Goal: Task Accomplishment & Management: Manage account settings

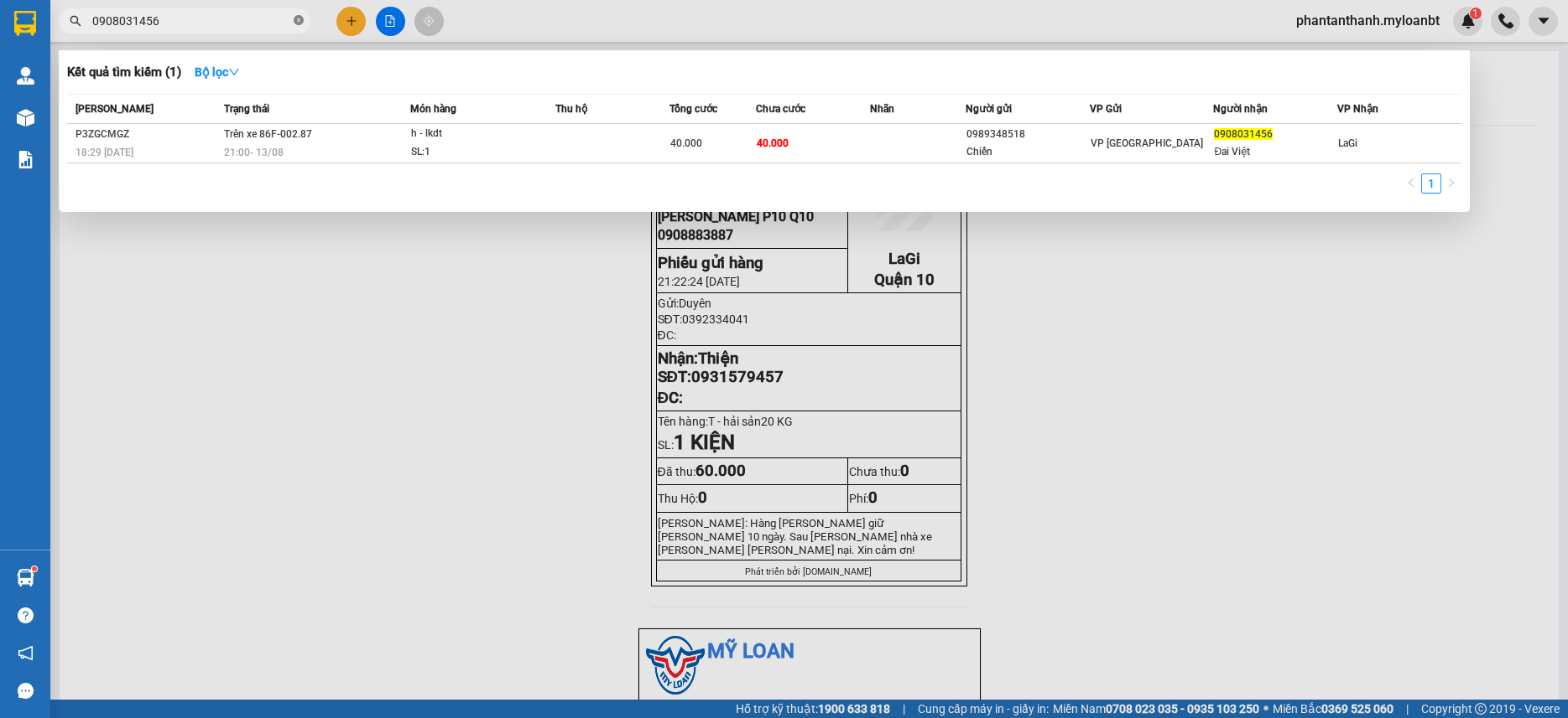
click at [299, 24] on icon "close-circle" at bounding box center [298, 20] width 10 height 10
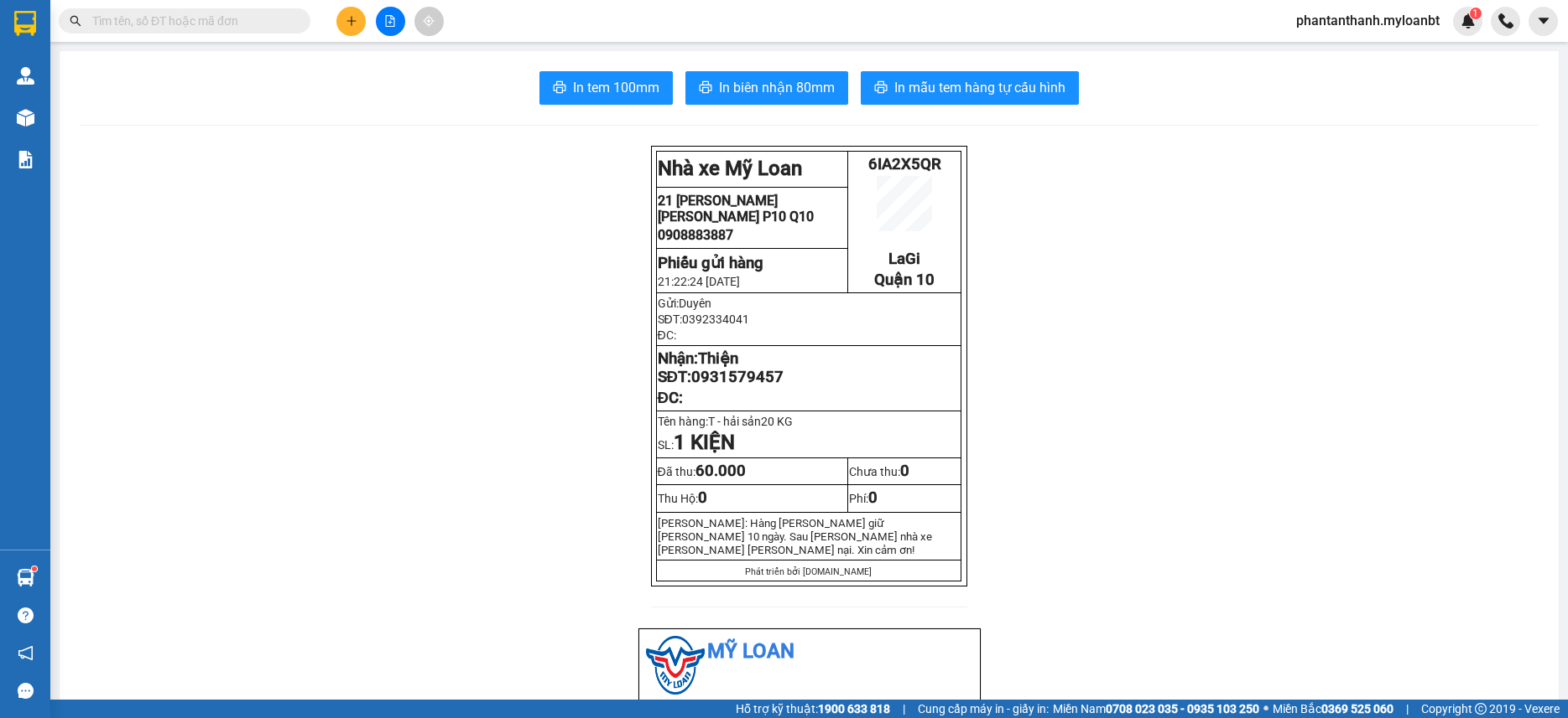
click at [256, 23] on input "text" at bounding box center [191, 21] width 198 height 18
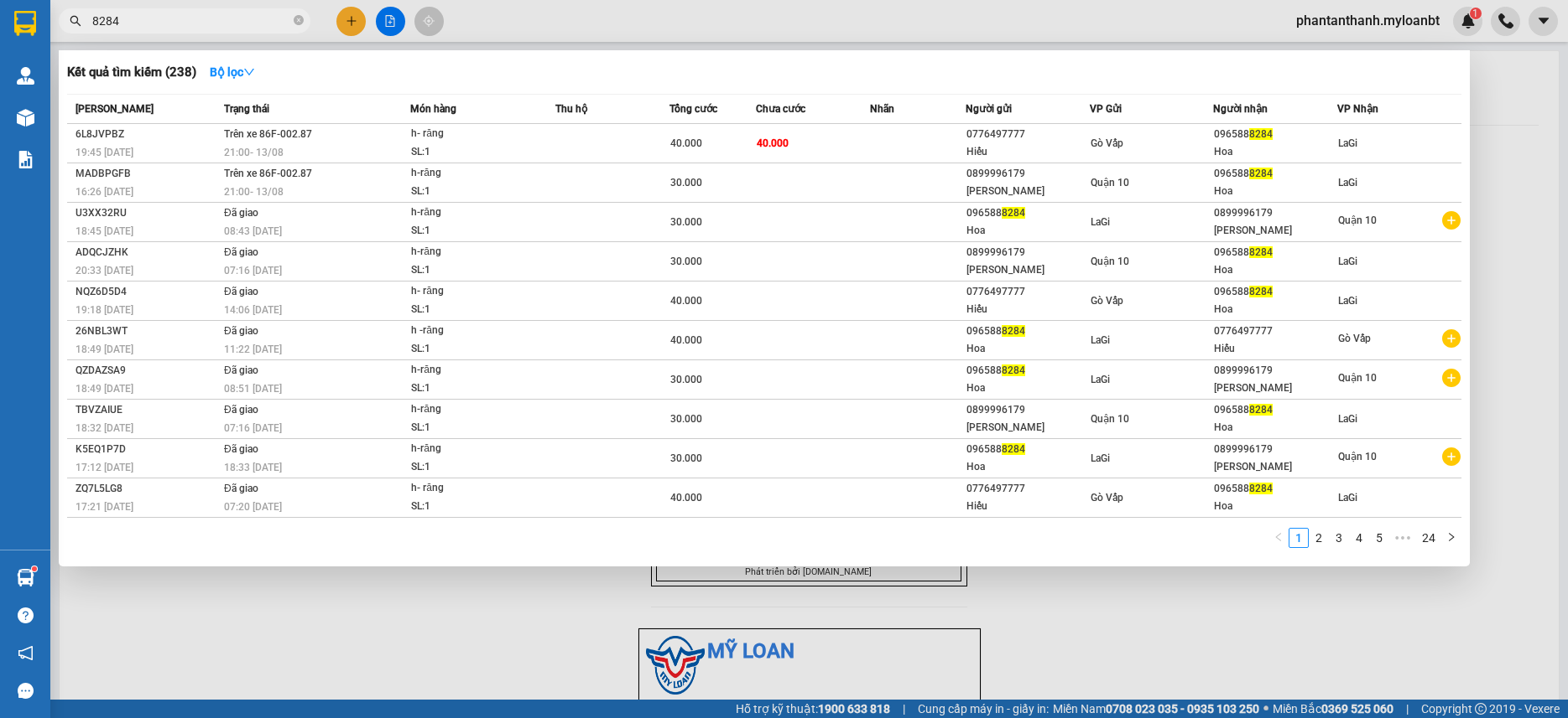
click at [264, 21] on input "8284" at bounding box center [191, 21] width 198 height 18
click at [231, 24] on input "8284" at bounding box center [191, 21] width 198 height 18
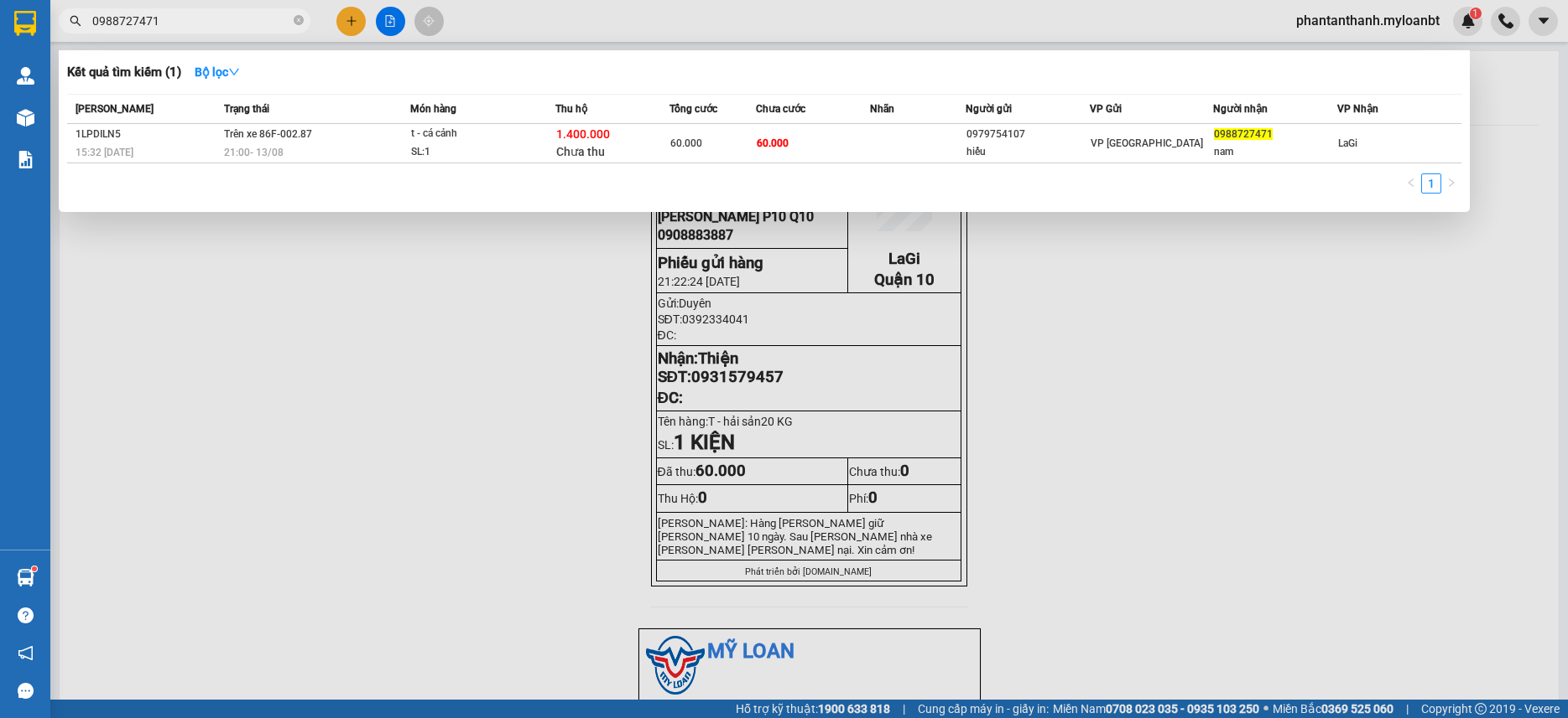
click at [140, 24] on input "0988727471" at bounding box center [191, 21] width 198 height 18
paste input "348856729"
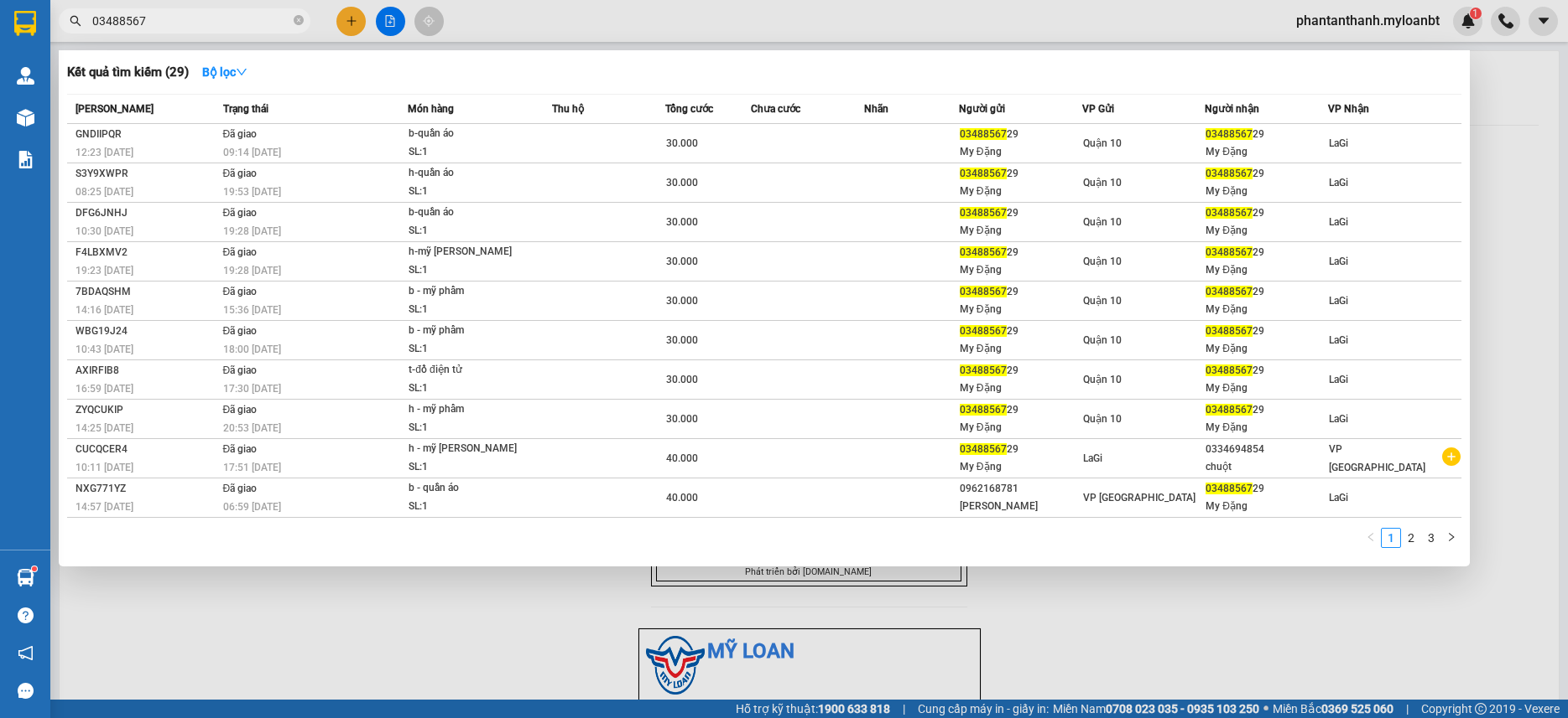
click at [176, 14] on input "03488567" at bounding box center [191, 21] width 198 height 18
paste input "29"
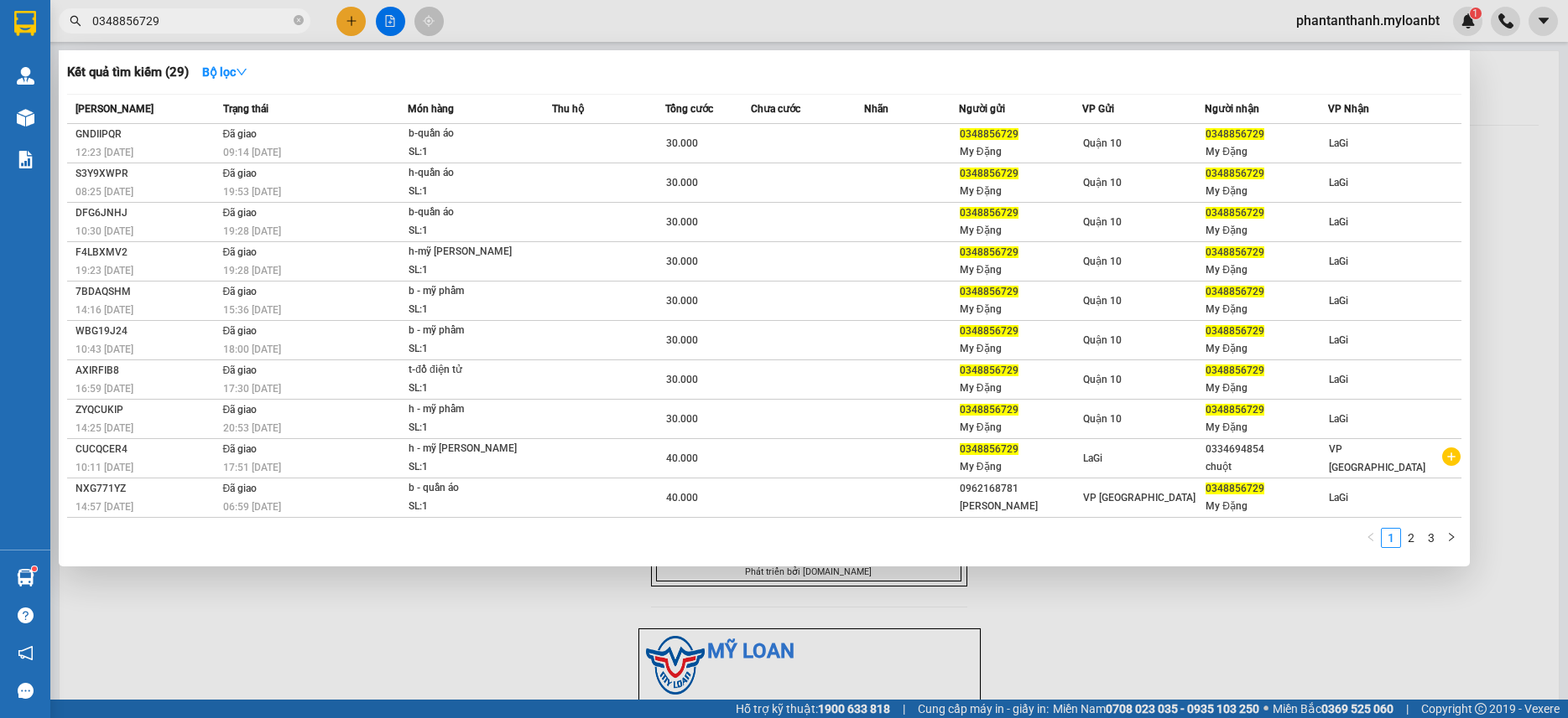
click at [215, 20] on input "0348856729" at bounding box center [191, 21] width 198 height 18
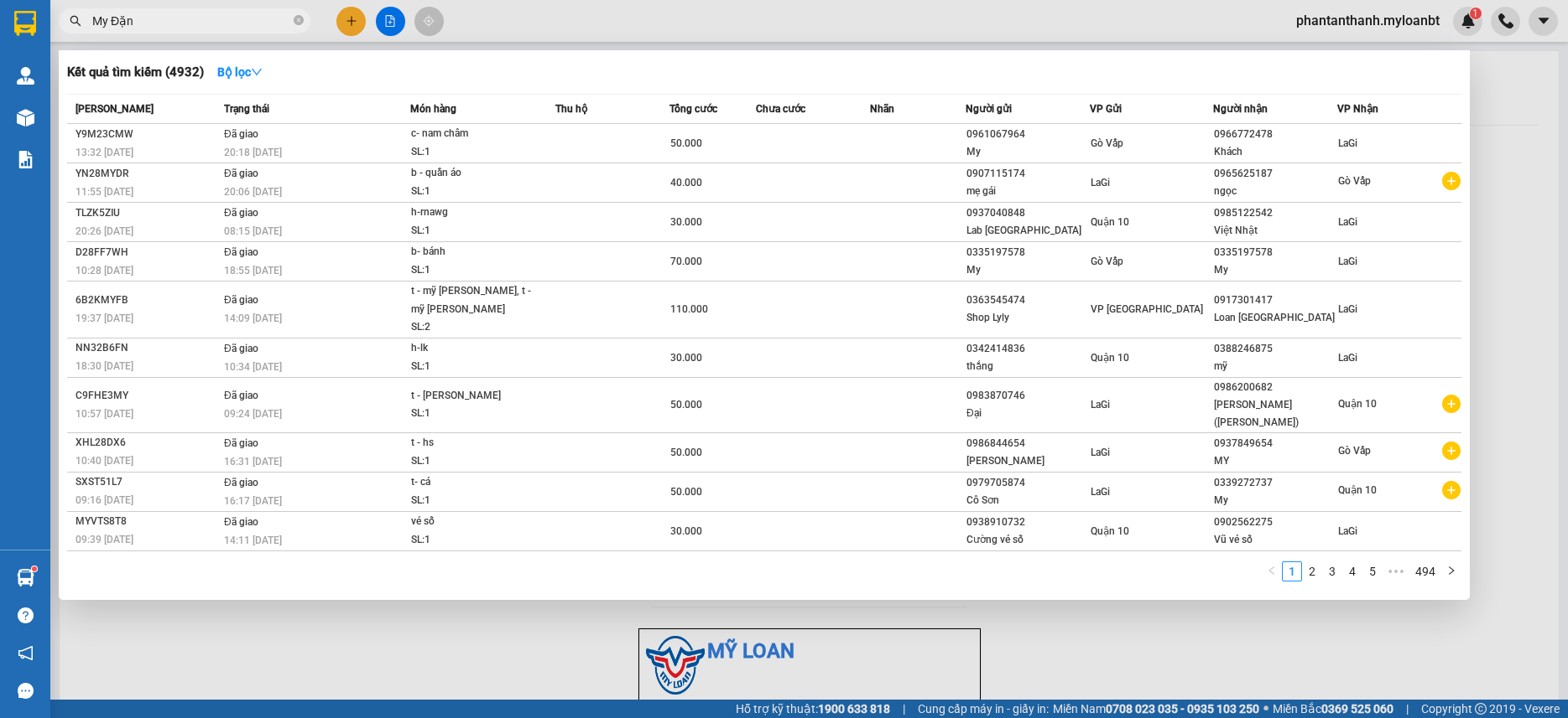
type input "My Đặng"
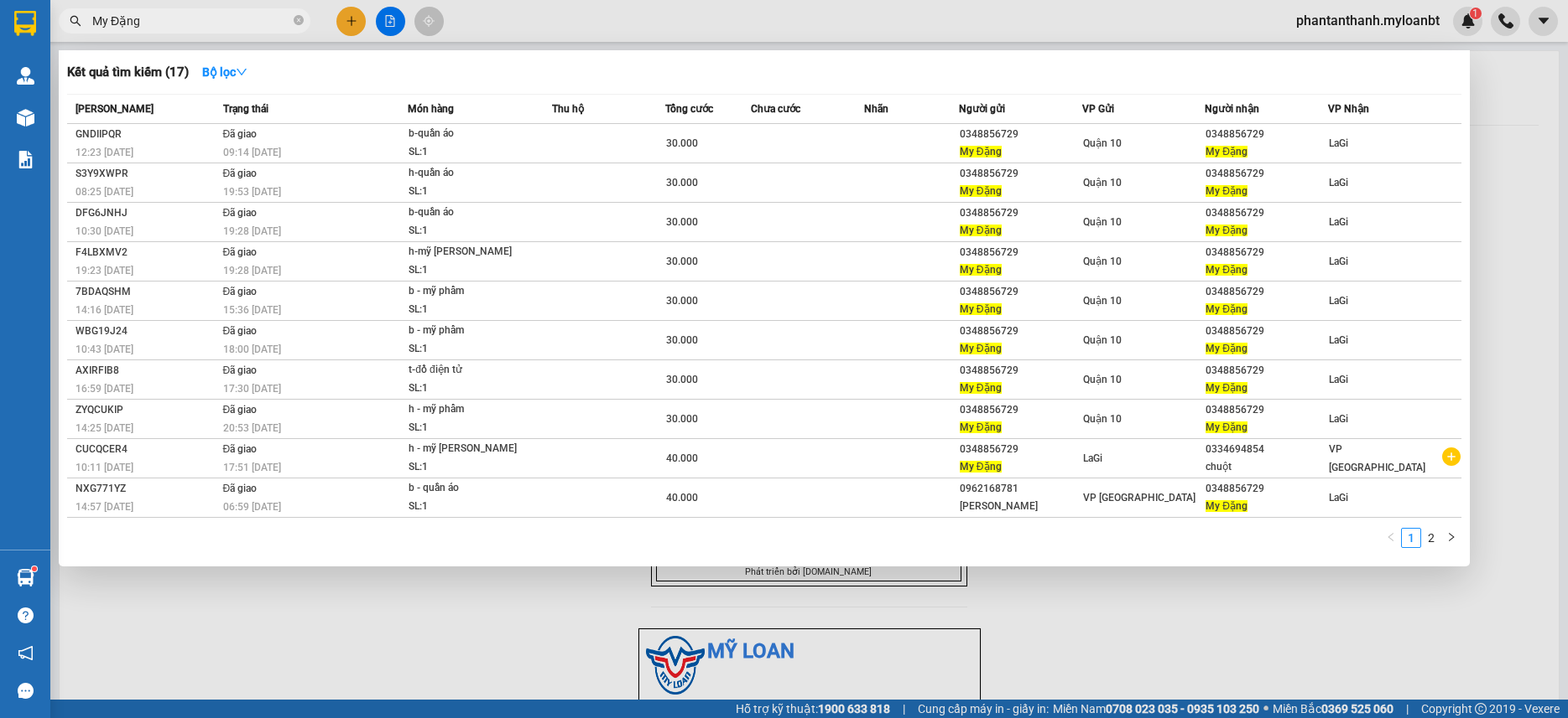
click at [215, 20] on input "My Đặng" at bounding box center [191, 21] width 198 height 18
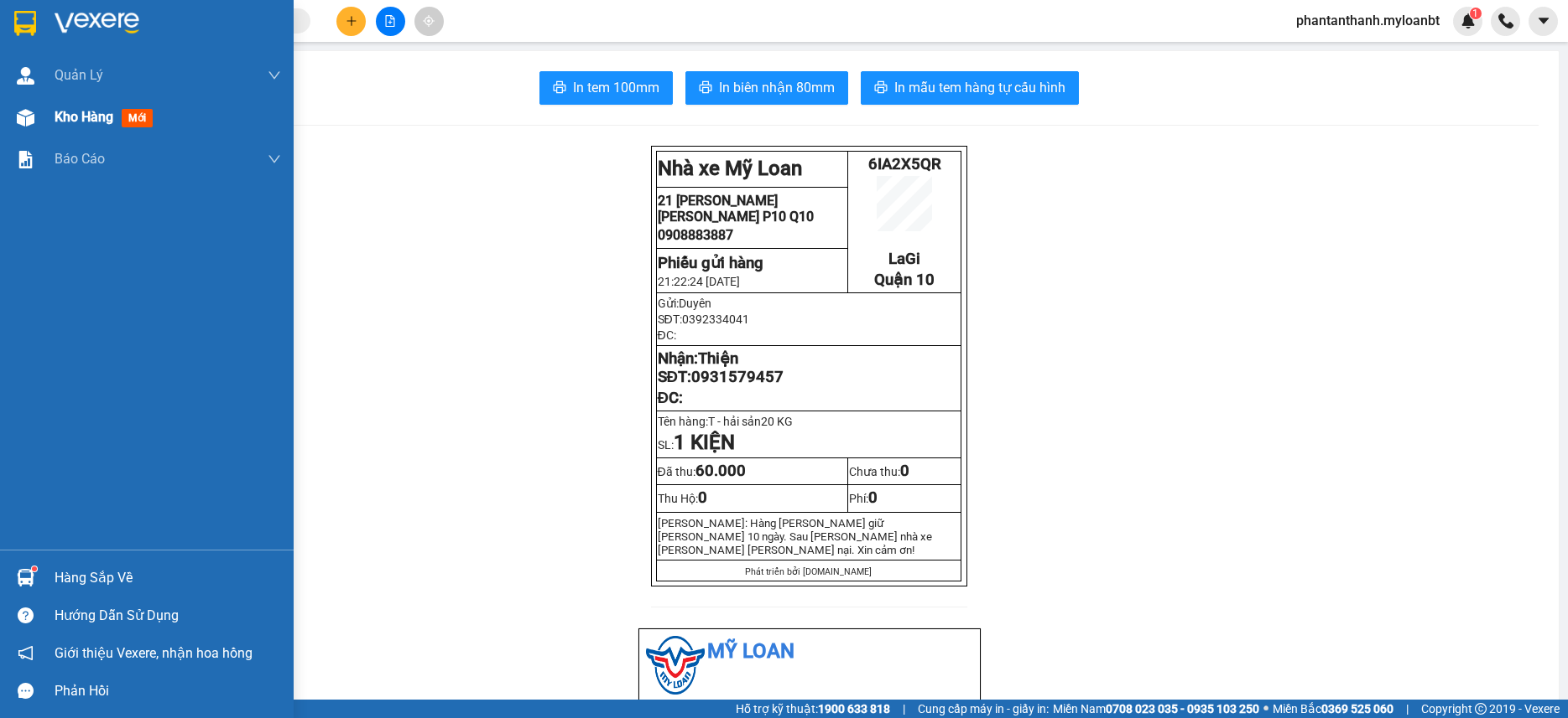
click at [22, 113] on img at bounding box center [25, 118] width 17 height 17
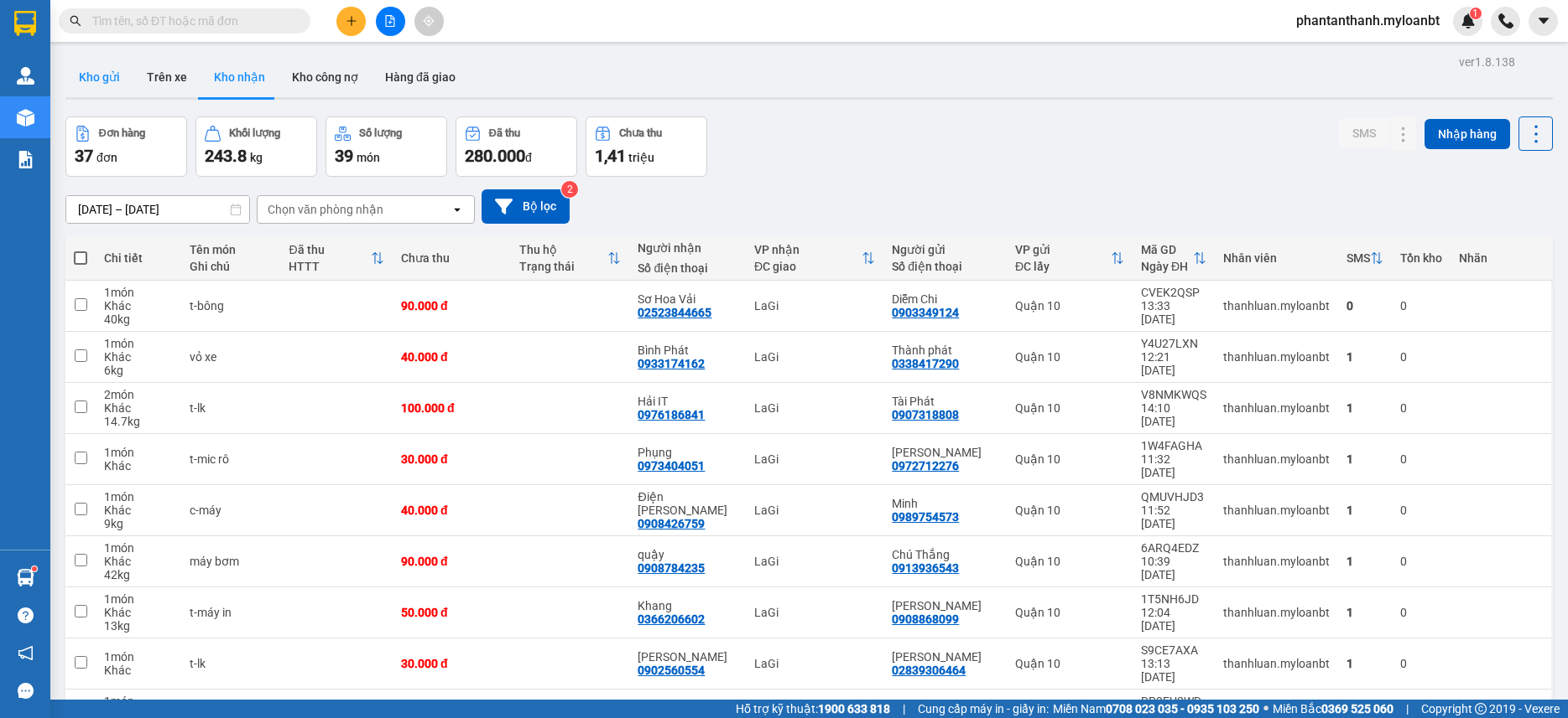
click at [108, 75] on button "Kho gửi" at bounding box center [99, 77] width 68 height 40
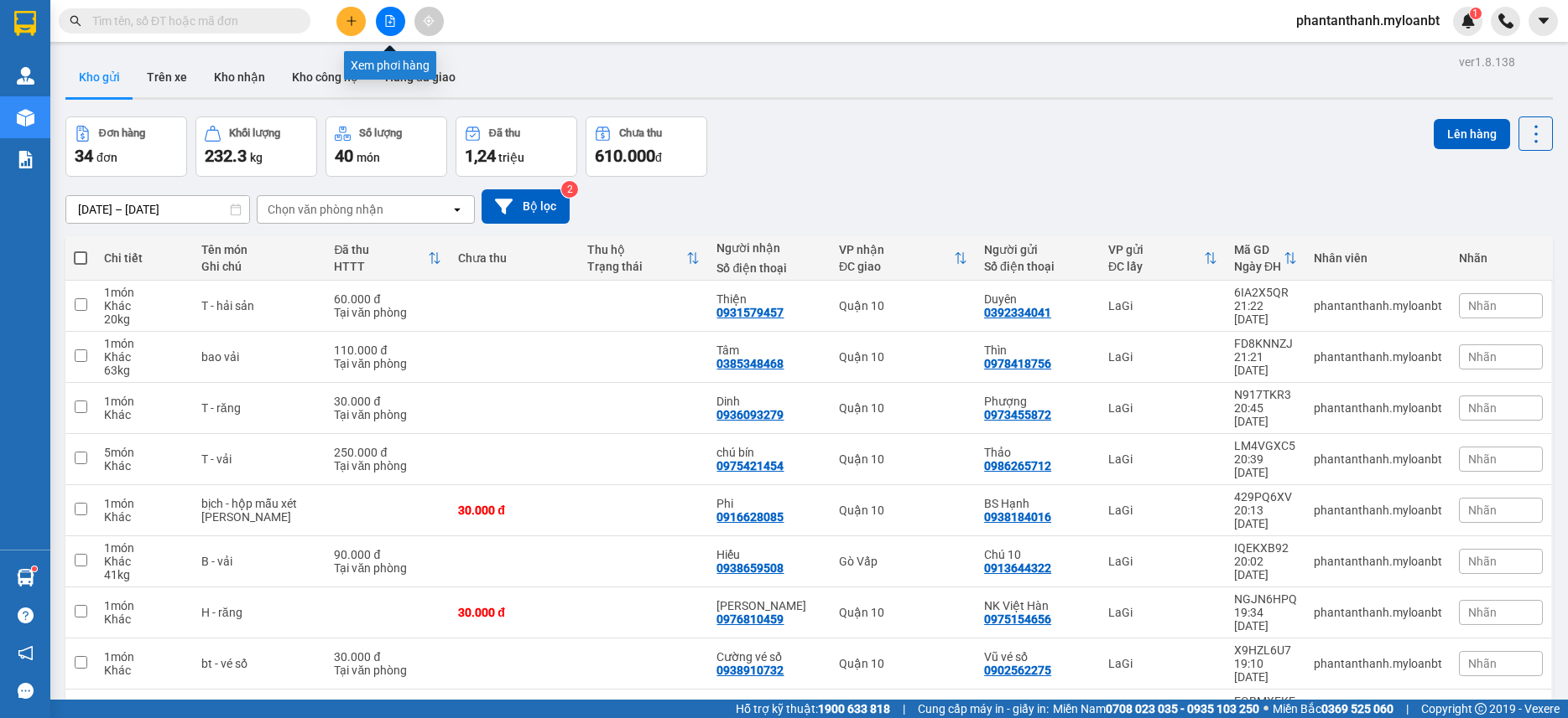
click at [389, 19] on icon "file-add" at bounding box center [390, 21] width 12 height 12
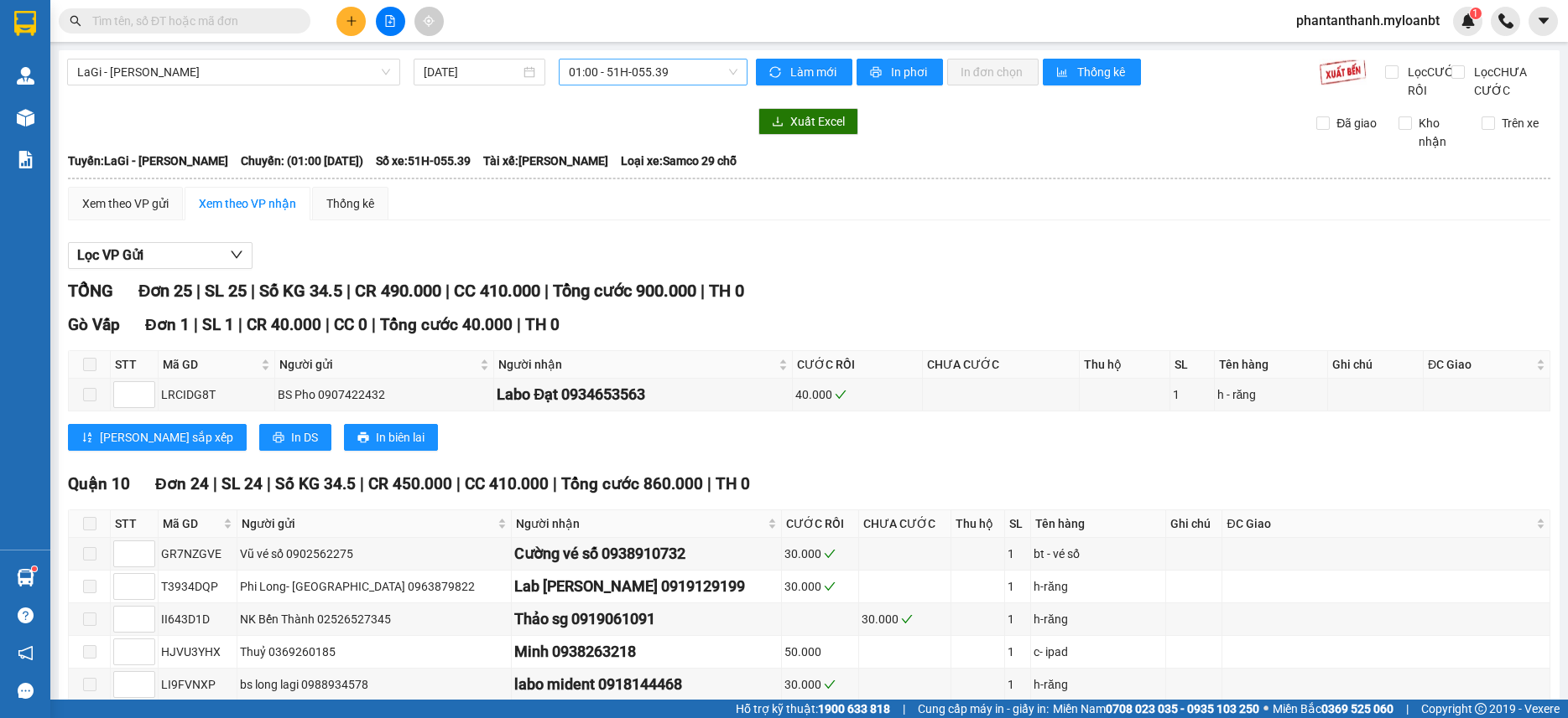
click at [636, 78] on span "01:00 - 51H-055.39" at bounding box center [652, 72] width 168 height 25
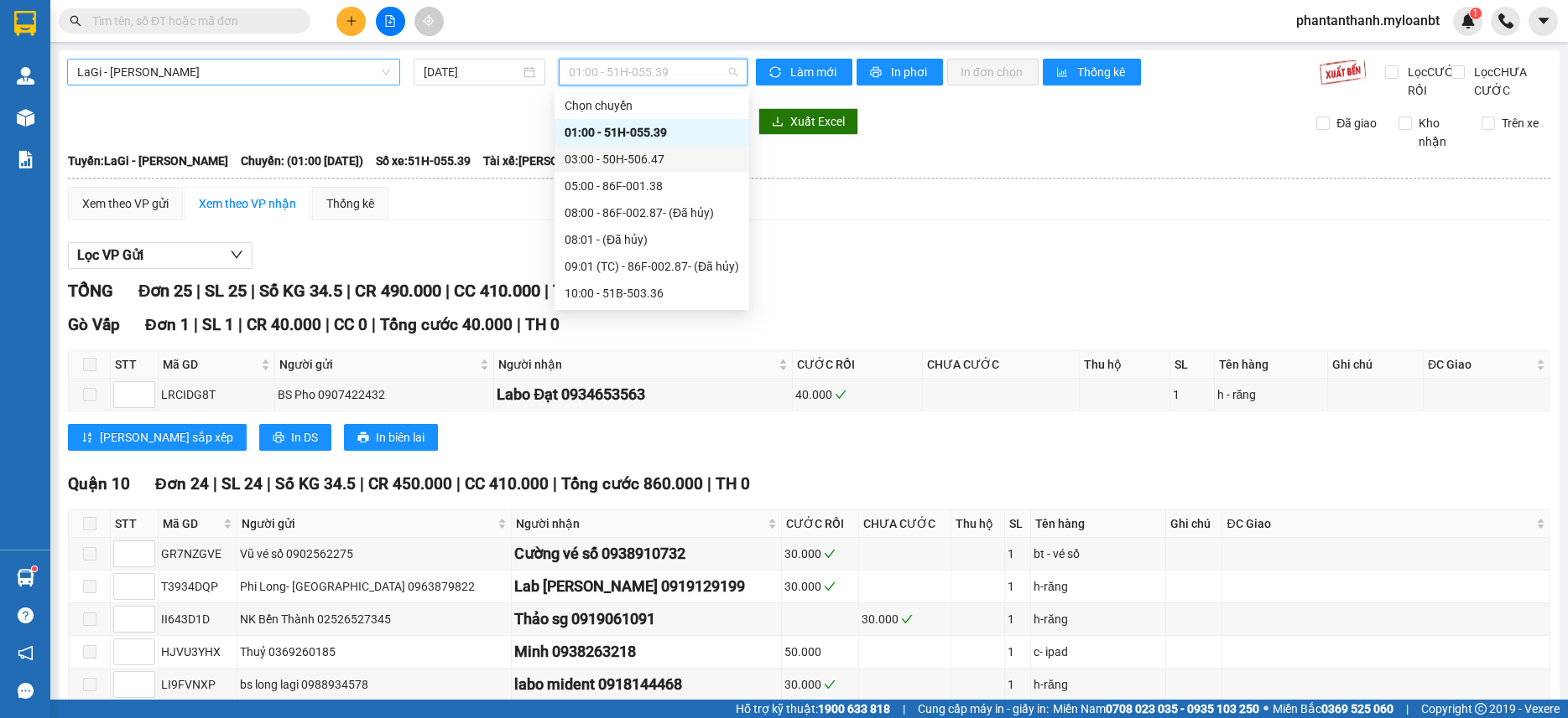
click at [306, 63] on span "LaGi - Hồ Chí Minh" at bounding box center [233, 72] width 313 height 25
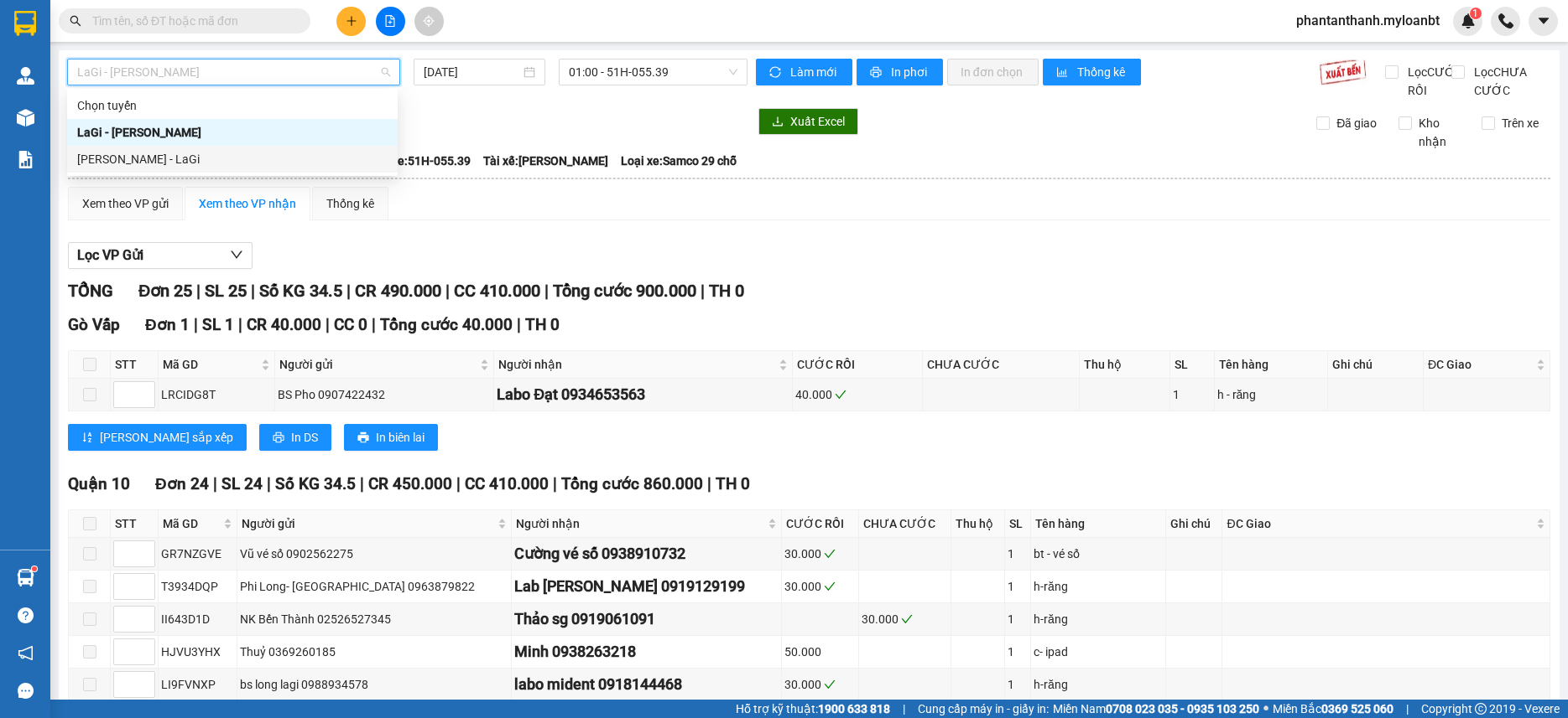
click at [106, 156] on div "Hồ Chí Minh - LaGi" at bounding box center [232, 159] width 310 height 18
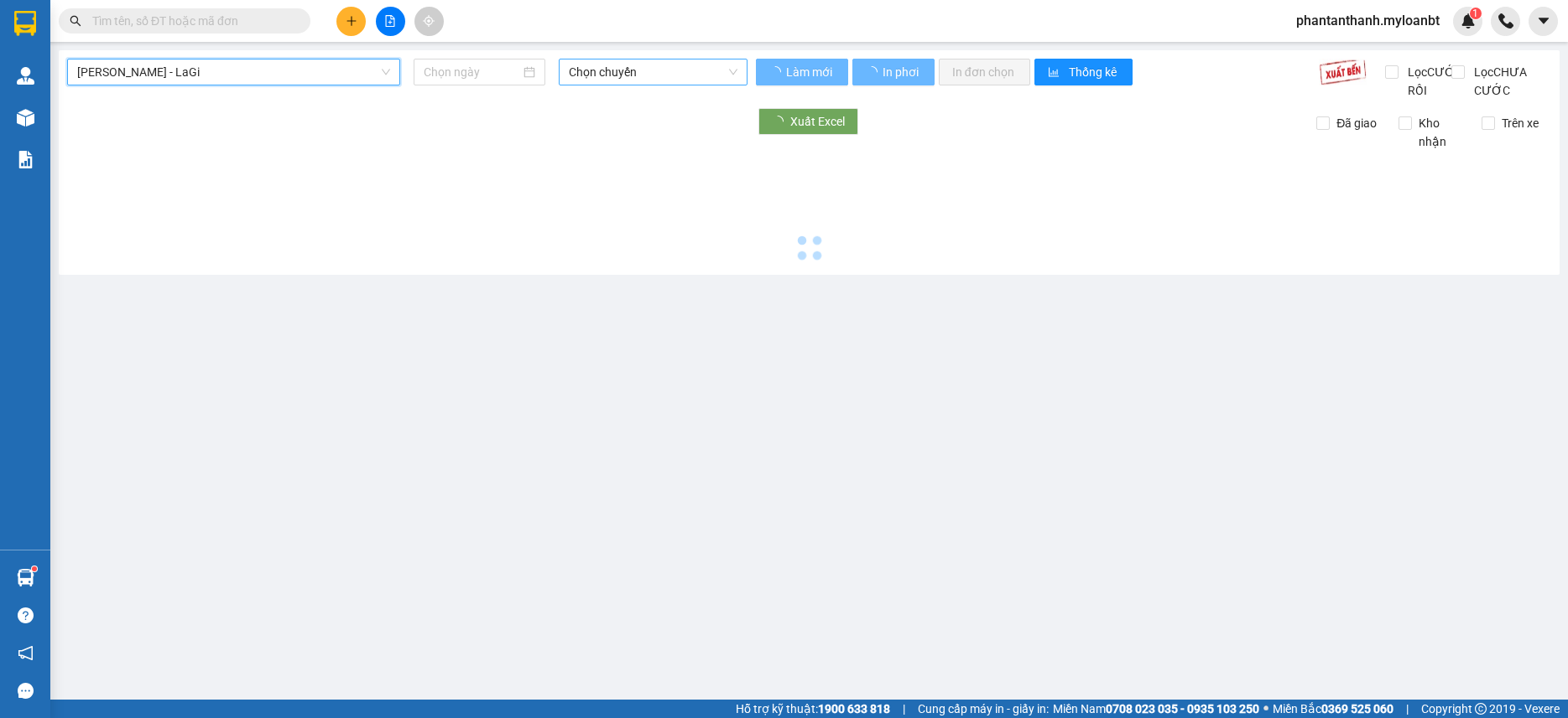
type input "13/08/2025"
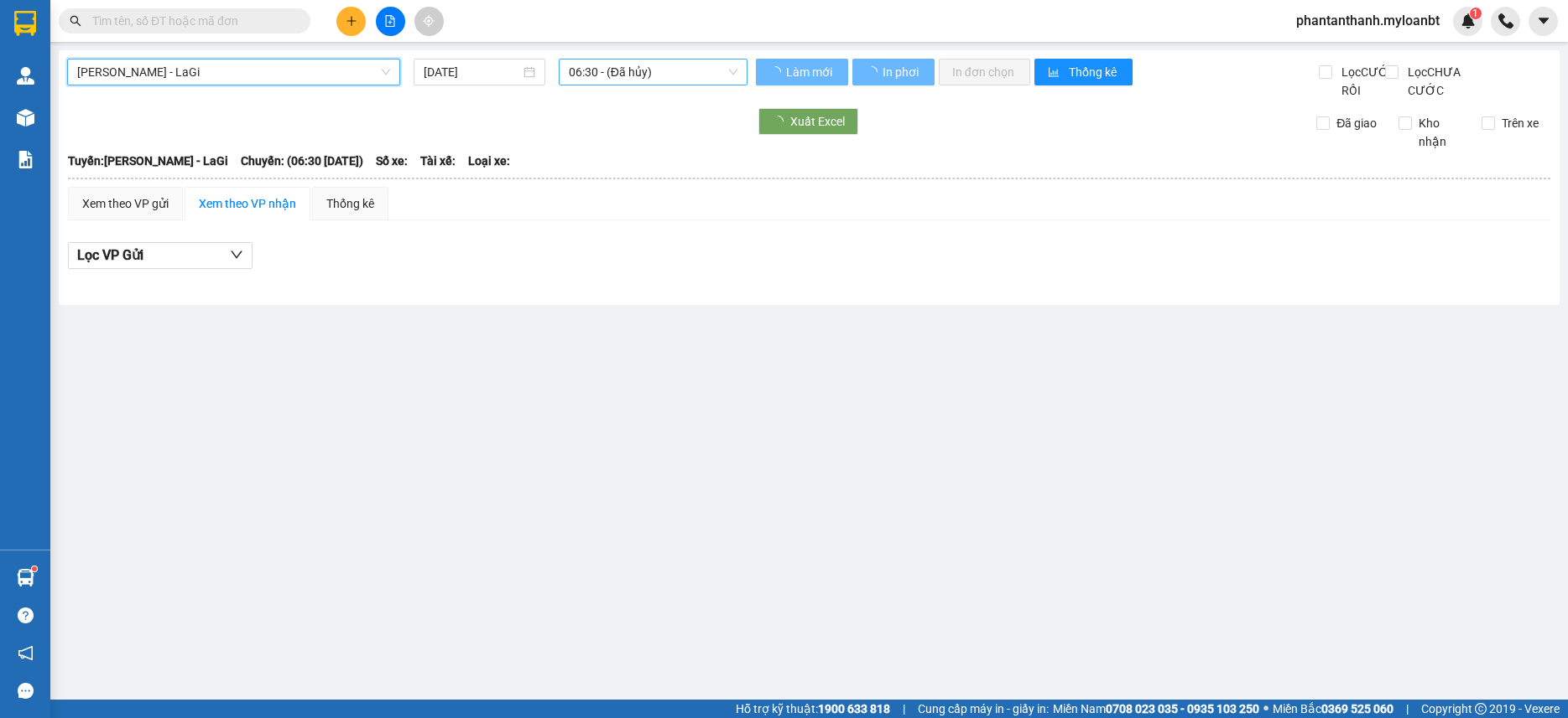
click at [647, 84] on span "06:30 - (Đã hủy)" at bounding box center [652, 72] width 168 height 25
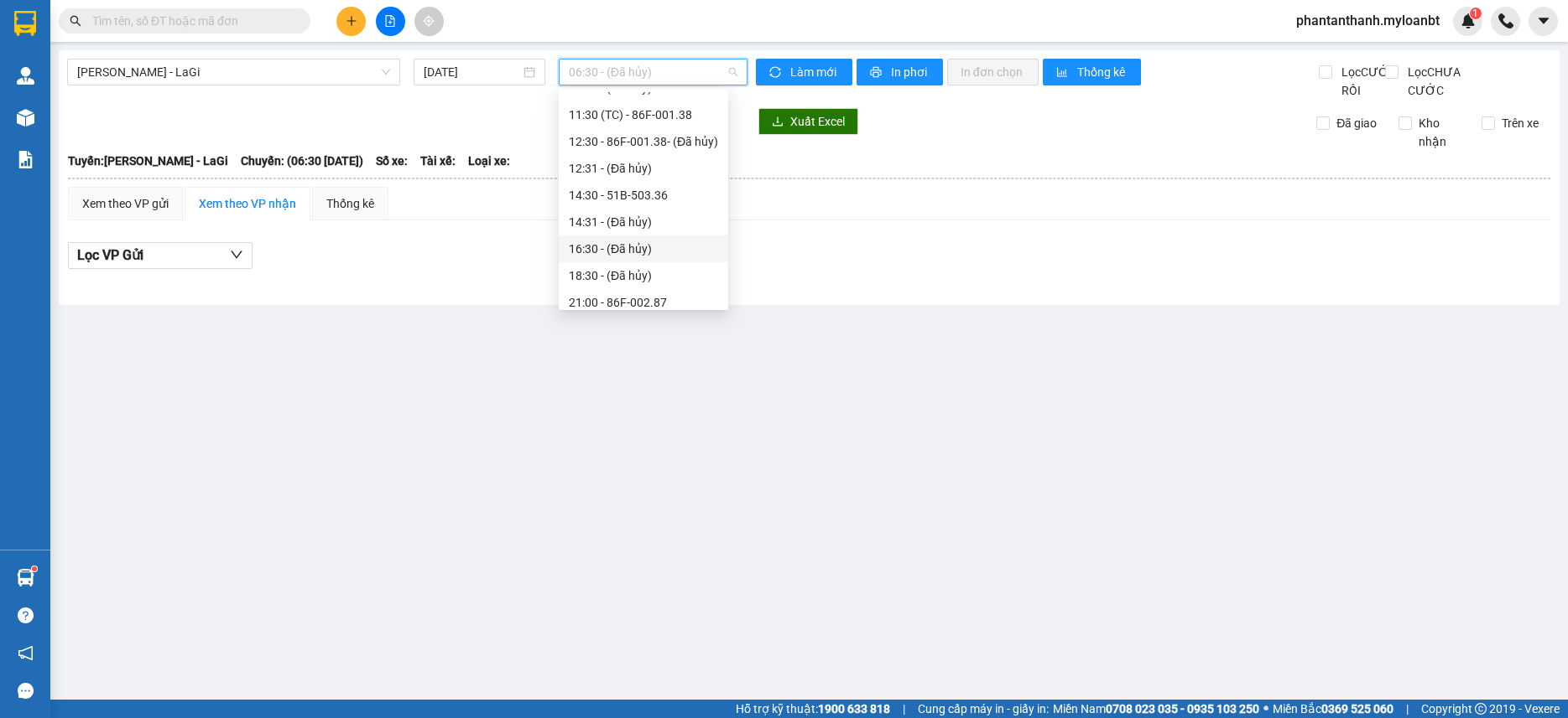
scroll to position [161, 0]
click at [619, 267] on div "21:00 - 86F-002.87" at bounding box center [642, 267] width 149 height 18
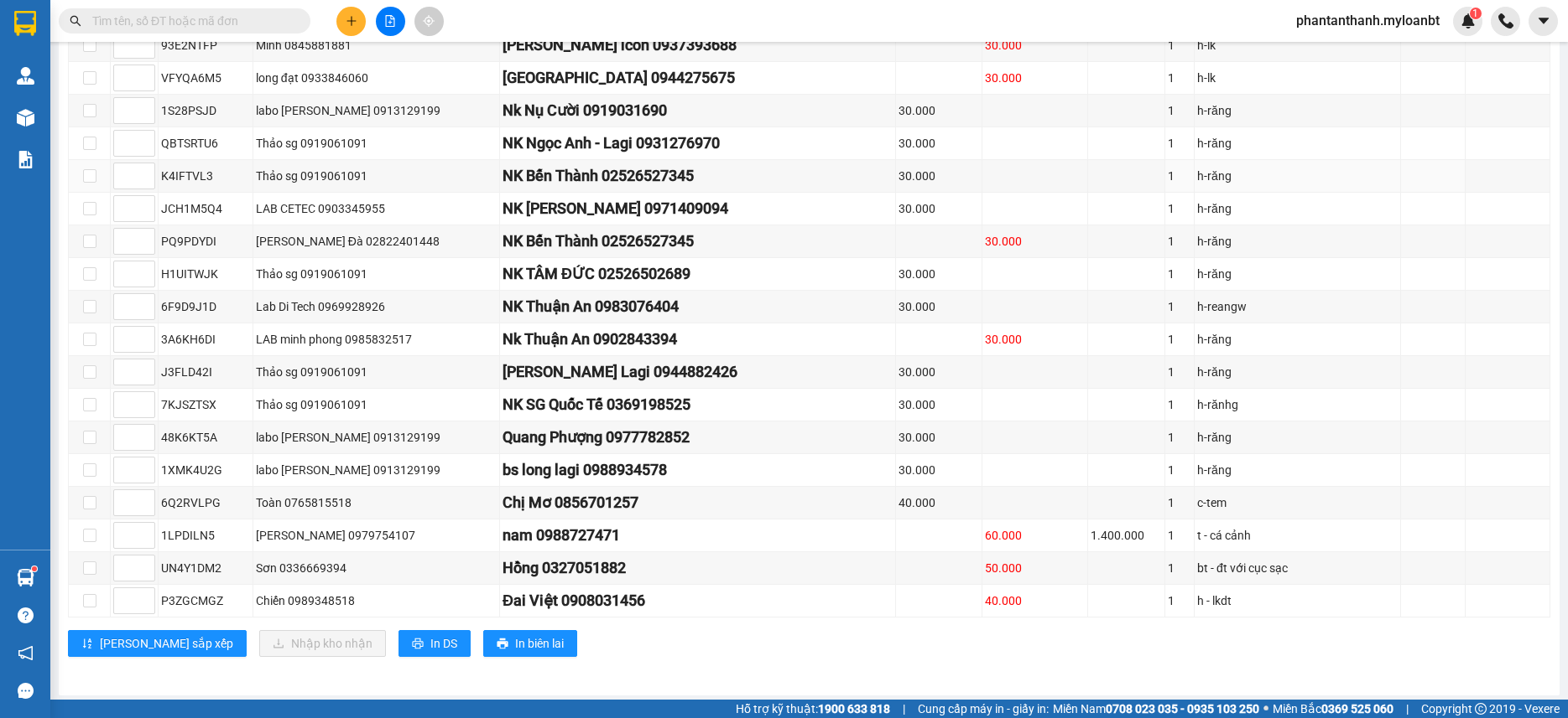
scroll to position [1908, 0]
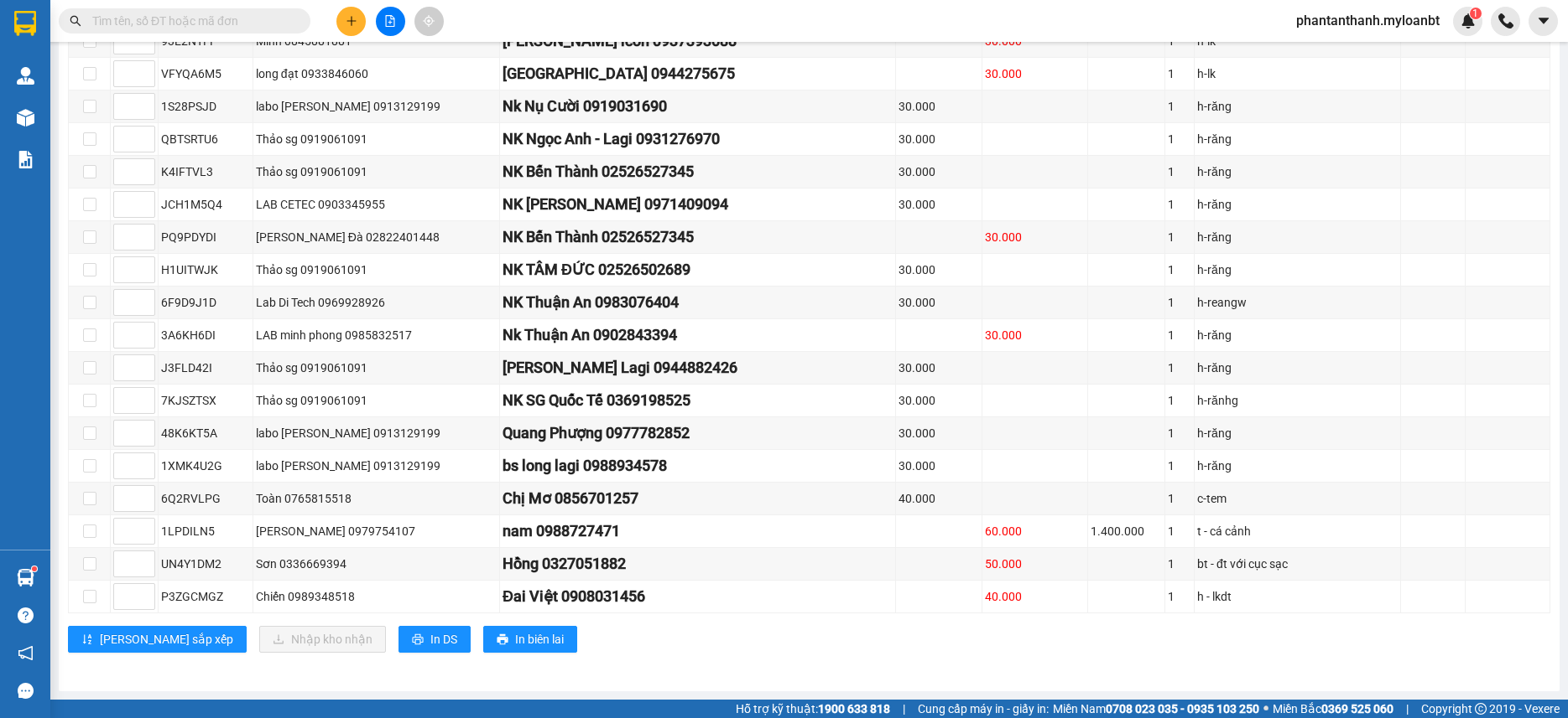
click at [634, 647] on div "Lưu sắp xếp Nhập kho nhận In DS In biên lai" at bounding box center [809, 639] width 1482 height 27
click at [182, 14] on input "text" at bounding box center [191, 21] width 198 height 18
paste input "0373484651"
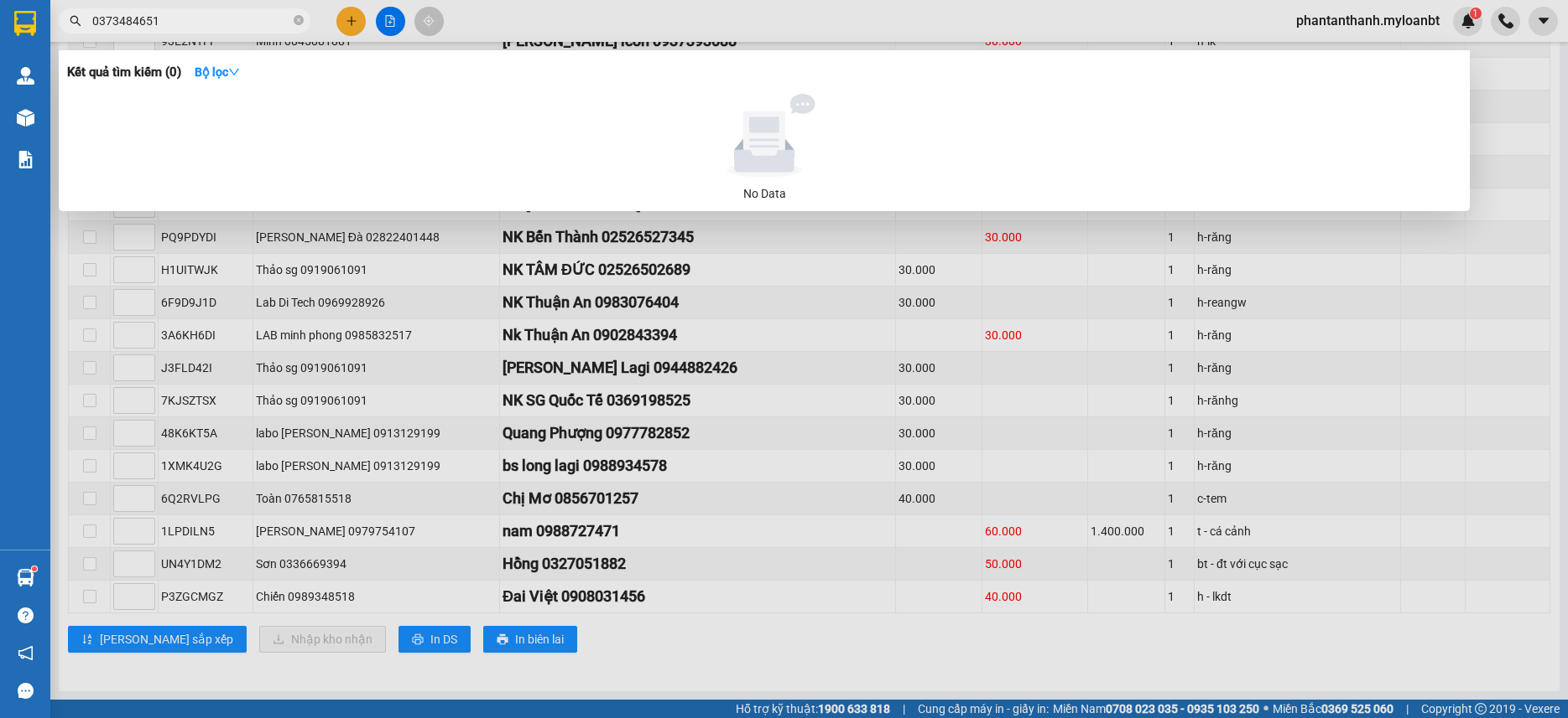
click at [236, 19] on input "0373484651" at bounding box center [191, 21] width 198 height 18
click at [192, 13] on input "0373484651" at bounding box center [191, 21] width 198 height 18
paste input "48856729"
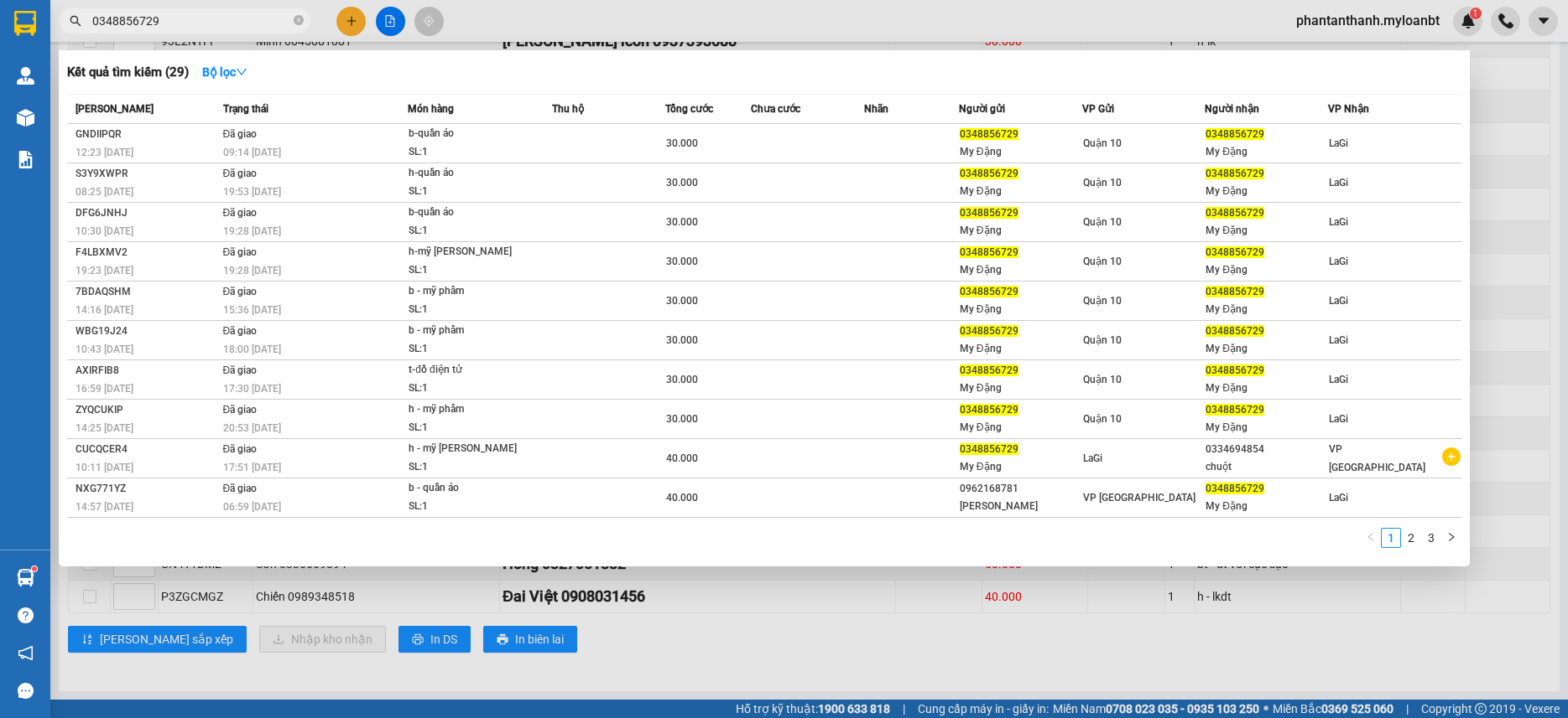
click at [184, 29] on input "0348856729" at bounding box center [191, 21] width 198 height 18
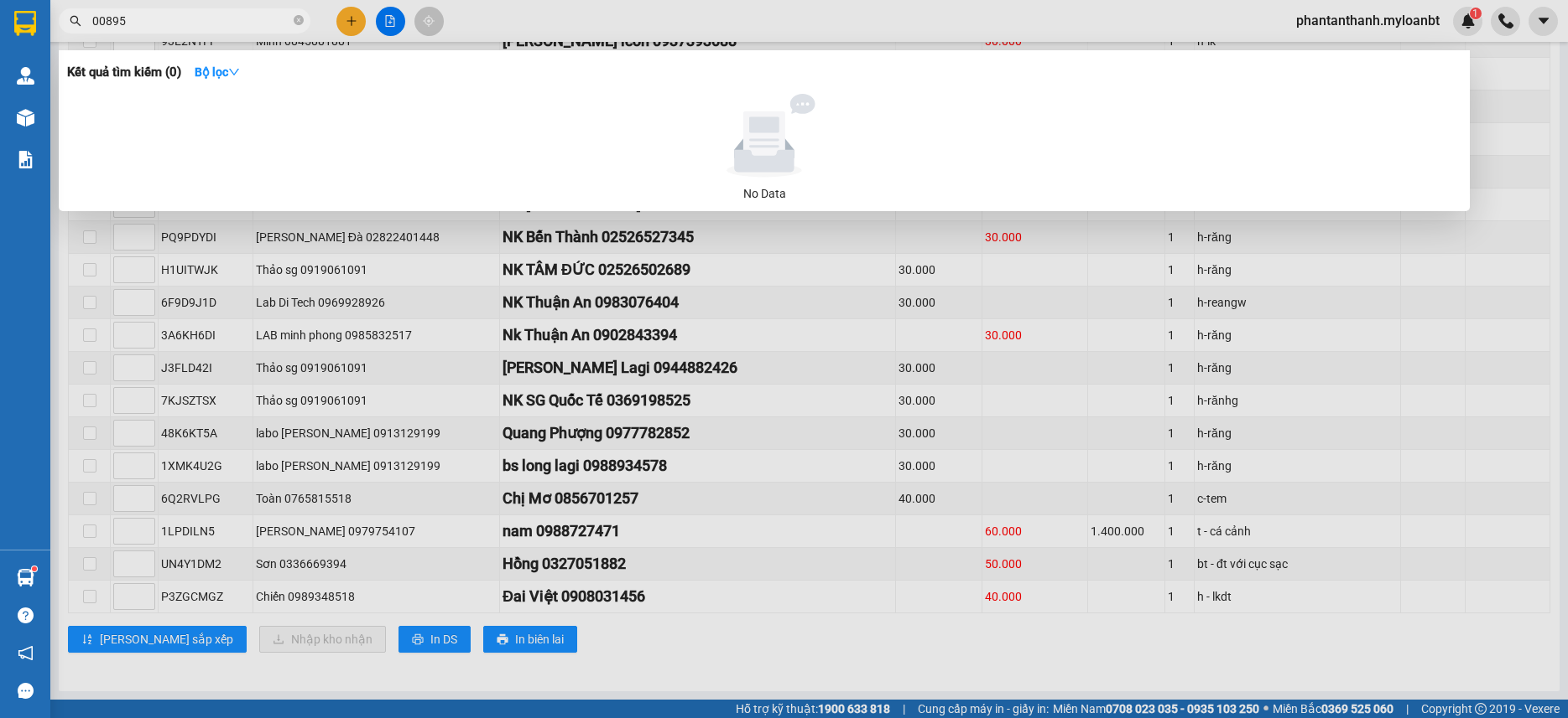
click at [107, 17] on input "00895" at bounding box center [191, 21] width 198 height 18
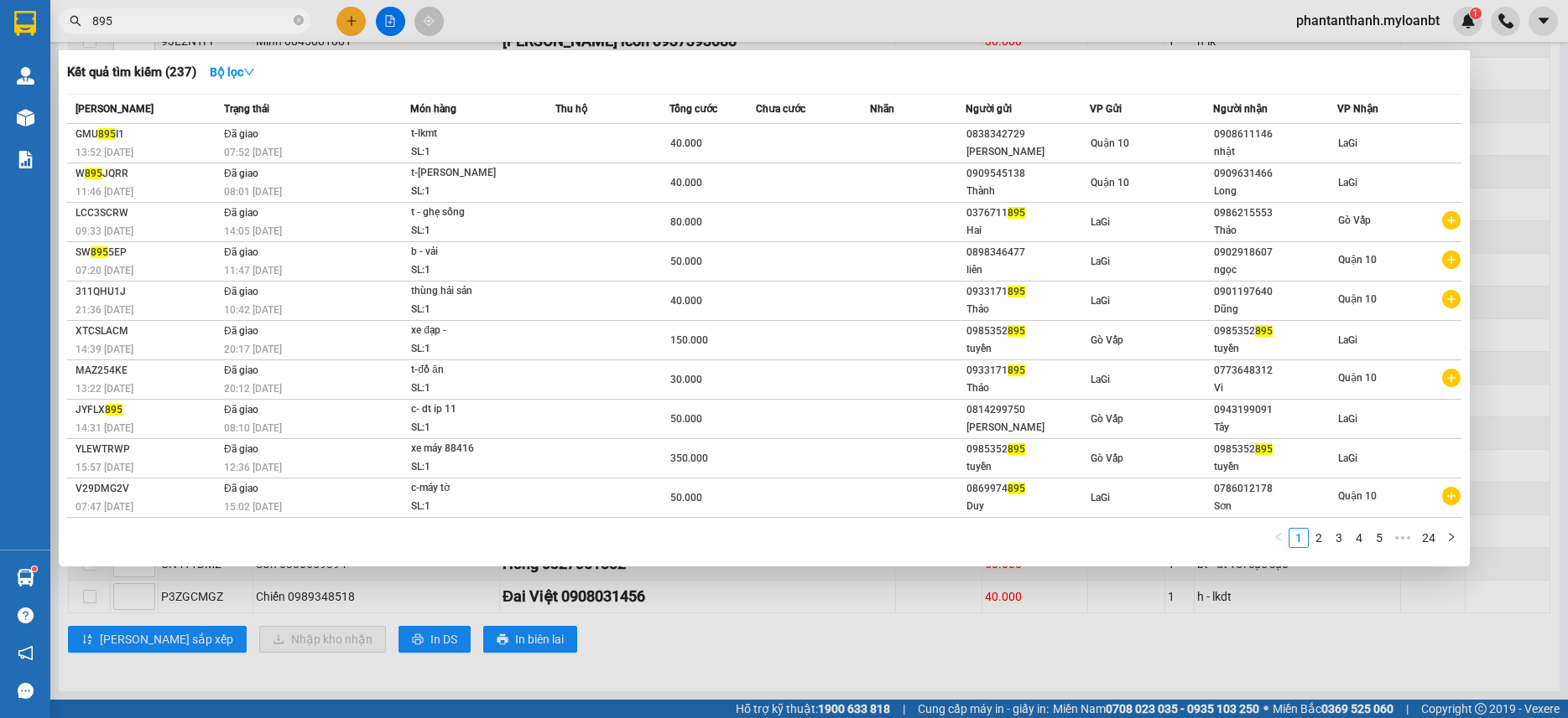
click at [146, 19] on input "895" at bounding box center [191, 21] width 198 height 18
click at [205, 27] on input "895" at bounding box center [191, 21] width 198 height 18
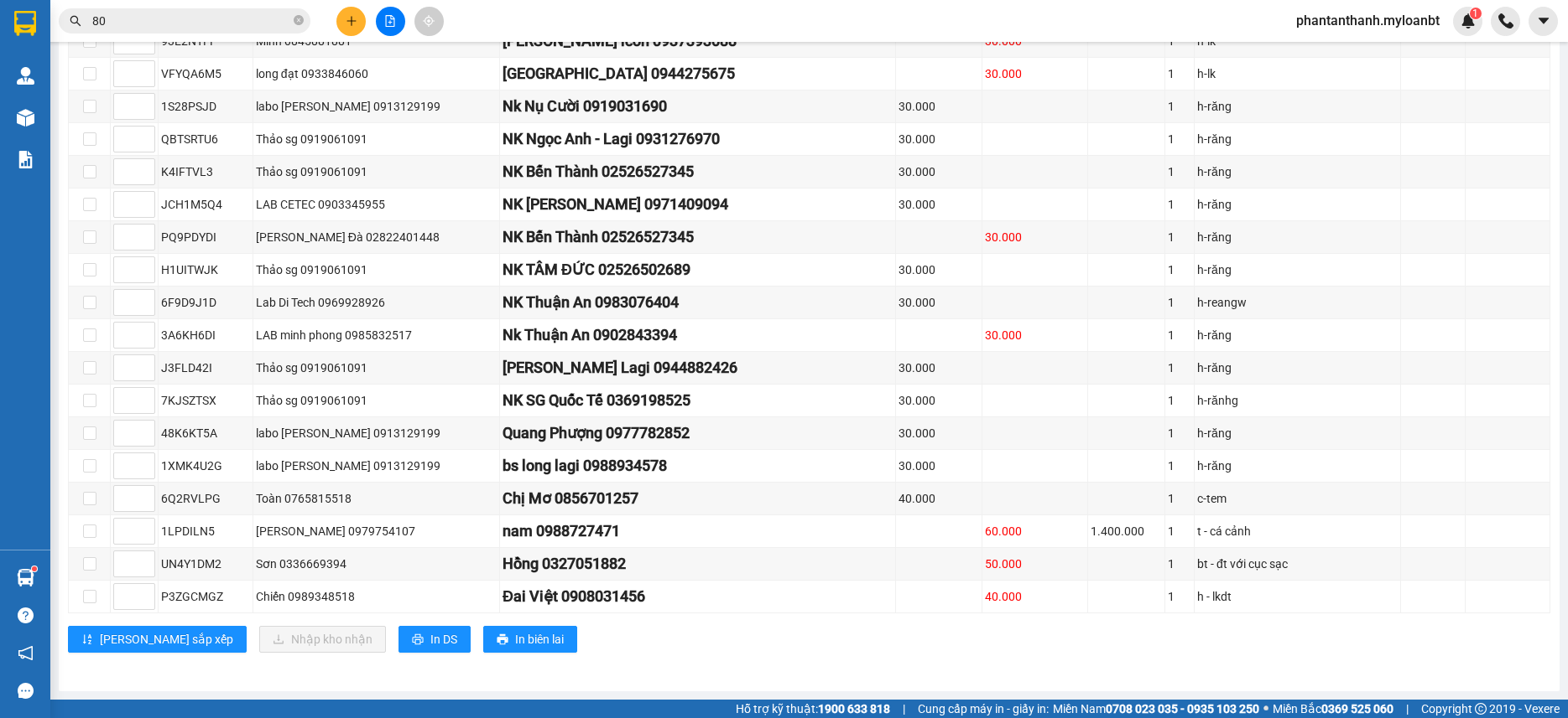
type input "805"
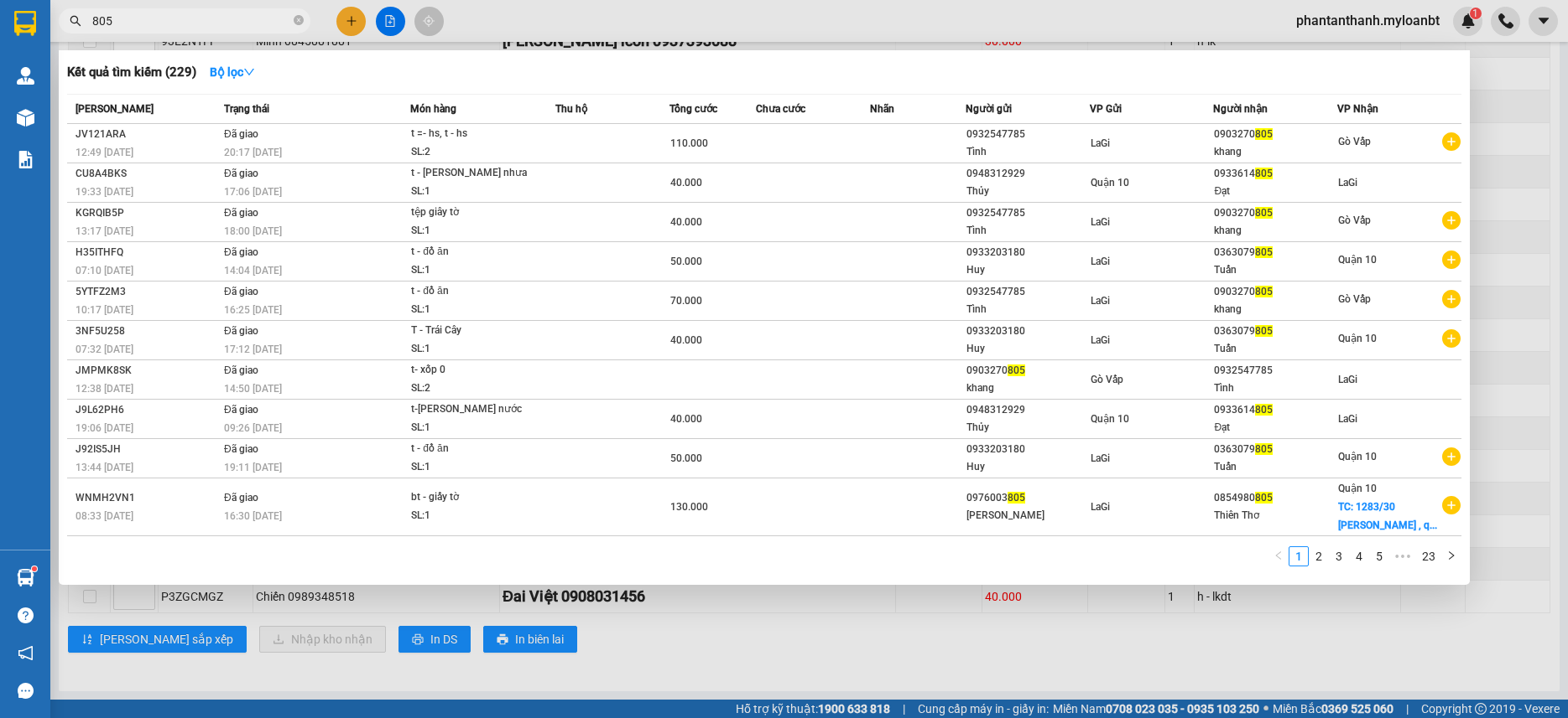
click at [205, 27] on input "805" at bounding box center [191, 21] width 198 height 18
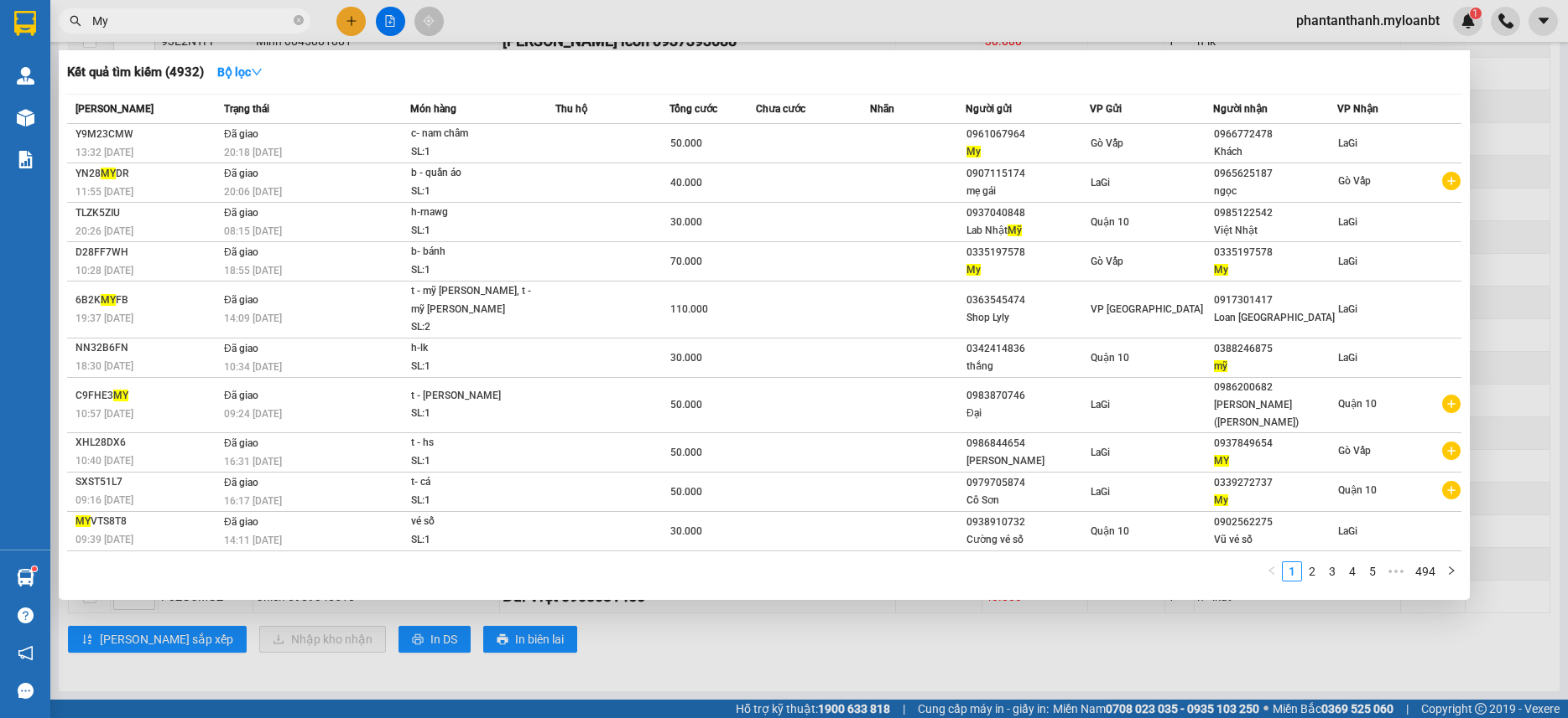
type input "M"
type input "Nguyen"
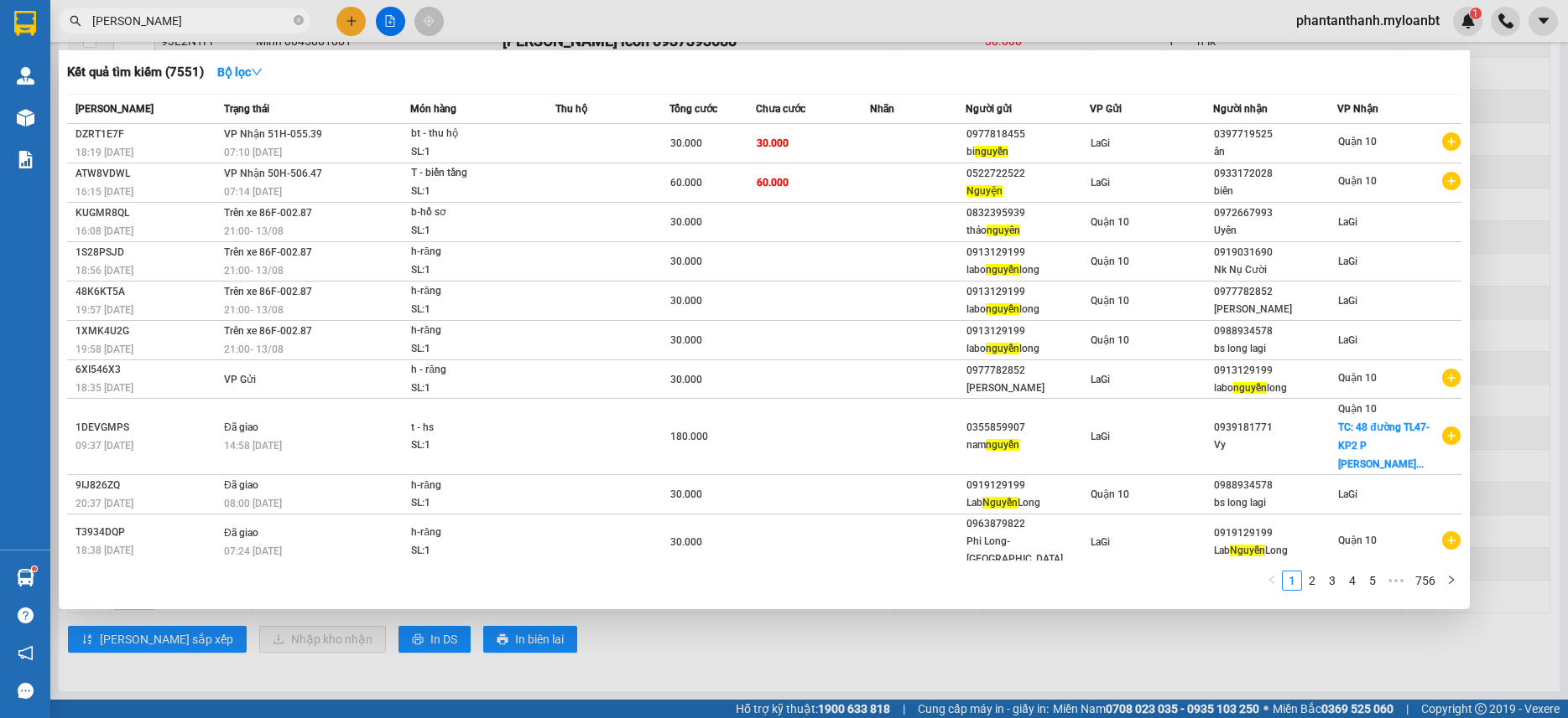
click at [205, 27] on input "Nguyen" at bounding box center [191, 21] width 198 height 18
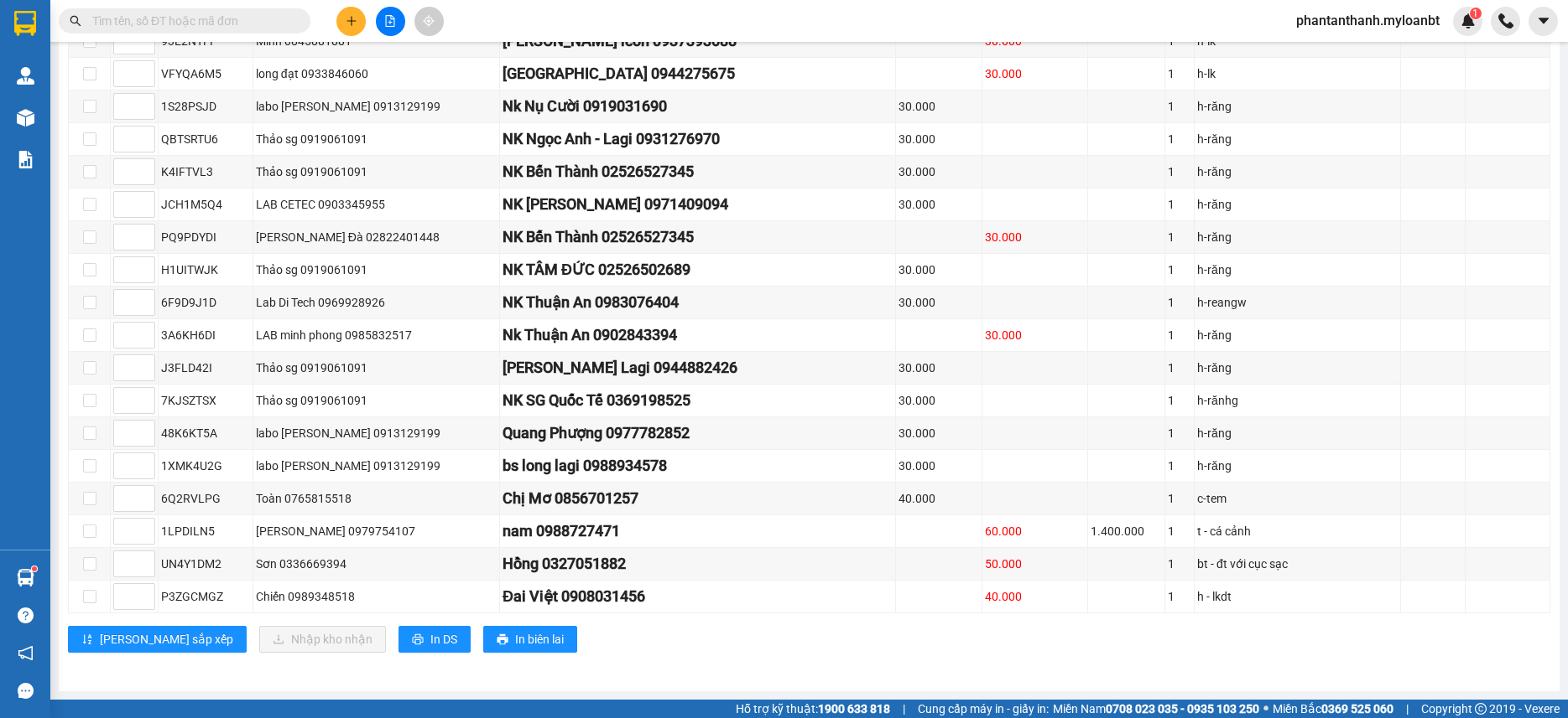
click at [223, 18] on input "text" at bounding box center [191, 21] width 198 height 18
paste input "0348856729"
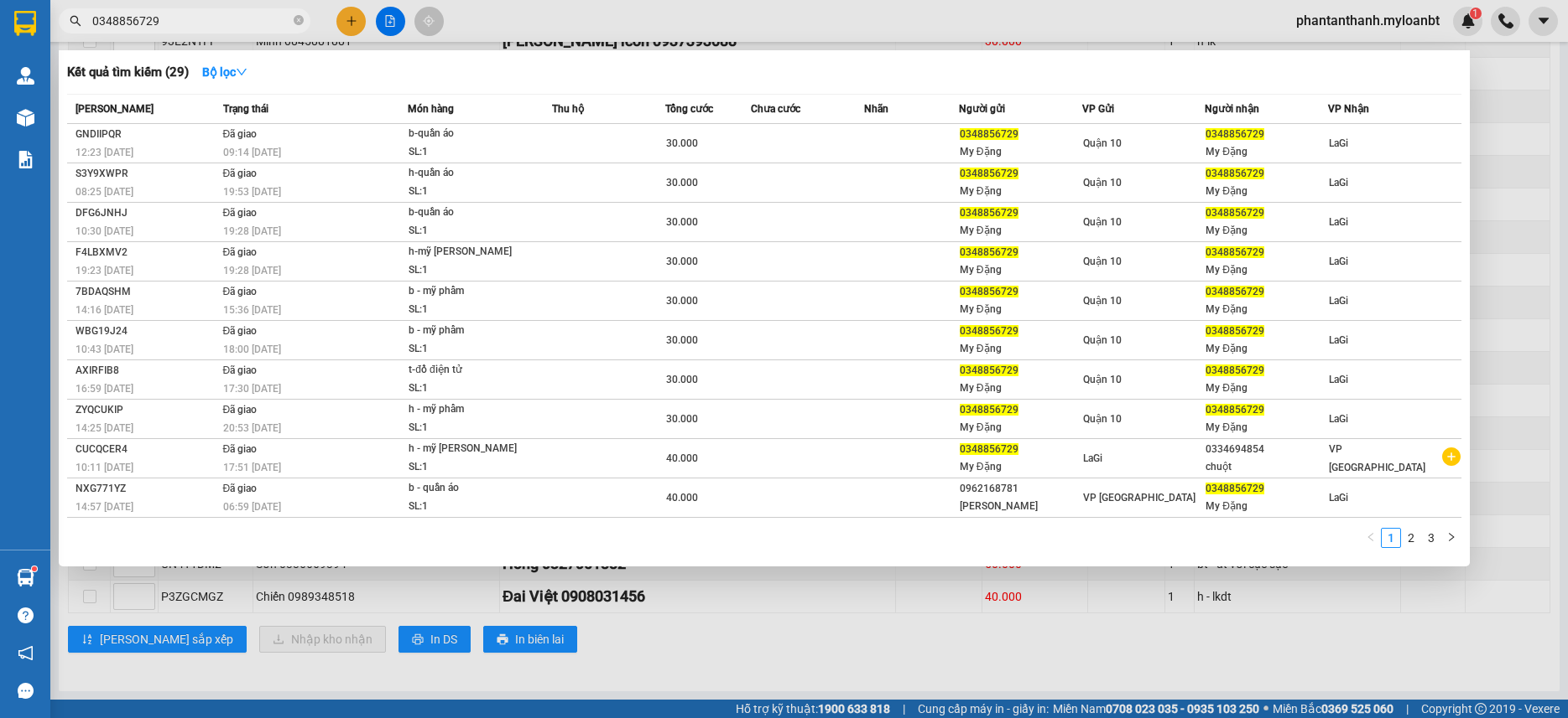
type input "0348856729"
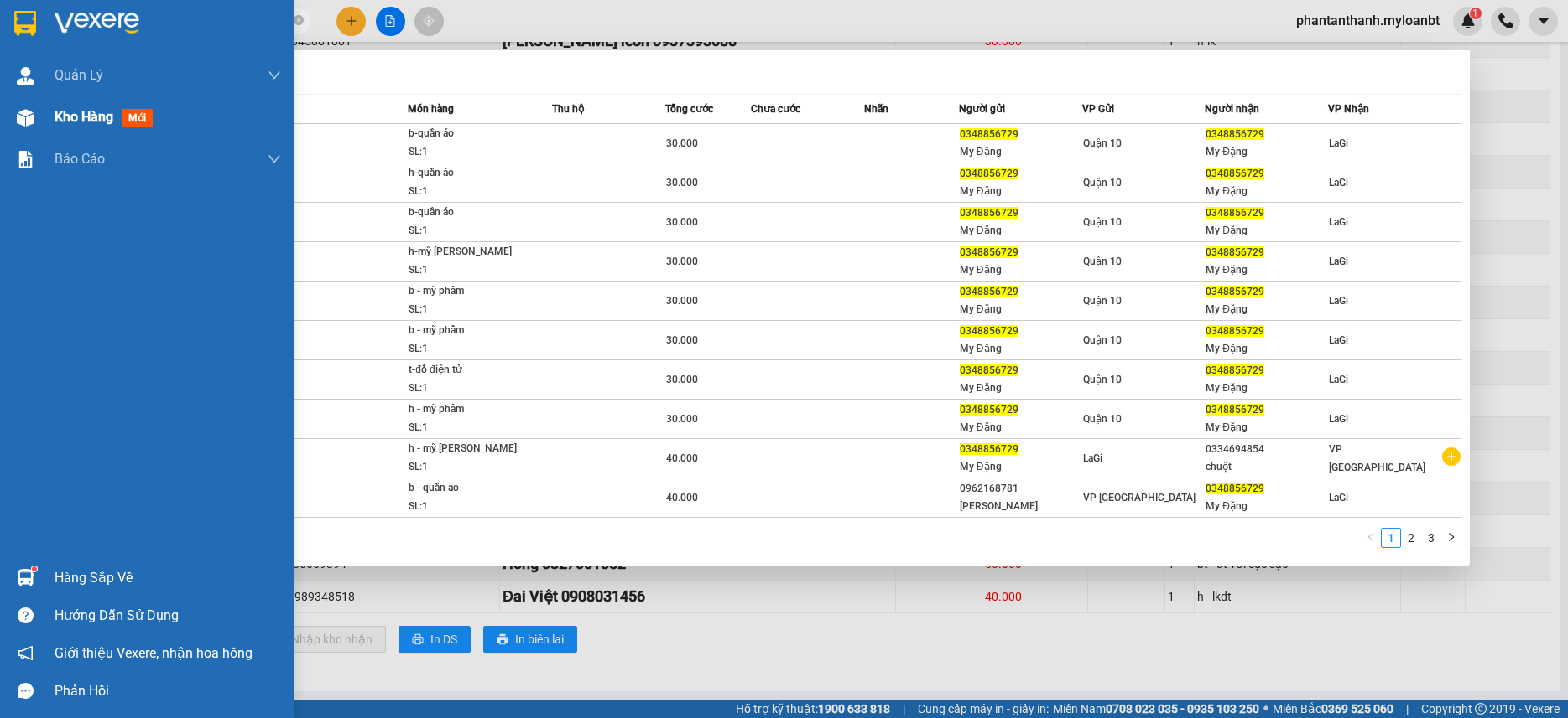
click at [66, 120] on span "Kho hàng" at bounding box center [83, 118] width 59 height 16
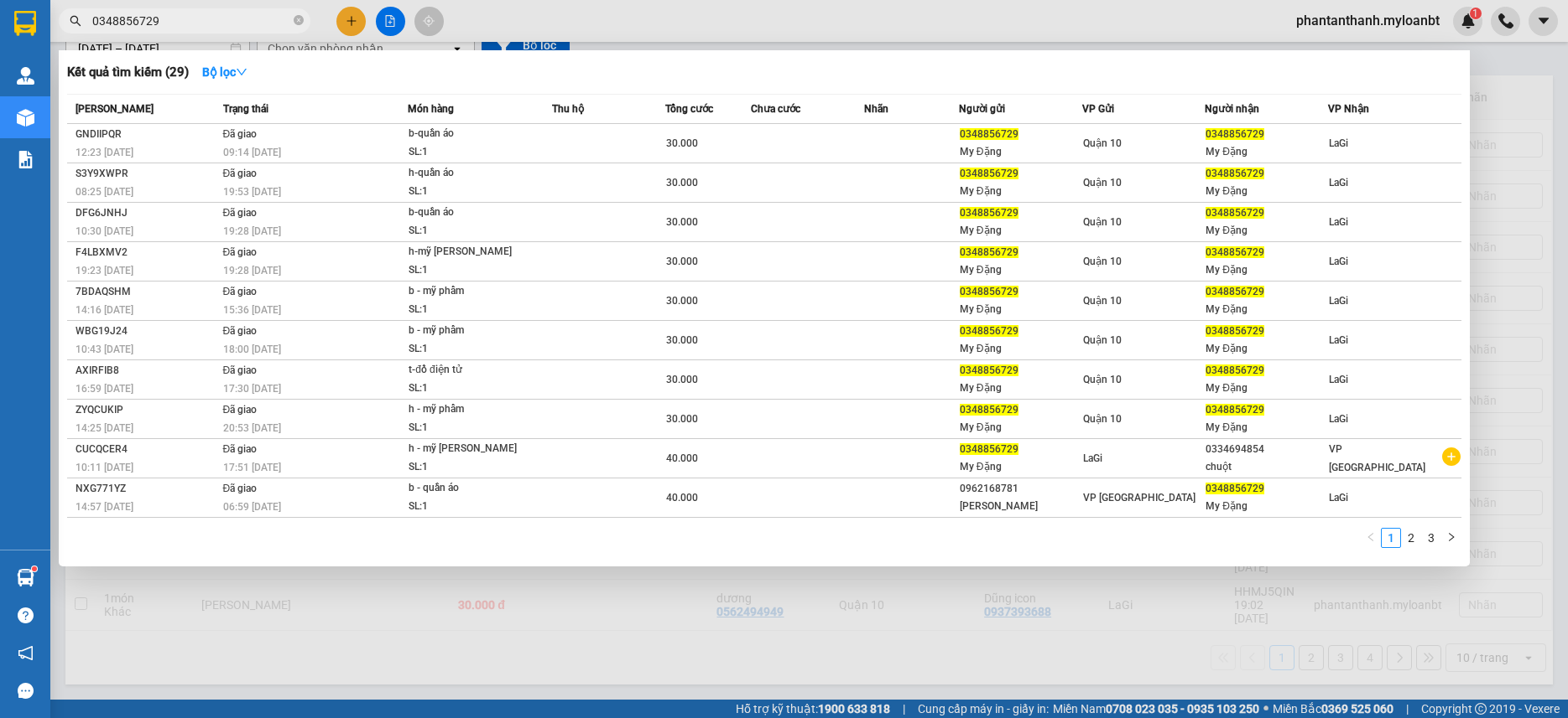
scroll to position [77, 0]
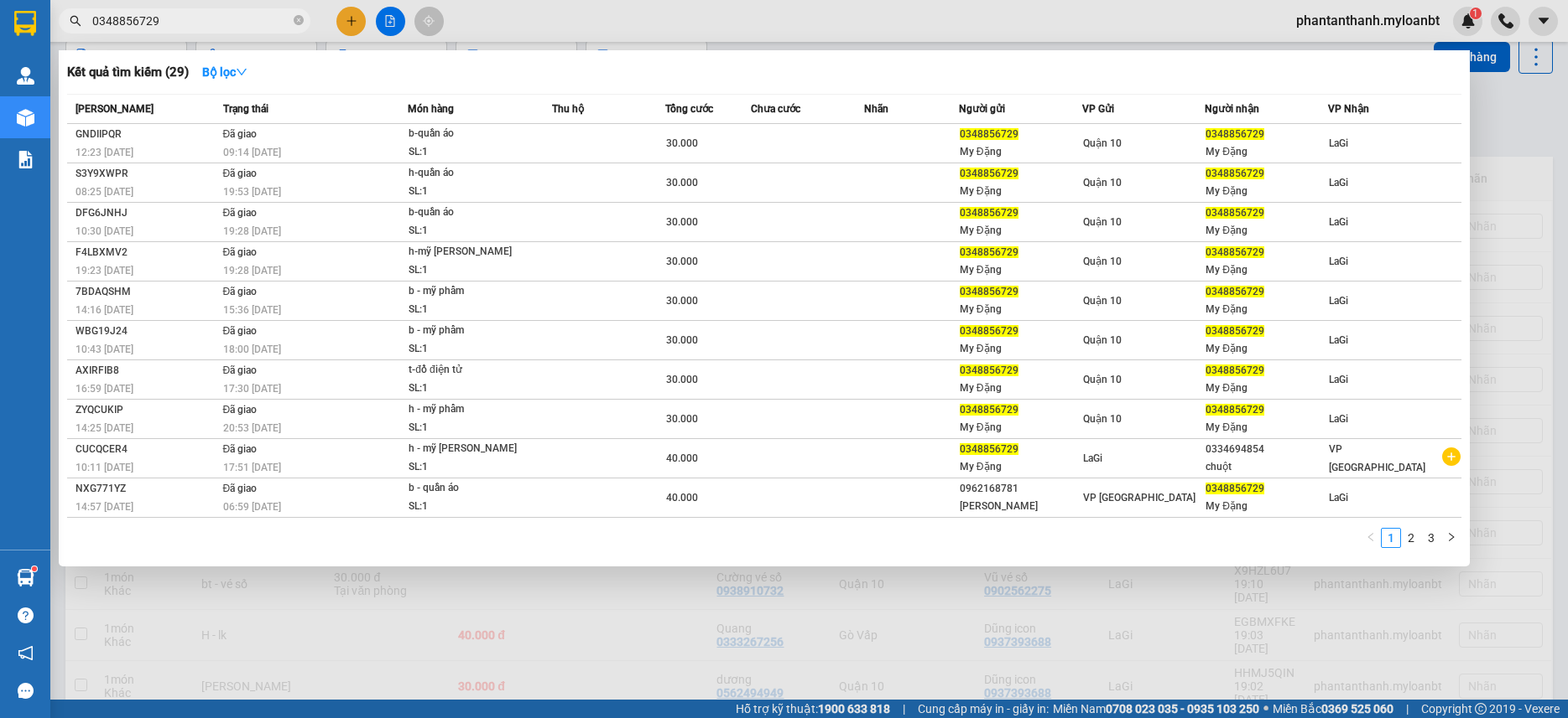
click at [578, 586] on div at bounding box center [784, 359] width 1568 height 718
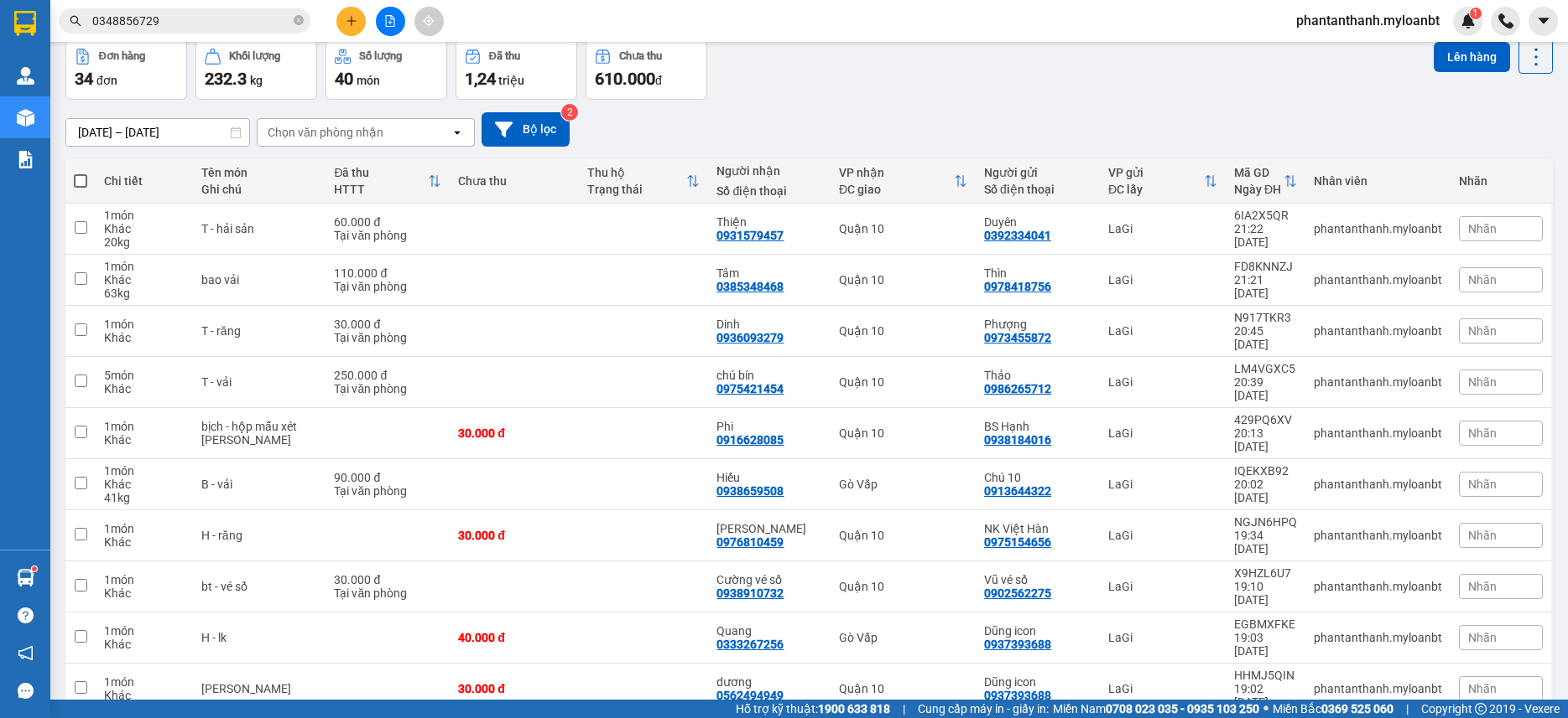
click at [328, 127] on div "Chọn văn phòng nhận" at bounding box center [326, 132] width 116 height 17
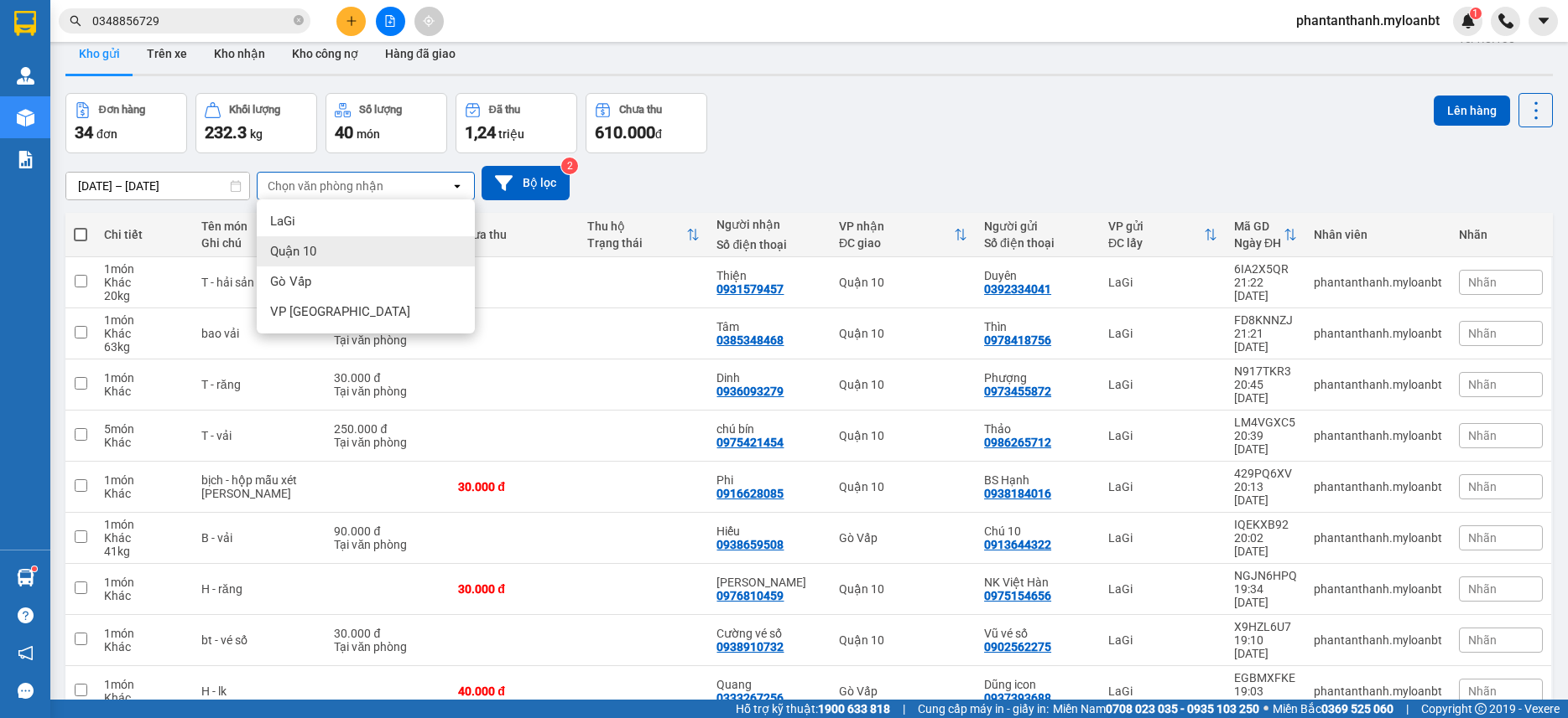
scroll to position [0, 0]
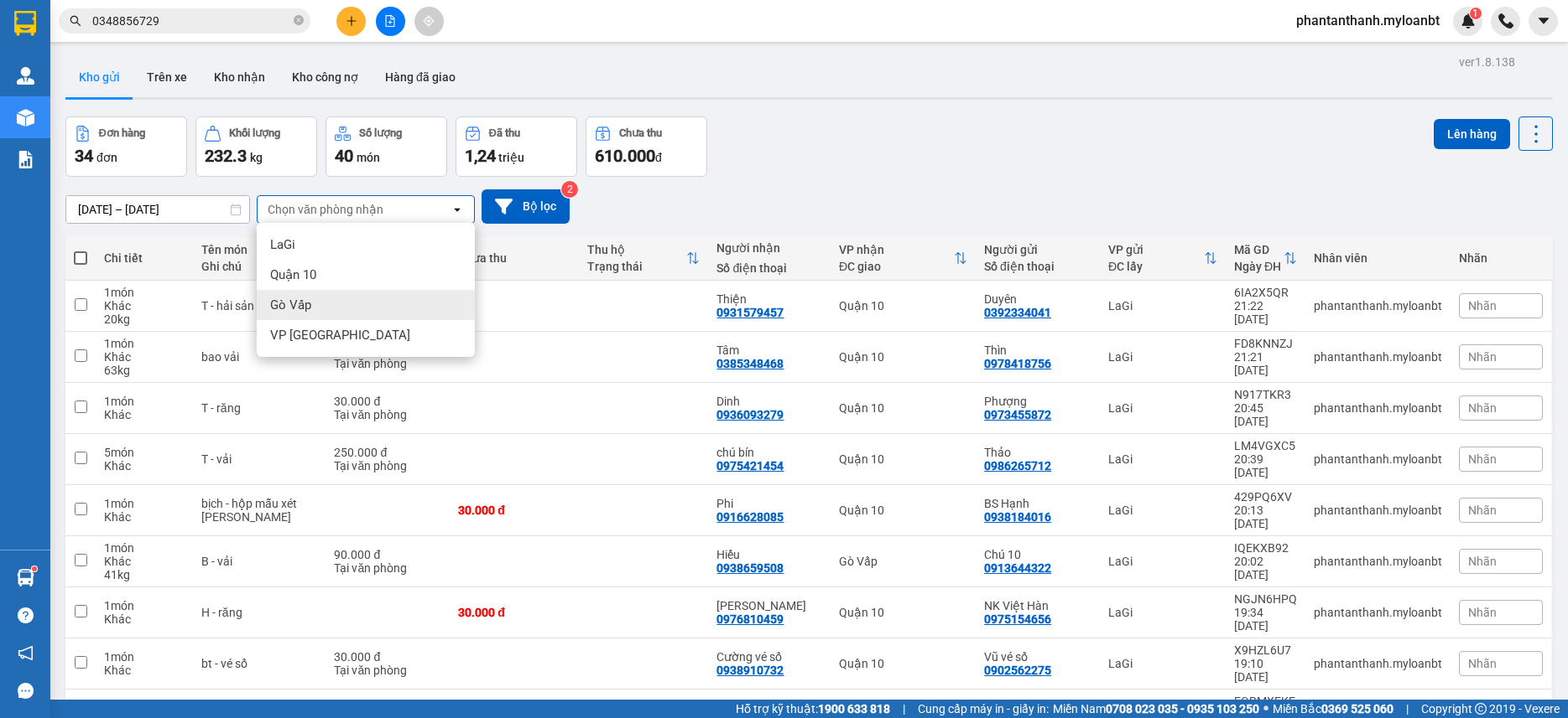
click at [368, 305] on div "Gò Vấp" at bounding box center [366, 305] width 218 height 30
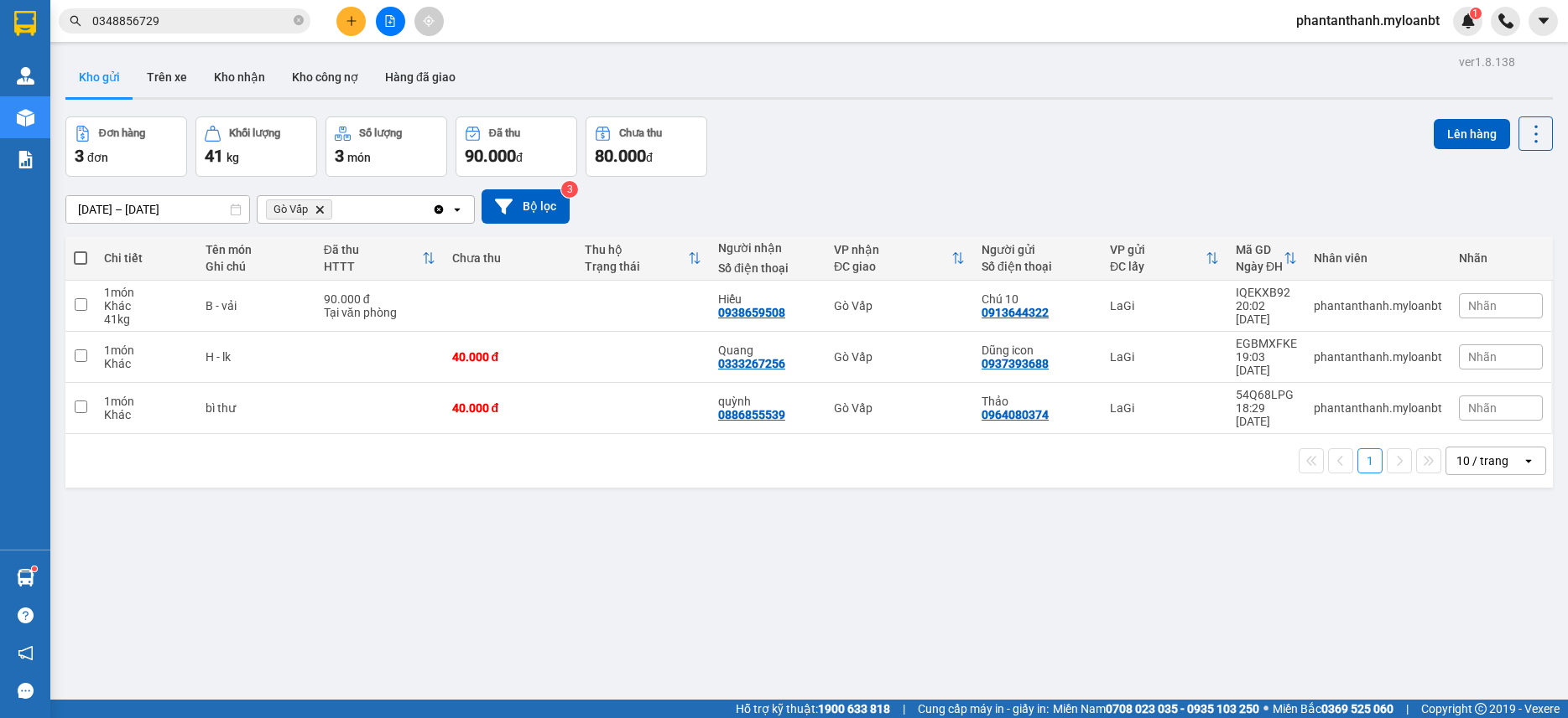
click at [385, 447] on div "1 10 / trang open" at bounding box center [809, 461] width 1474 height 29
click at [1457, 142] on button "Lên hàng" at bounding box center [1471, 134] width 76 height 30
click at [1458, 134] on button "Lên hàng" at bounding box center [1471, 134] width 76 height 30
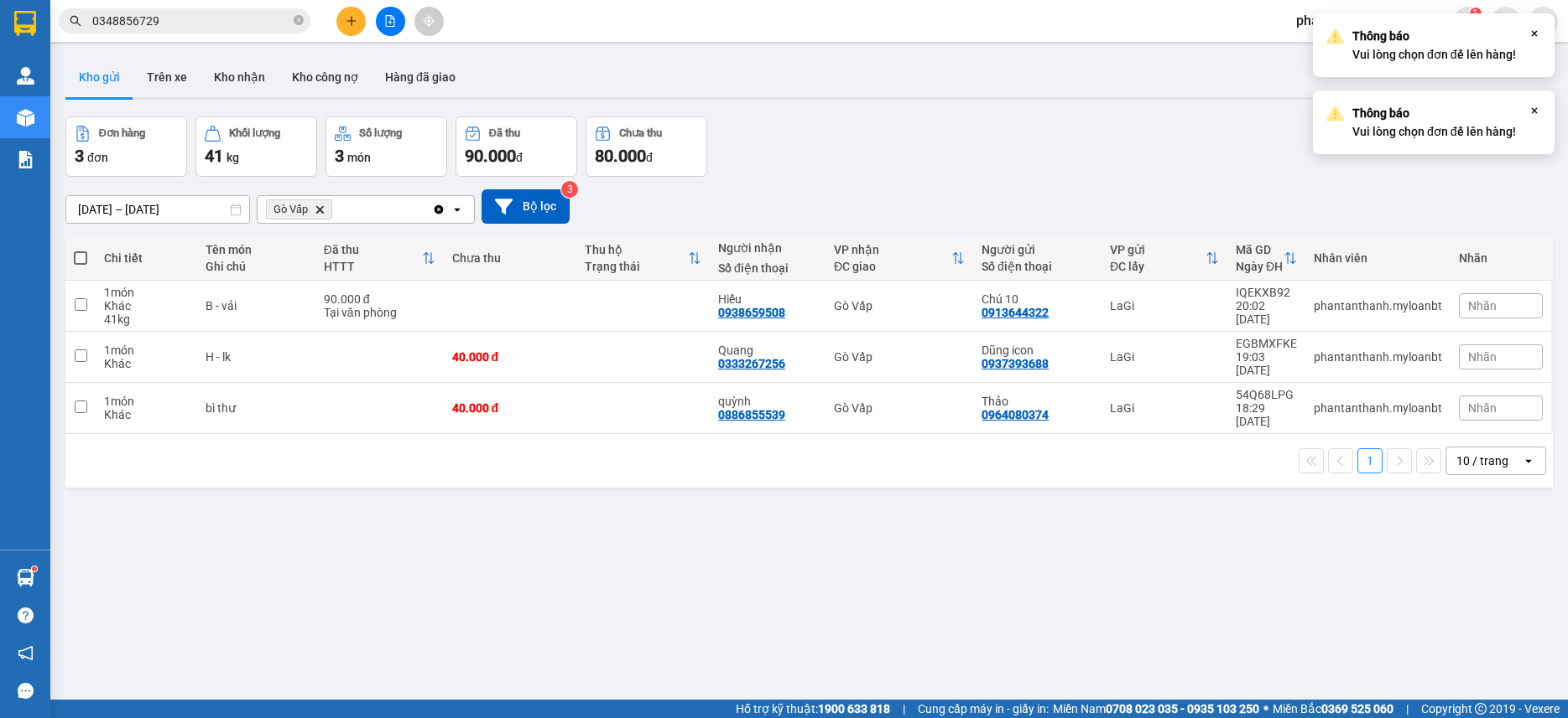
click at [1240, 164] on div "Đơn hàng 3 đơn Khối lượng 41 kg Số lượng 3 món Đã thu 90.000 đ Chưa thu 80.000 …" at bounding box center [809, 146] width 1487 height 61
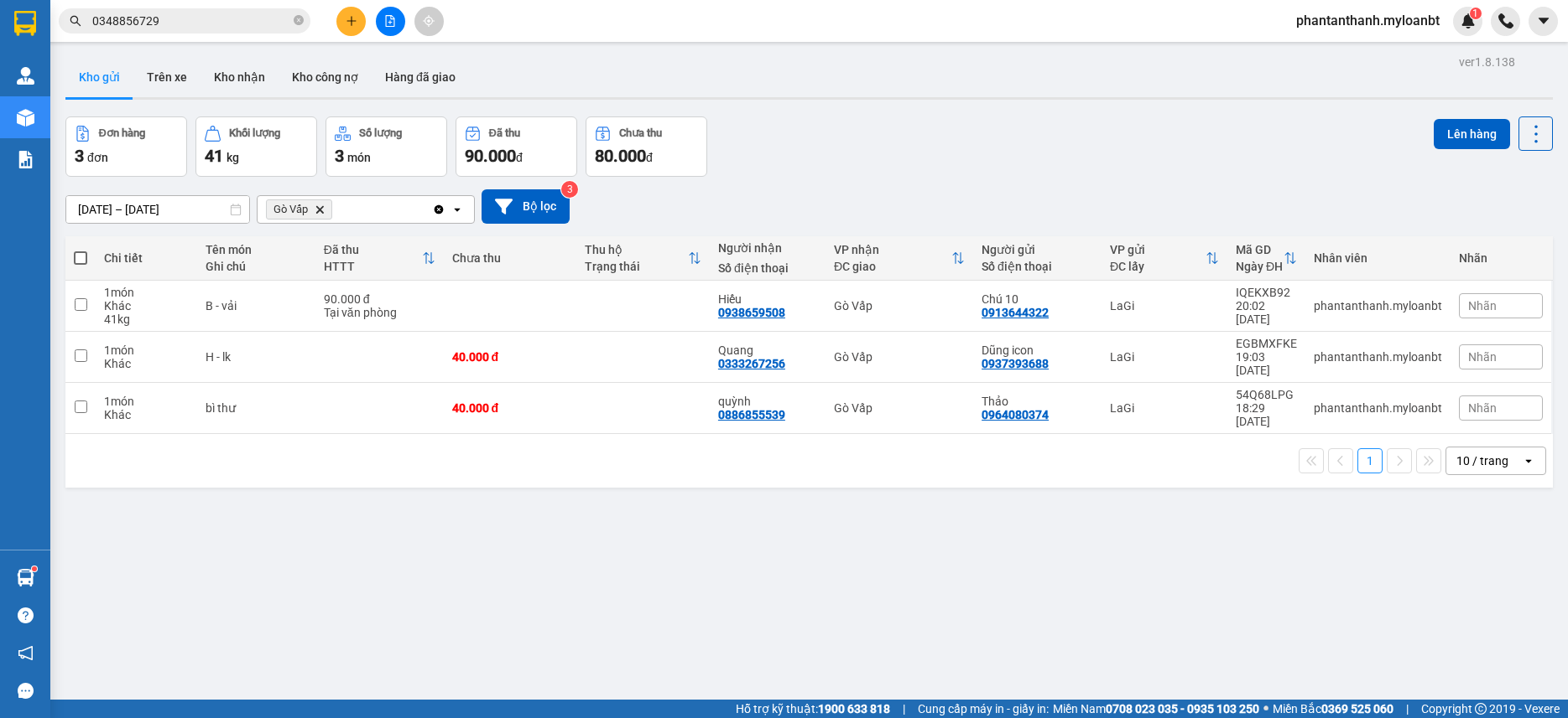
click at [85, 263] on span at bounding box center [81, 258] width 14 height 14
click at [81, 250] on input "checkbox" at bounding box center [81, 250] width 0 height 0
checkbox input "true"
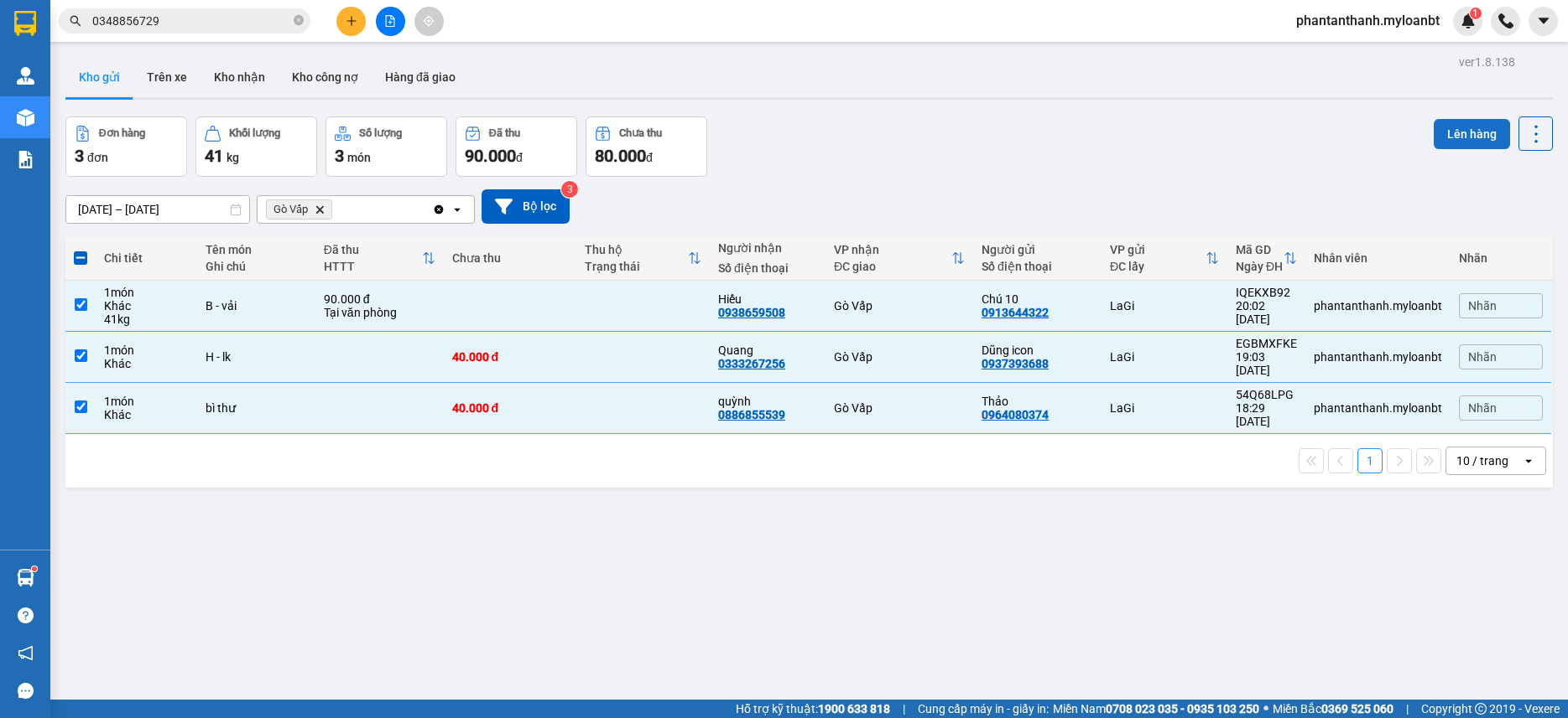
click at [1447, 141] on button "Lên hàng" at bounding box center [1471, 134] width 76 height 30
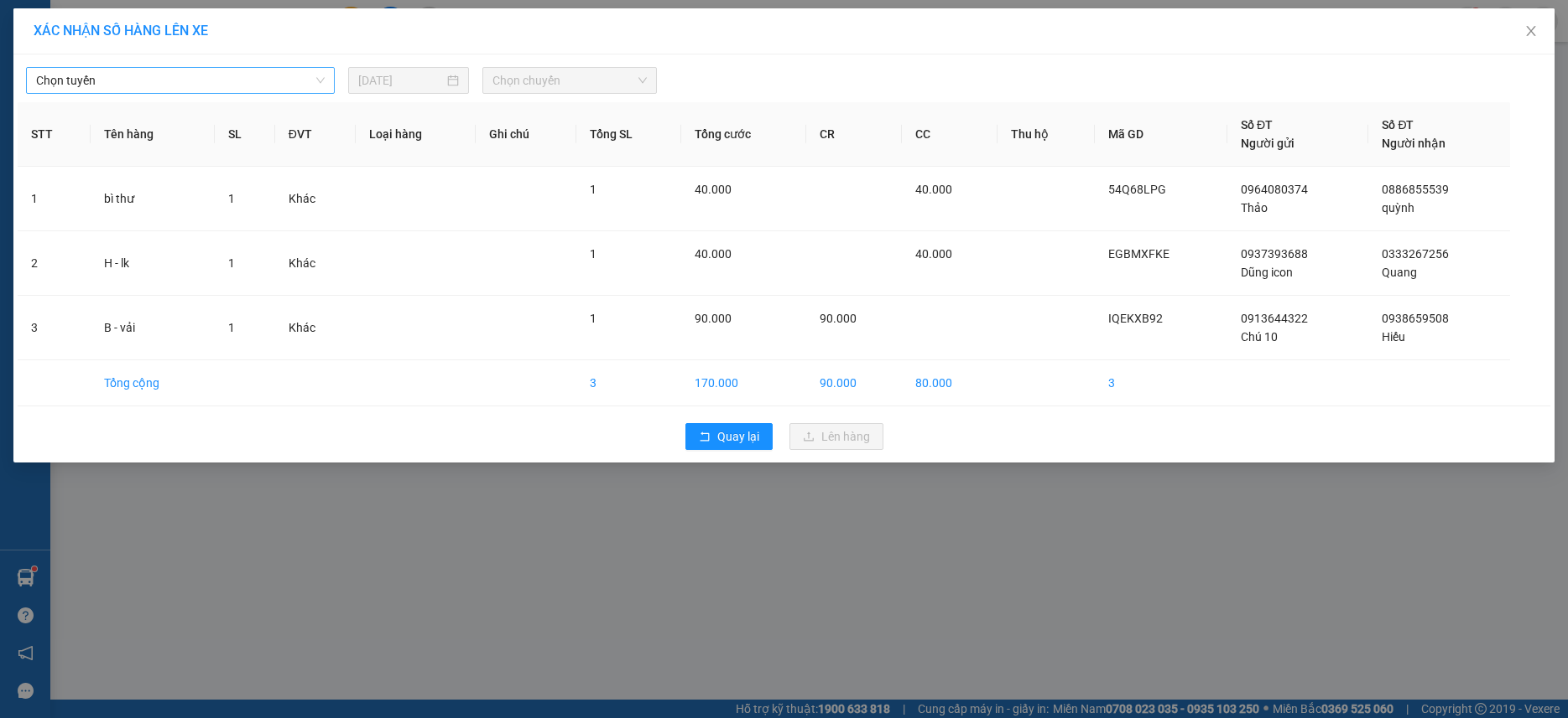
click at [171, 86] on span "Chọn tuyến" at bounding box center [180, 80] width 289 height 25
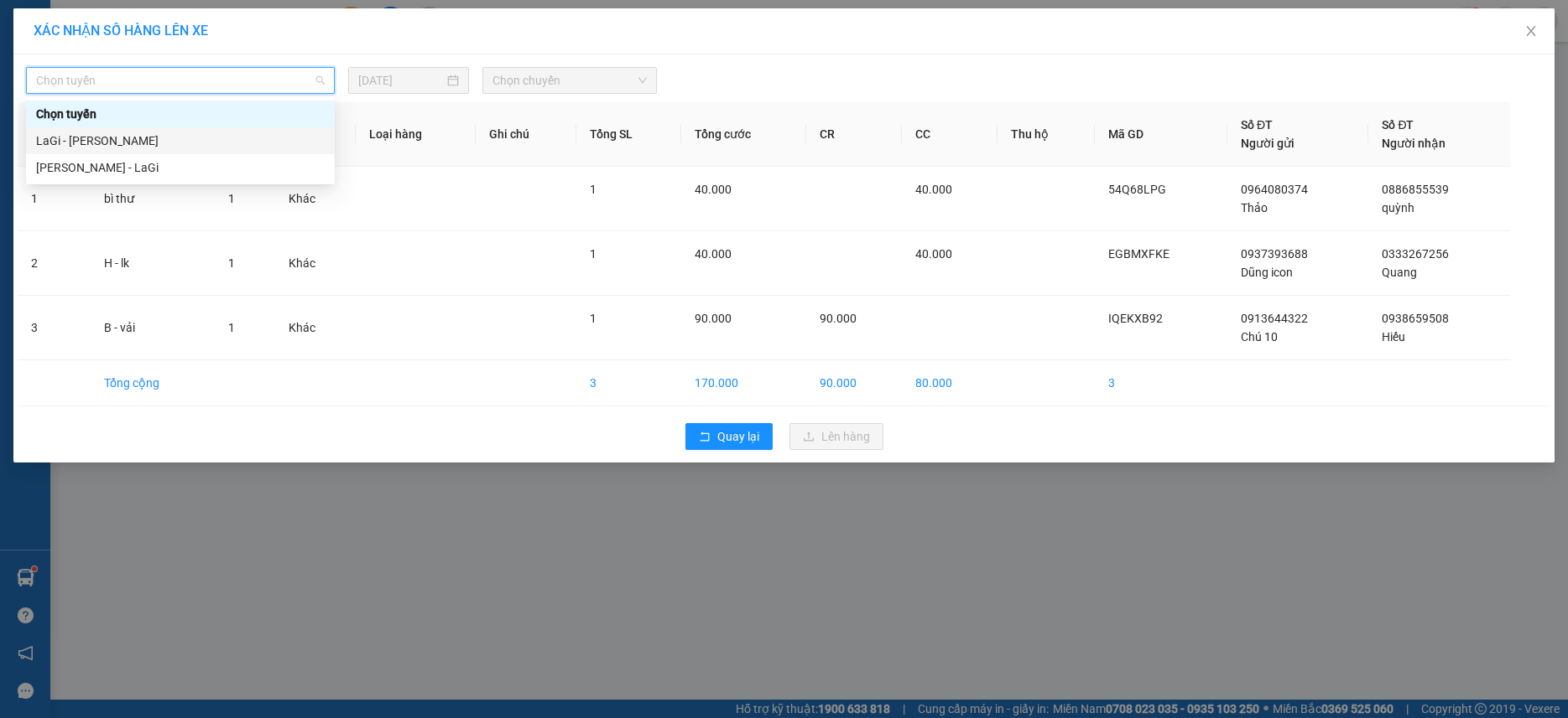
click at [131, 141] on div "LaGi - Hồ Chí Minh" at bounding box center [180, 141] width 289 height 18
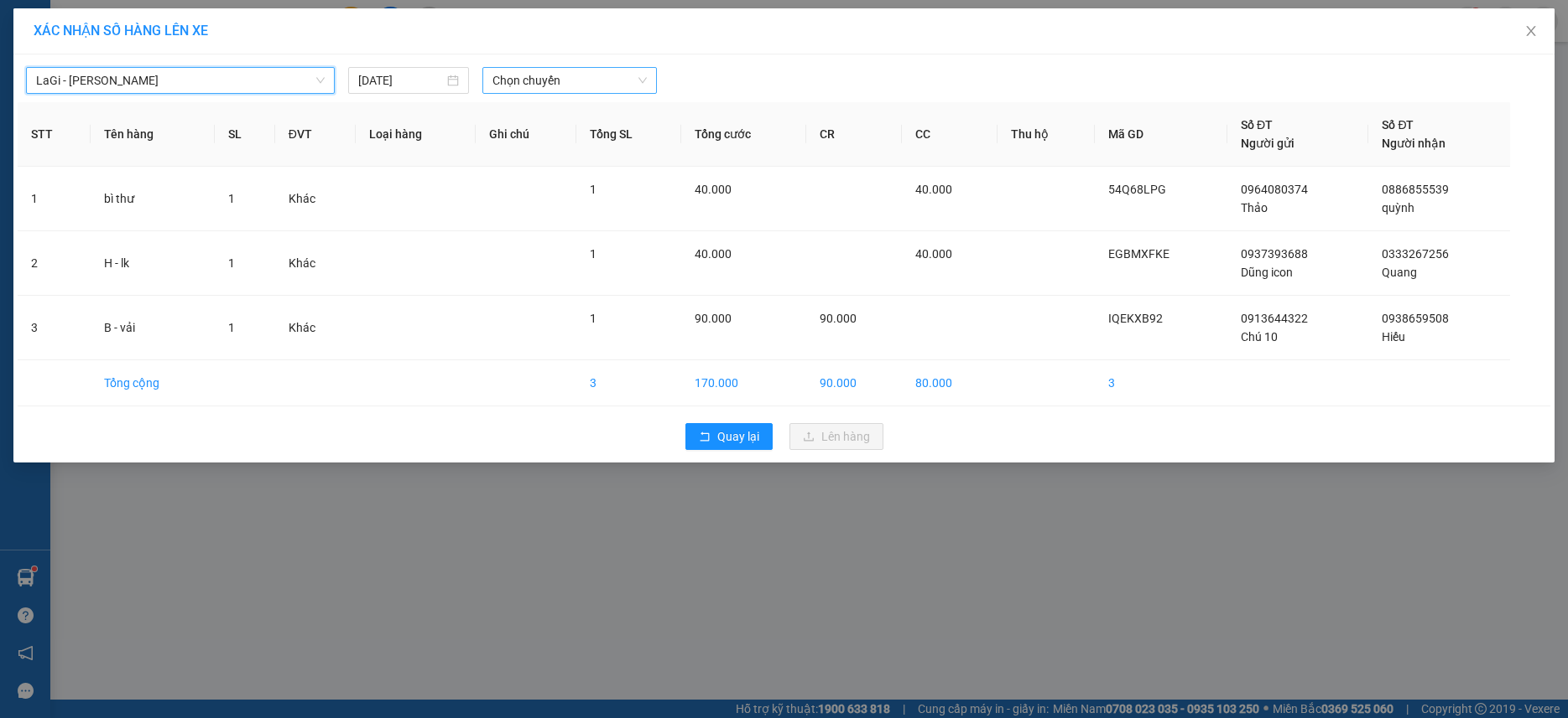
click at [543, 83] on span "Chọn chuyến" at bounding box center [569, 80] width 155 height 25
click at [451, 92] on div "13/08/2025" at bounding box center [408, 80] width 120 height 27
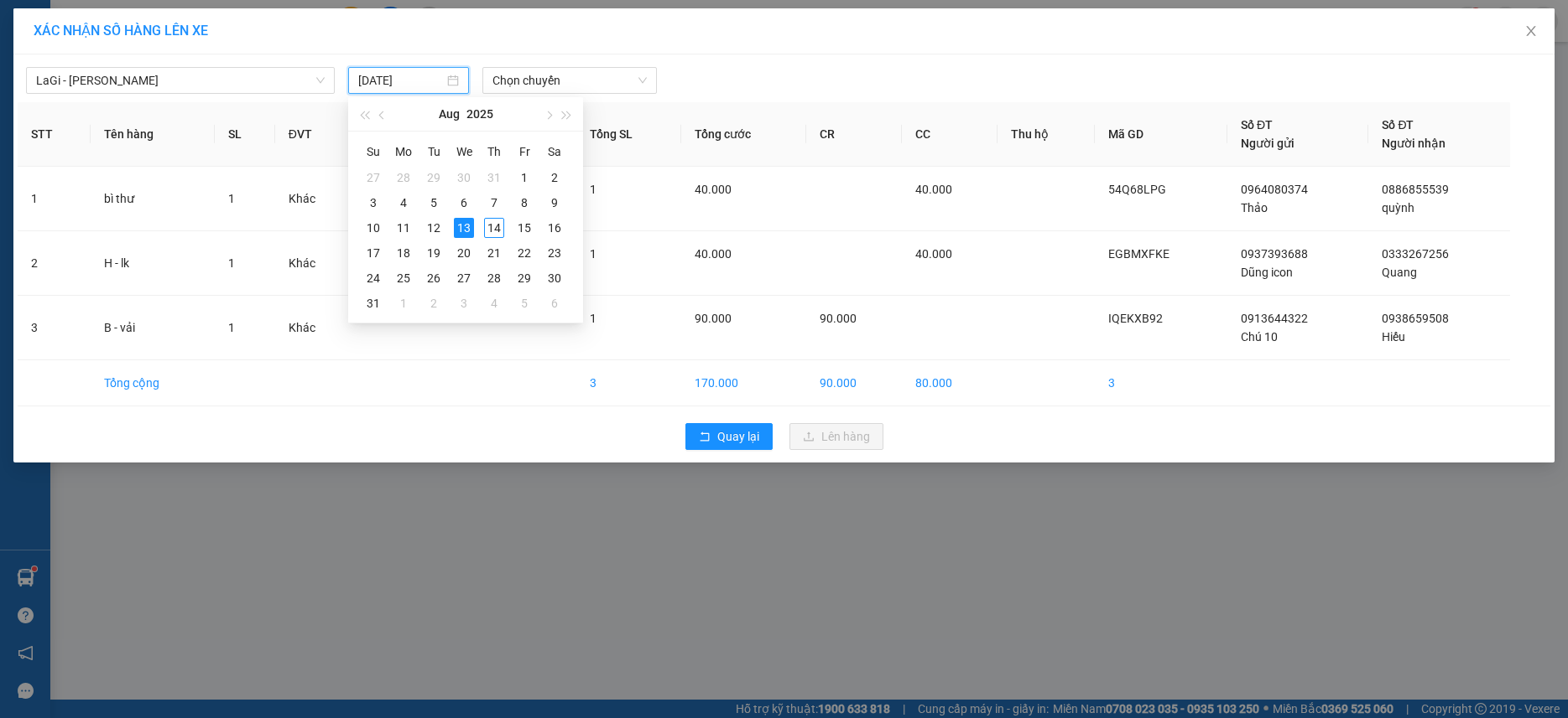
click at [392, 81] on input "13/08/2025" at bounding box center [401, 80] width 86 height 18
click at [489, 222] on div "14" at bounding box center [494, 228] width 20 height 20
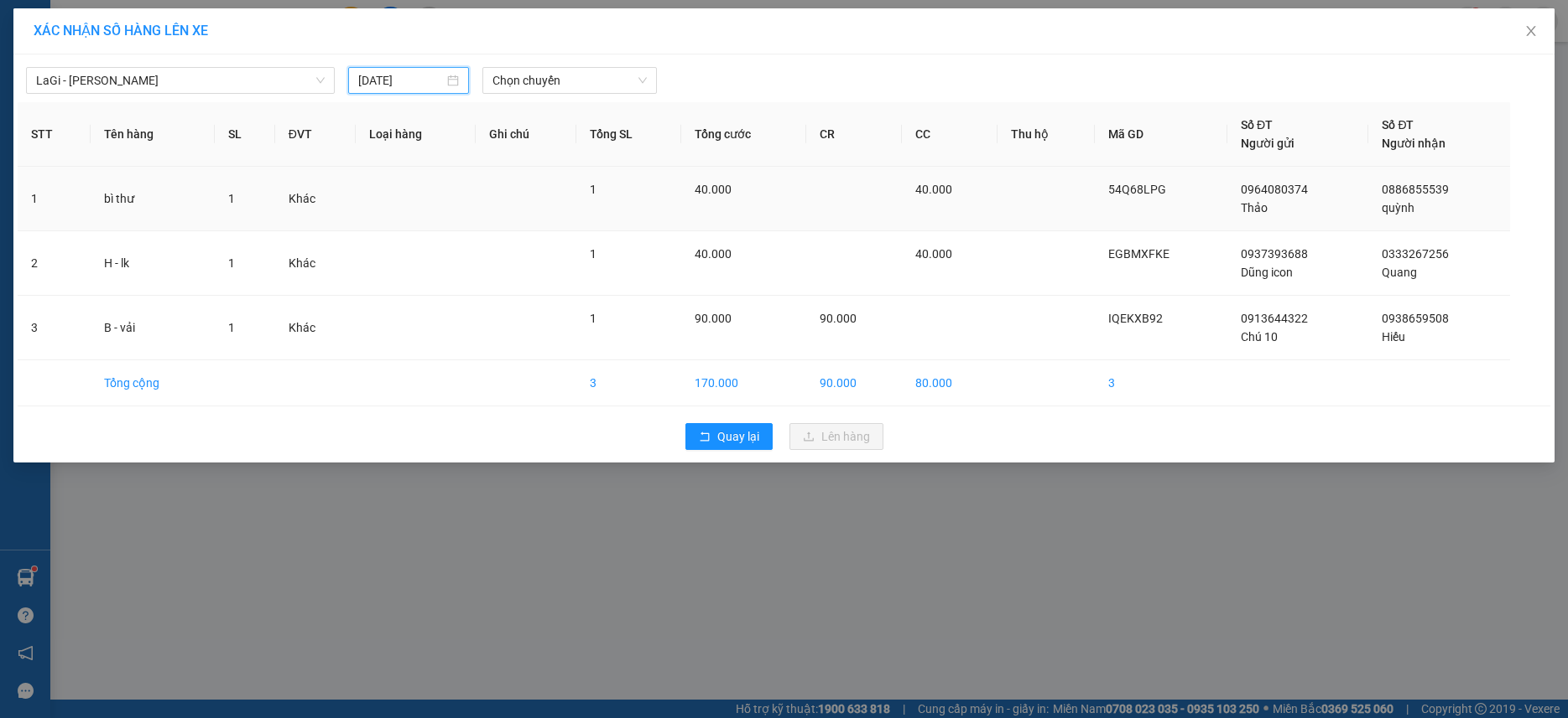
type input "14/08/2025"
click at [557, 86] on span "Chọn chuyến" at bounding box center [569, 80] width 155 height 25
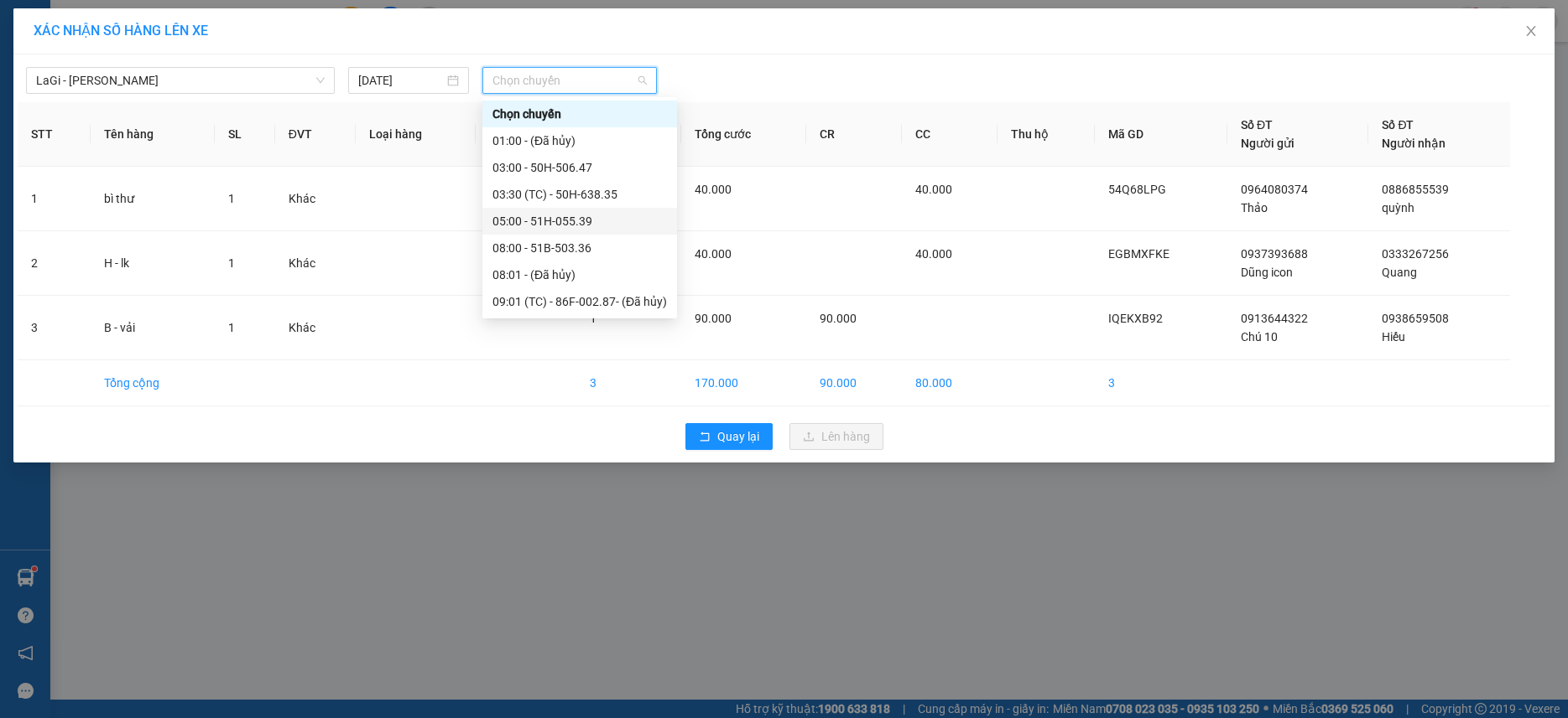
click at [576, 218] on div "05:00 - 51H-055.39" at bounding box center [579, 222] width 175 height 18
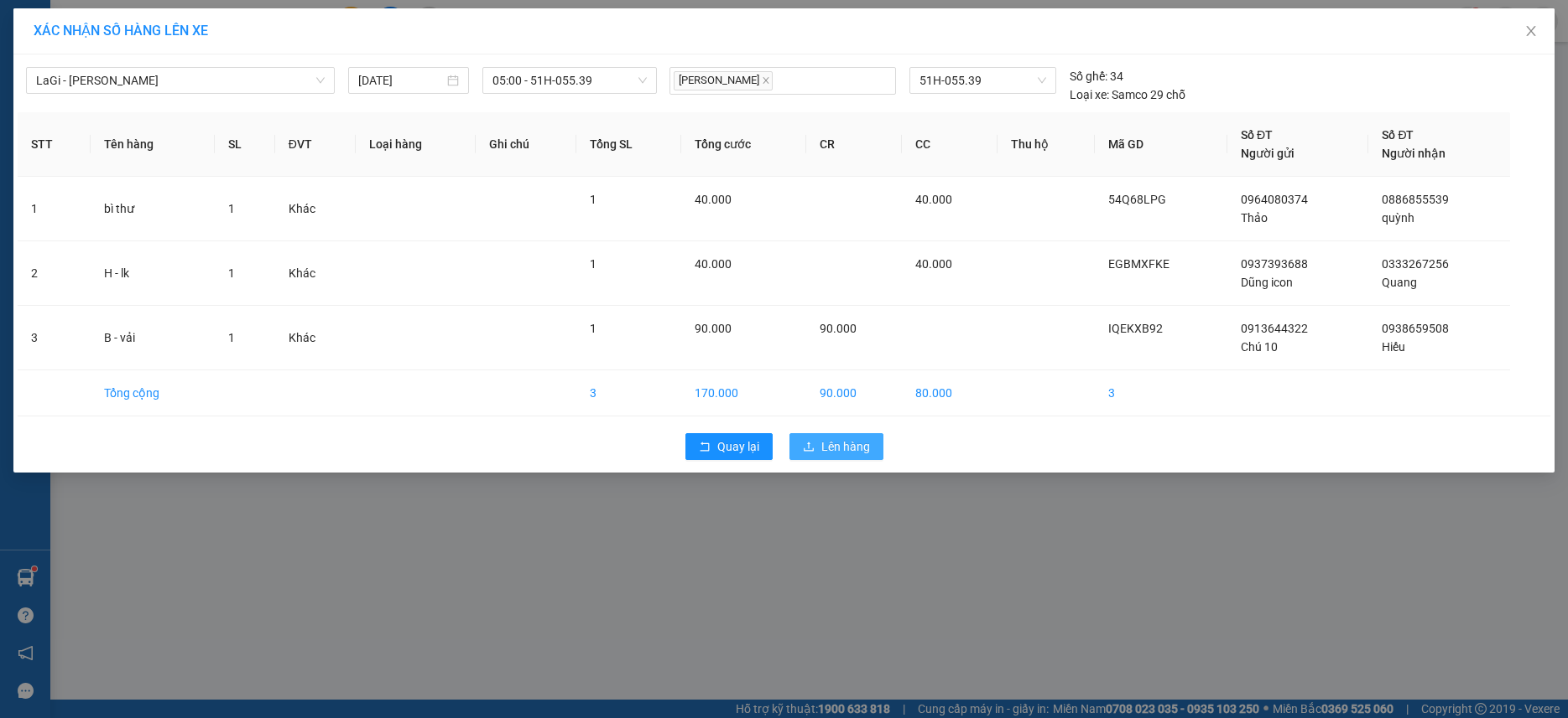
click at [865, 448] on span "Lên hàng" at bounding box center [846, 447] width 49 height 18
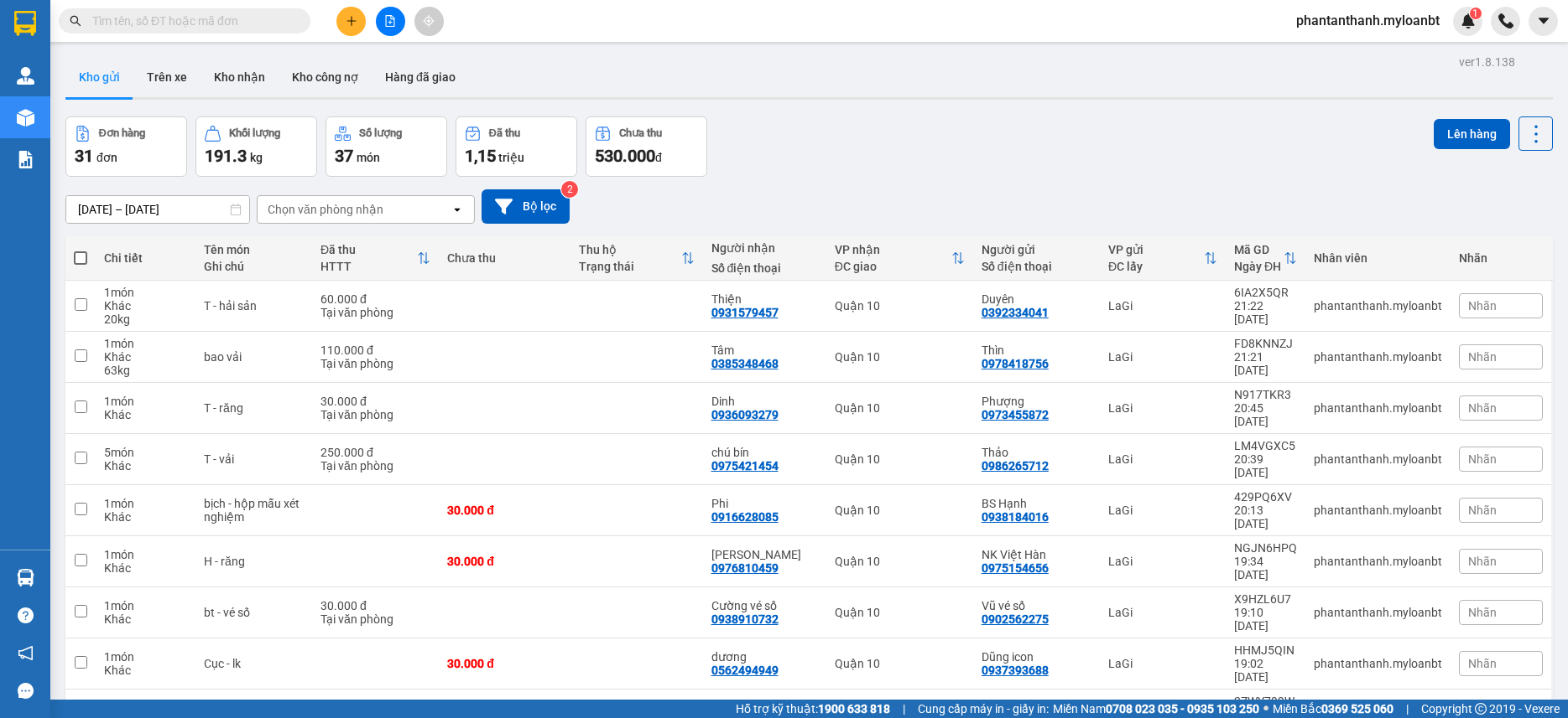
click at [404, 206] on div "Chọn văn phòng nhận" at bounding box center [354, 210] width 193 height 27
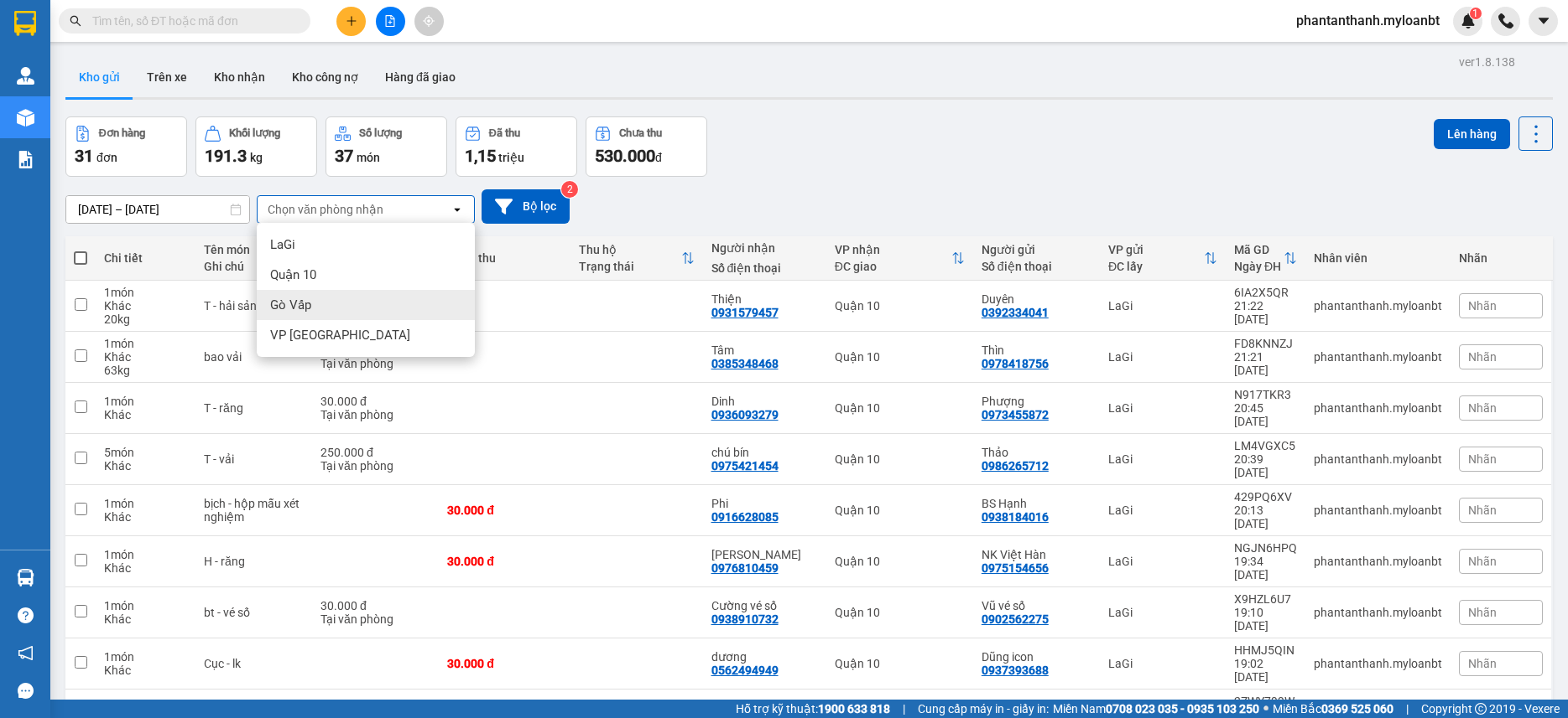
click at [316, 302] on div "Gò Vấp" at bounding box center [366, 305] width 218 height 30
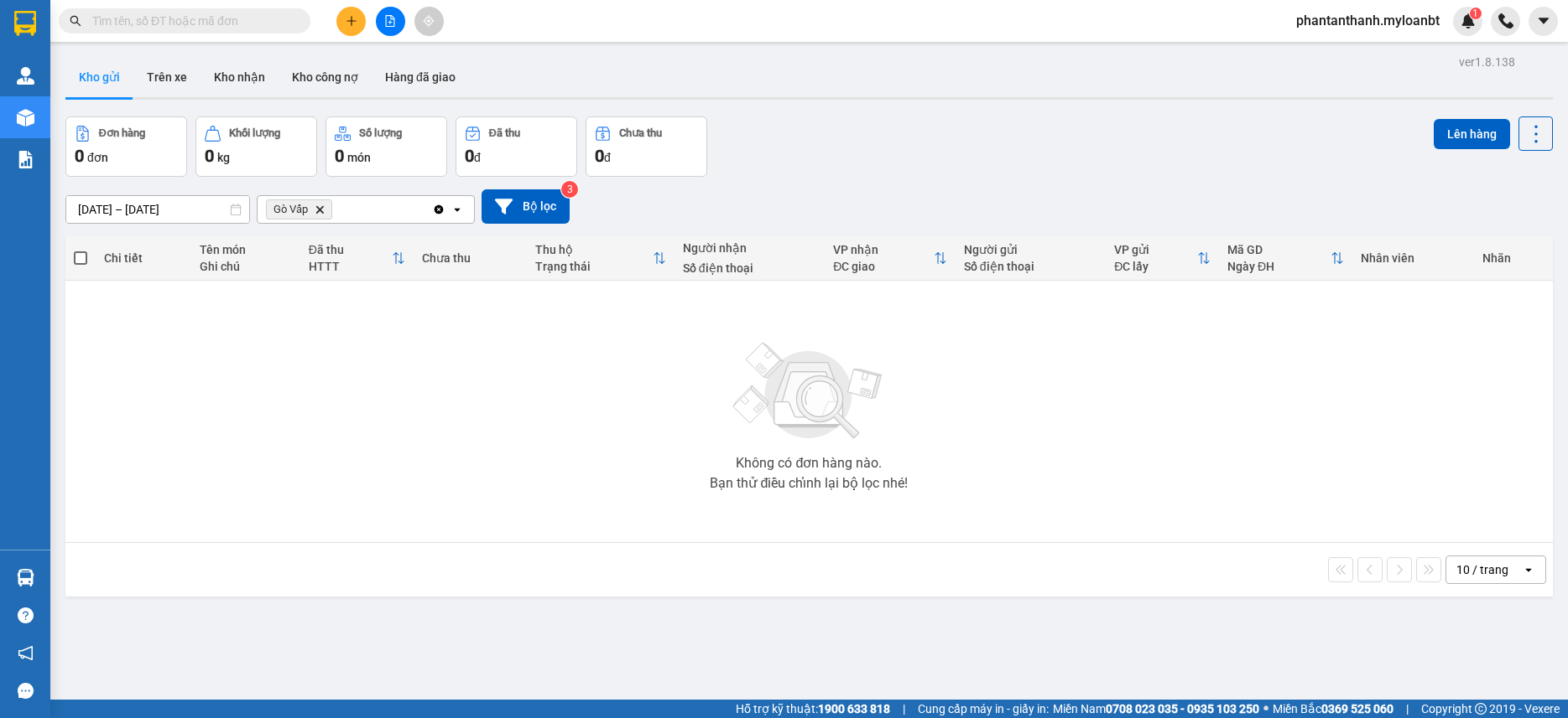
click at [320, 211] on icon "Gò Vấp, close by backspace" at bounding box center [319, 209] width 7 height 7
click at [342, 214] on div "Chọn văn phòng nhận" at bounding box center [326, 209] width 116 height 17
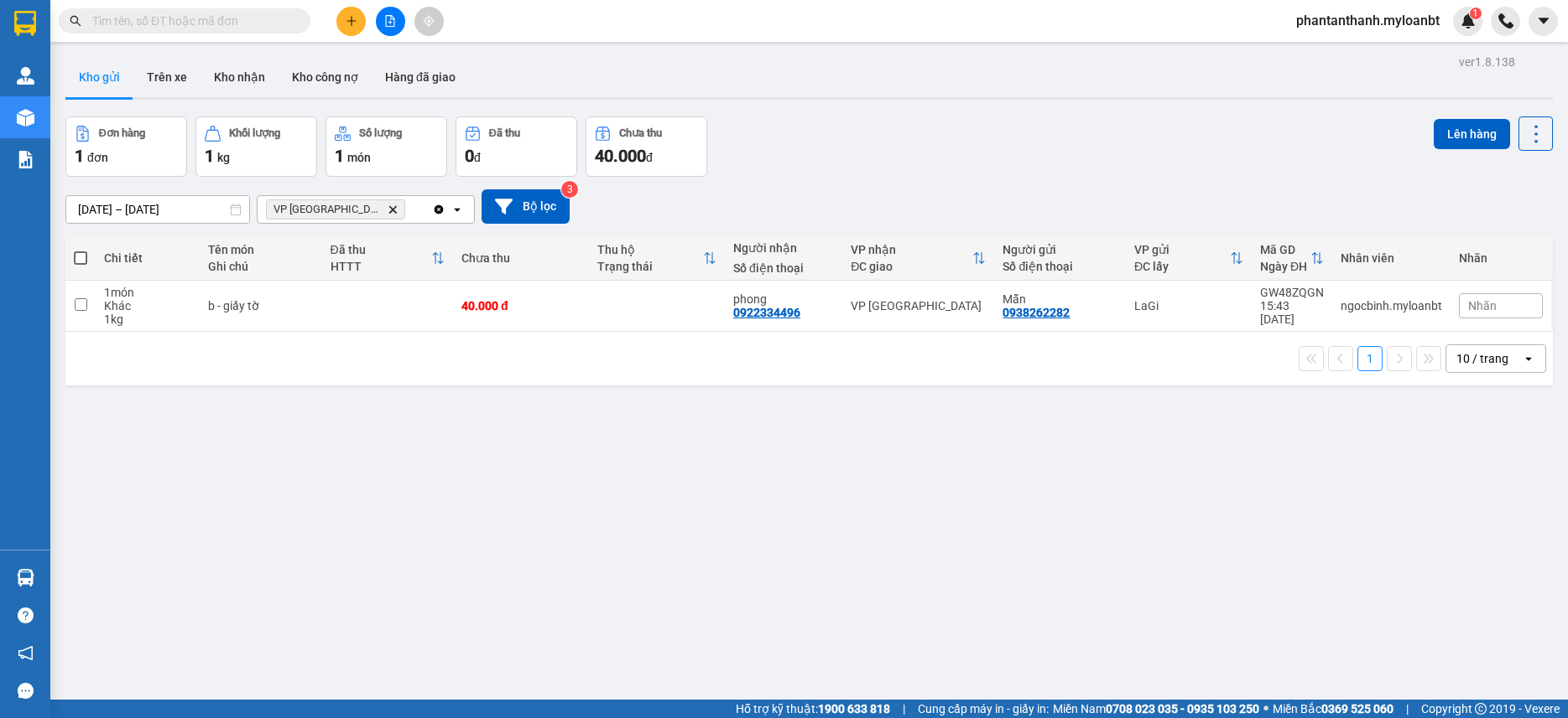
click at [90, 260] on th at bounding box center [80, 258] width 30 height 44
click at [82, 260] on span at bounding box center [81, 258] width 14 height 14
click at [81, 250] on input "checkbox" at bounding box center [81, 250] width 0 height 0
checkbox input "true"
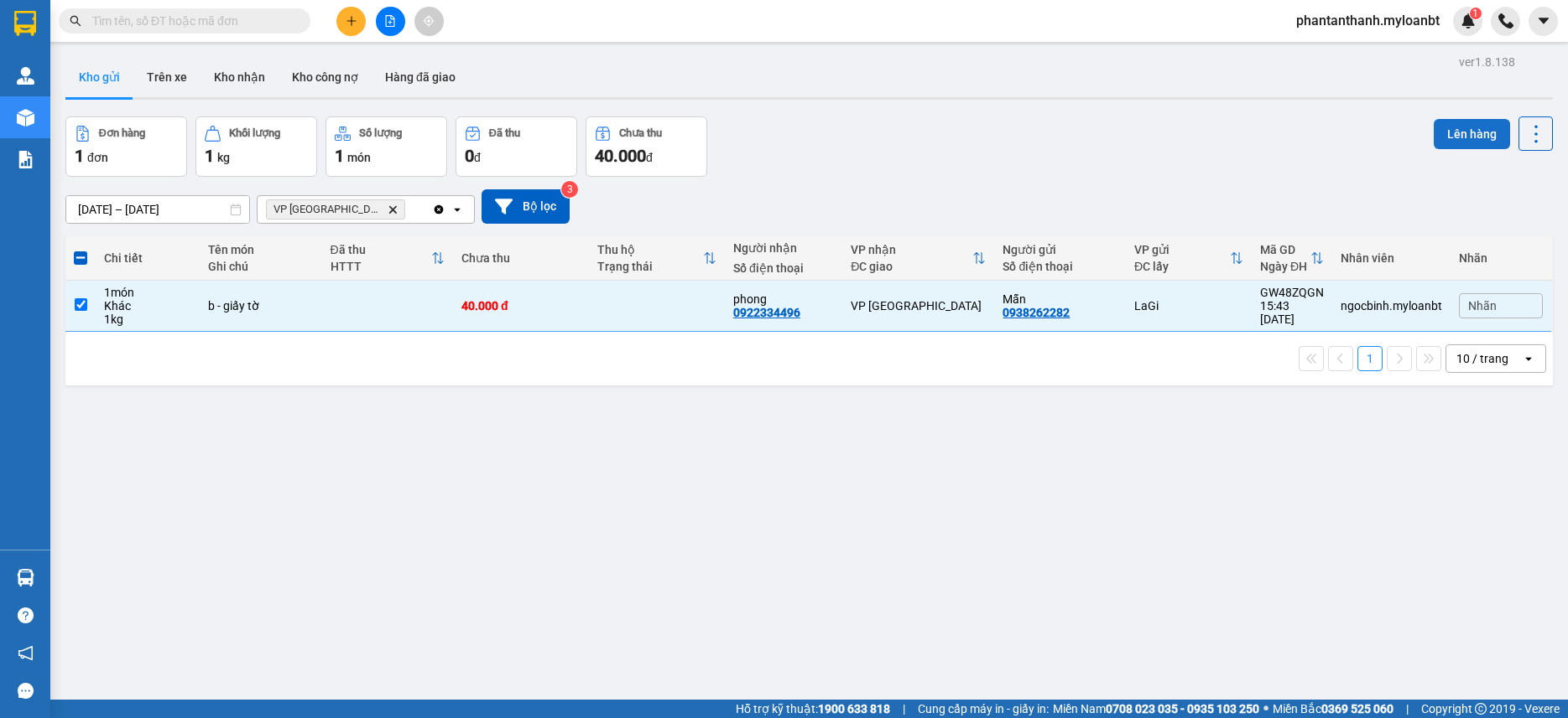
click at [1447, 145] on button "Lên hàng" at bounding box center [1471, 134] width 76 height 30
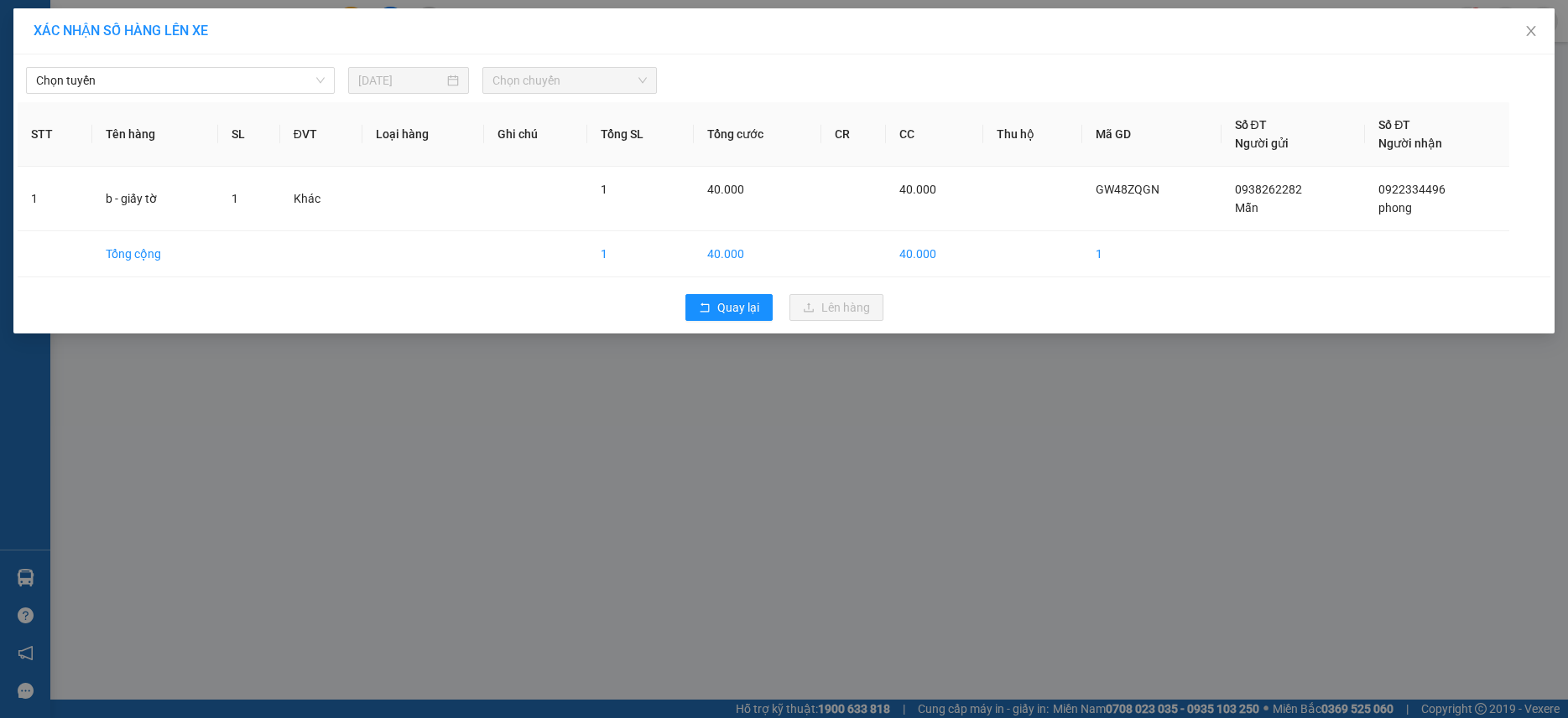
click at [252, 96] on div "Chọn tuyến 14/08/2025 Chọn chuyến STT Tên hàng SL ĐVT Loại hàng Ghi chú Tổng SL…" at bounding box center [784, 194] width 1541 height 279
click at [248, 89] on span "Chọn tuyến" at bounding box center [180, 80] width 289 height 25
click at [259, 80] on span "Chọn tuyến" at bounding box center [180, 80] width 289 height 25
drag, startPoint x: 179, startPoint y: 99, endPoint x: 192, endPoint y: 87, distance: 17.7
click at [182, 98] on div "Chọn tuyến 14/08/2025 Chọn chuyến STT Tên hàng SL ĐVT Loại hàng Ghi chú Tổng SL…" at bounding box center [784, 194] width 1541 height 279
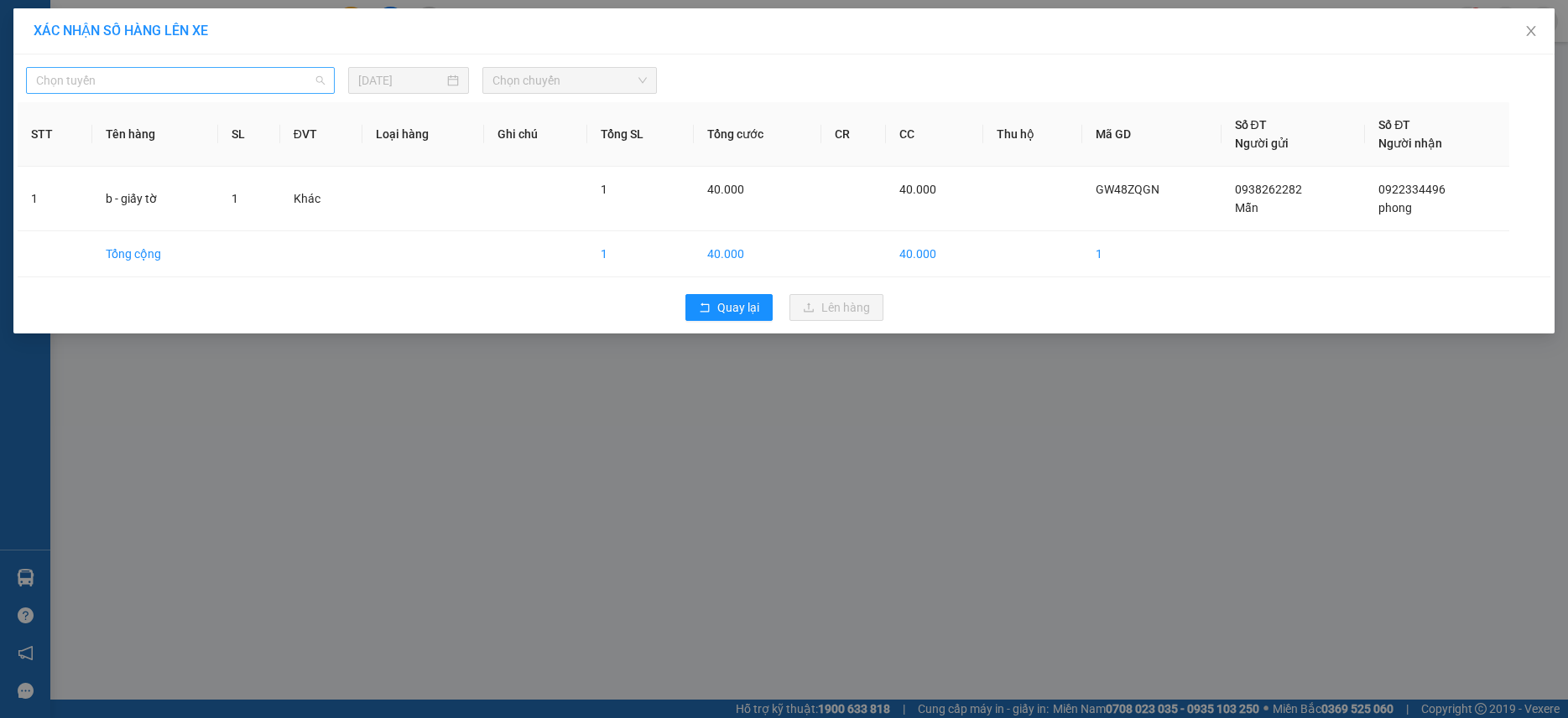
click at [192, 87] on span "Chọn tuyến" at bounding box center [180, 80] width 289 height 25
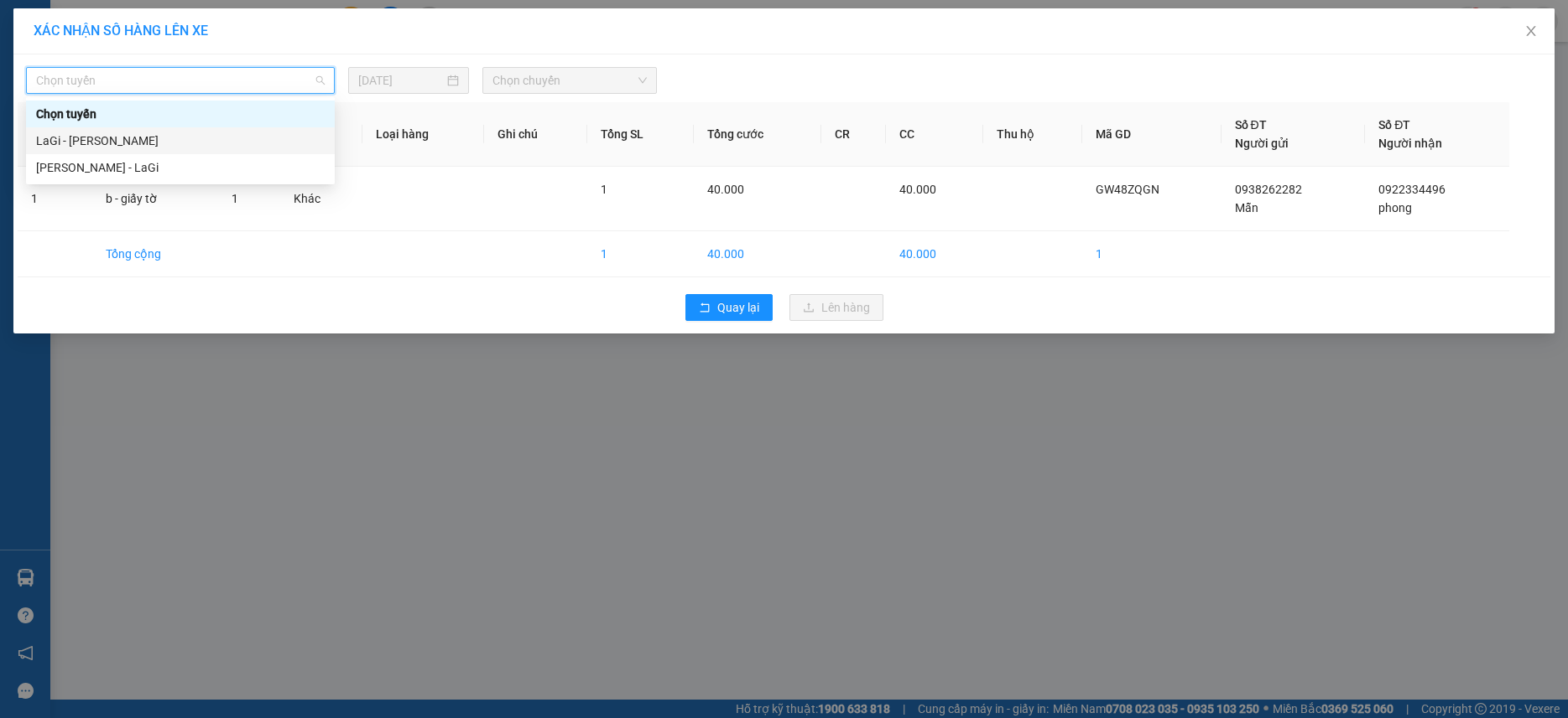
click at [115, 136] on div "LaGi - Hồ Chí Minh" at bounding box center [180, 141] width 289 height 18
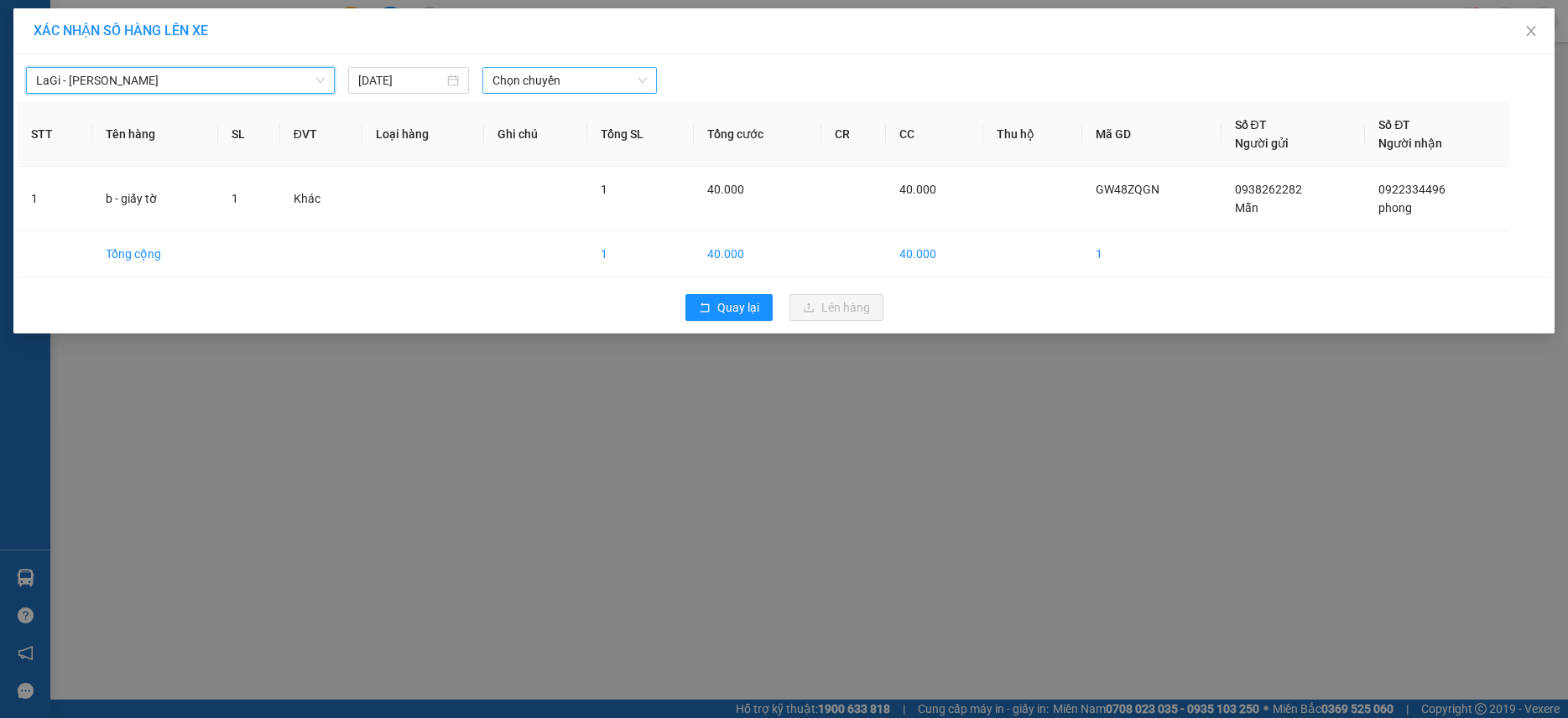
click at [556, 67] on div "Chọn chuyến" at bounding box center [569, 80] width 175 height 27
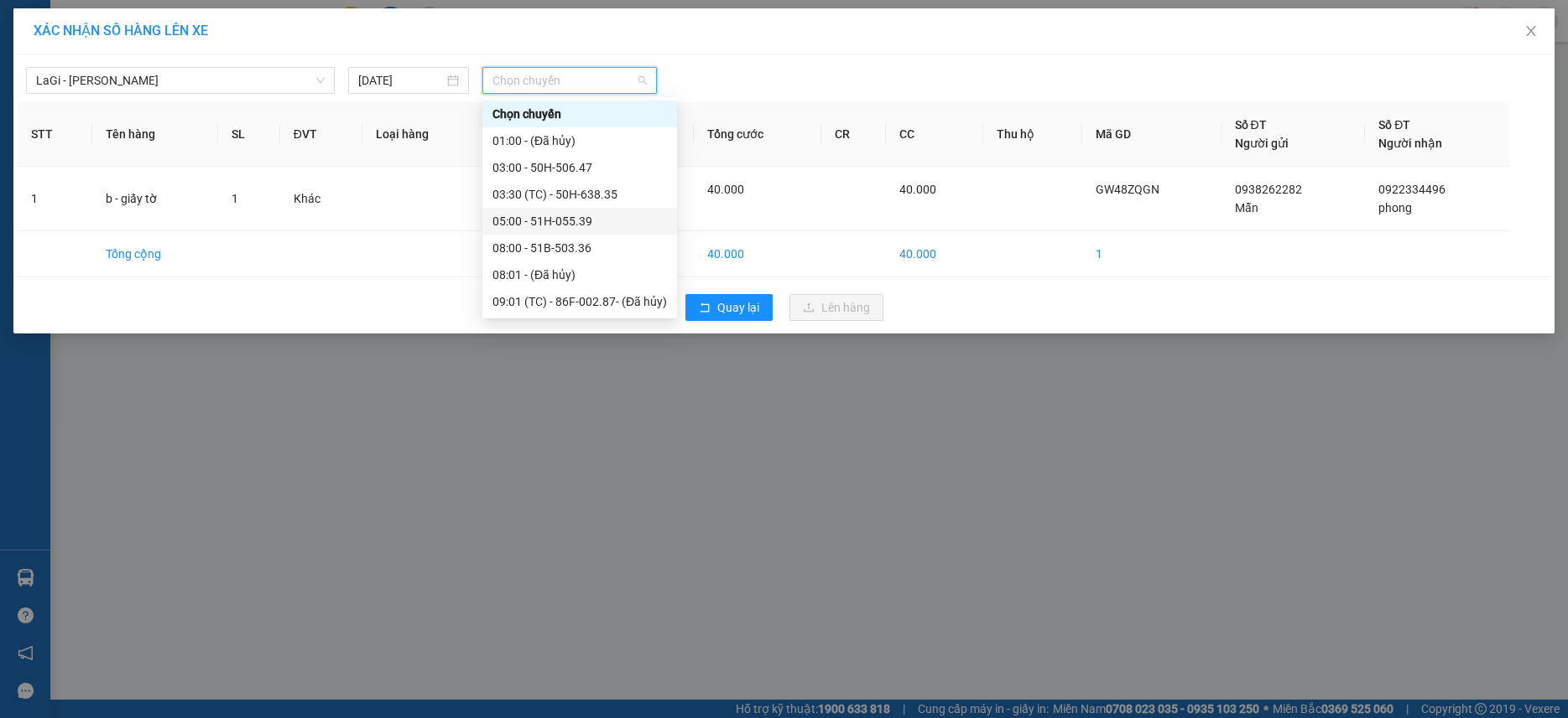
click at [530, 217] on div "05:00 - 51H-055.39" at bounding box center [579, 222] width 175 height 18
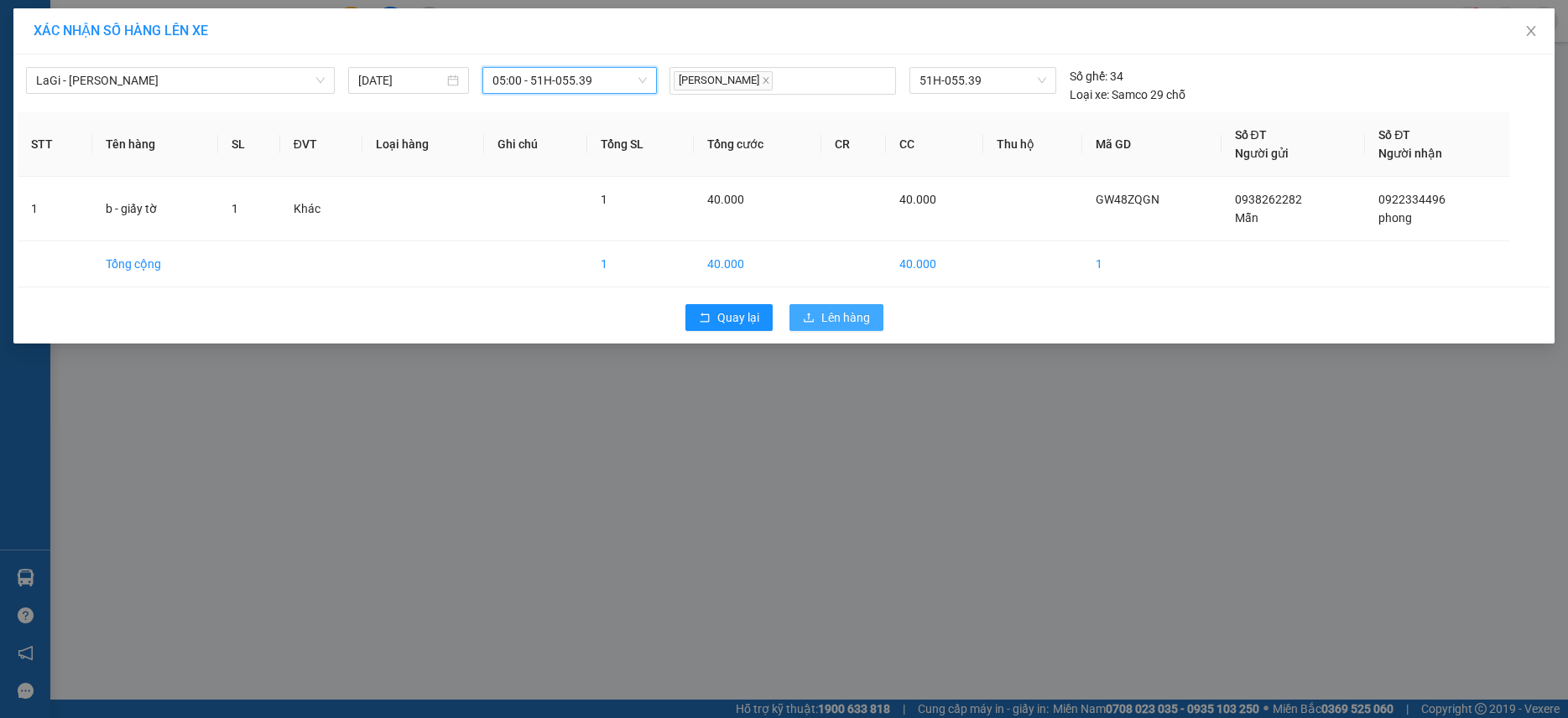
click at [873, 311] on button "Lên hàng" at bounding box center [836, 317] width 94 height 27
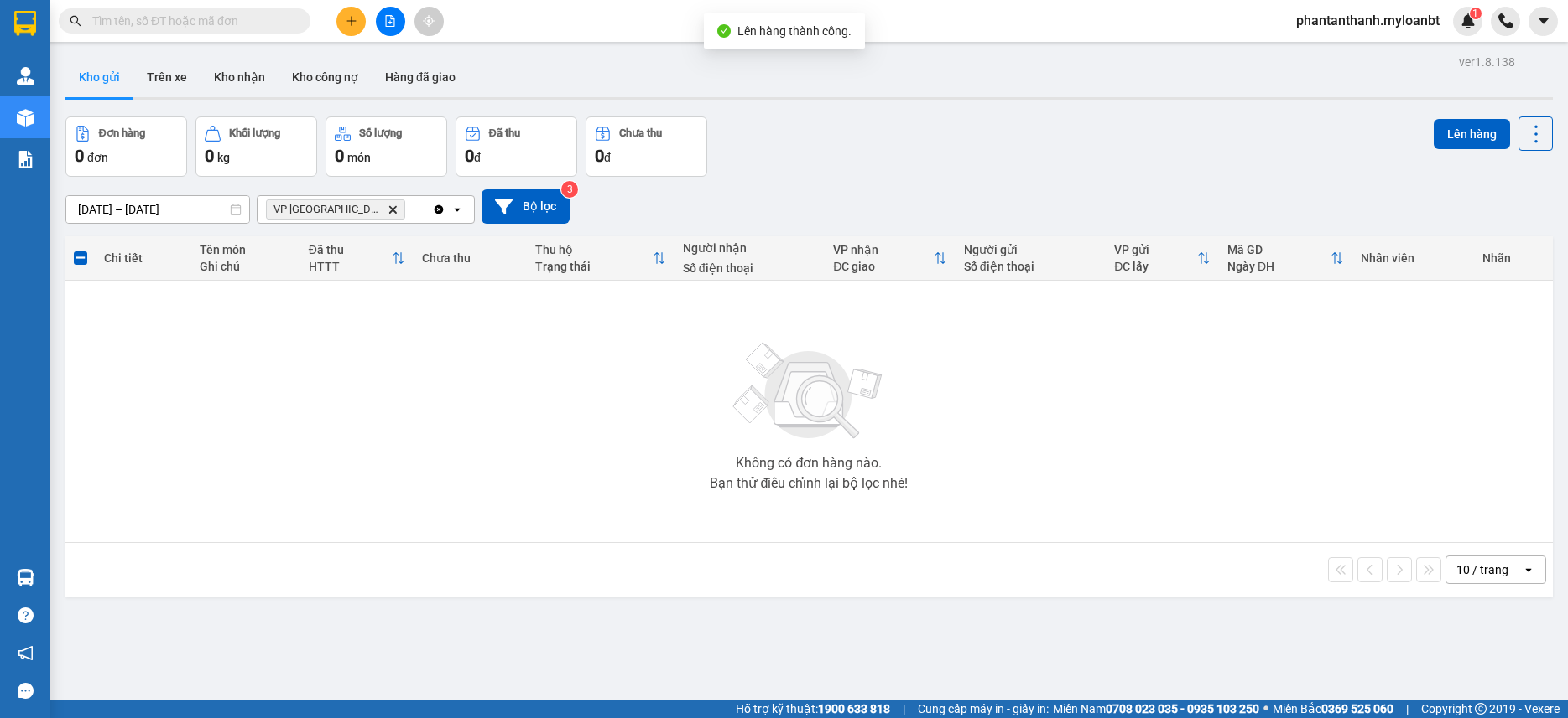
click at [389, 211] on icon "VP Thủ Đức, close by backspace" at bounding box center [393, 209] width 7 height 7
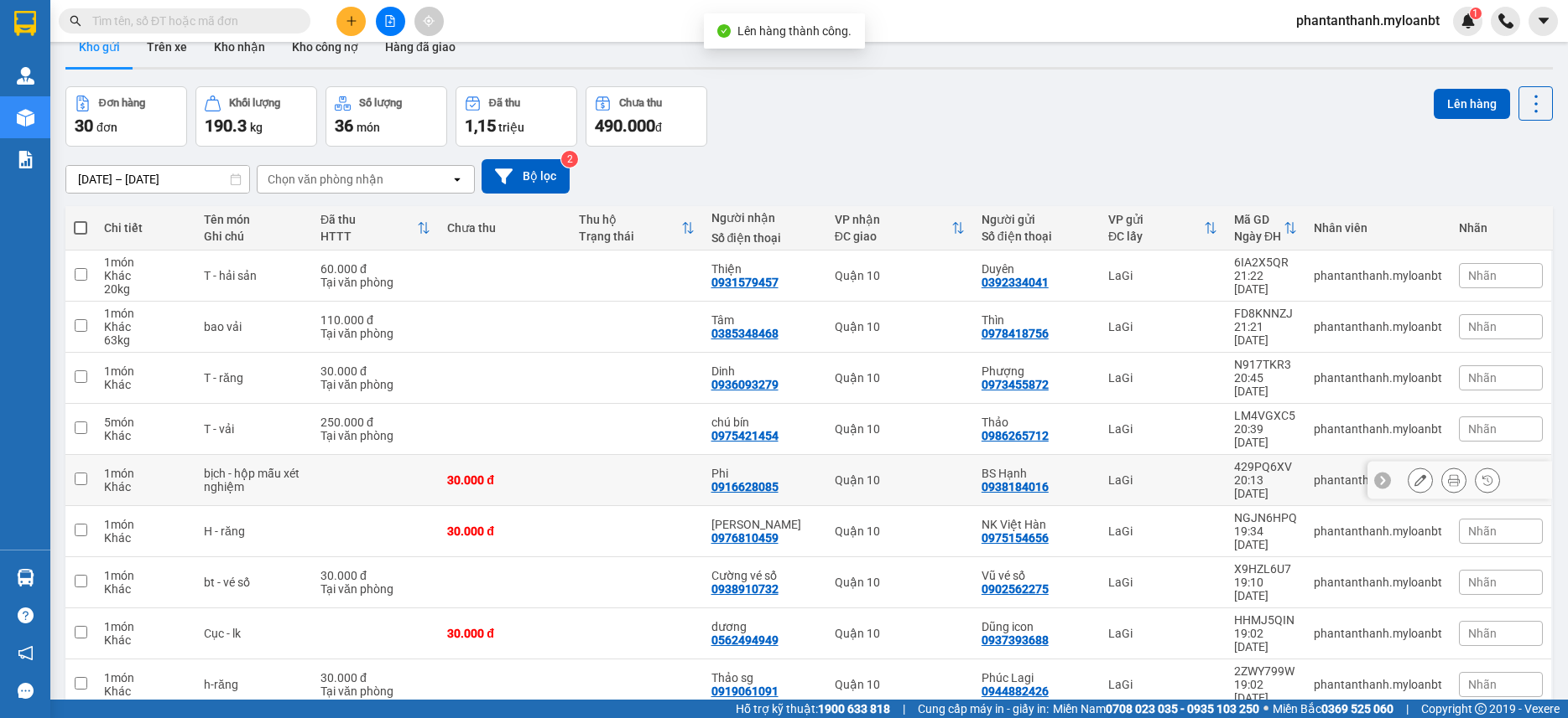
scroll to position [77, 0]
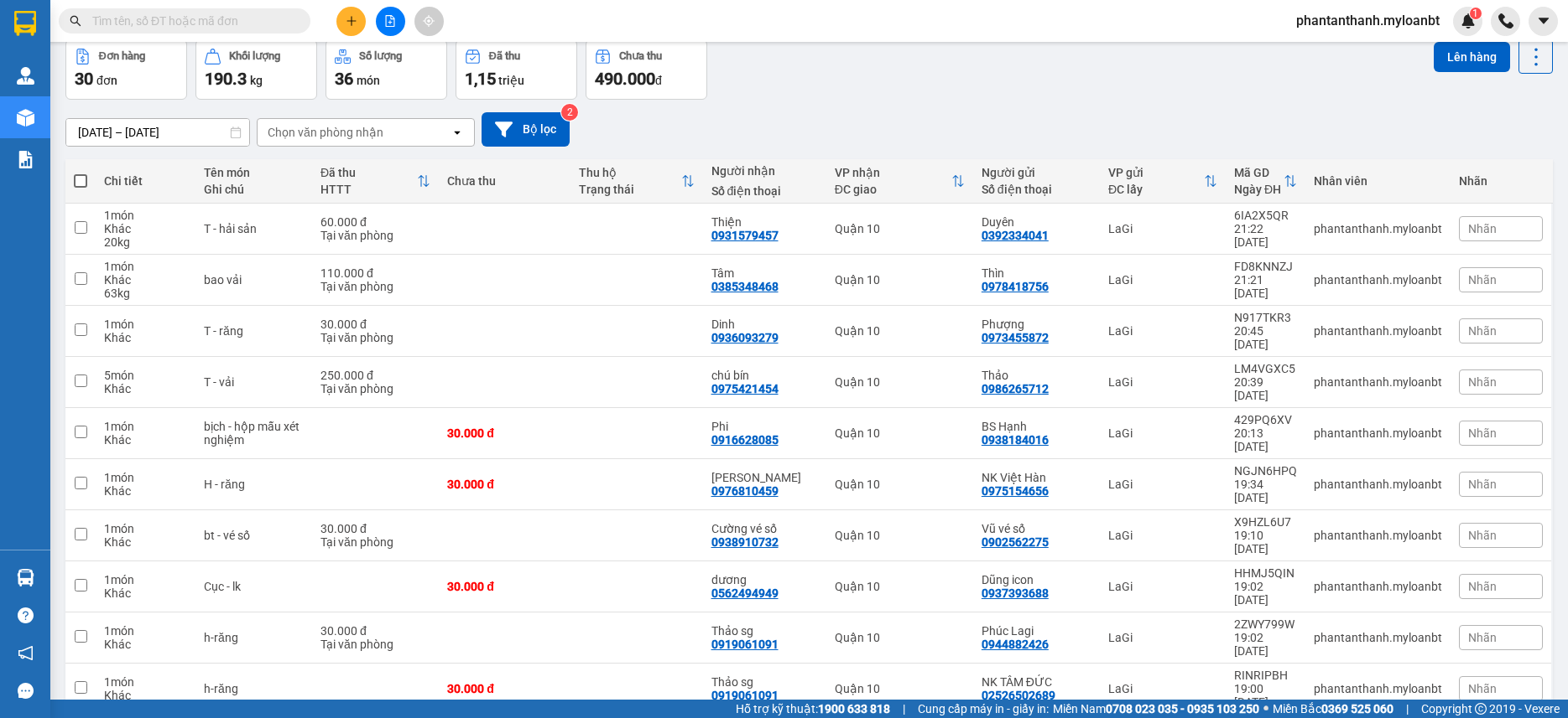
click at [1488, 600] on span "100 / trang" at bounding box center [1476, 598] width 61 height 17
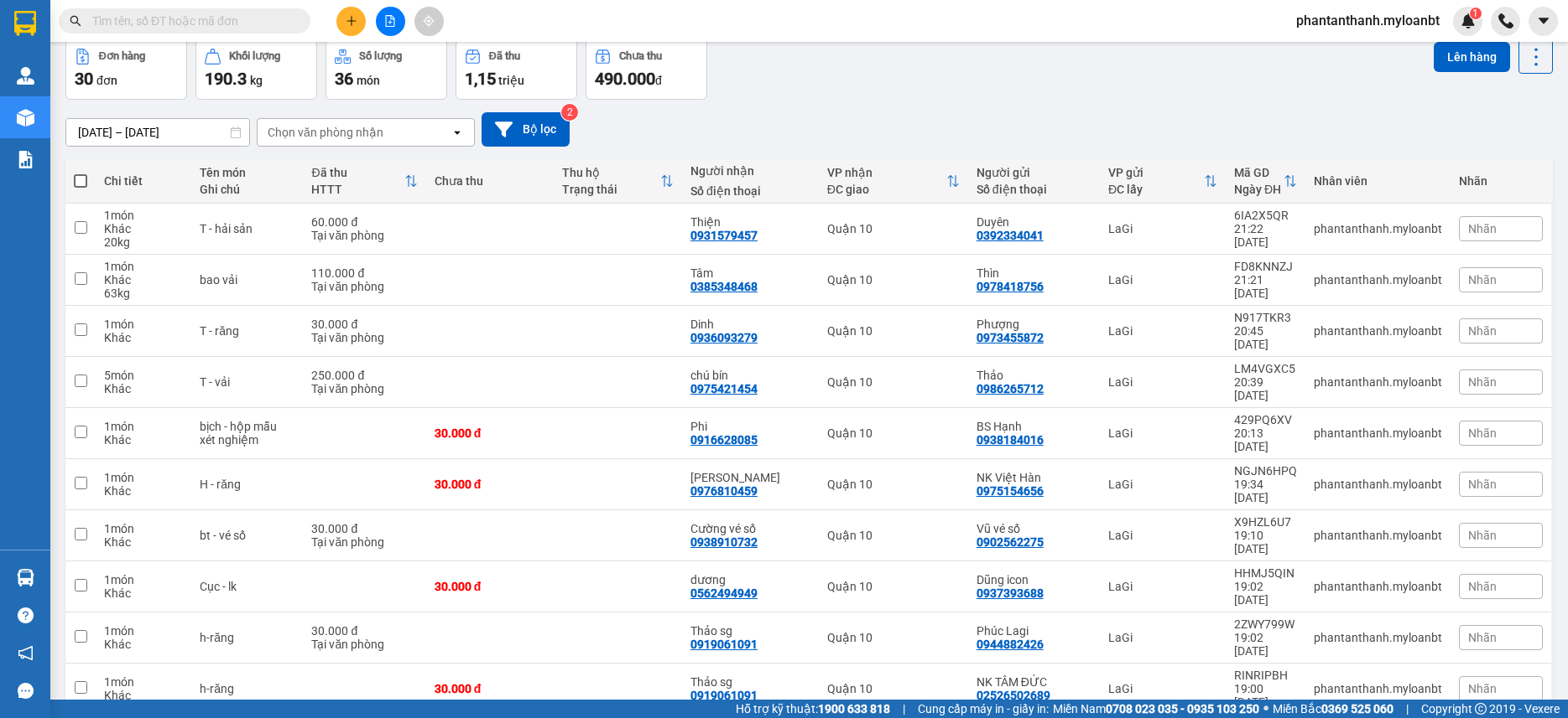
click at [82, 183] on span at bounding box center [81, 181] width 14 height 14
click at [81, 173] on input "checkbox" at bounding box center [81, 173] width 0 height 0
checkbox input "true"
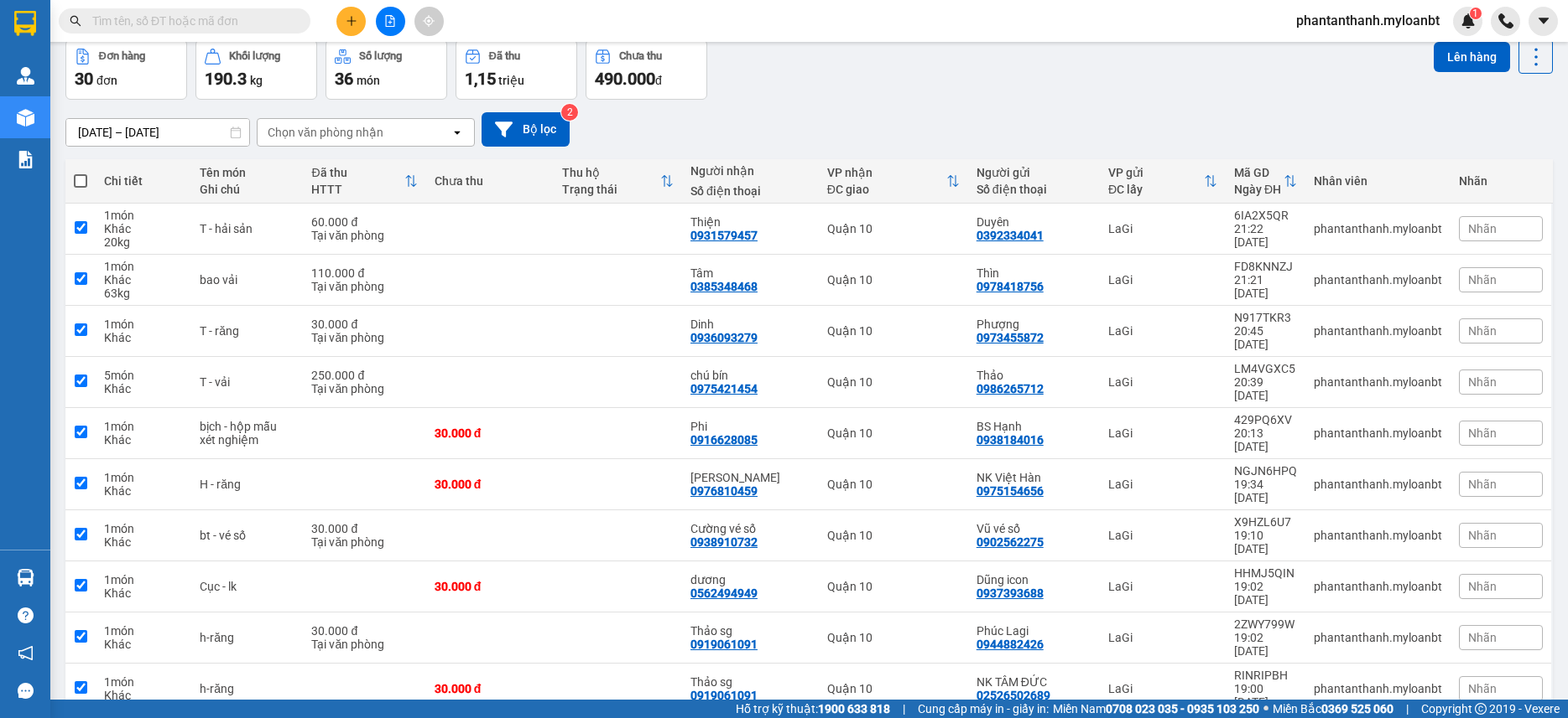
checkbox input "true"
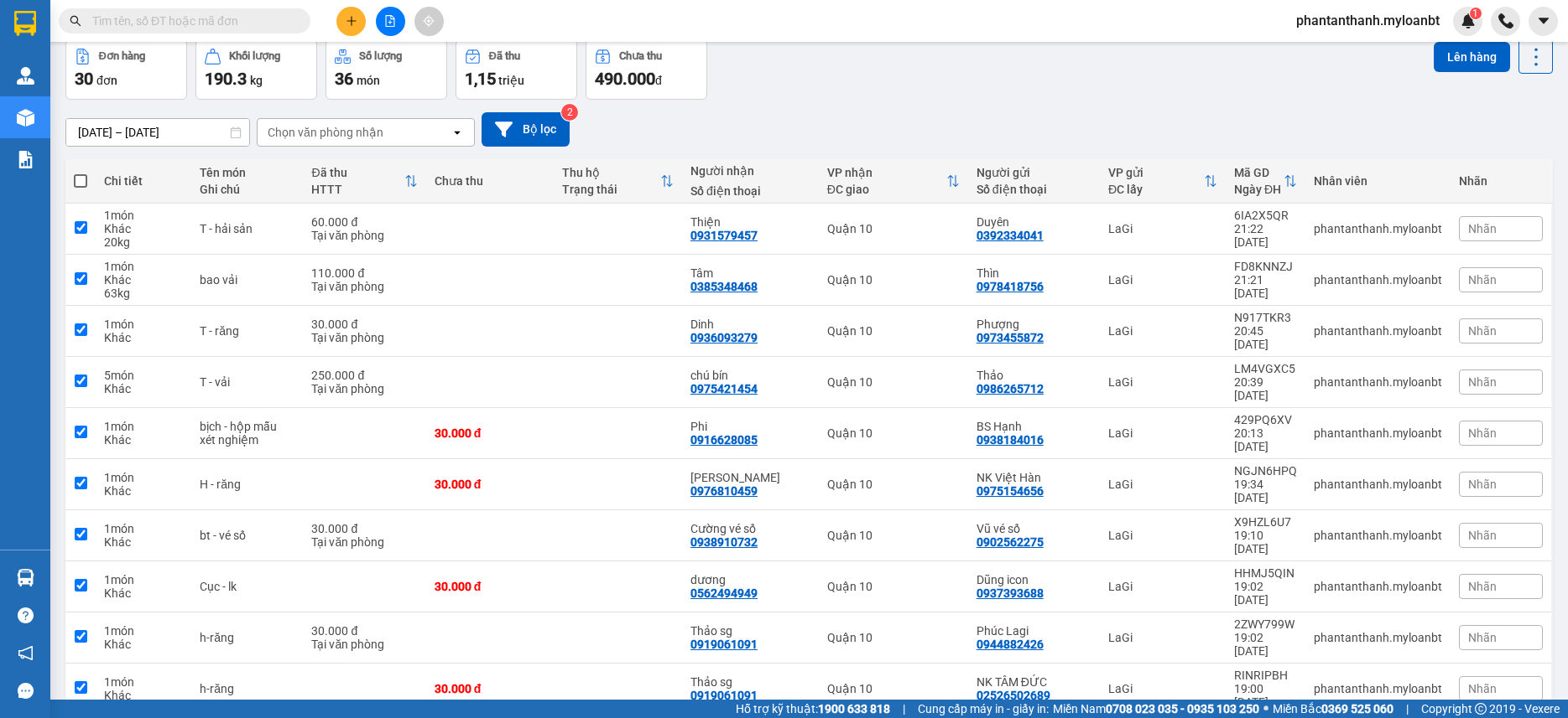
checkbox input "true"
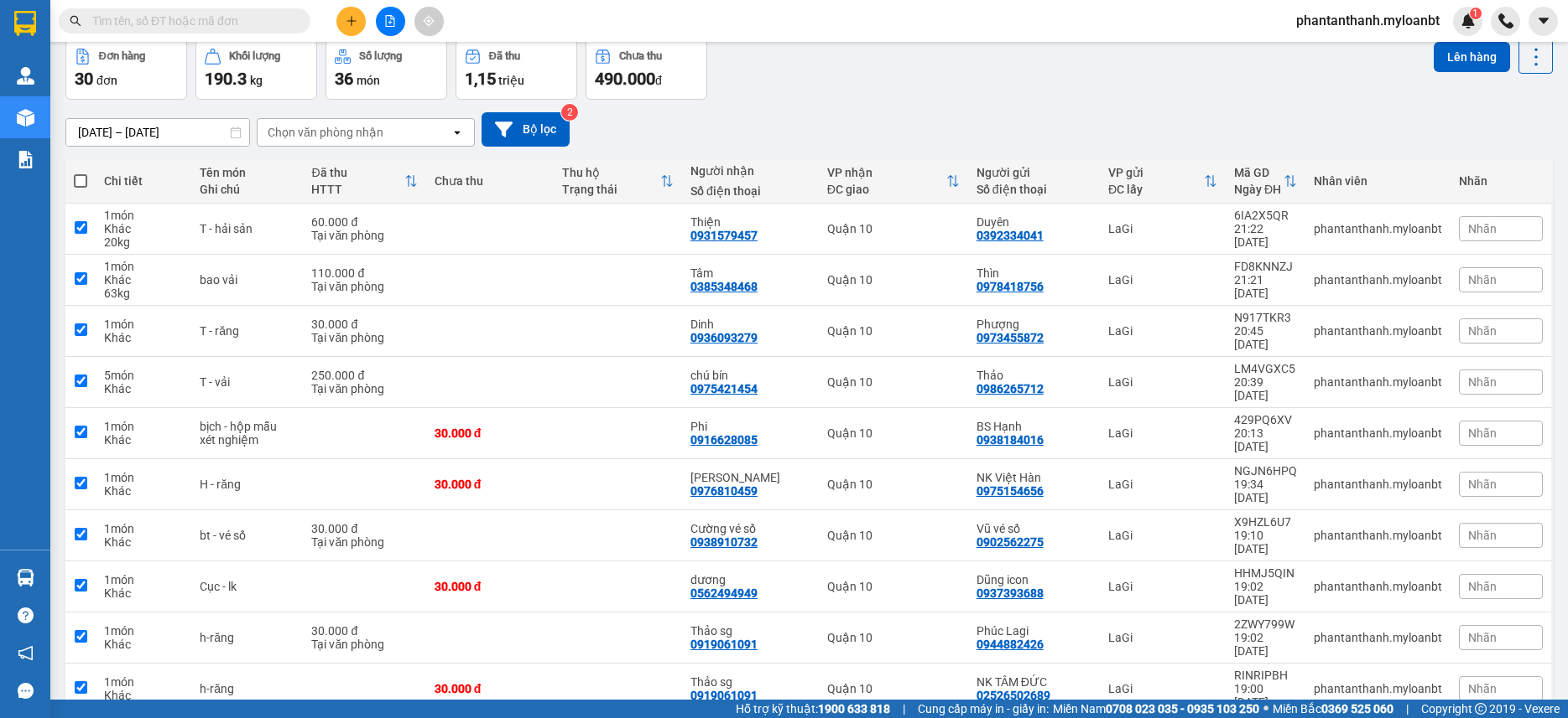
checkbox input "true"
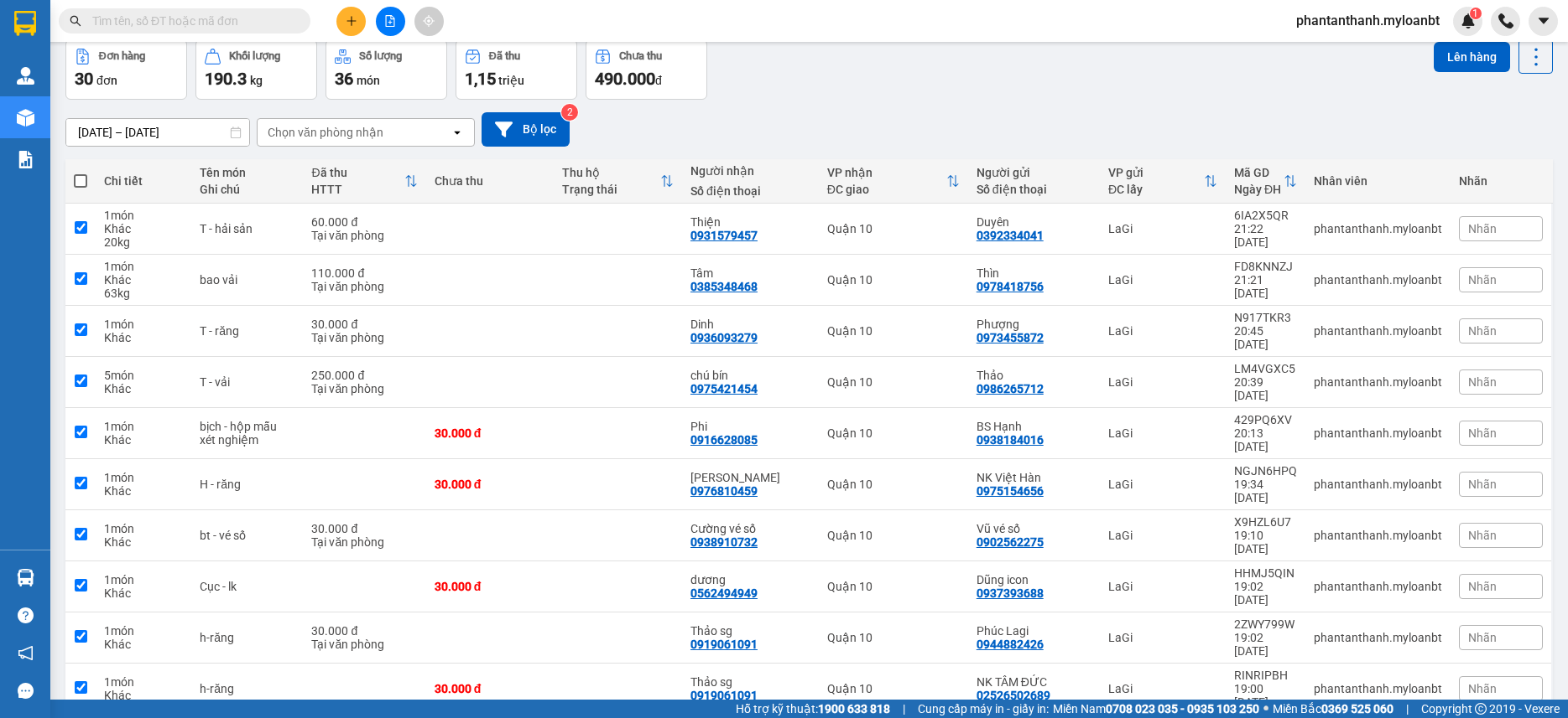
checkbox input "true"
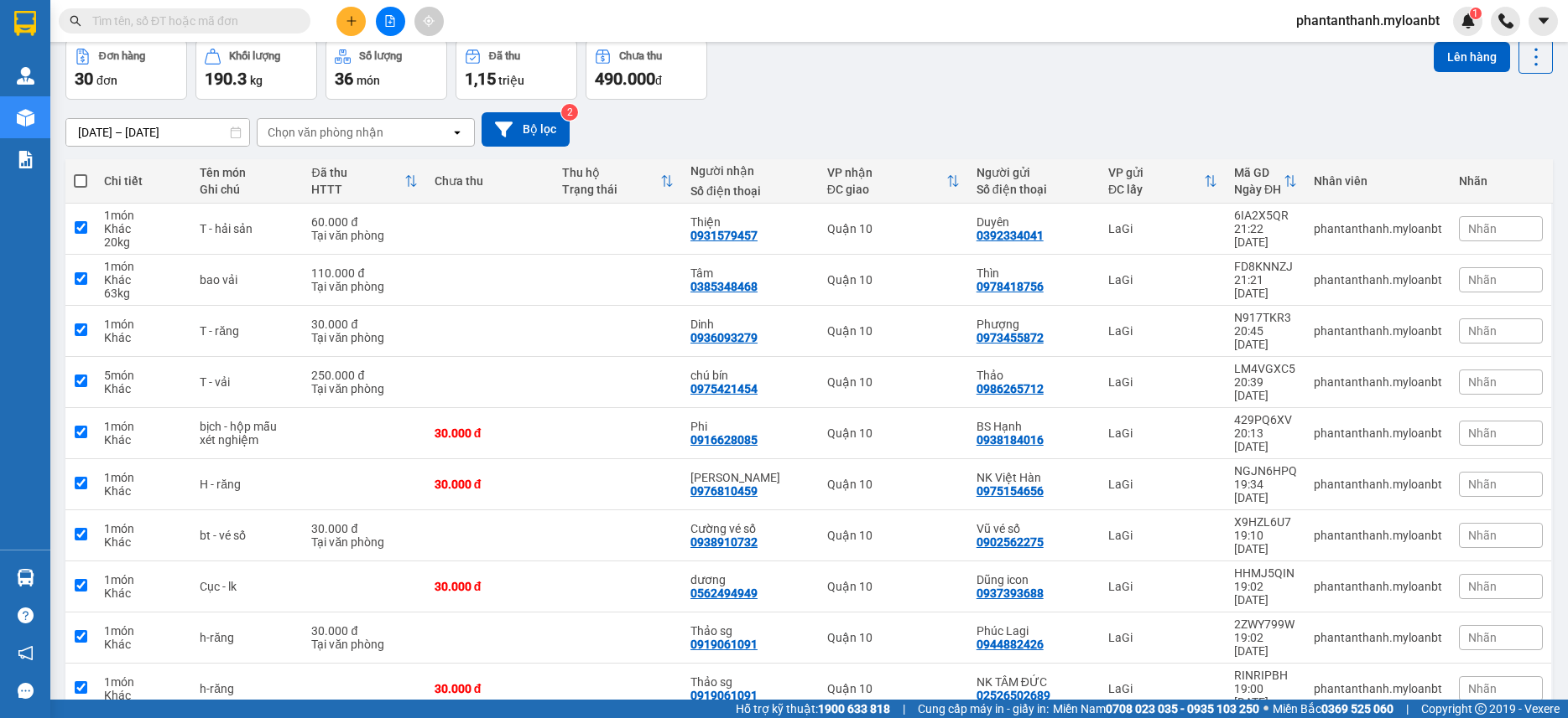
checkbox input "true"
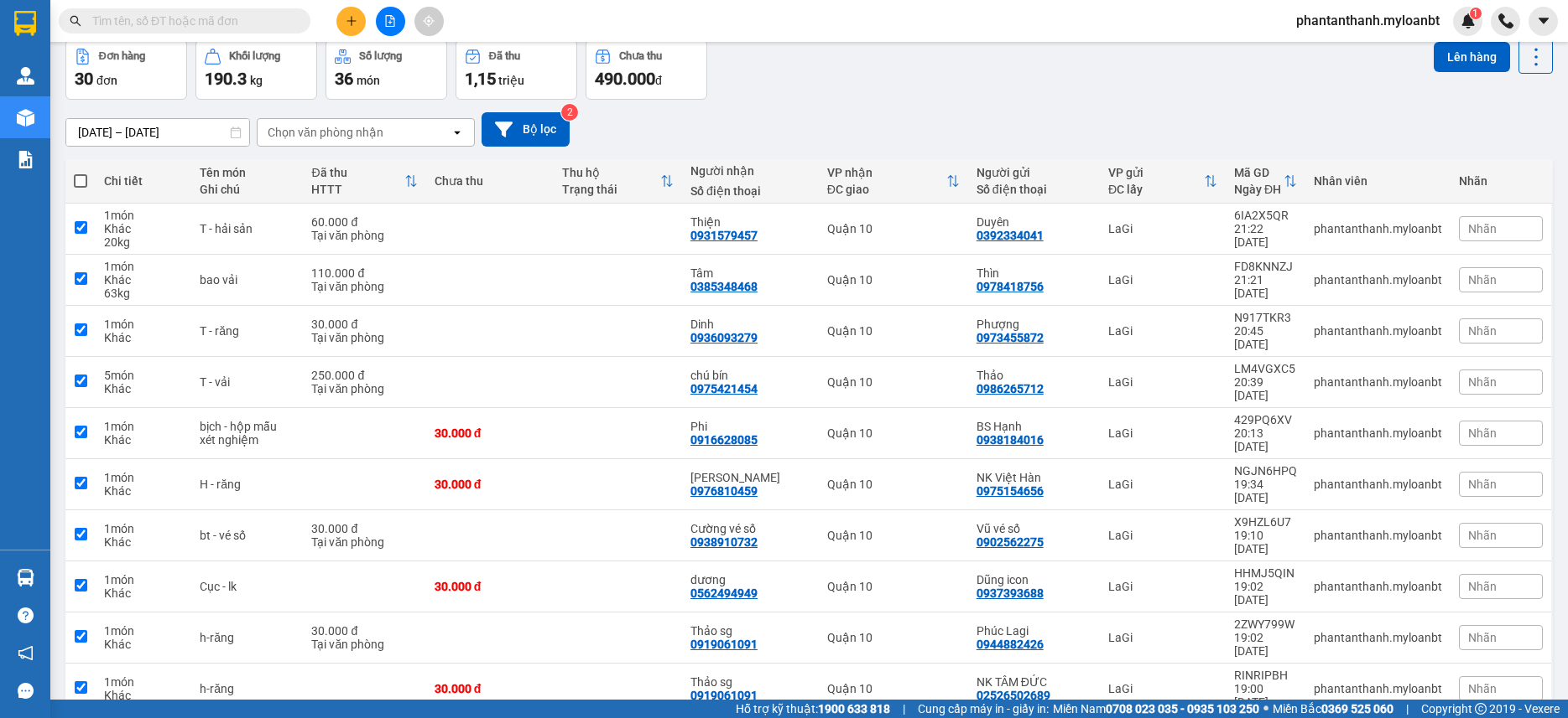
checkbox input "true"
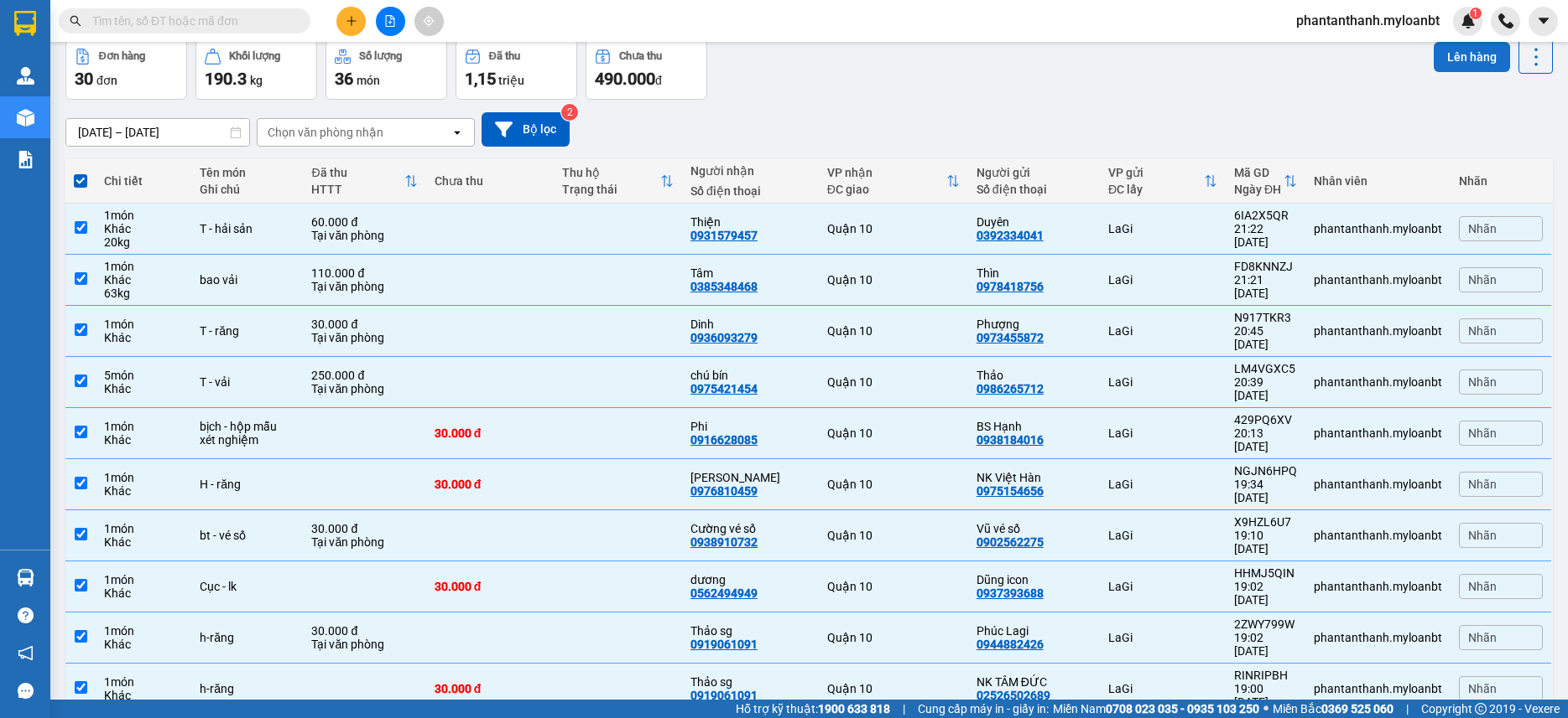
click at [1478, 70] on button "Lên hàng" at bounding box center [1471, 56] width 76 height 30
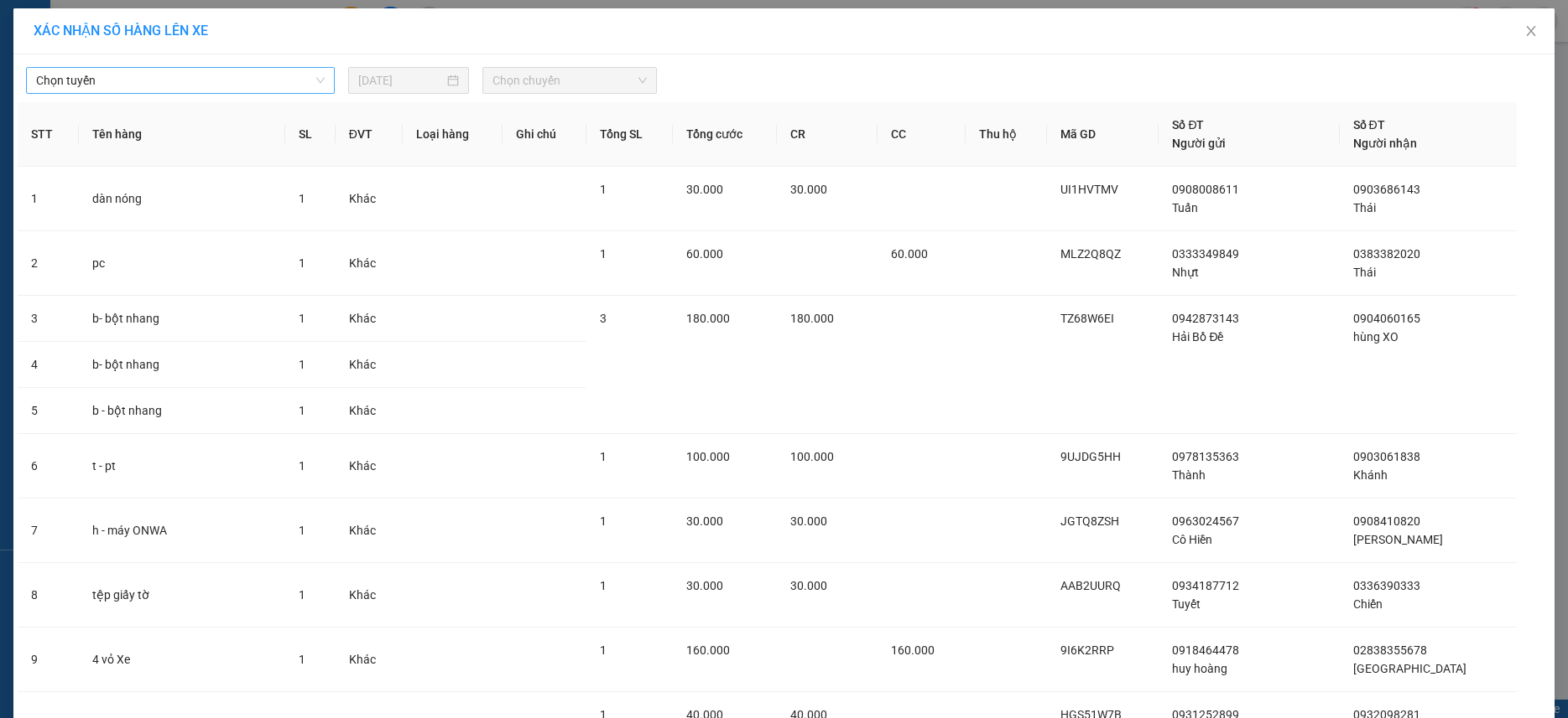
click at [255, 83] on span "Chọn tuyến" at bounding box center [180, 80] width 289 height 25
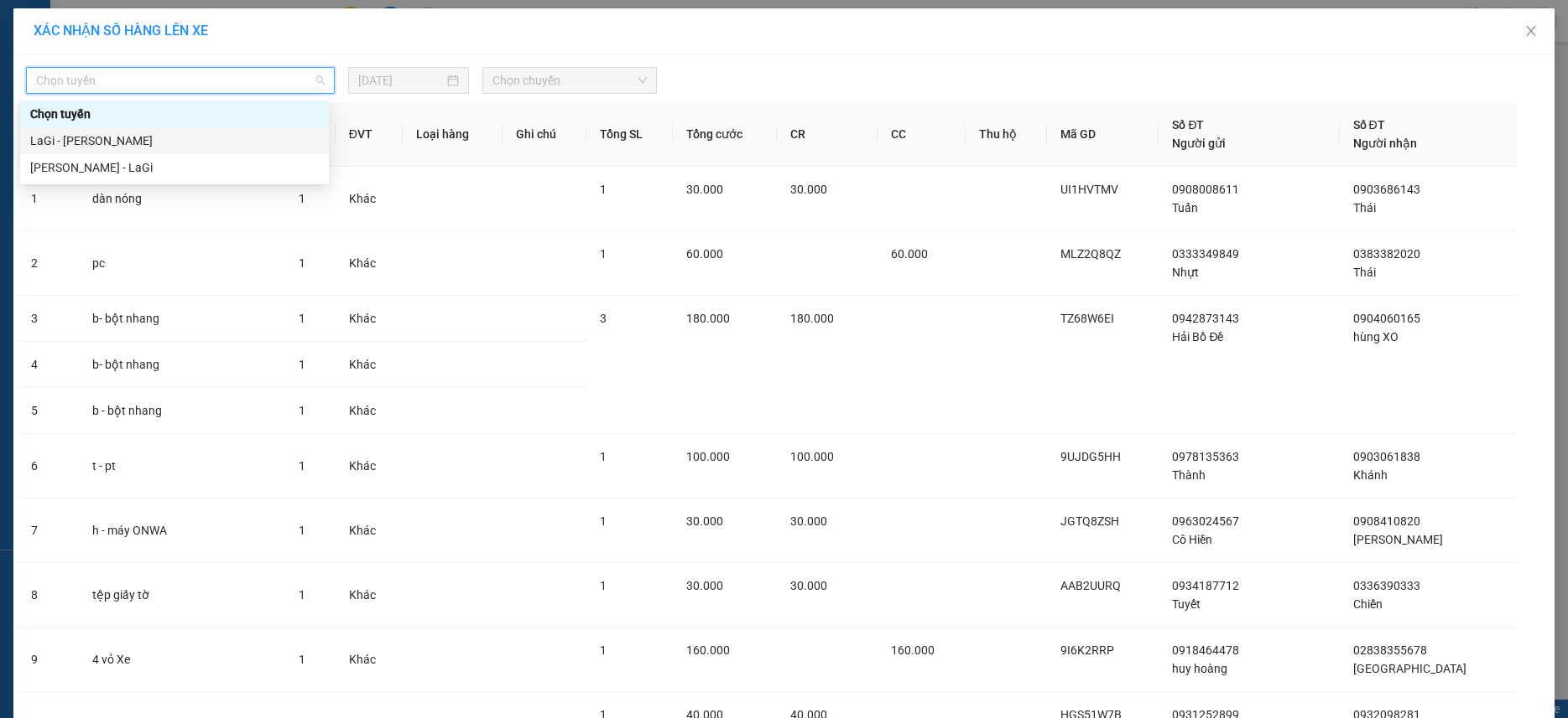
click at [130, 147] on div "LaGi - Hồ Chí Minh" at bounding box center [174, 141] width 289 height 18
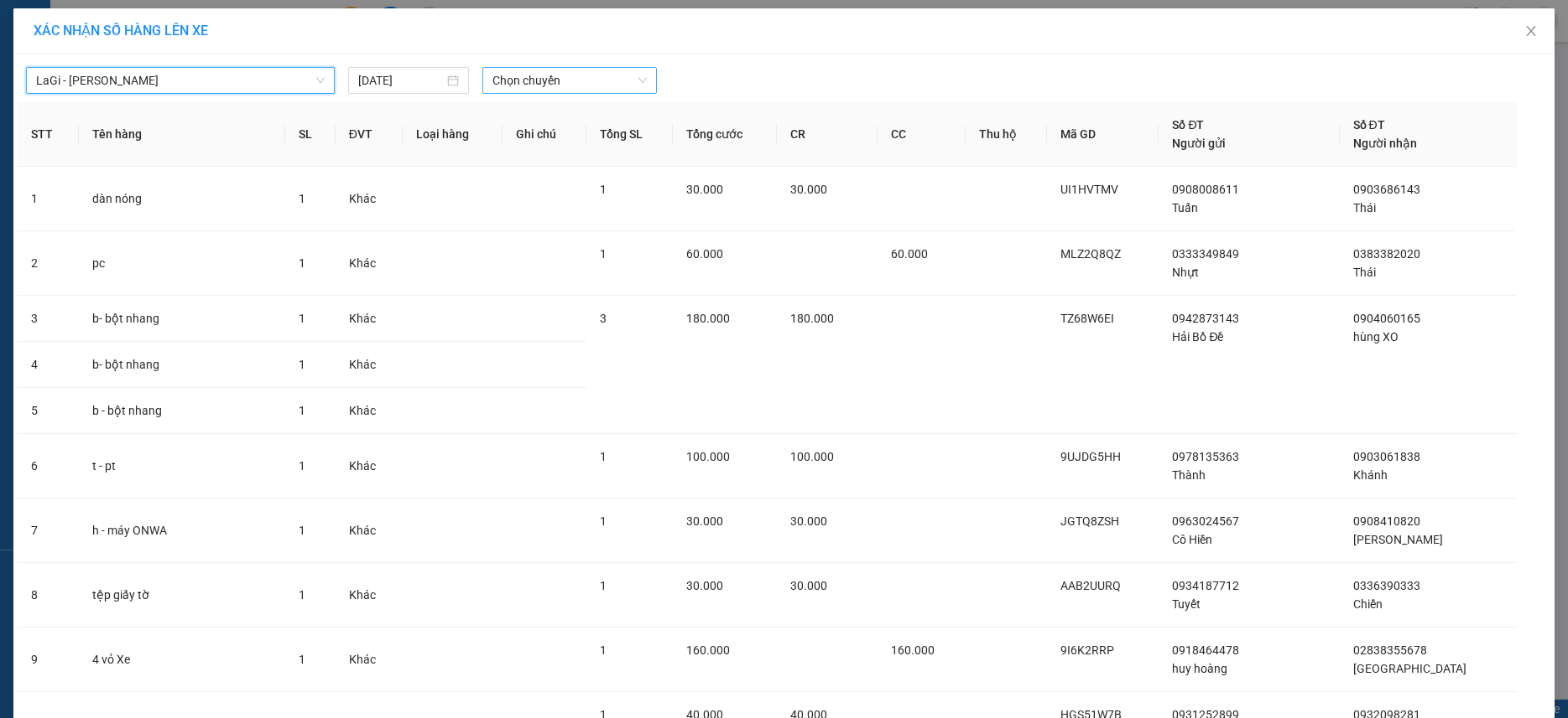
click at [556, 84] on span "Chọn chuyến" at bounding box center [569, 80] width 155 height 25
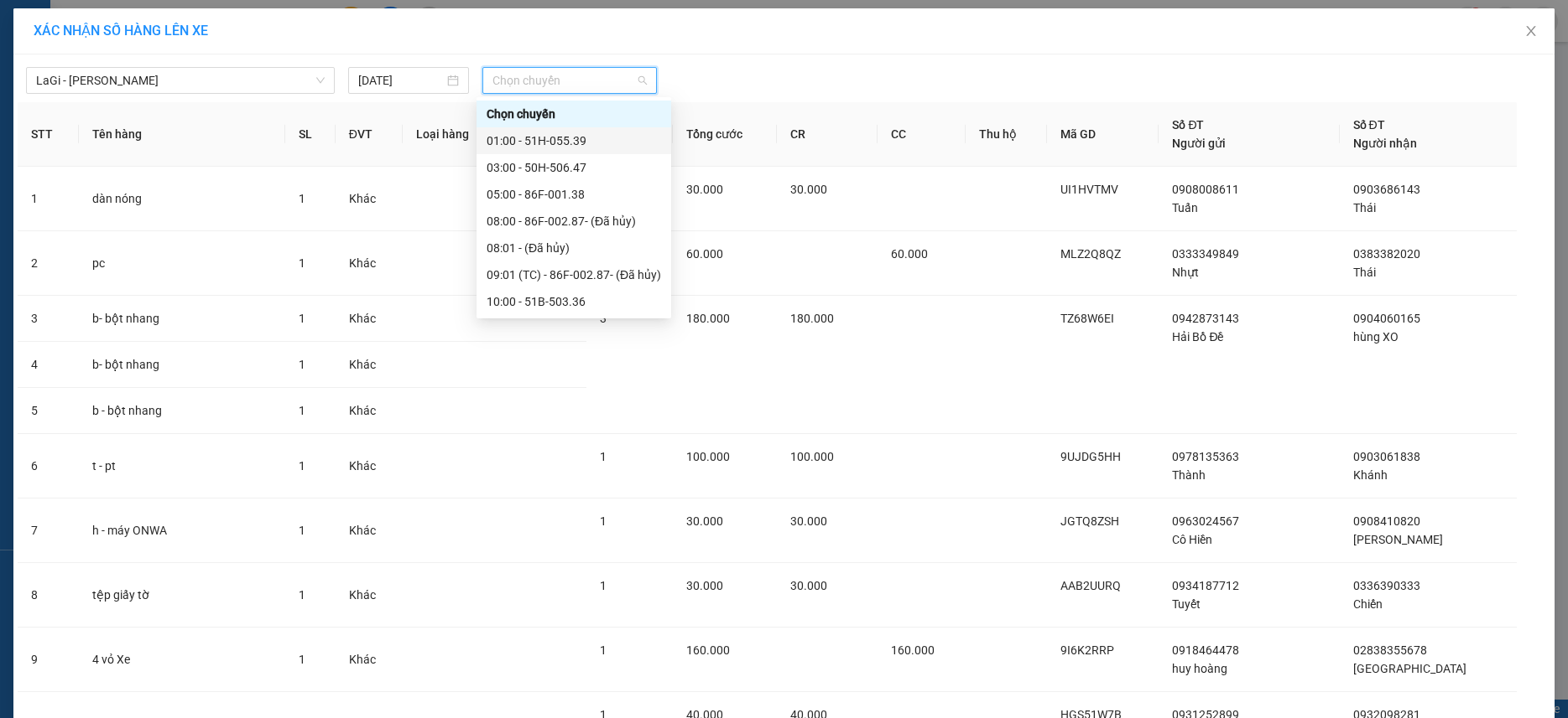
click at [377, 29] on div "XÁC NHẬN SỐ HÀNG LÊN XE" at bounding box center [784, 31] width 1500 height 18
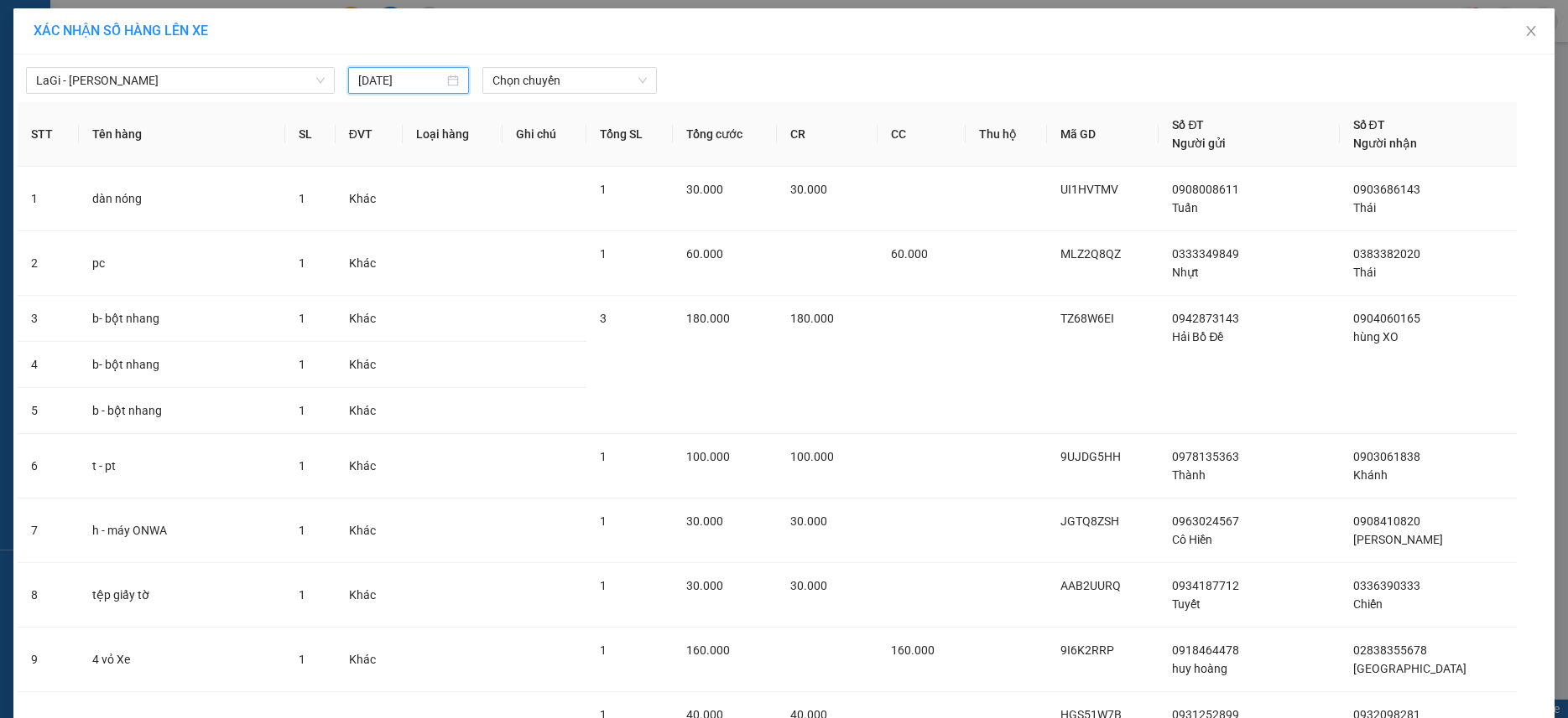
click at [388, 75] on input "13/08/2025" at bounding box center [401, 80] width 86 height 18
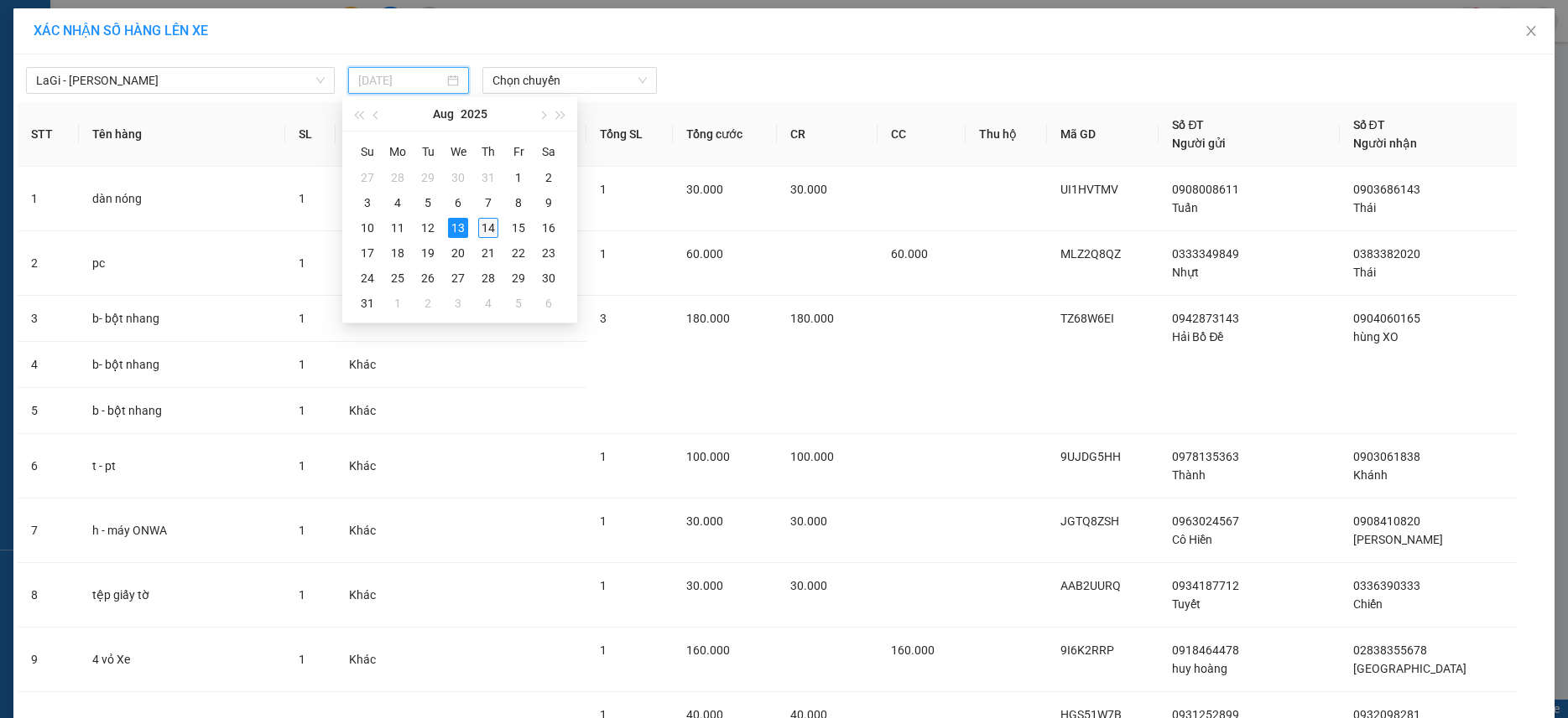
click at [492, 224] on div "14" at bounding box center [488, 228] width 20 height 20
type input "14/08/2025"
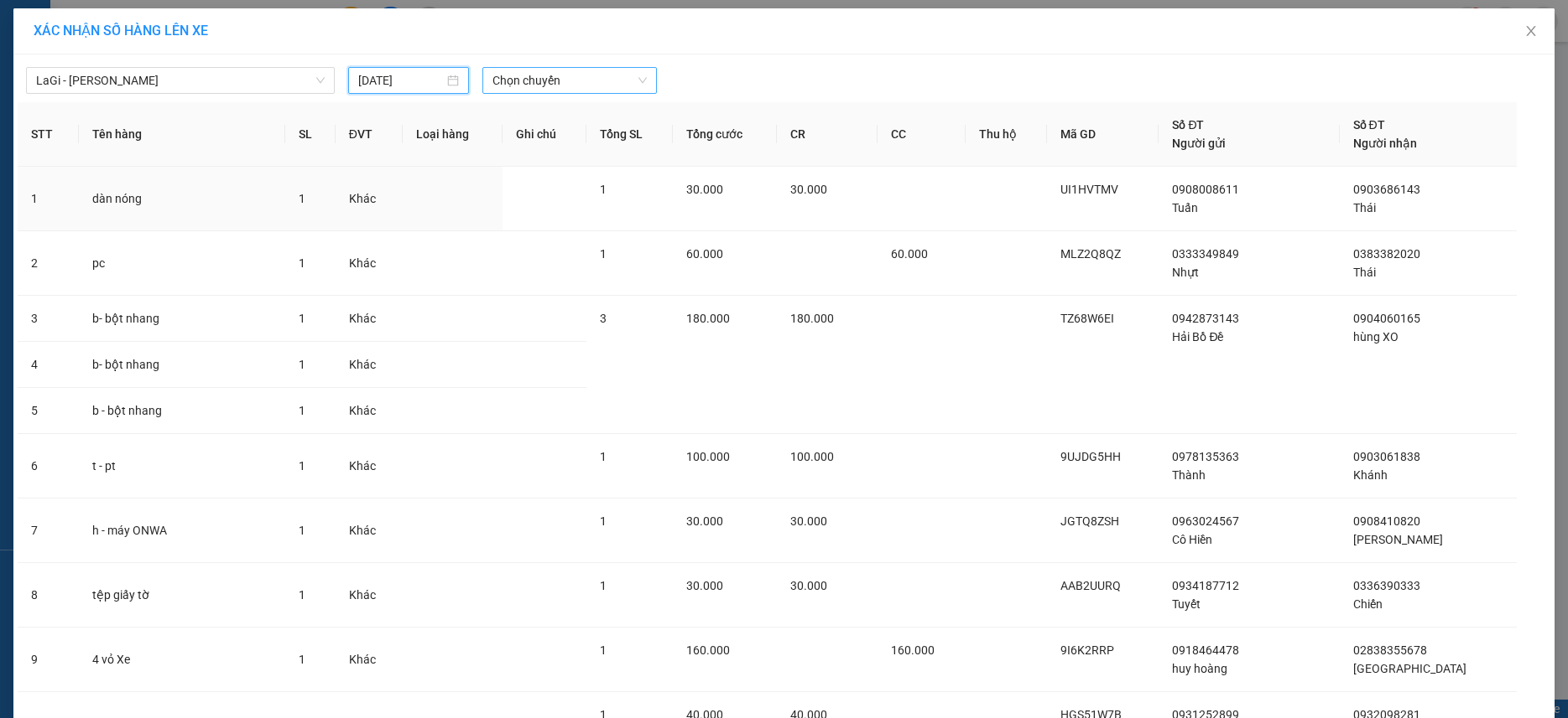
click at [527, 93] on div "Chọn chuyến" at bounding box center [569, 80] width 175 height 27
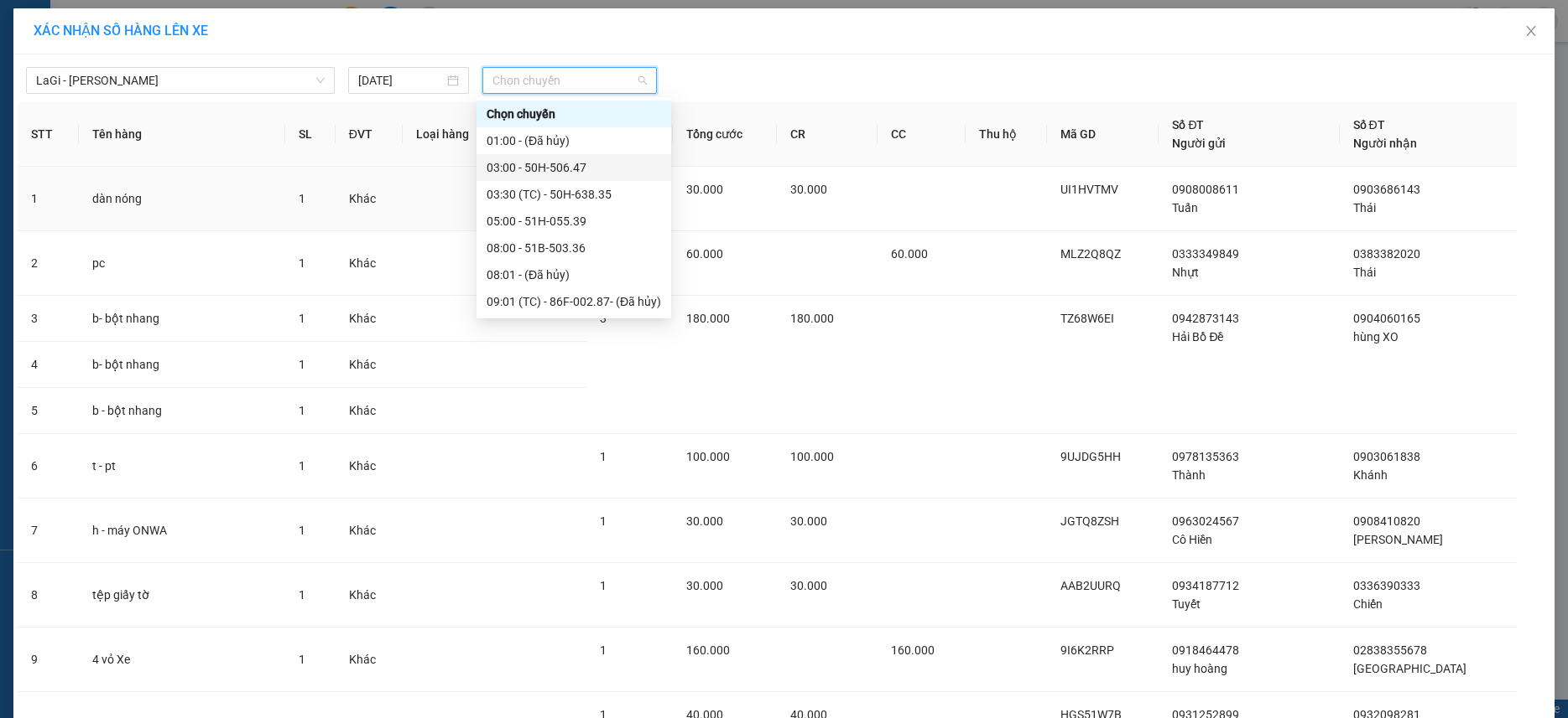
click at [547, 167] on div "03:00 - 50H-506.47" at bounding box center [574, 167] width 175 height 18
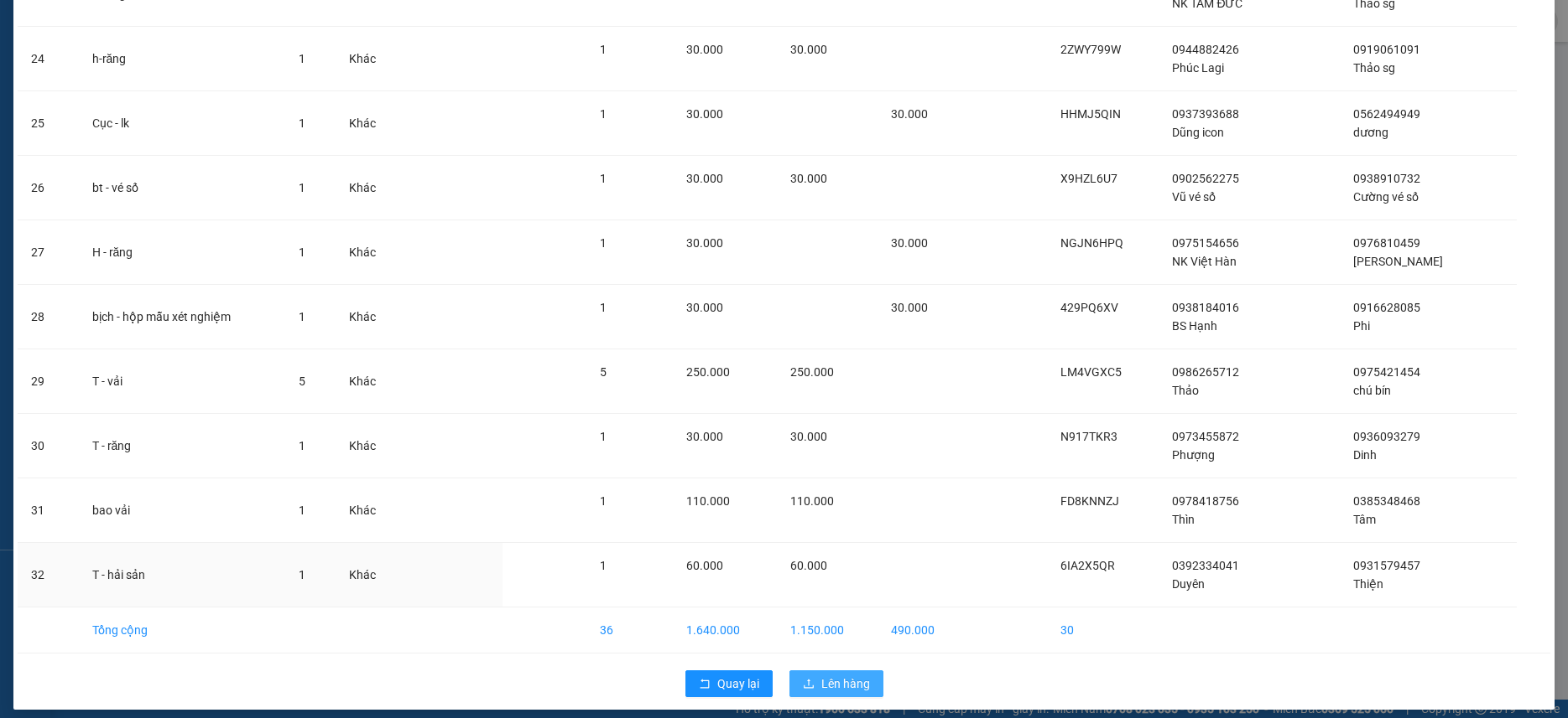
scroll to position [1591, 0]
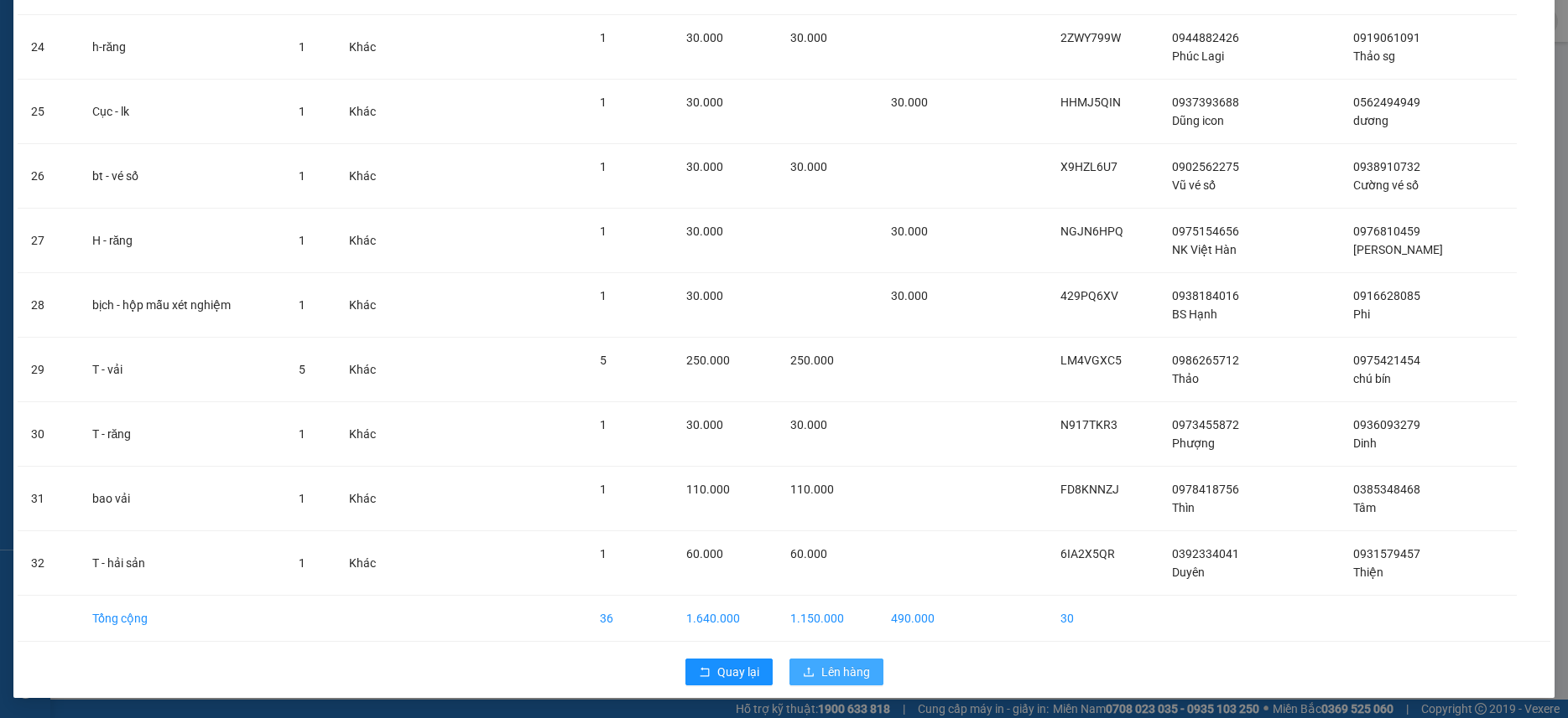
click at [857, 662] on button "Lên hàng" at bounding box center [836, 673] width 94 height 27
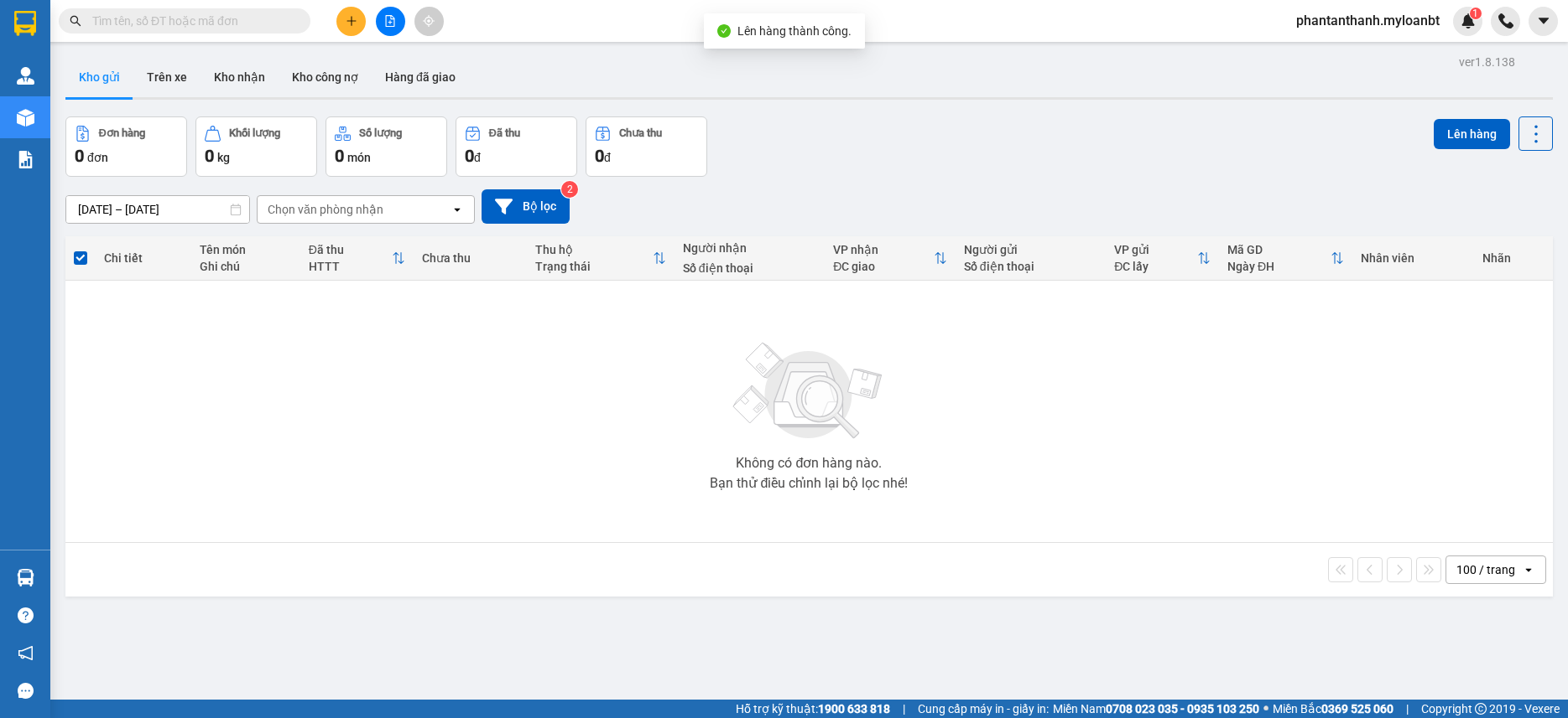
click at [951, 180] on div "12/08/2025 – 14/08/2025 Press the down arrow key to interact with the calendar …" at bounding box center [809, 207] width 1487 height 60
click at [431, 345] on div "Không có đơn hàng nào. Bạn thử điều chỉnh lại bộ lọc nhé!" at bounding box center [809, 411] width 1470 height 251
click at [285, 80] on button "Kho công nợ" at bounding box center [325, 77] width 93 height 40
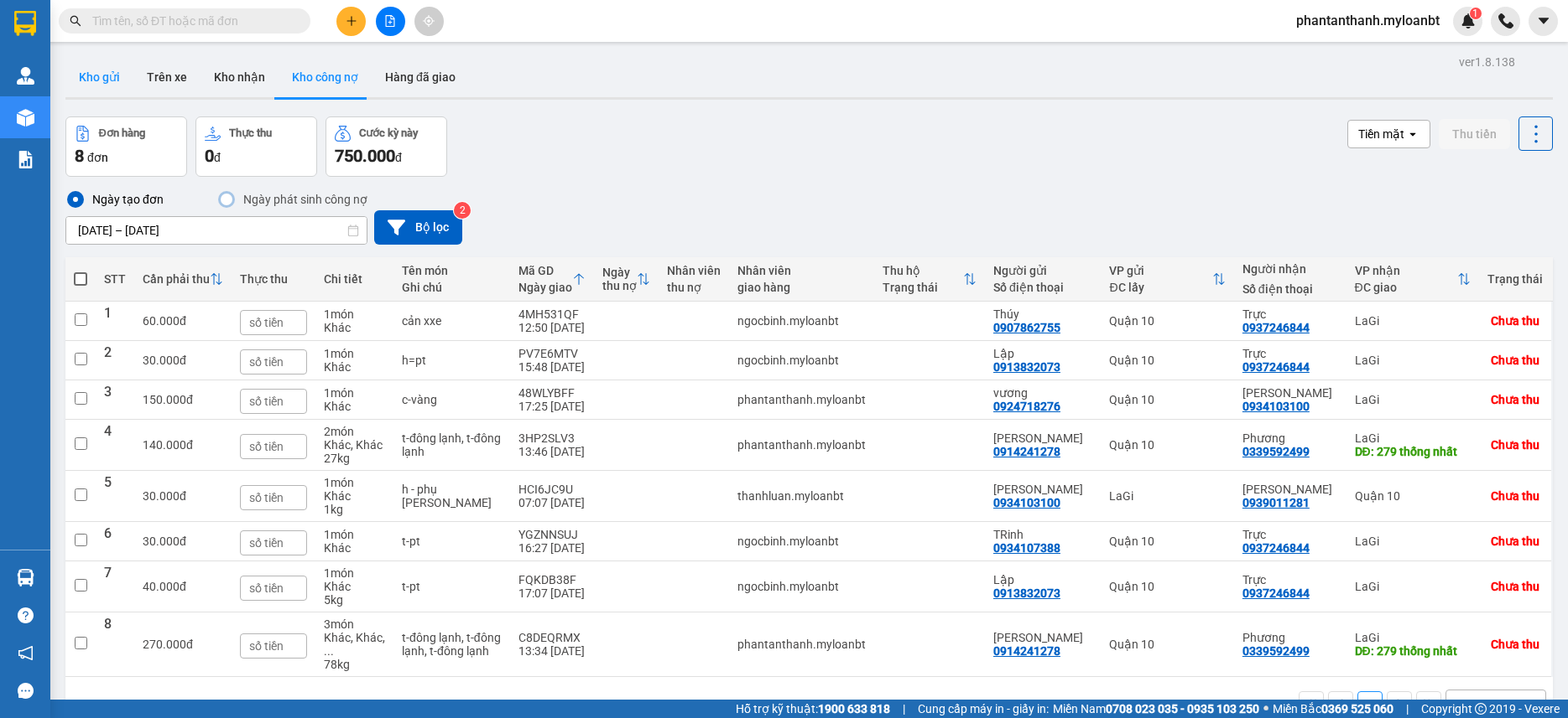
click at [94, 78] on button "Kho gửi" at bounding box center [99, 77] width 68 height 40
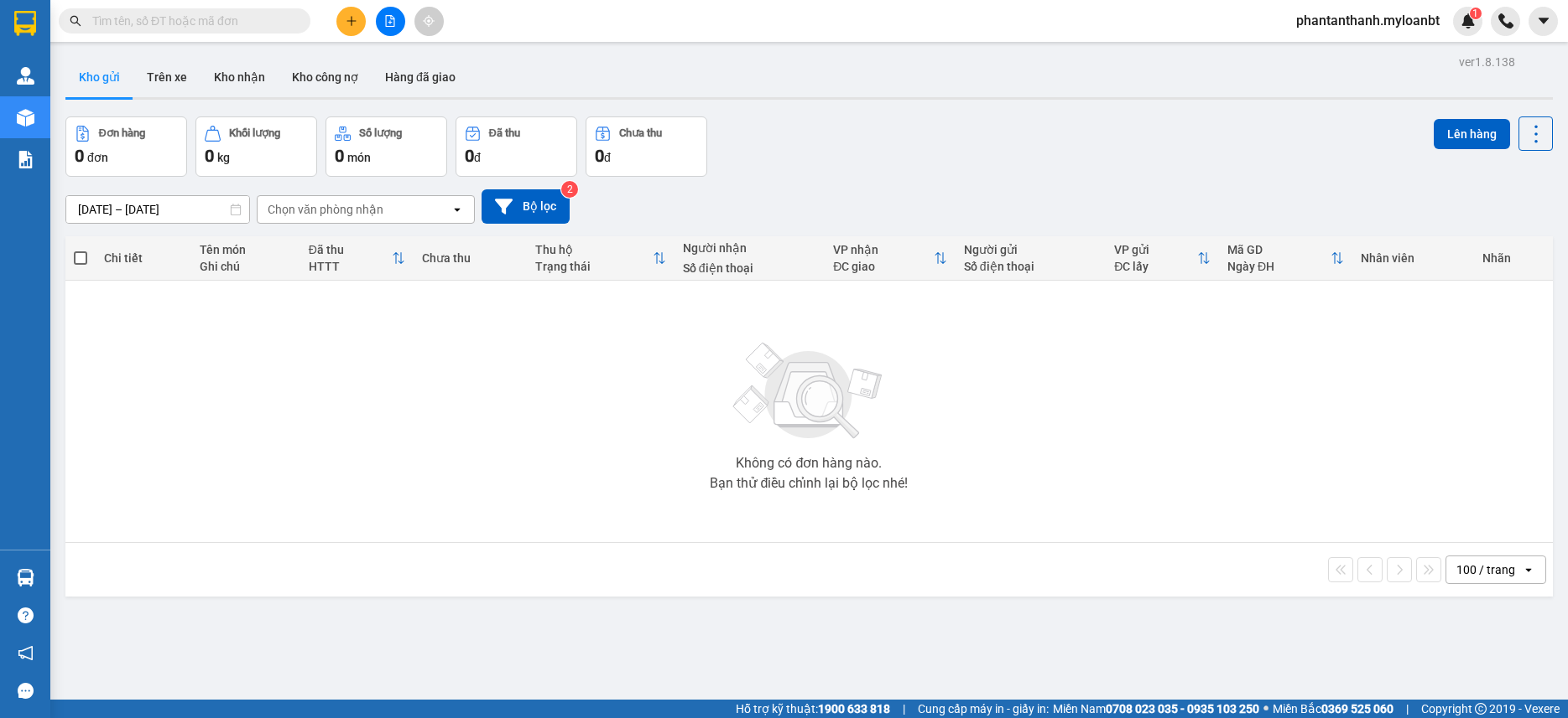
click at [841, 175] on div "Đơn hàng 0 đơn Khối lượng 0 kg Số lượng 0 món Đã thu 0 đ Chưa thu 0 đ Lên hàng" at bounding box center [809, 146] width 1487 height 61
click at [939, 67] on div "Kho gửi Trên xe Kho nhận Kho công nợ Hàng đã giao" at bounding box center [809, 79] width 1487 height 44
click at [191, 17] on input "text" at bounding box center [191, 21] width 198 height 18
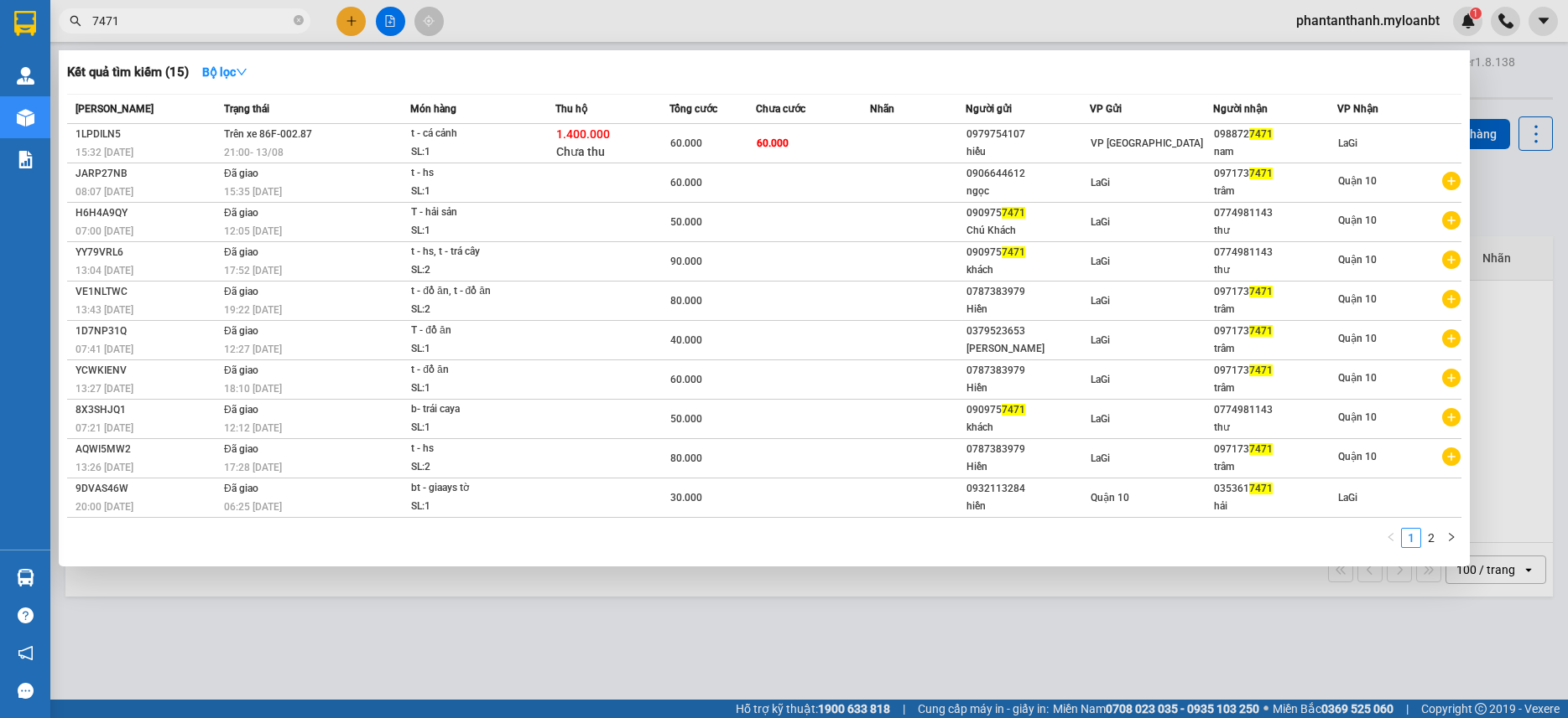
click at [214, 26] on input "7471" at bounding box center [191, 21] width 198 height 18
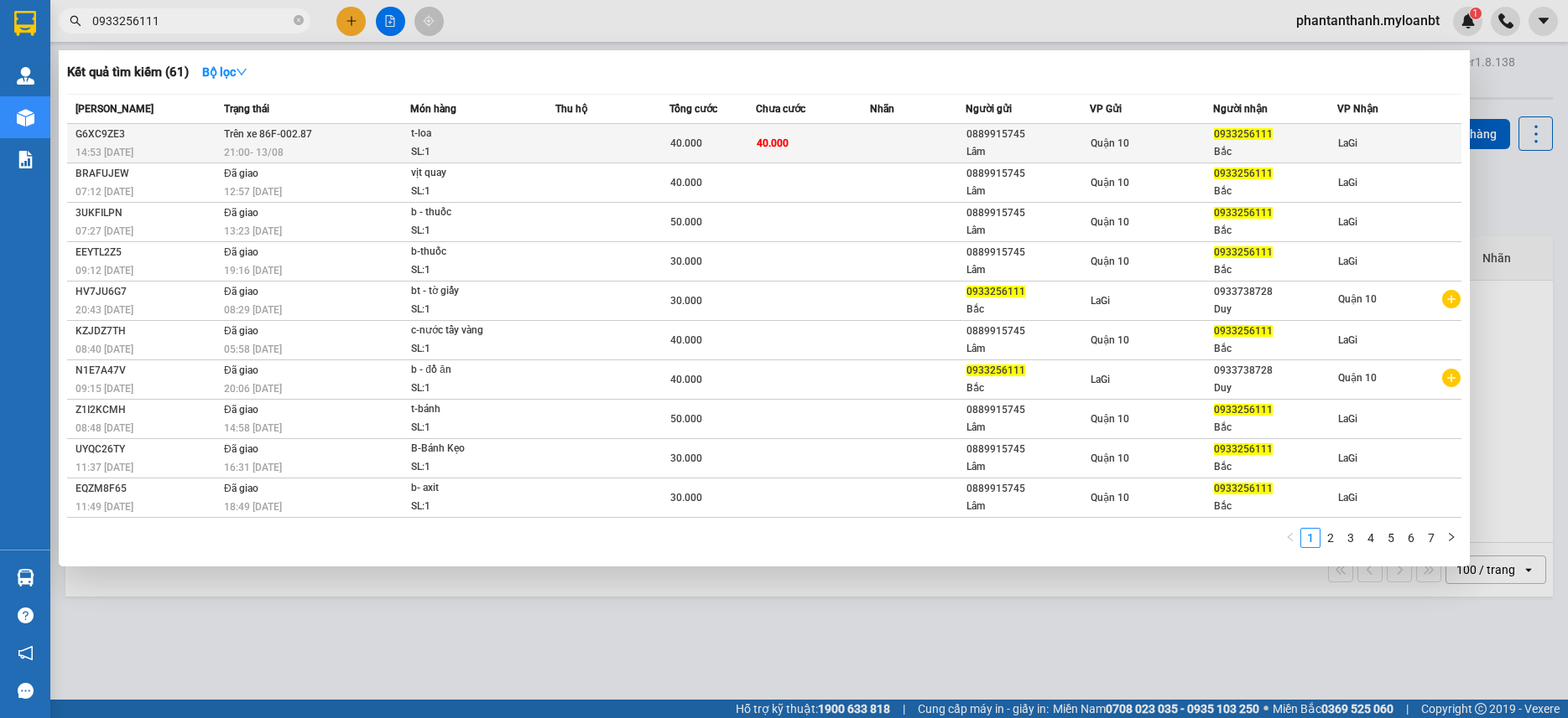
type input "0933256111"
click at [350, 131] on td "Trên xe 86F-002.87 21:00 - 13/08" at bounding box center [315, 144] width 190 height 40
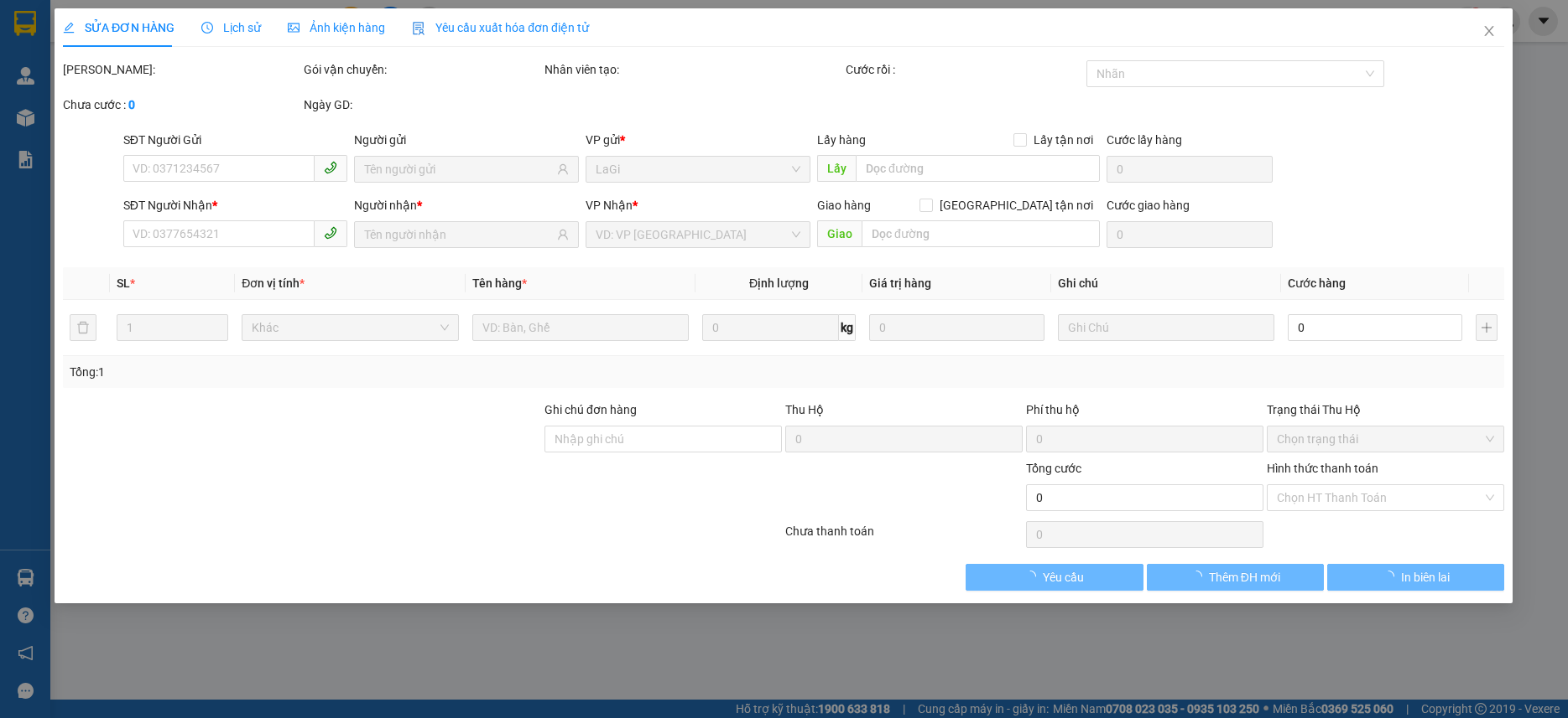
type input "0889915745"
type input "Lâm"
type input "0933256111"
type input "Bắc"
type input "40.000"
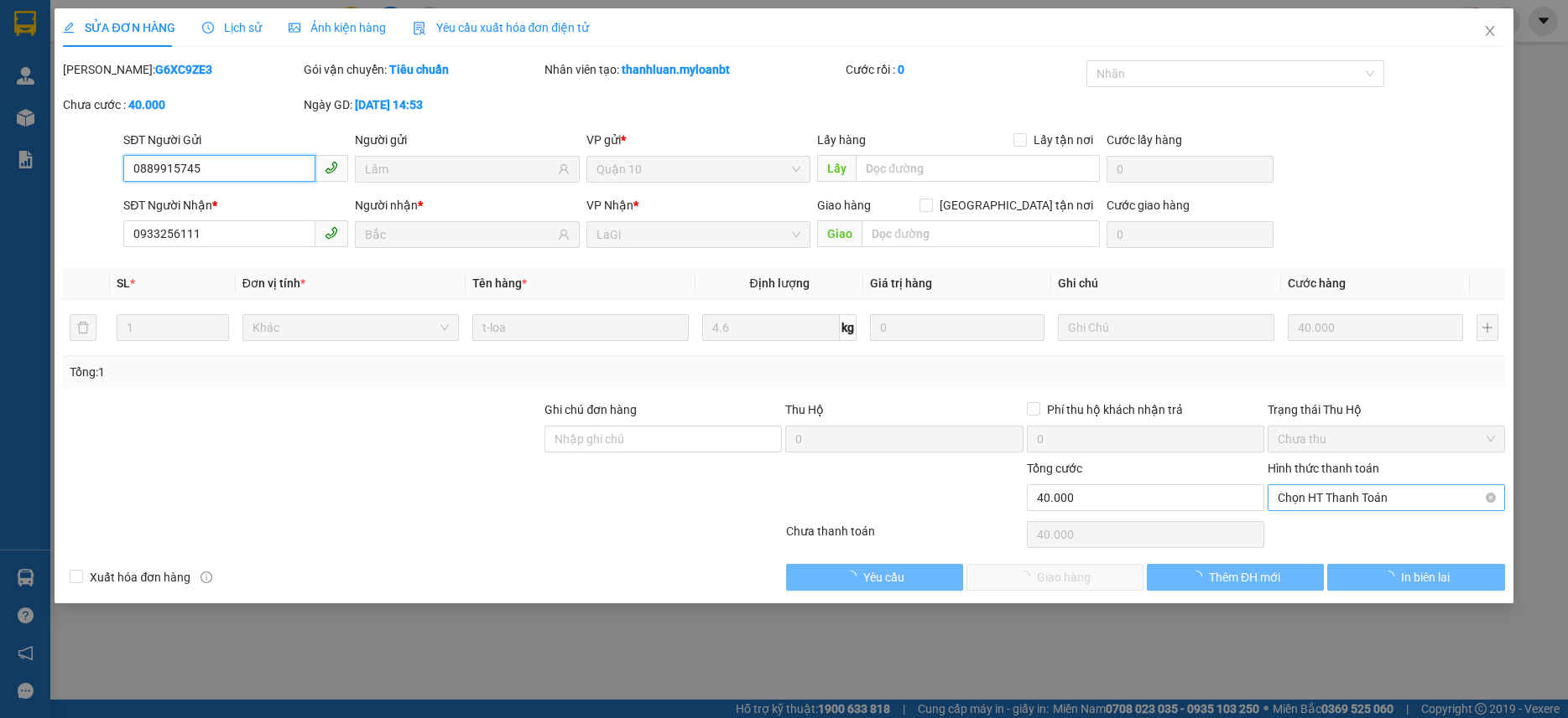
click at [1373, 505] on span "Chọn HT Thanh Toán" at bounding box center [1386, 498] width 217 height 25
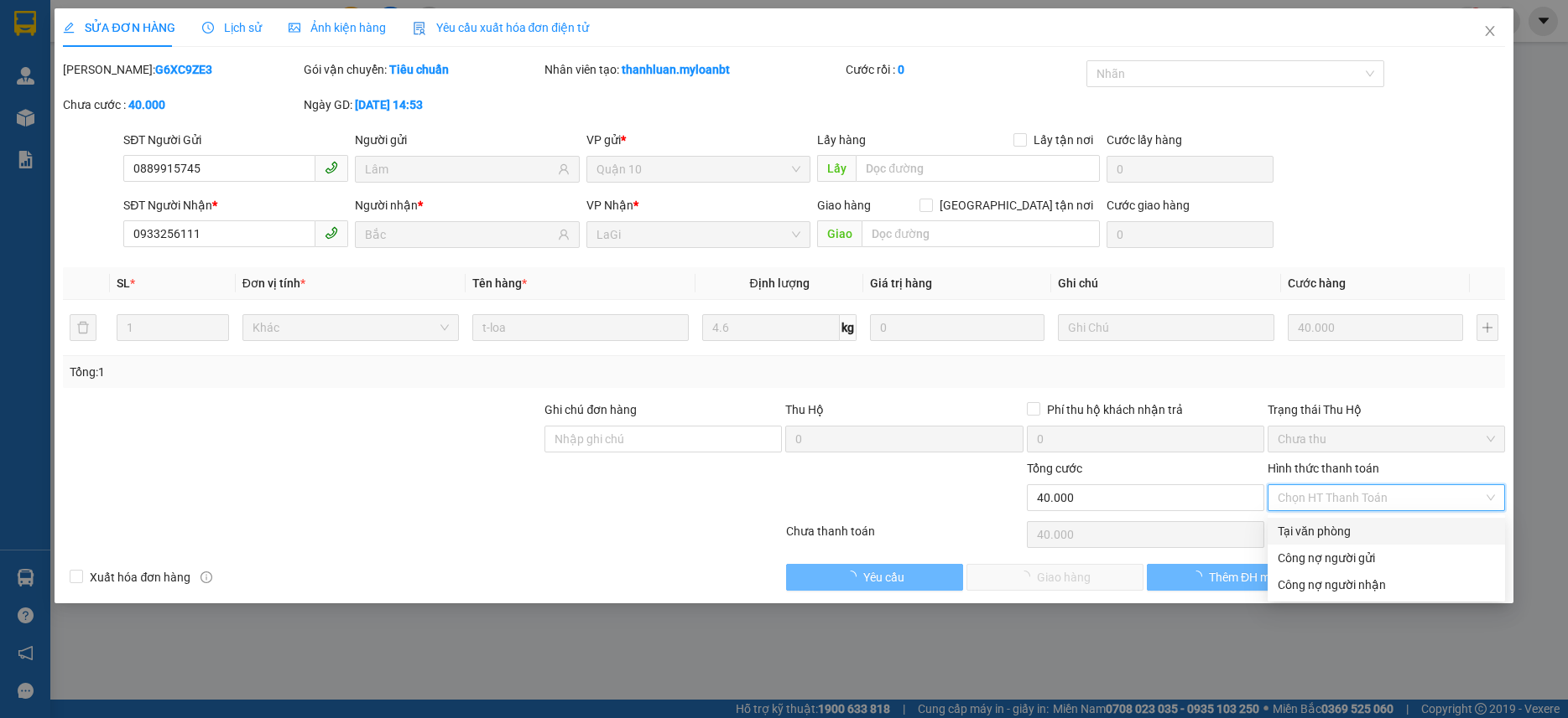
click at [1342, 523] on div "Tại văn phòng" at bounding box center [1386, 532] width 217 height 18
type input "0"
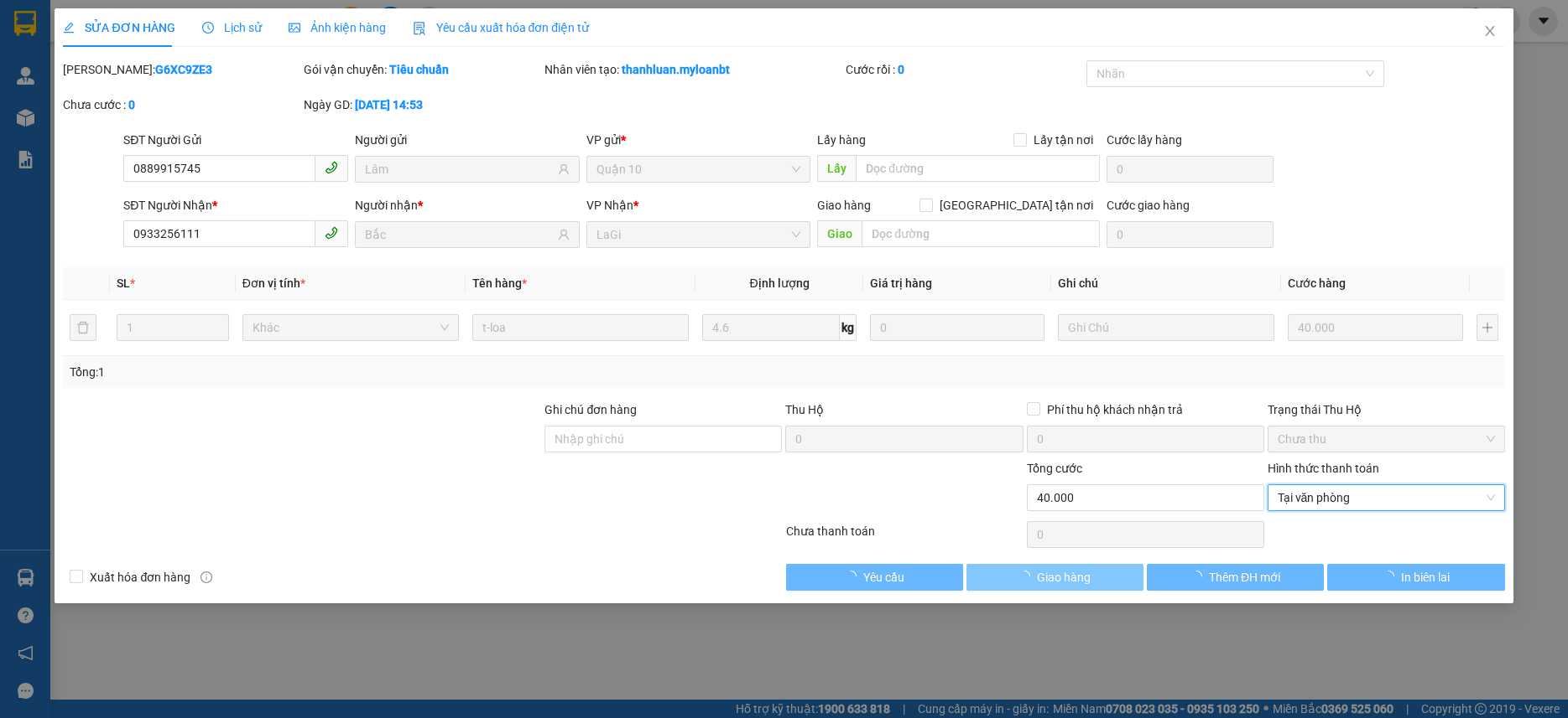
click at [1086, 580] on span "Giao hàng" at bounding box center [1063, 577] width 53 height 18
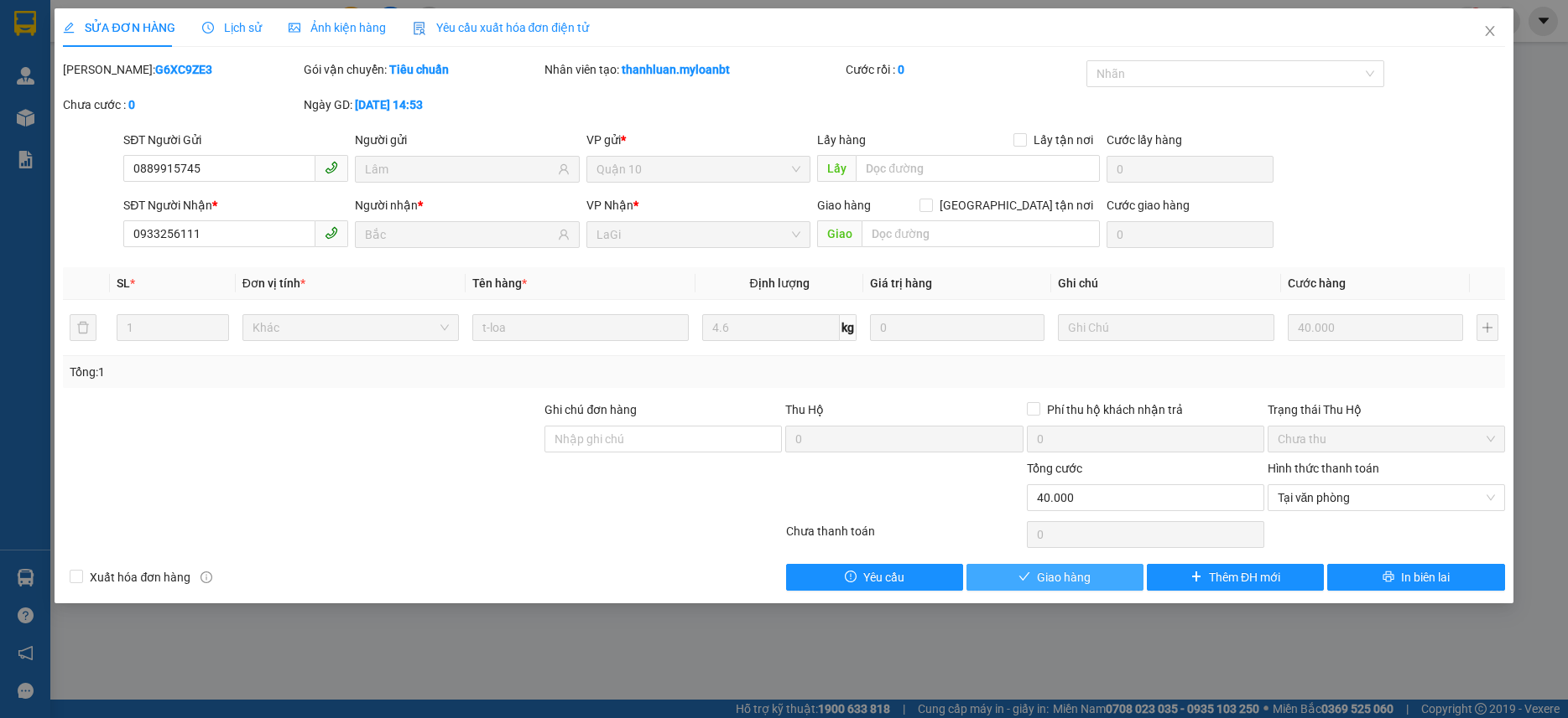
click at [1059, 575] on span "Giao hàng" at bounding box center [1063, 577] width 53 height 18
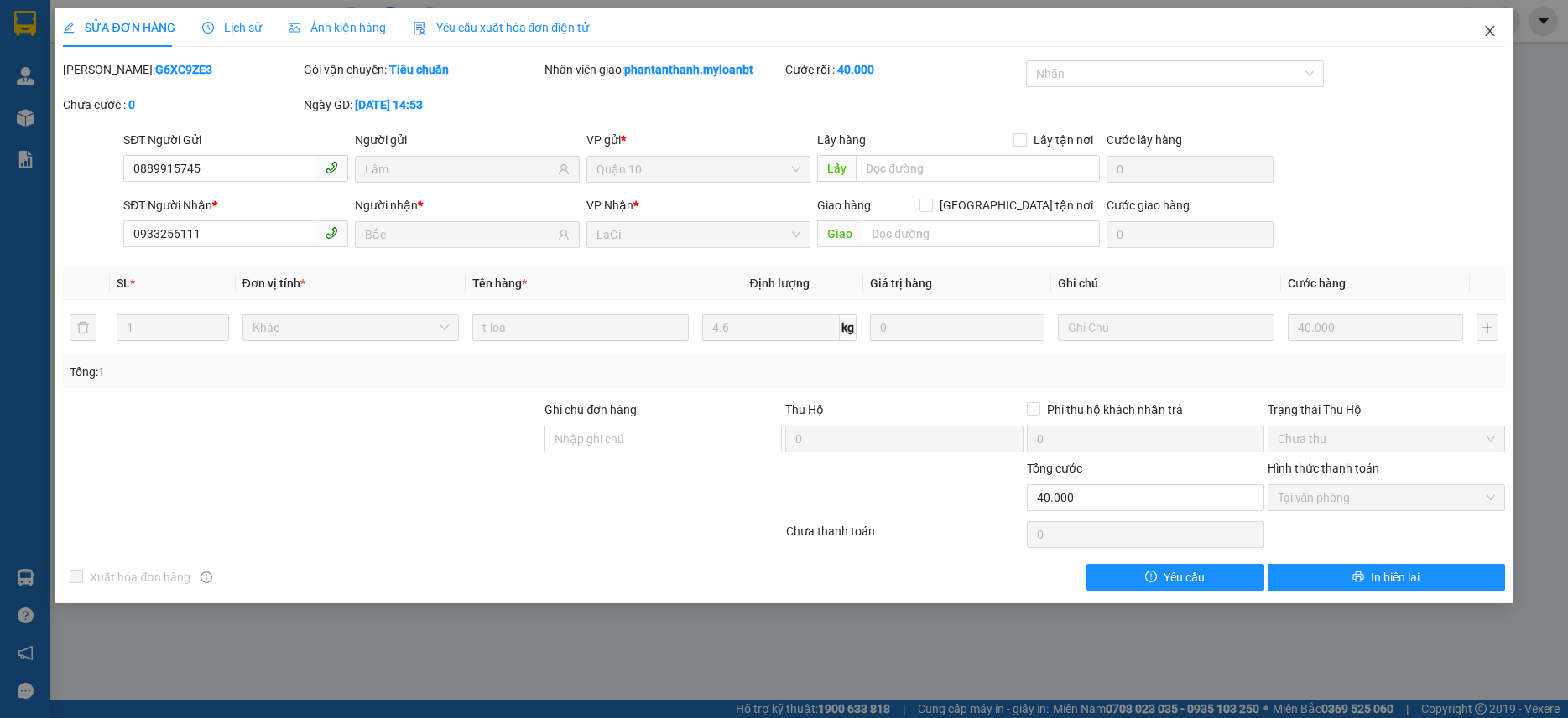
click at [1487, 36] on icon "close" at bounding box center [1489, 31] width 14 height 14
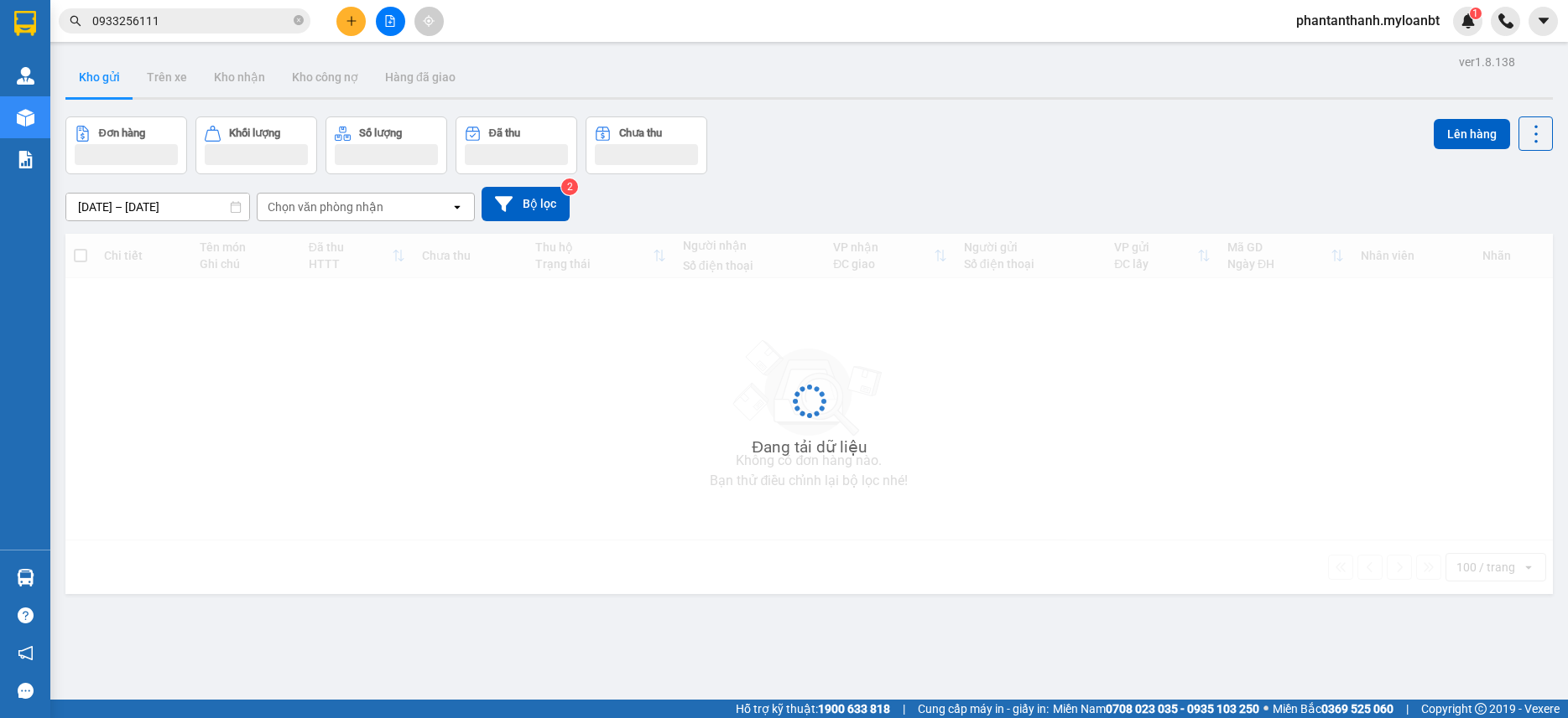
click at [199, 39] on div "Kết quả tìm kiếm ( 61 ) Bộ lọc Mã ĐH Trạng thái Món hàng Thu hộ Tổng cước Chưa …" at bounding box center [784, 21] width 1568 height 42
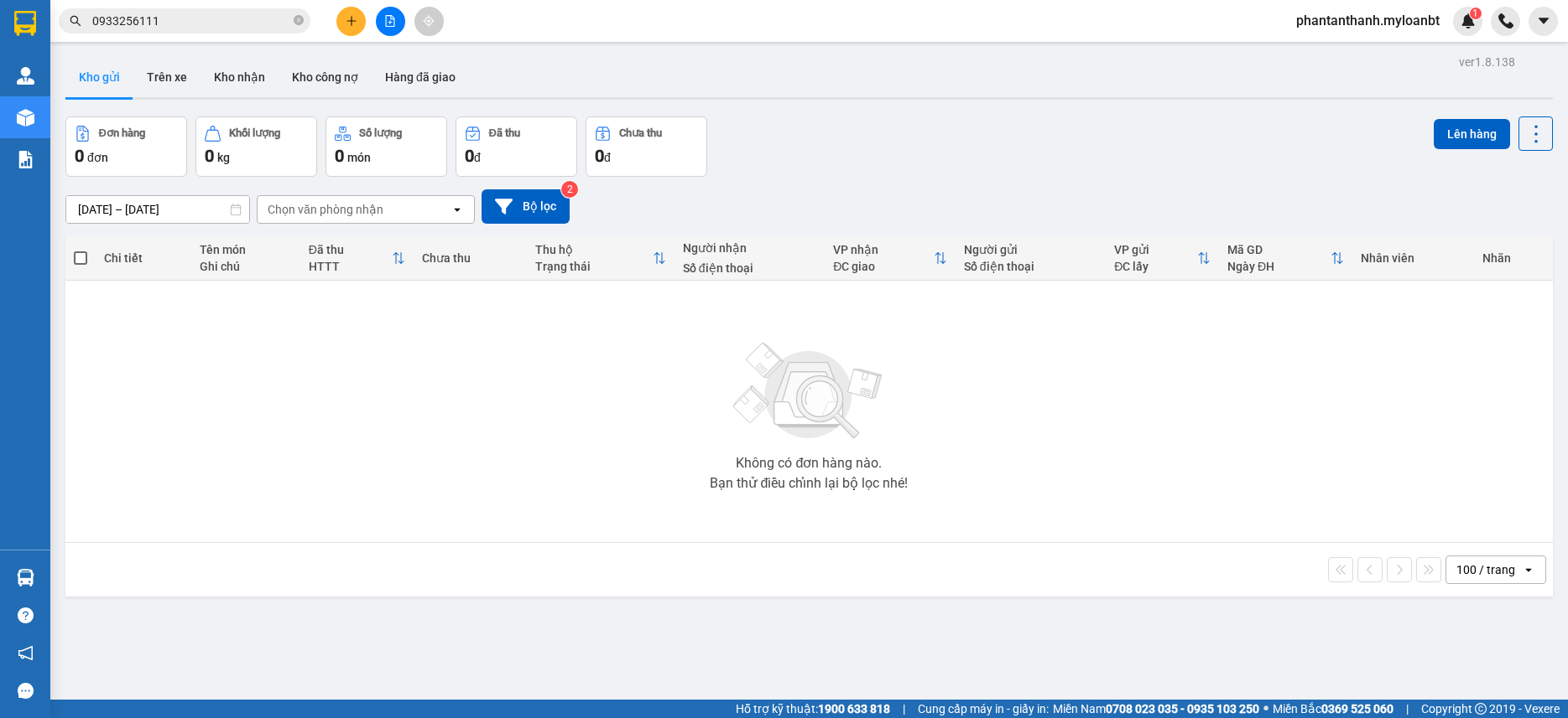
click at [207, 29] on input "0933256111" at bounding box center [191, 21] width 198 height 18
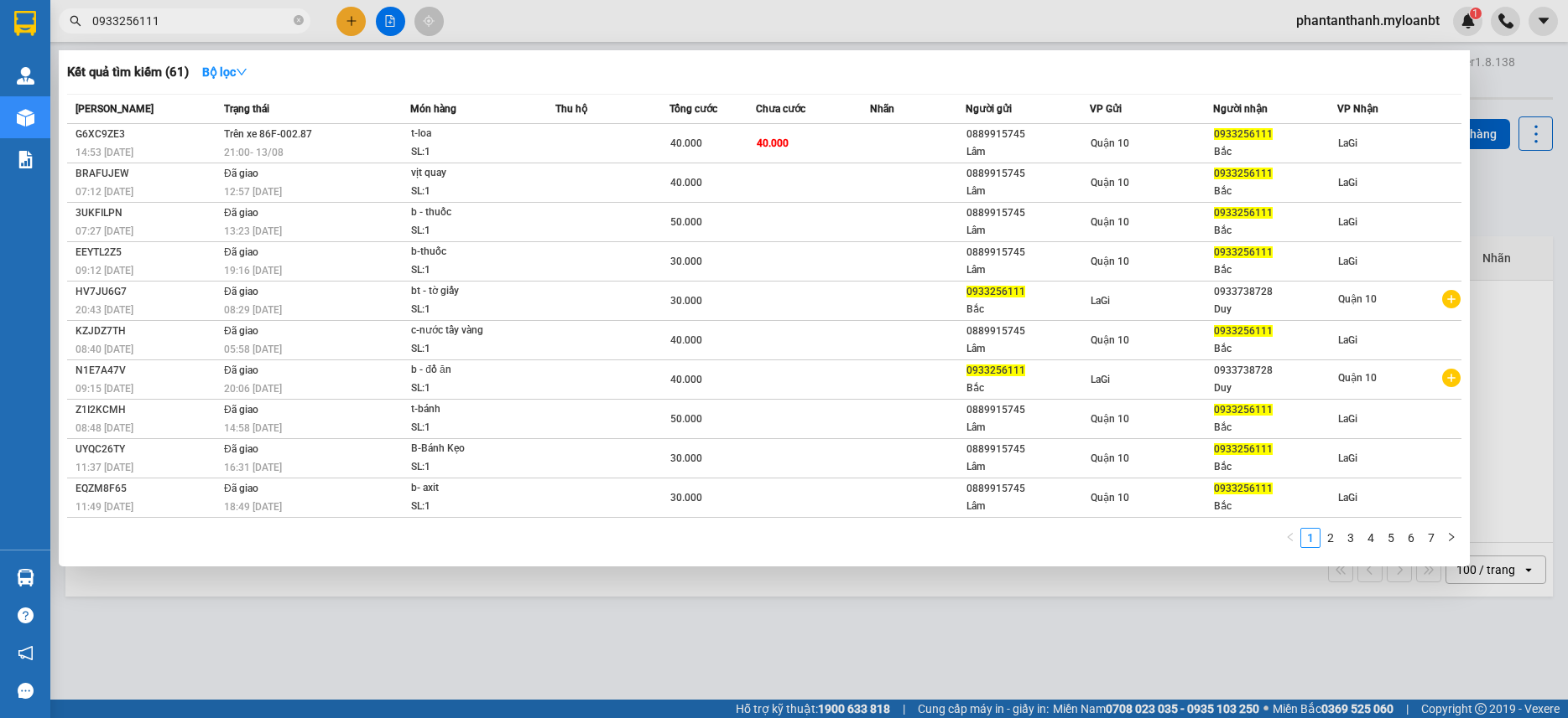
click at [207, 29] on input "0933256111" at bounding box center [191, 21] width 198 height 18
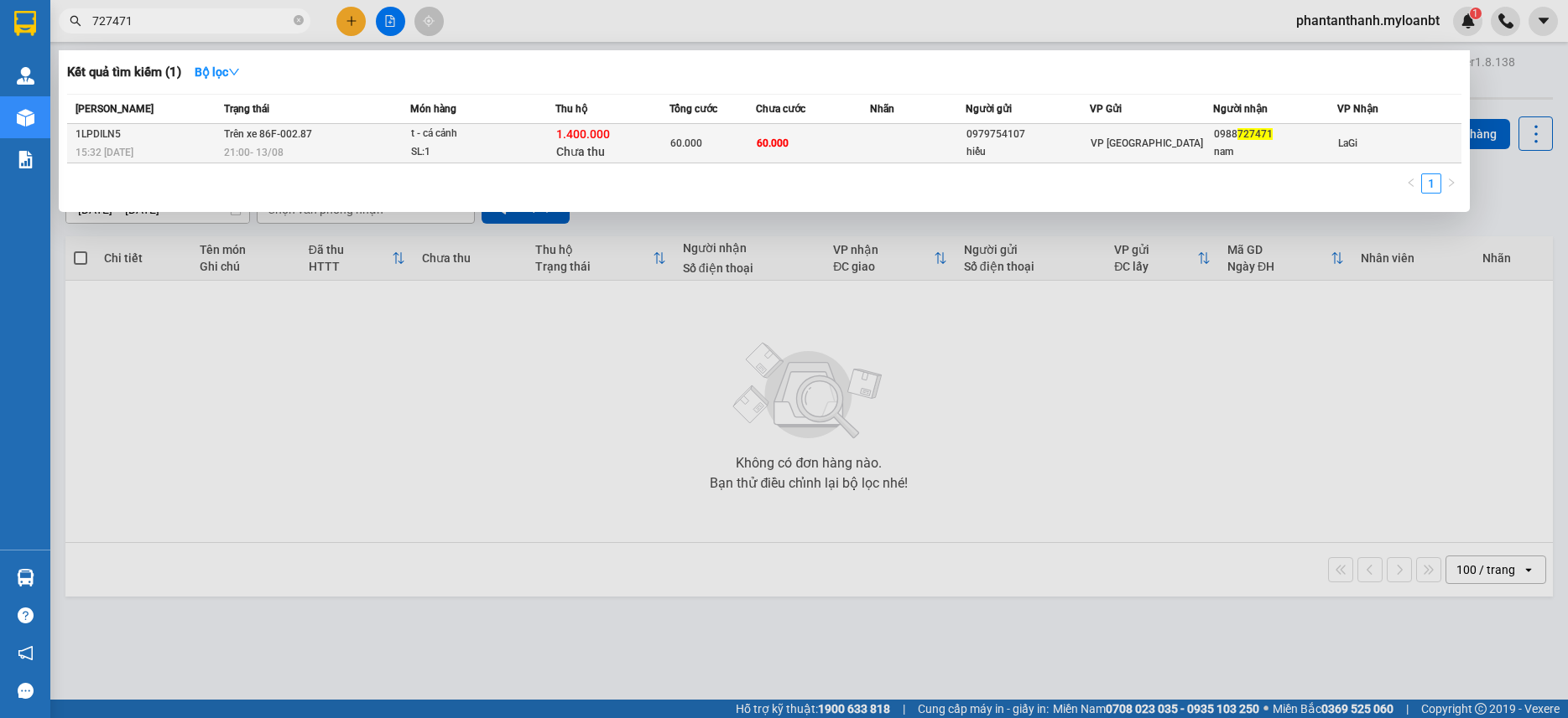
type input "727471"
click at [498, 143] on div "t - cá cảnh" at bounding box center [473, 134] width 126 height 18
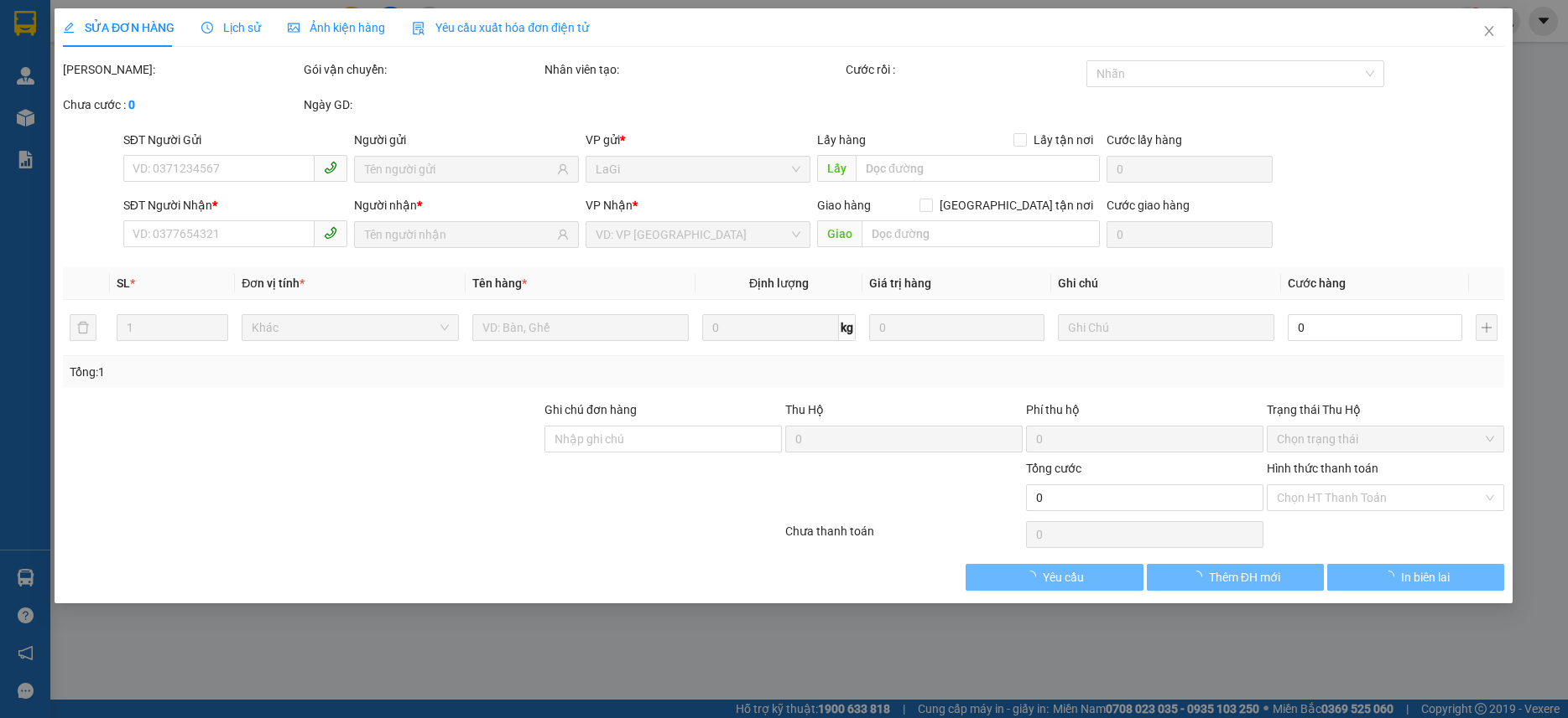
type input "0979754107"
type input "hiếu"
type input "0988727471"
type input "nam"
type input "60.000"
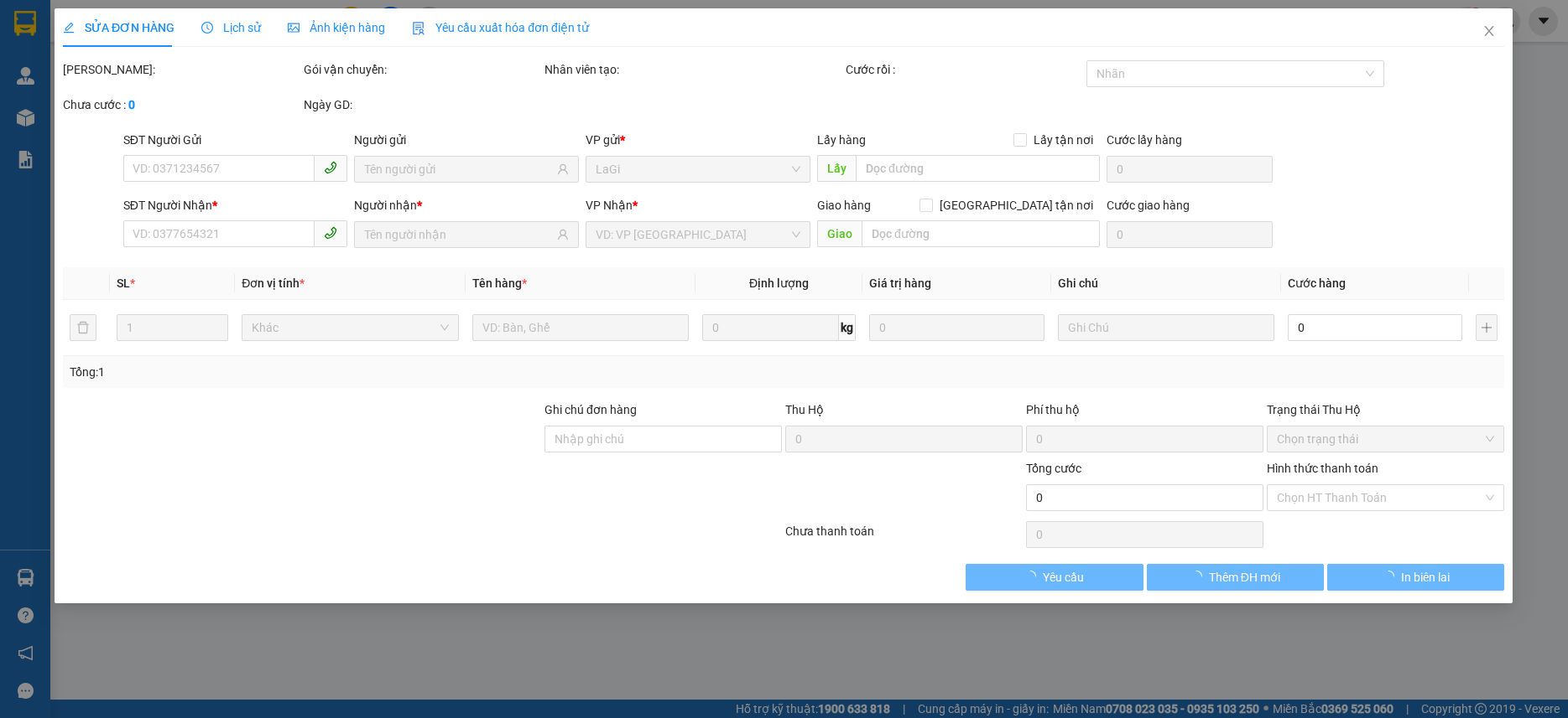
type input "60.000"
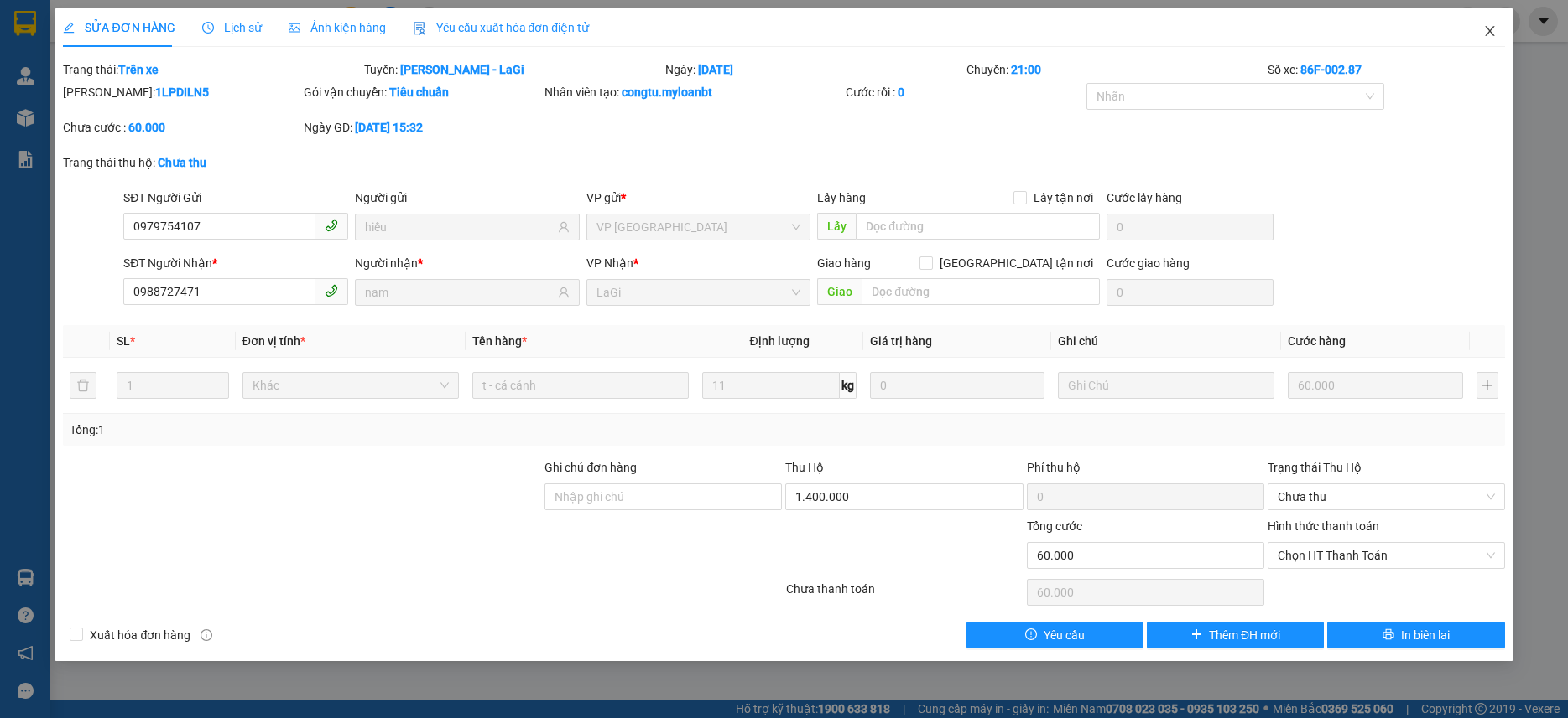
click at [1500, 32] on span "Close" at bounding box center [1489, 32] width 47 height 47
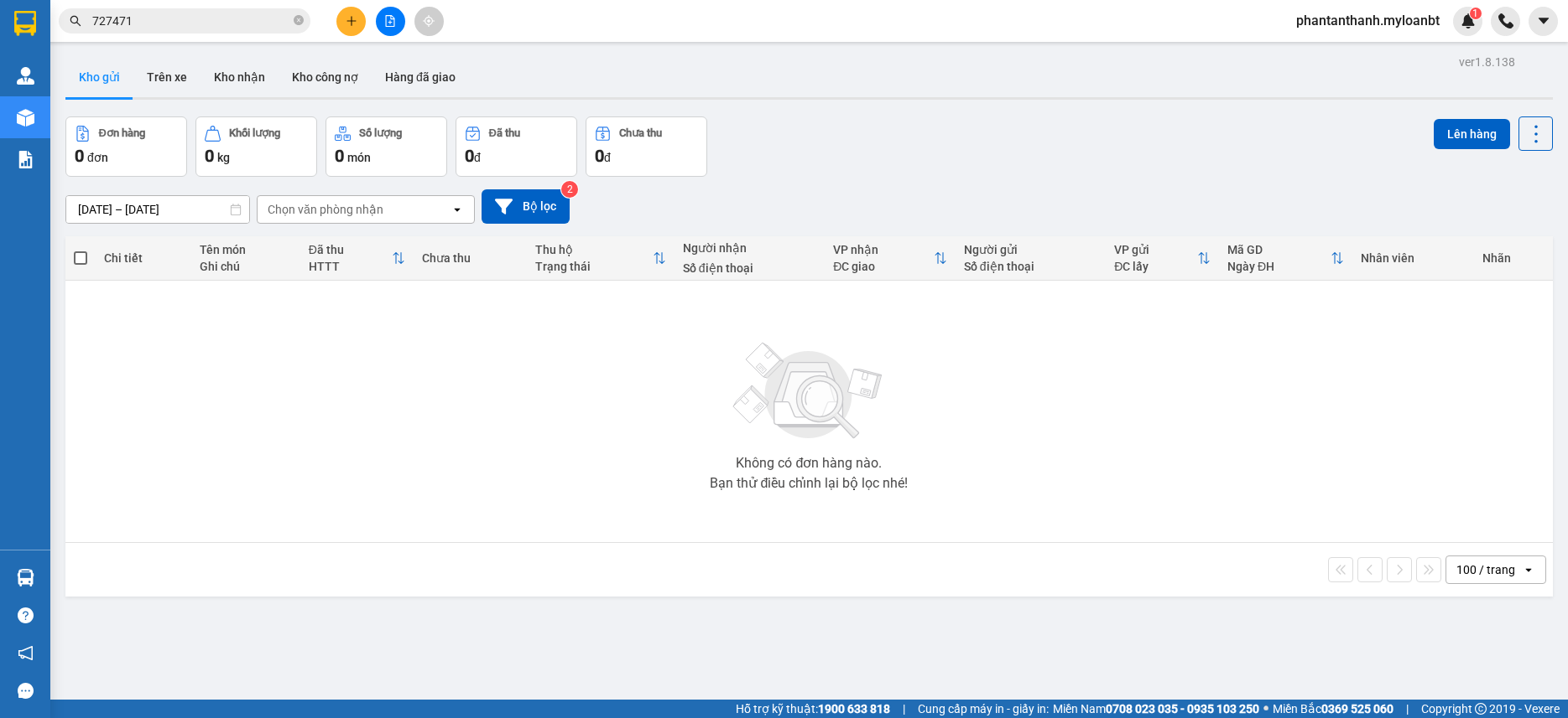
click at [183, 31] on span "727471" at bounding box center [185, 21] width 252 height 25
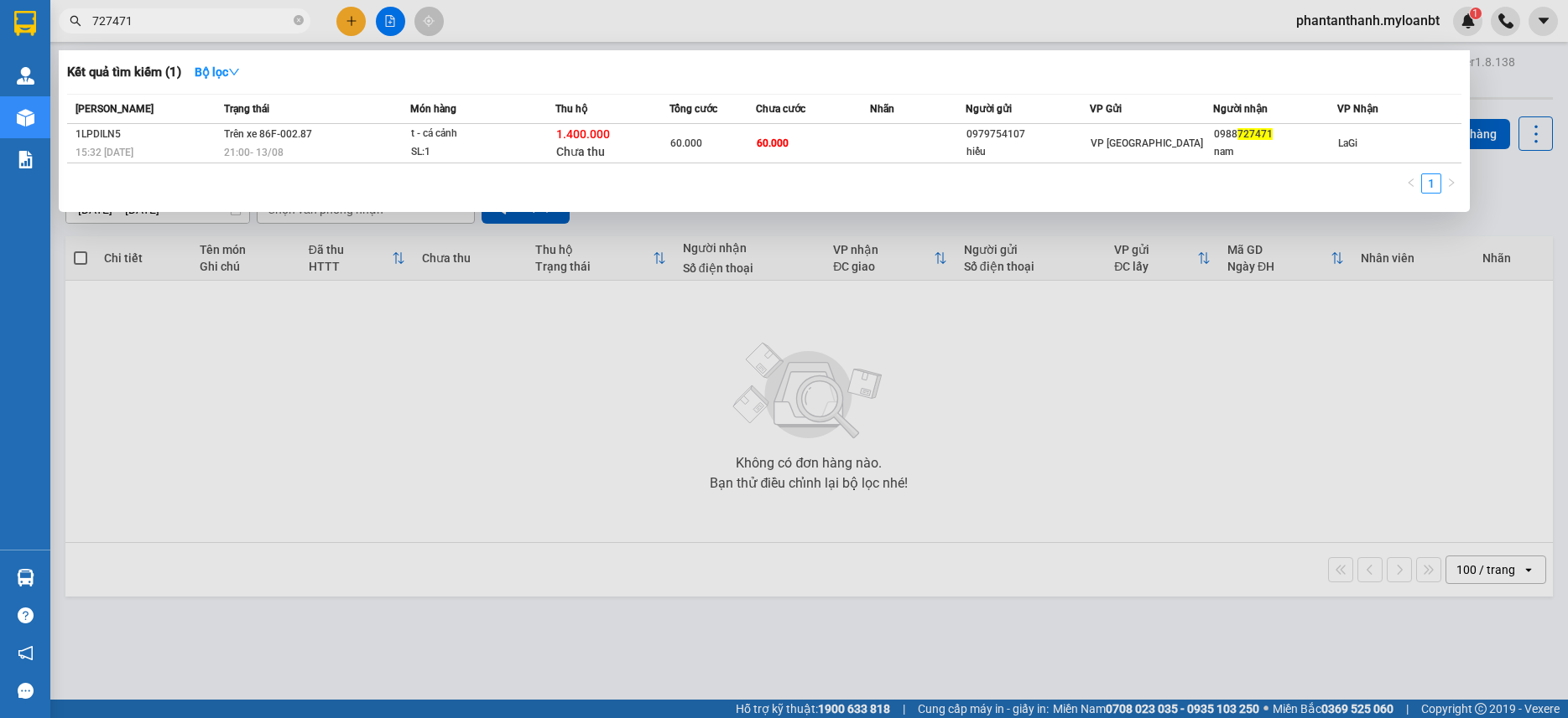
click at [190, 23] on input "727471" at bounding box center [191, 21] width 198 height 18
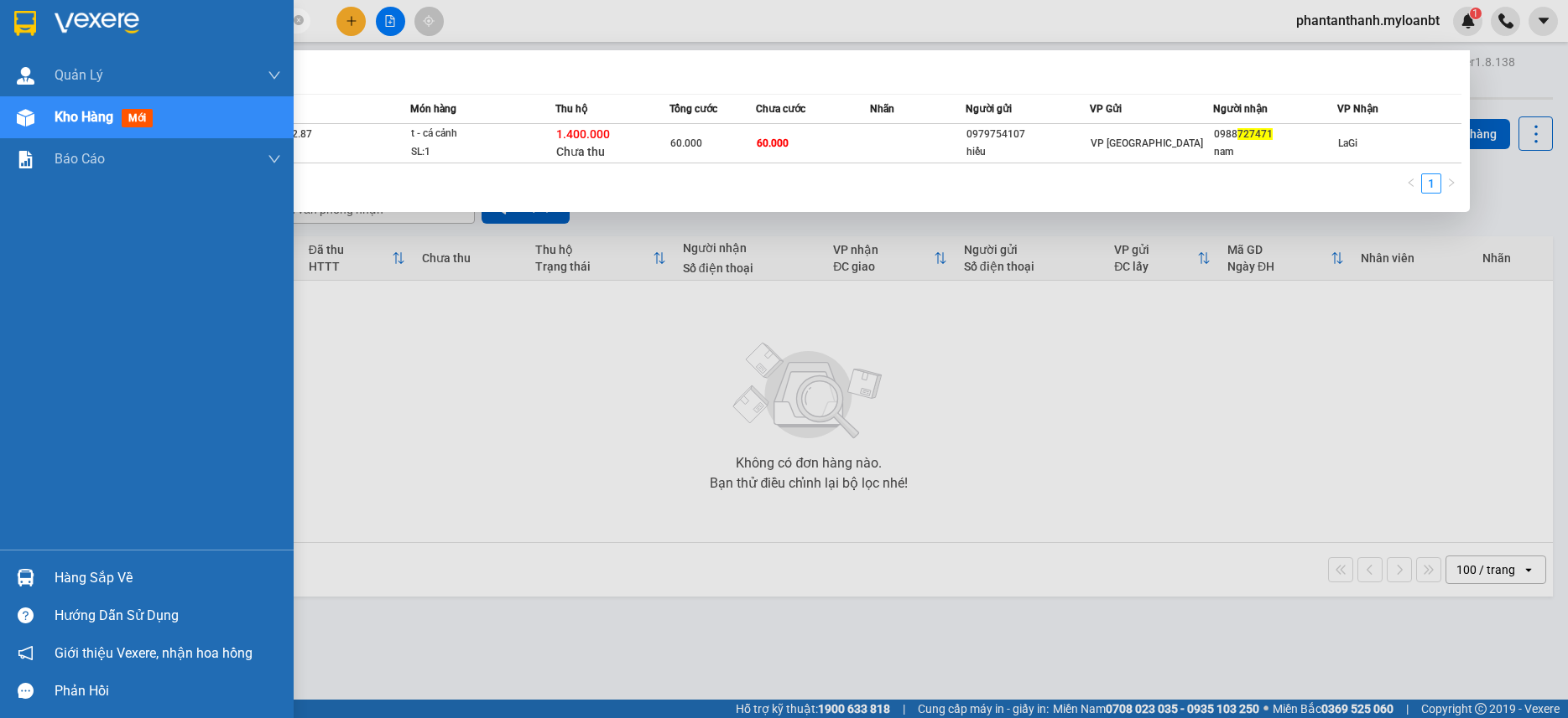
click at [35, 581] on div at bounding box center [25, 578] width 29 height 29
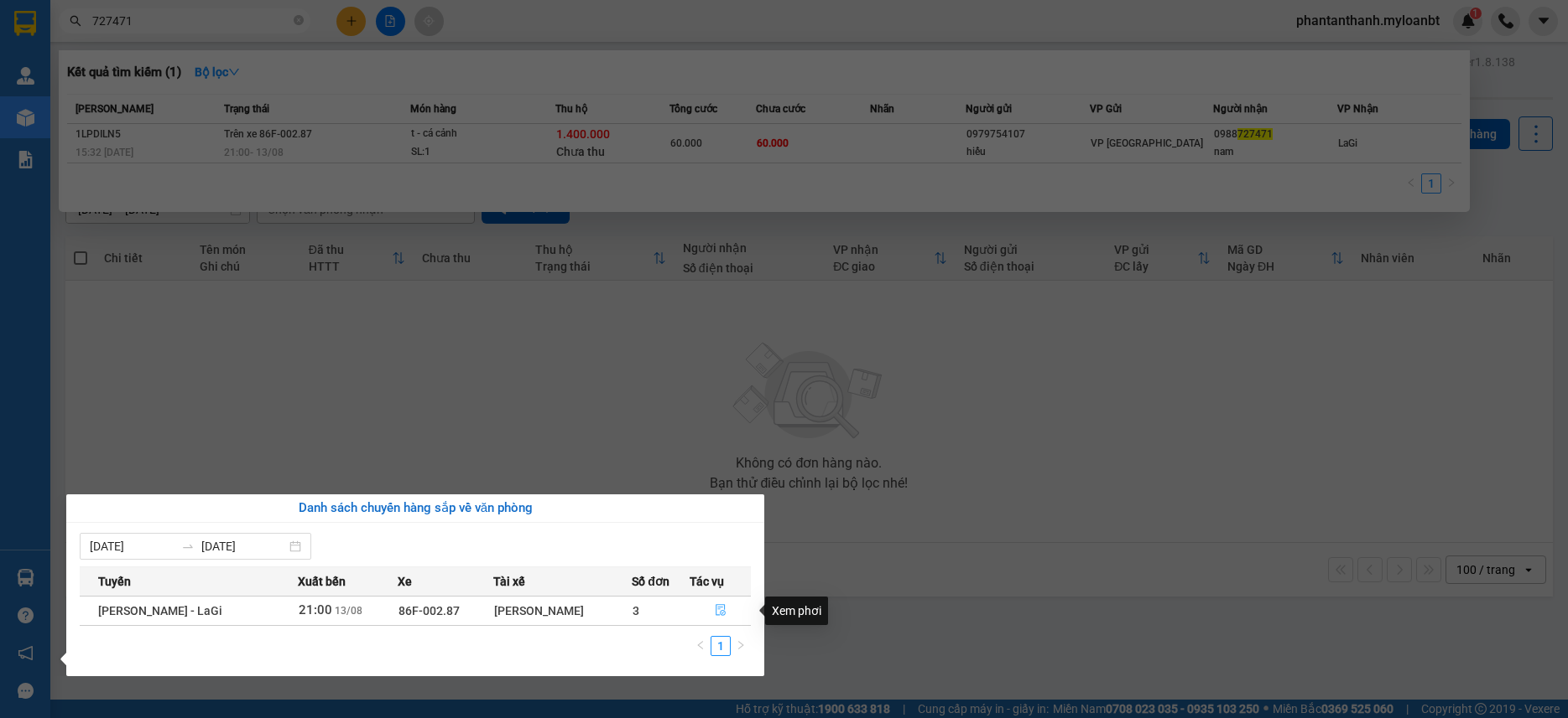
click at [709, 612] on button "button" at bounding box center [720, 611] width 60 height 27
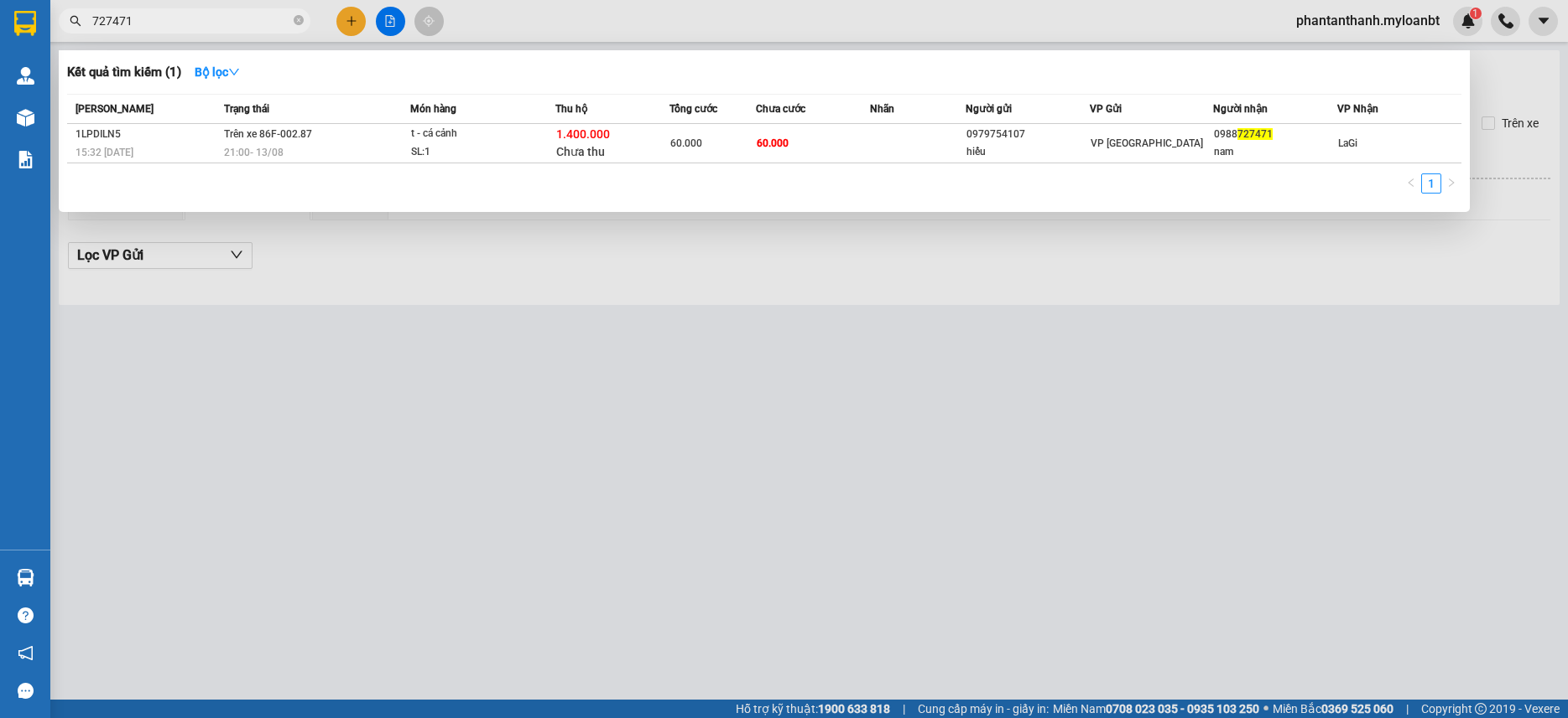
click at [339, 391] on div at bounding box center [784, 359] width 1568 height 718
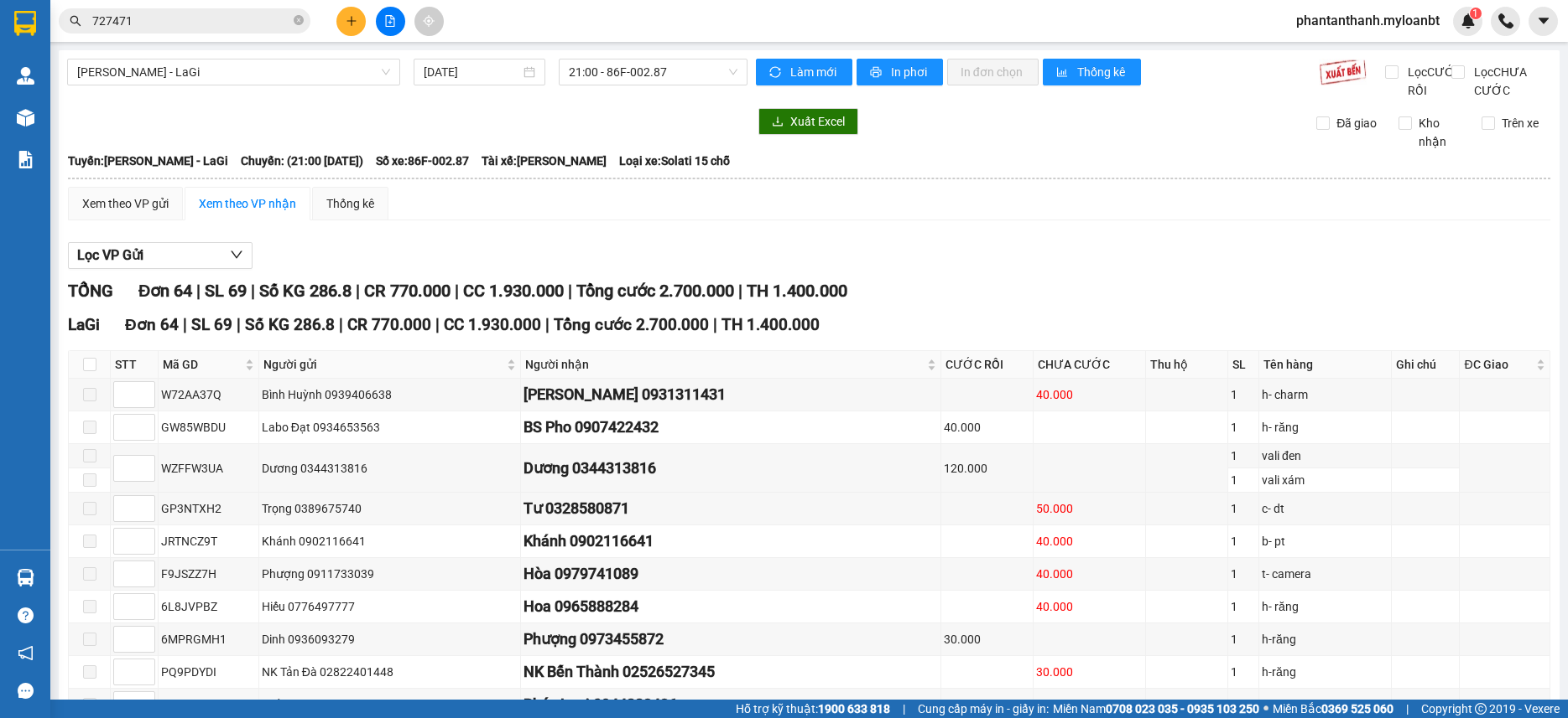
click at [224, 17] on input "727471" at bounding box center [191, 21] width 198 height 18
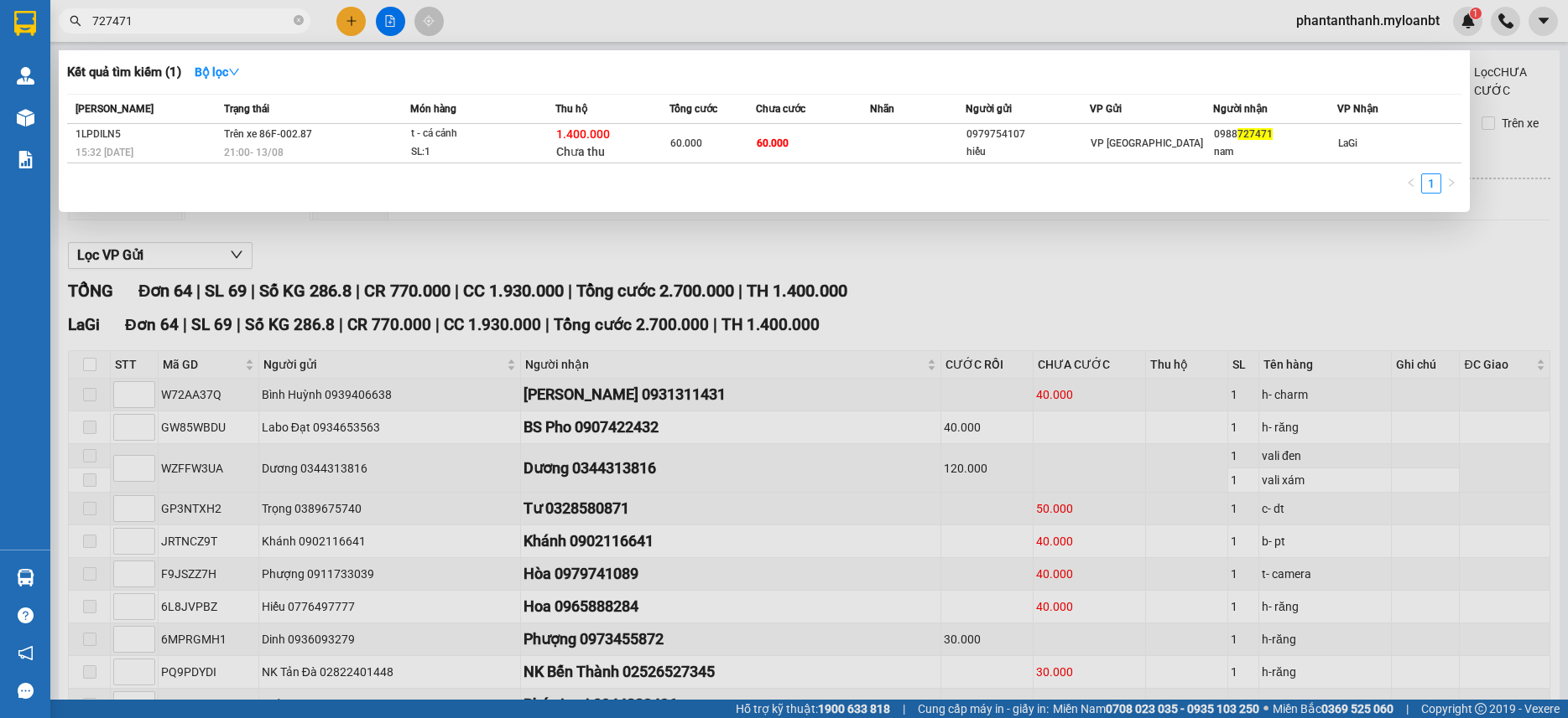
click at [387, 442] on div at bounding box center [784, 359] width 1568 height 718
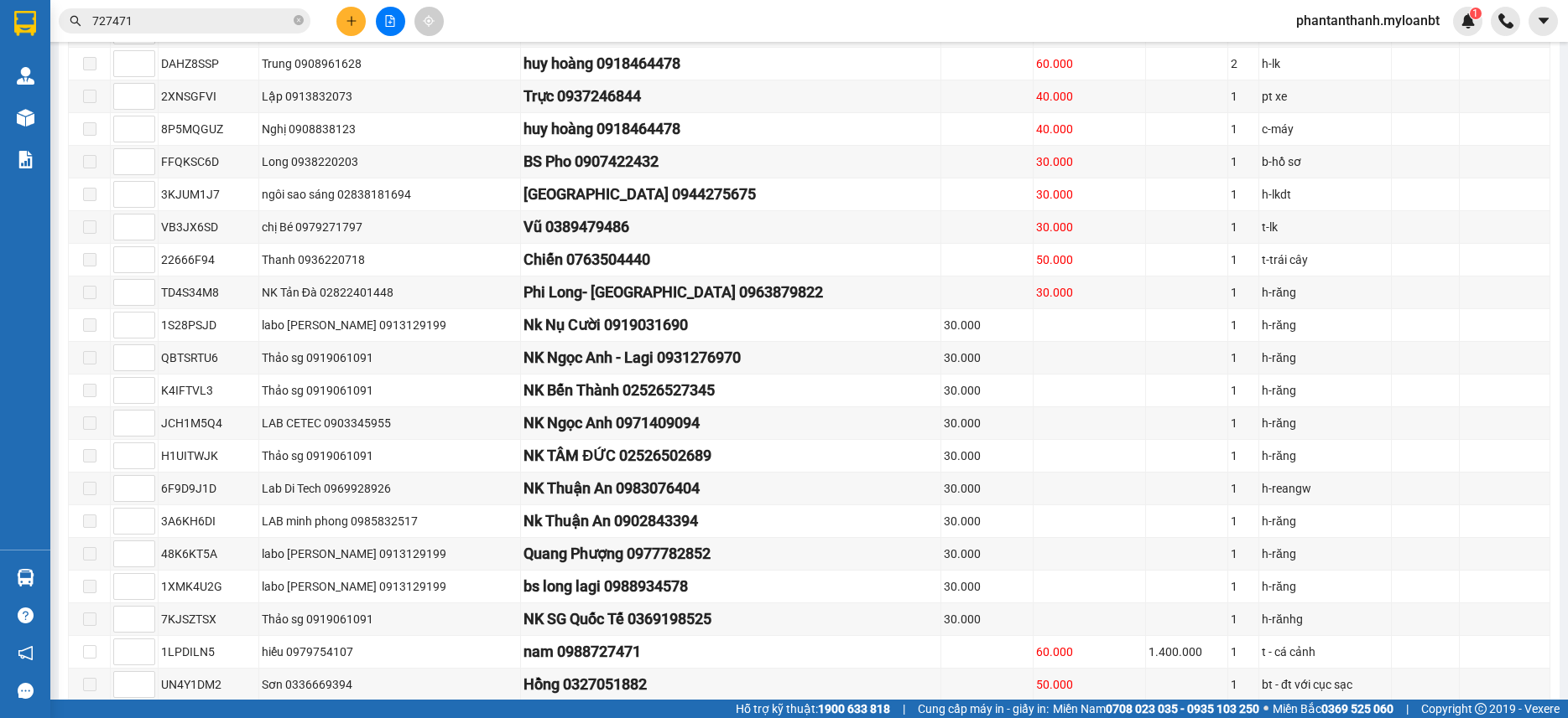
scroll to position [1908, 0]
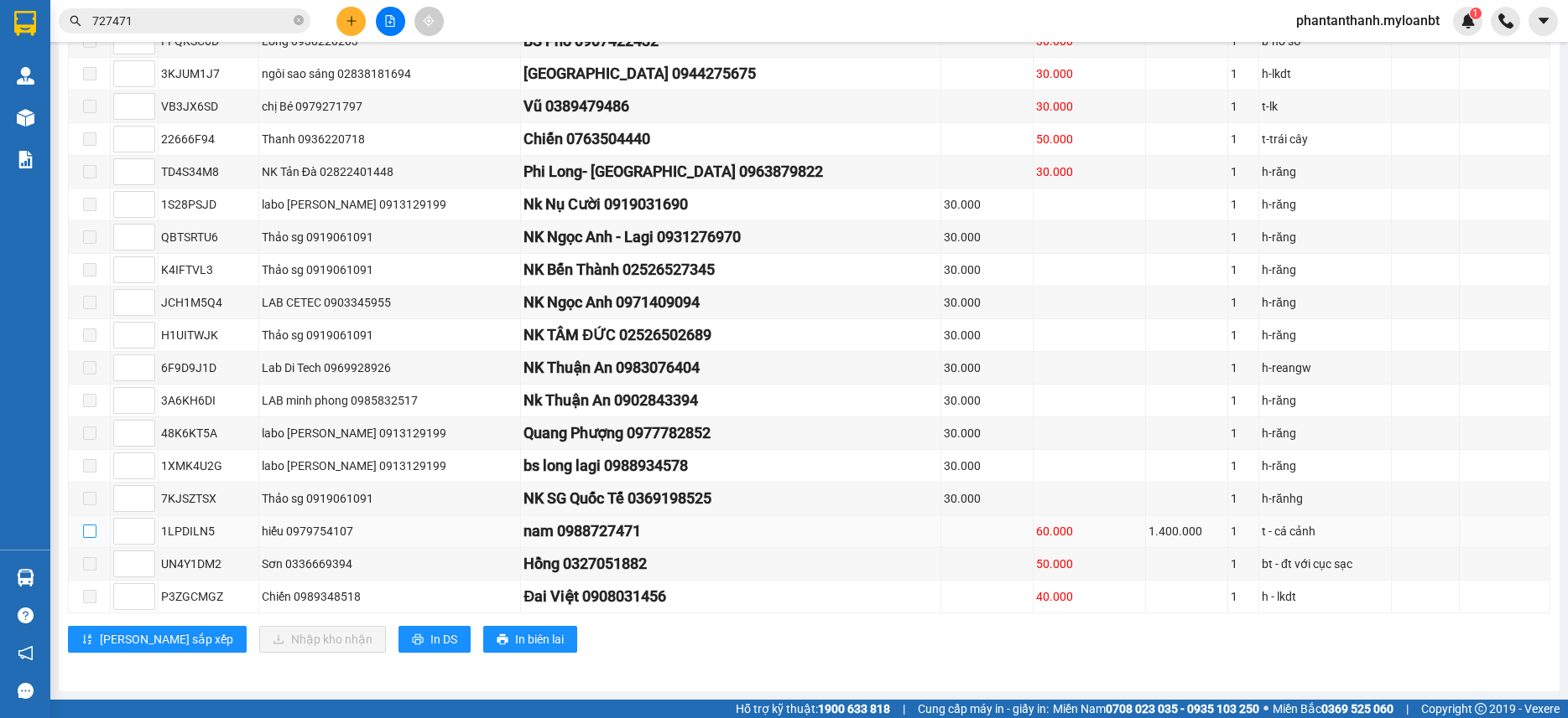
click at [92, 532] on input "checkbox" at bounding box center [90, 531] width 14 height 14
checkbox input "true"
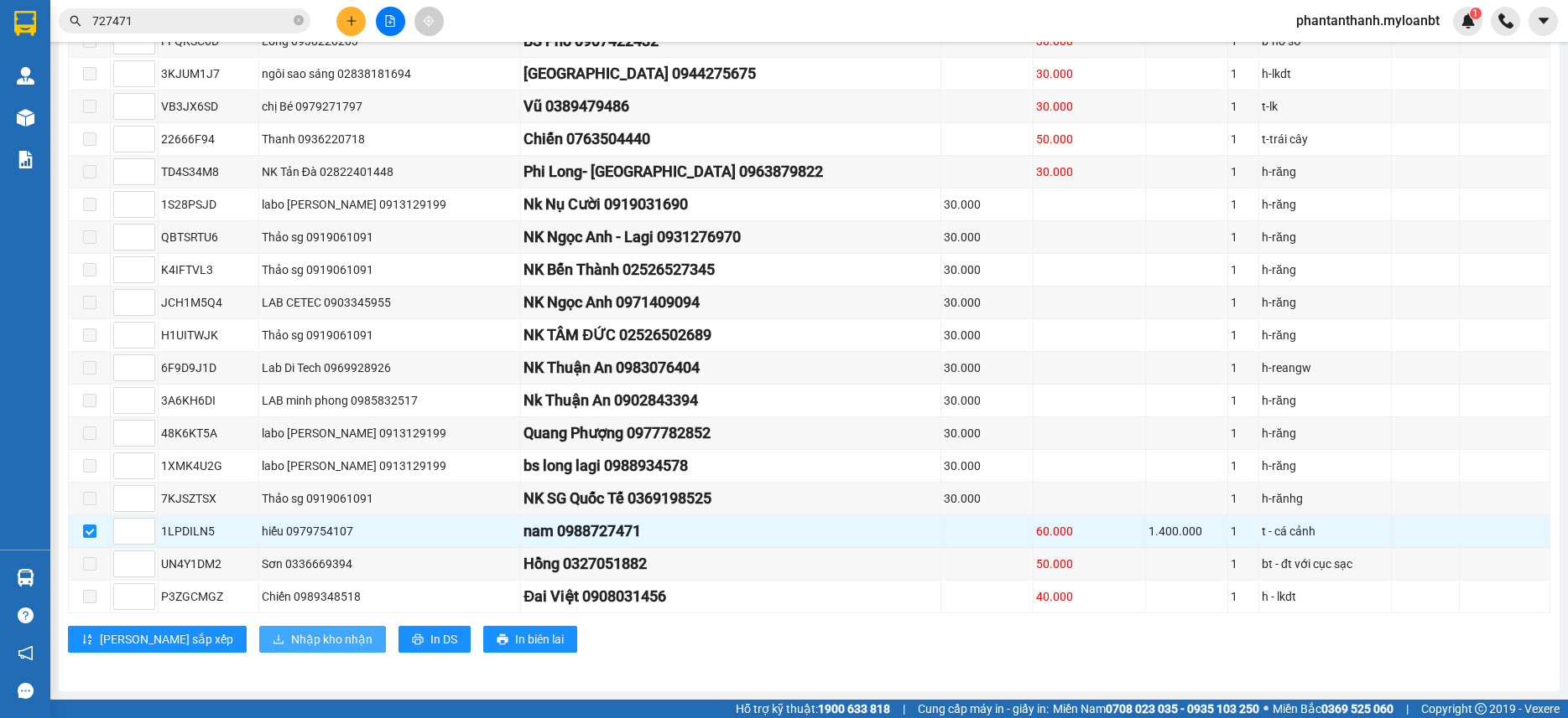
click at [259, 631] on button "Nhập kho nhận" at bounding box center [322, 639] width 127 height 27
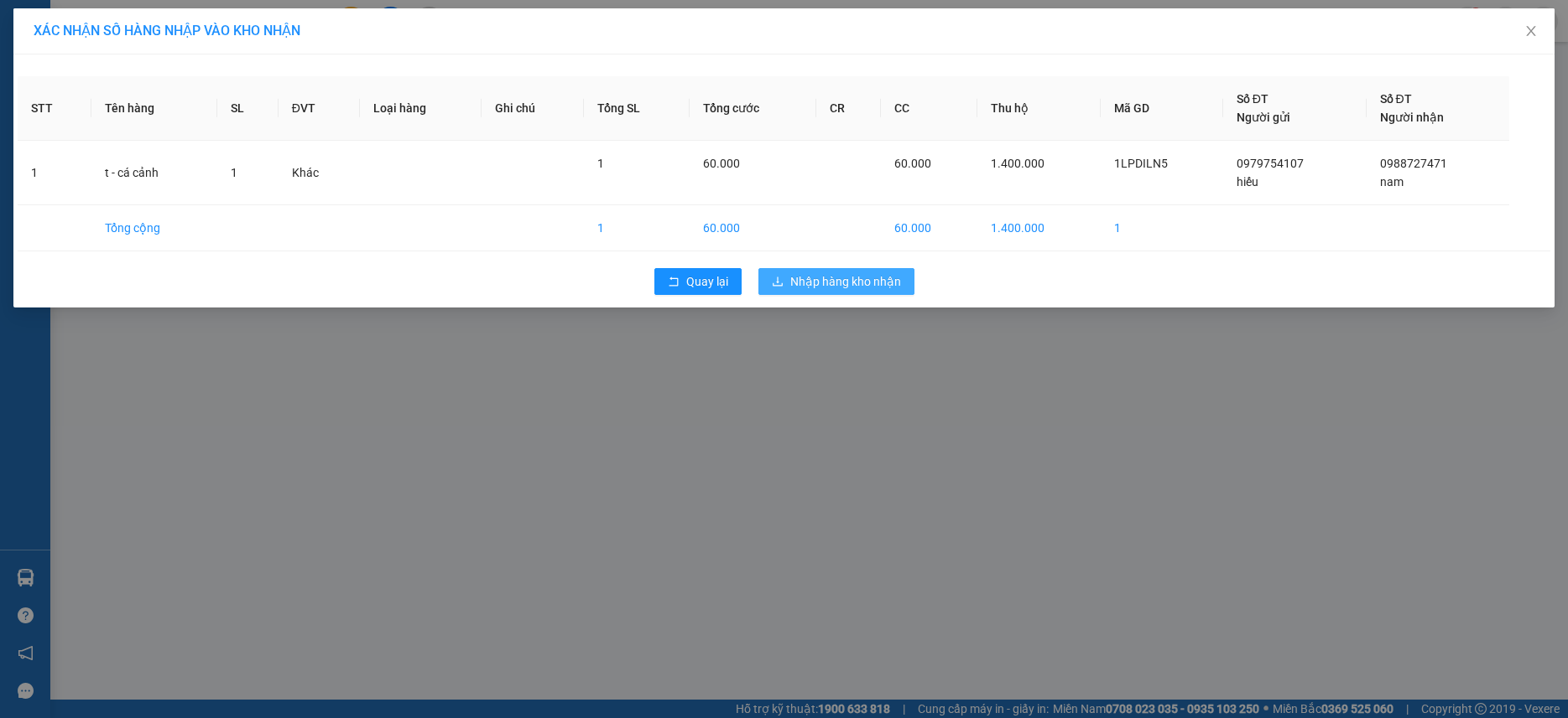
click at [805, 269] on button "Nhập hàng kho nhận" at bounding box center [836, 282] width 156 height 27
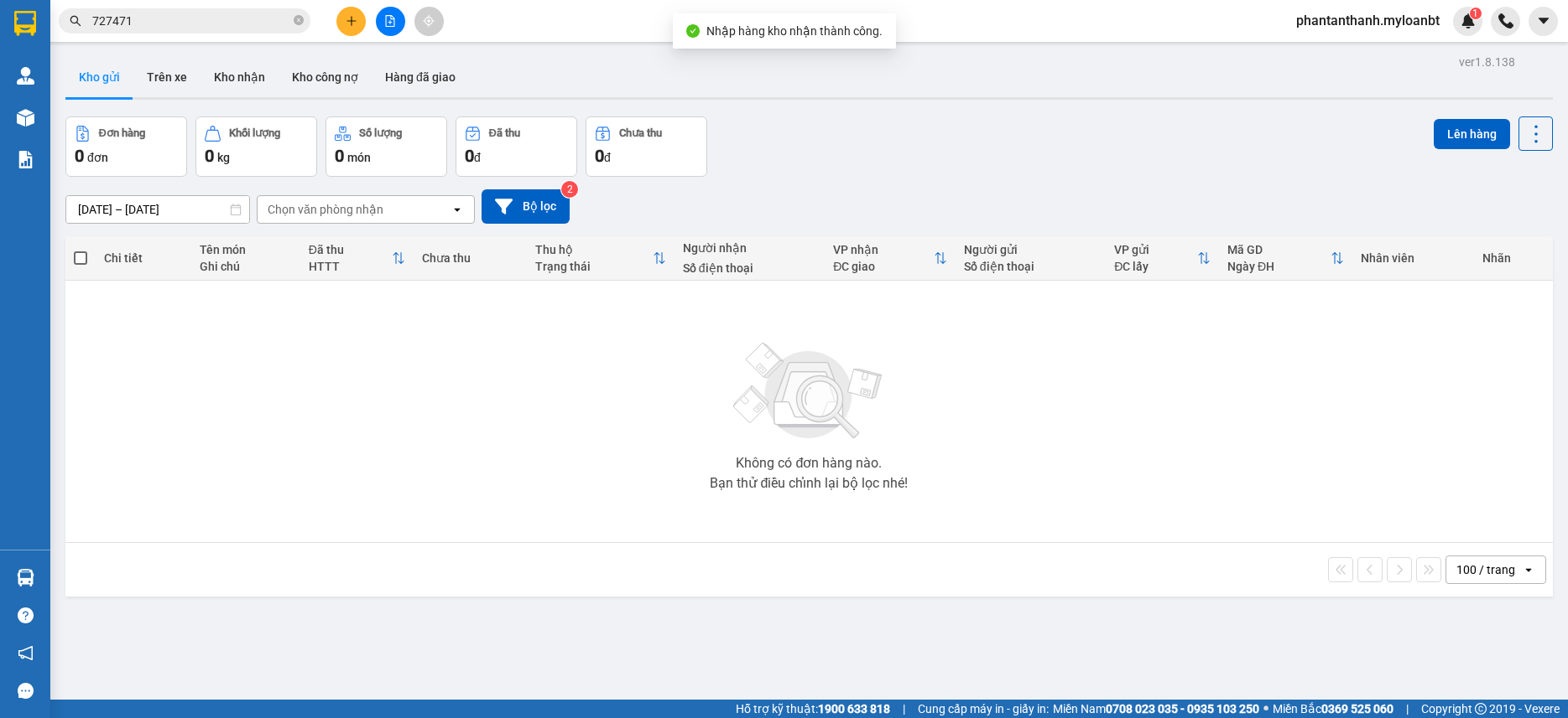
click at [230, 29] on input "727471" at bounding box center [191, 21] width 198 height 18
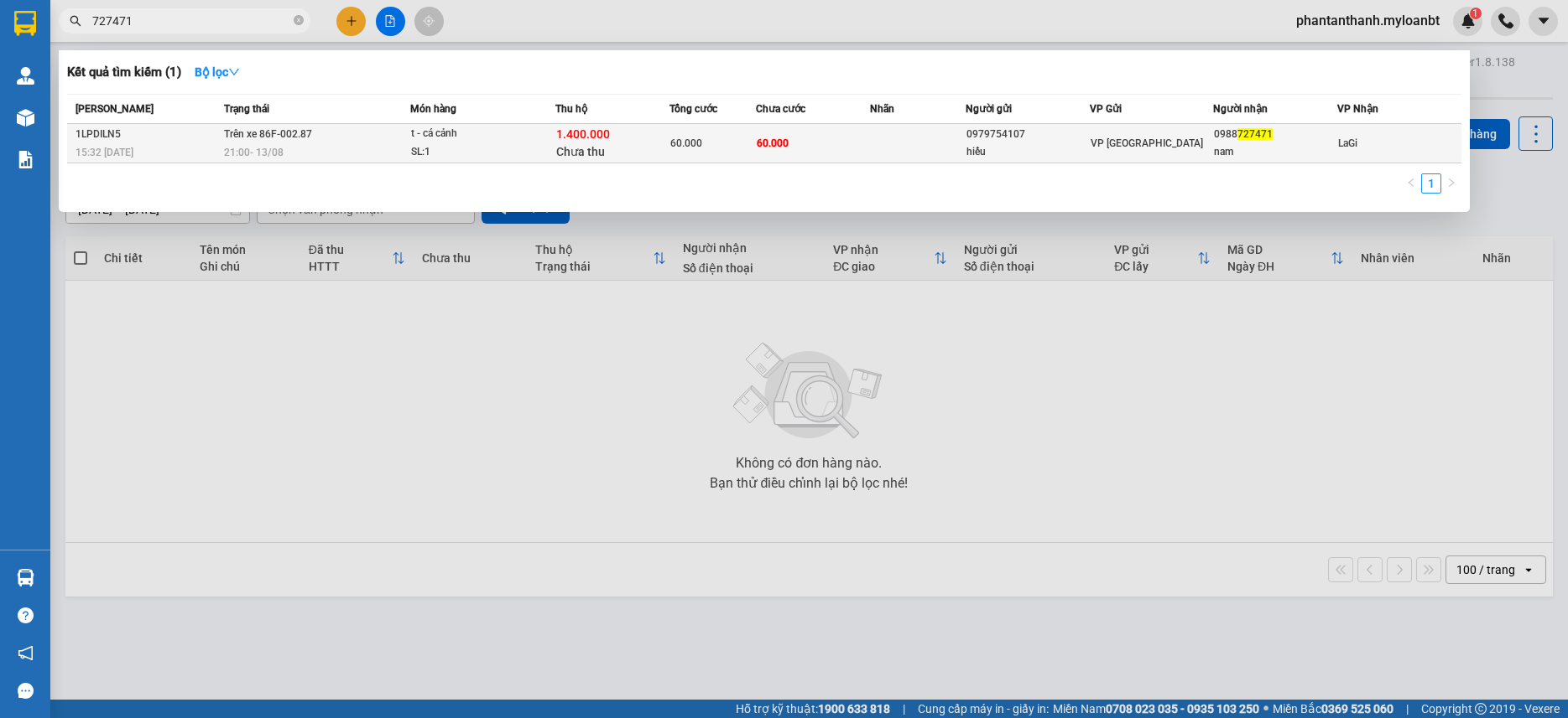
click at [479, 155] on div "SL: 1" at bounding box center [473, 153] width 126 height 18
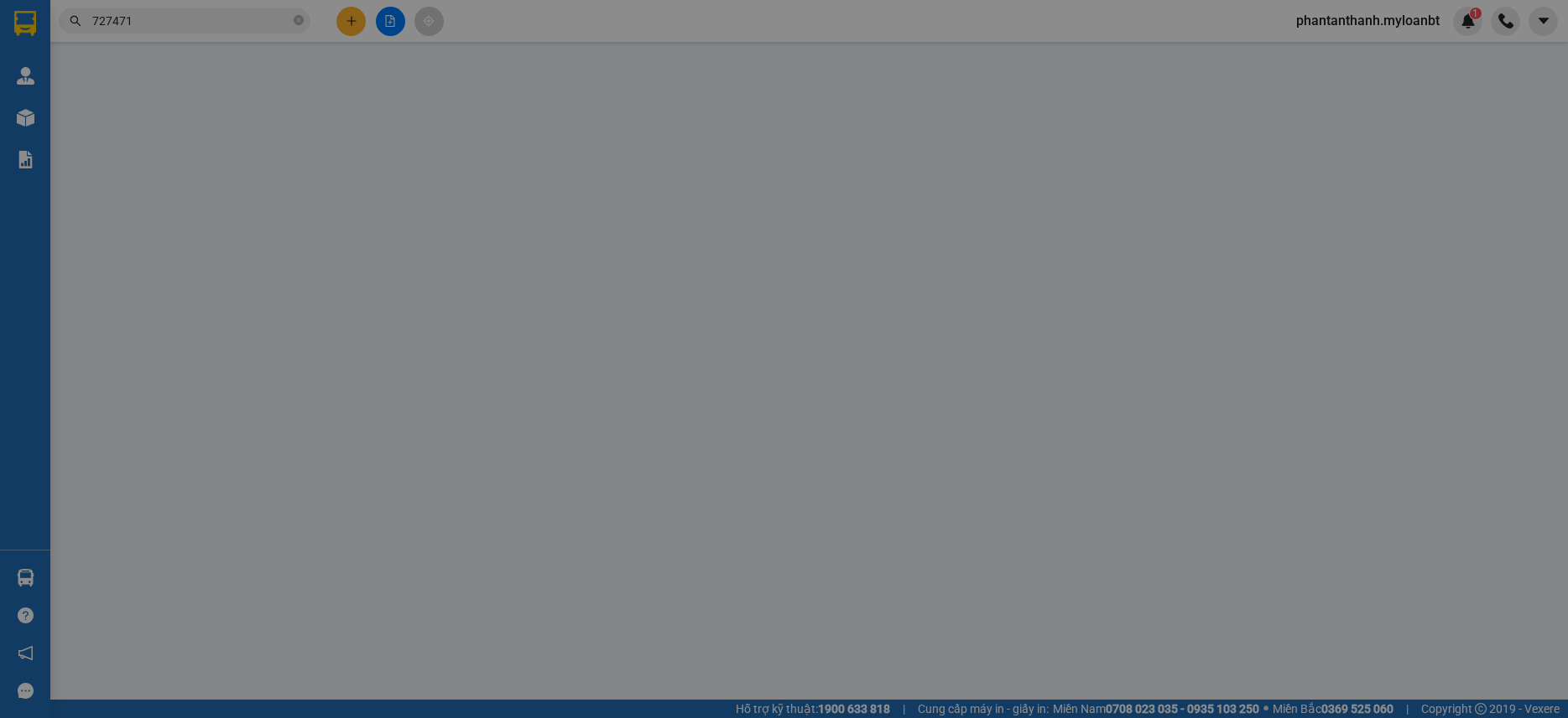
type input "0979754107"
type input "hiếu"
type input "0988727471"
type input "nam"
type input "60.000"
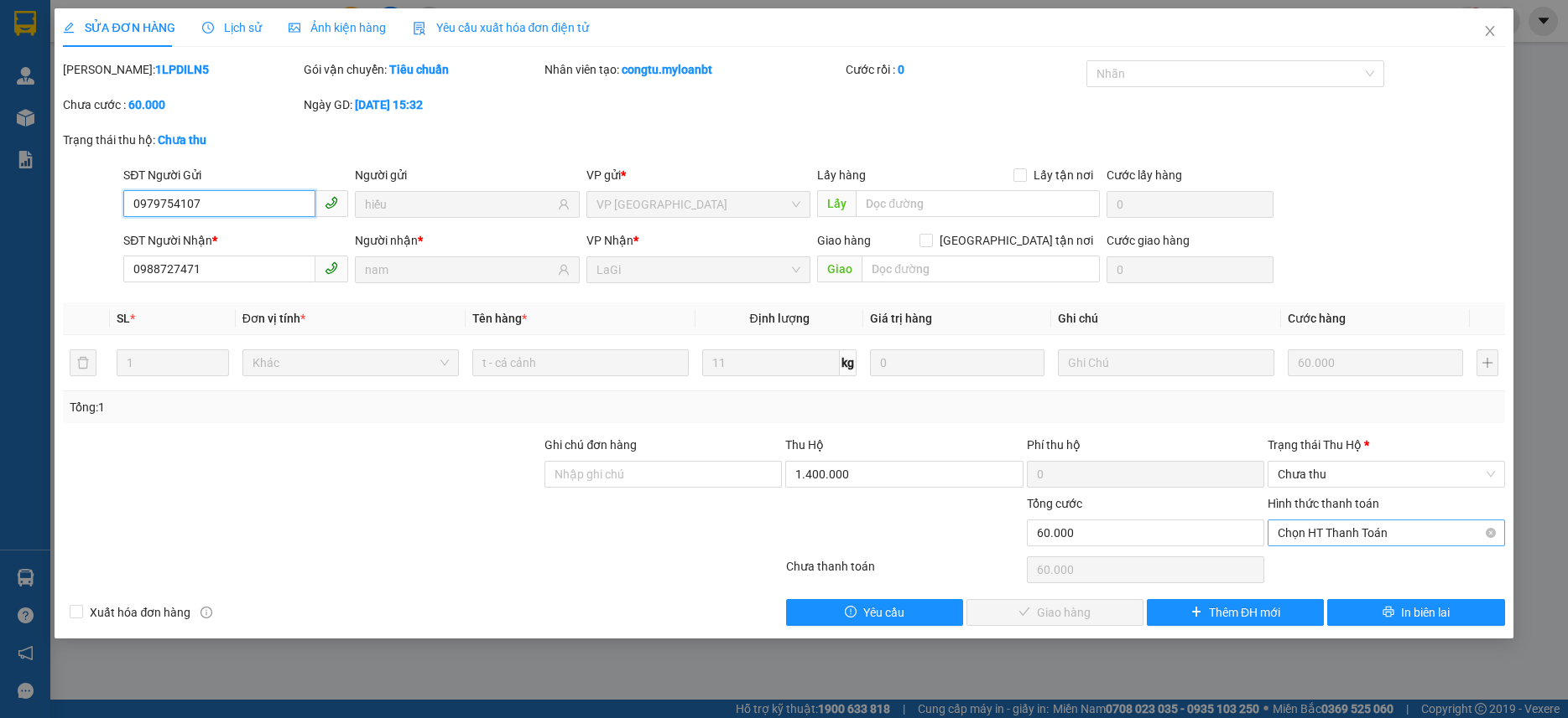
click at [1339, 524] on span "Chọn HT Thanh Toán" at bounding box center [1386, 534] width 217 height 25
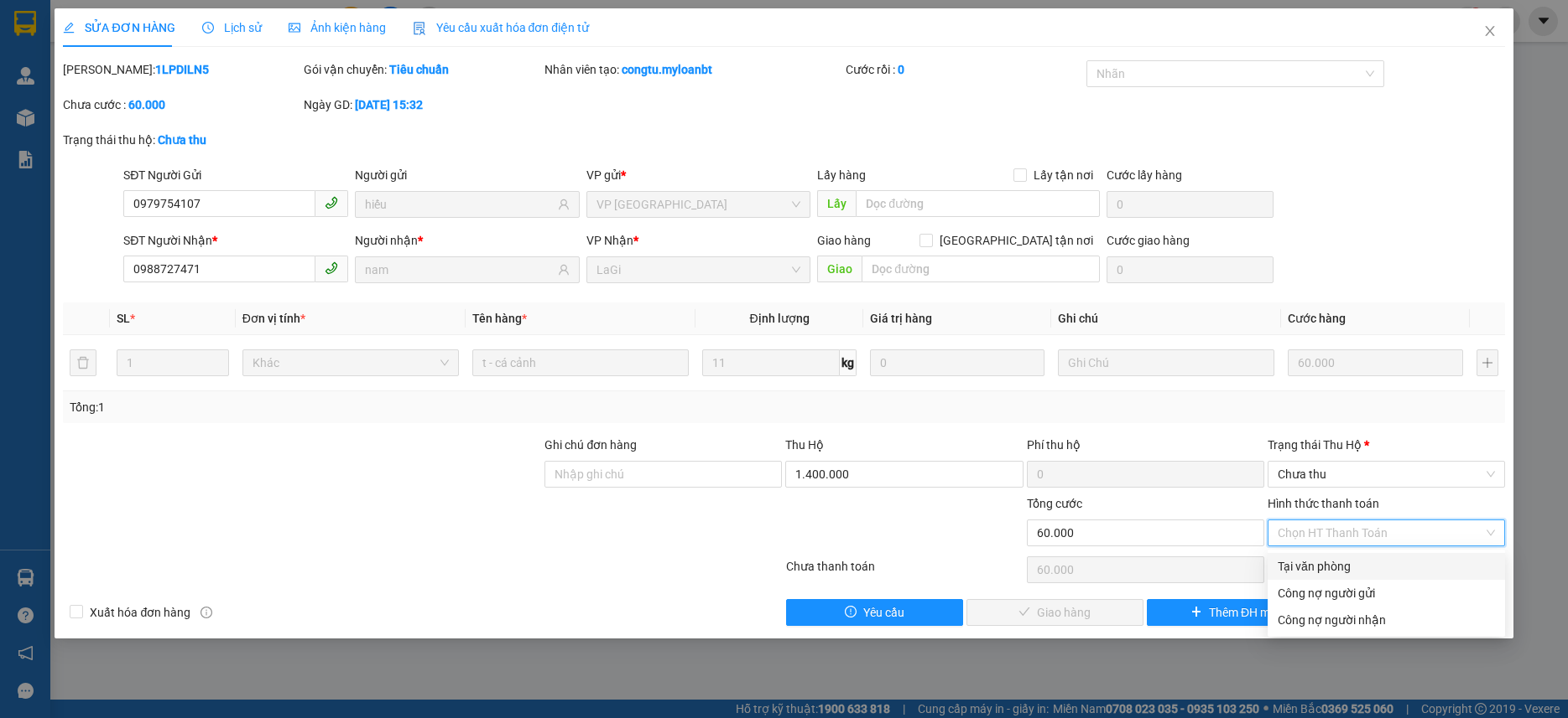
click at [1319, 558] on div "Tại văn phòng" at bounding box center [1386, 566] width 217 height 18
type input "0"
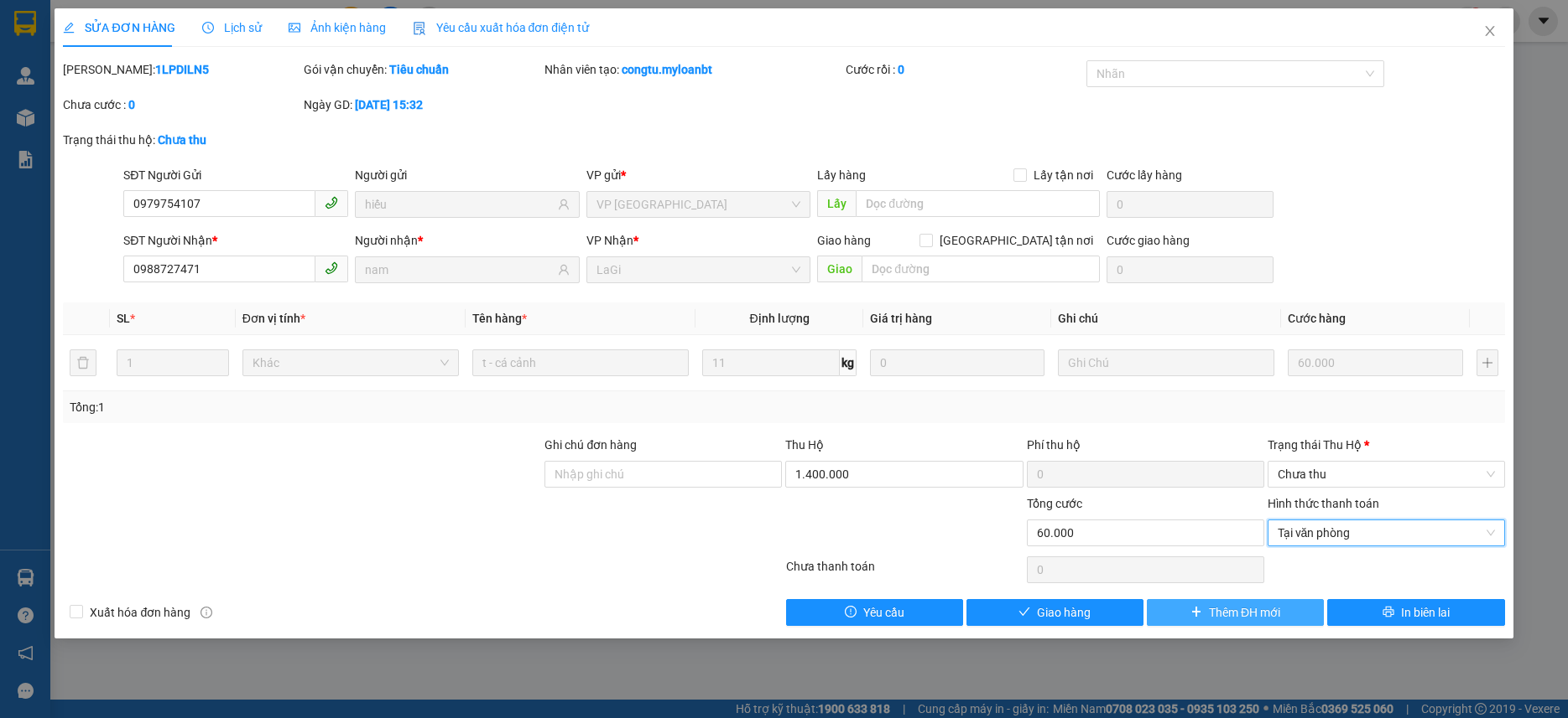
click at [1249, 605] on span "Thêm ĐH mới" at bounding box center [1244, 612] width 71 height 18
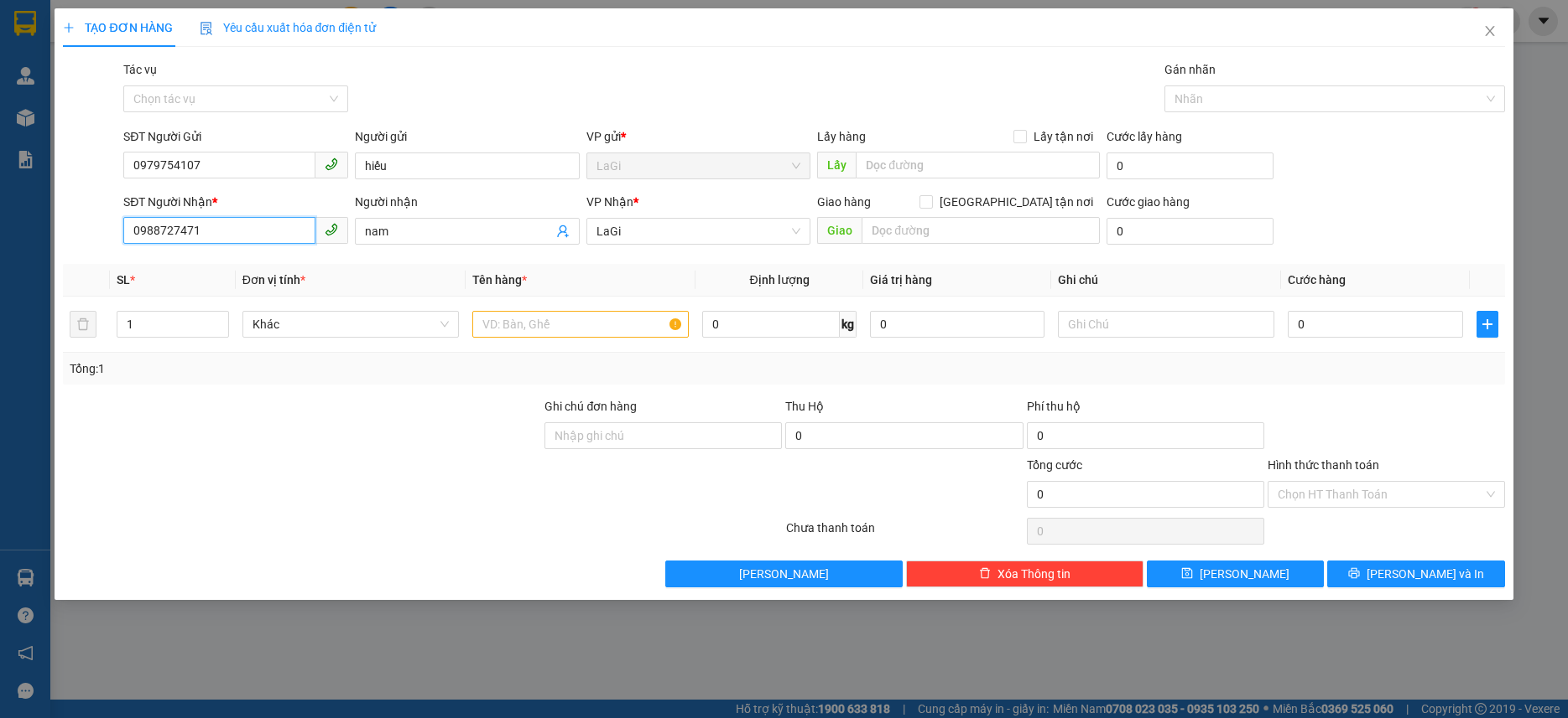
click at [267, 230] on input "0988727471" at bounding box center [219, 231] width 192 height 27
click at [288, 162] on input "0979754107" at bounding box center [219, 165] width 192 height 27
paste input "0988727471"
drag, startPoint x: 166, startPoint y: 174, endPoint x: 54, endPoint y: 173, distance: 112.0
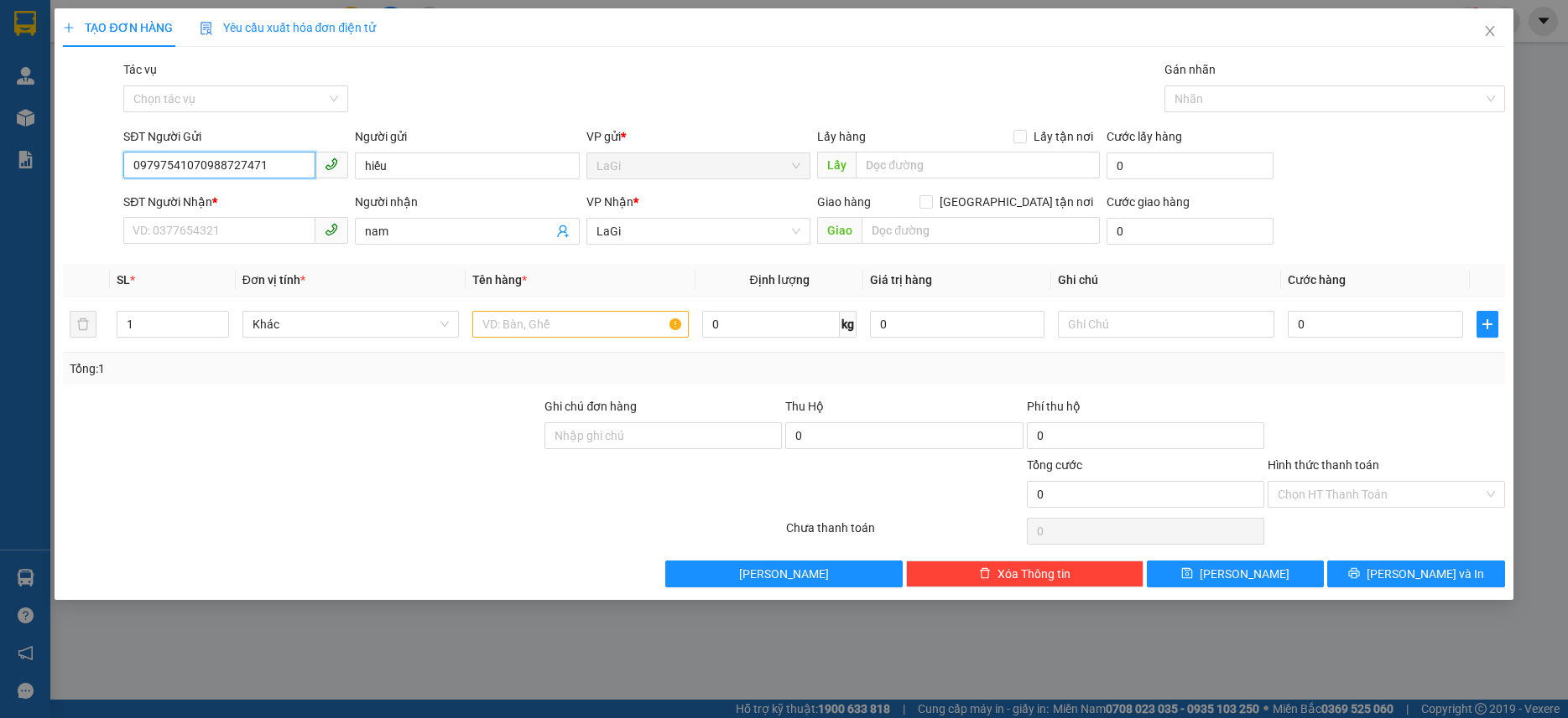
click at [54, 174] on div "TẠO ĐƠN HÀNG Yêu cầu xuất hóa đơn điện tử Transit Pickup Surcharge Ids Transit …" at bounding box center [783, 304] width 1458 height 591
type input "0988727471"
click at [247, 230] on input "SĐT Người Nhận *" at bounding box center [219, 231] width 192 height 27
paste input "0979754107"
type input "0979754107"
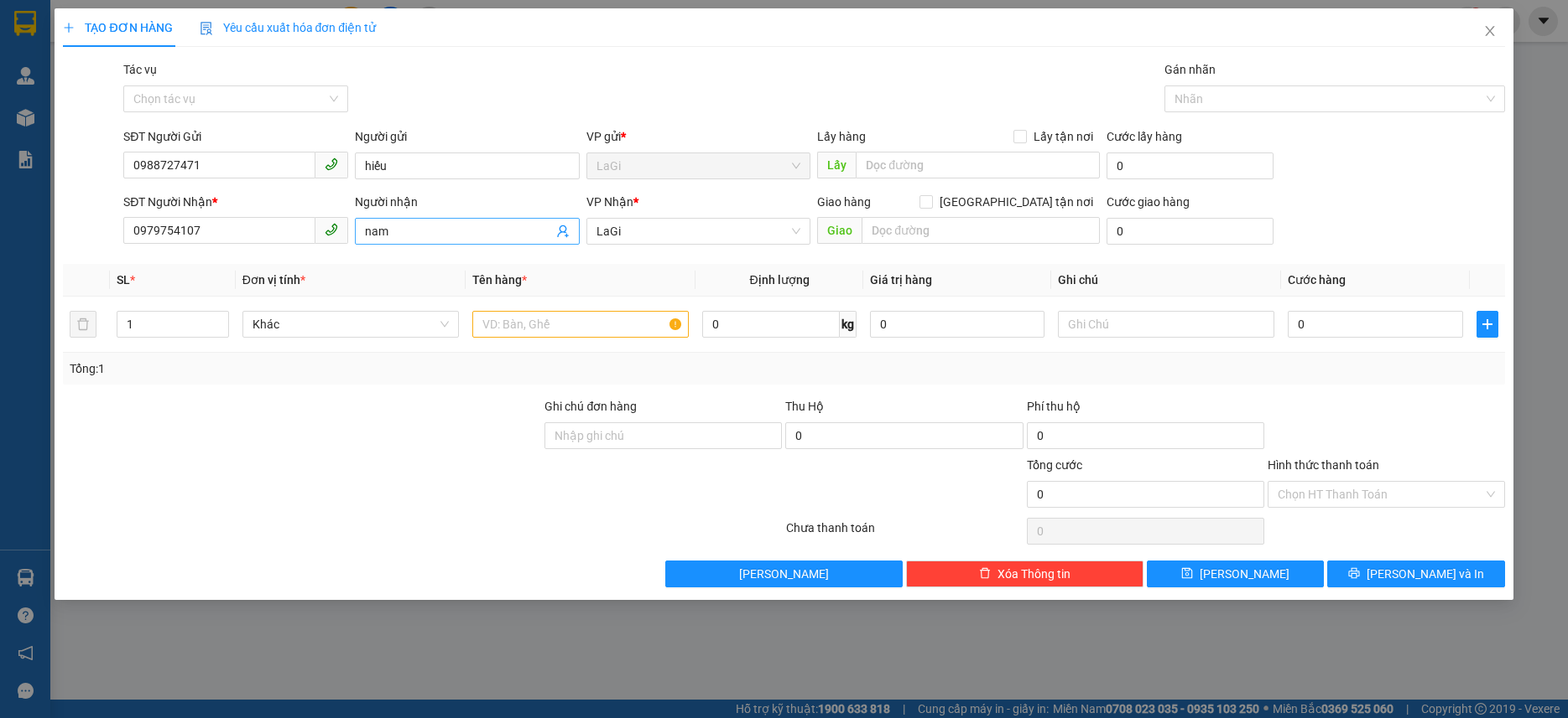
click at [397, 232] on input "nam" at bounding box center [459, 231] width 188 height 18
click at [431, 171] on input "hiếu" at bounding box center [467, 166] width 224 height 27
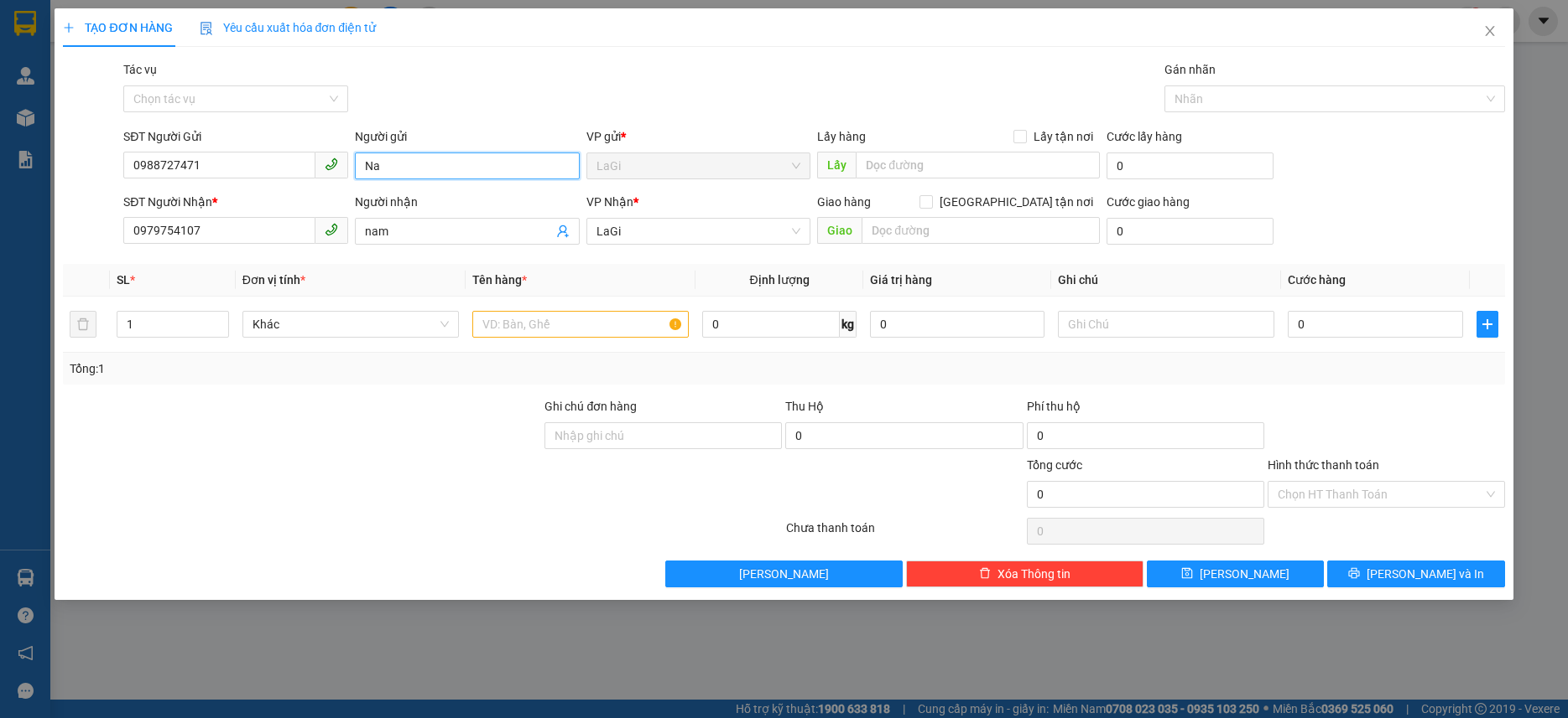
type input "Nam"
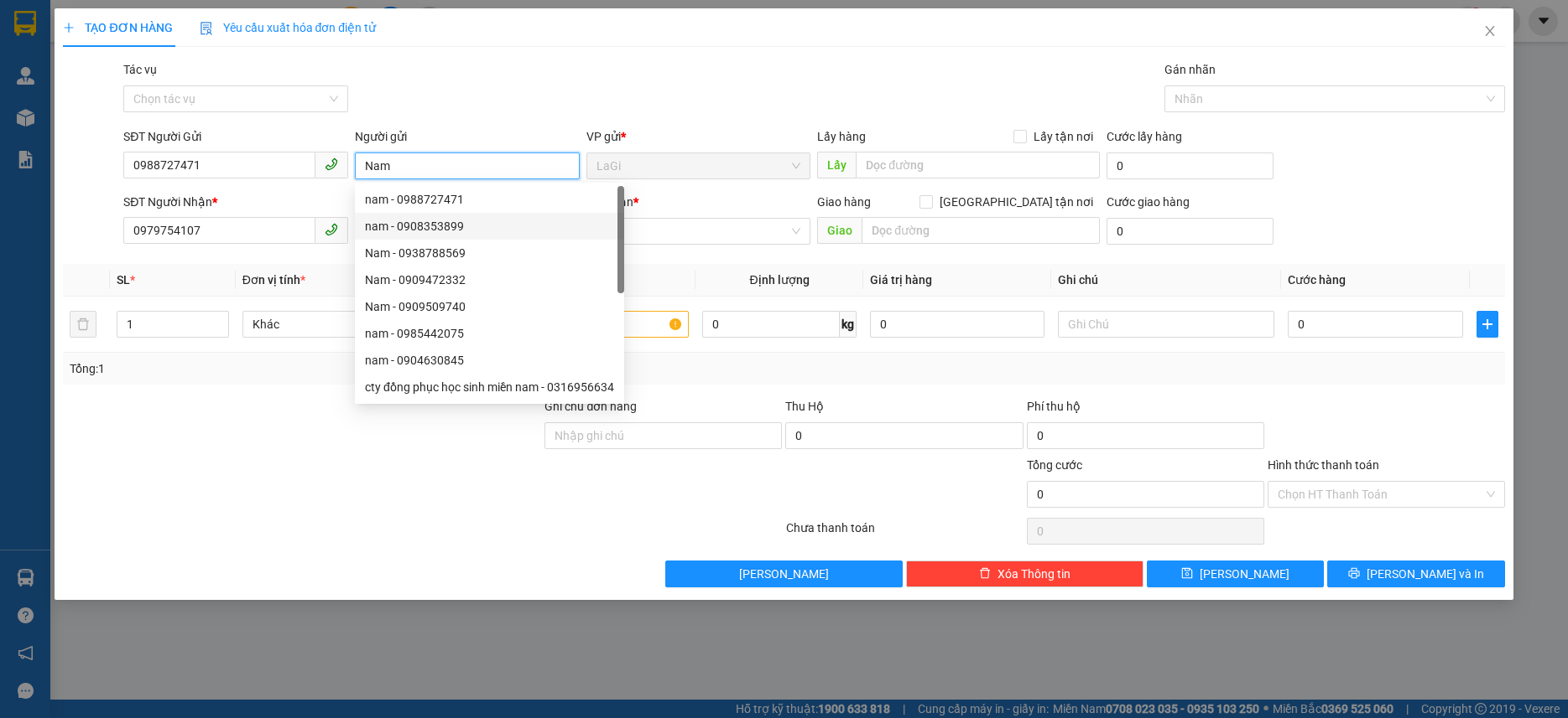
click at [450, 237] on div "nam - 0908353899" at bounding box center [489, 226] width 270 height 27
type input "0908353899"
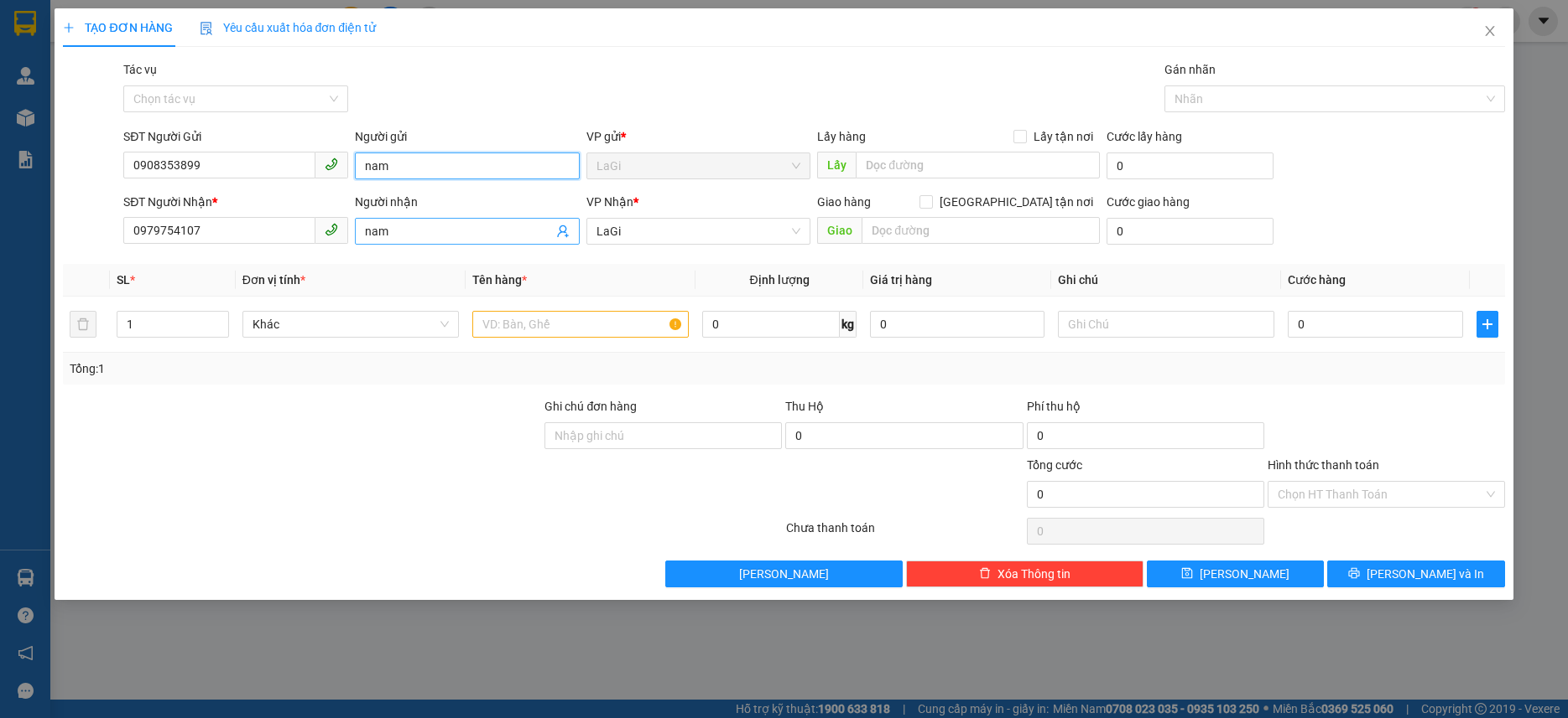
type input "nam"
click at [423, 231] on input "nam" at bounding box center [459, 231] width 188 height 18
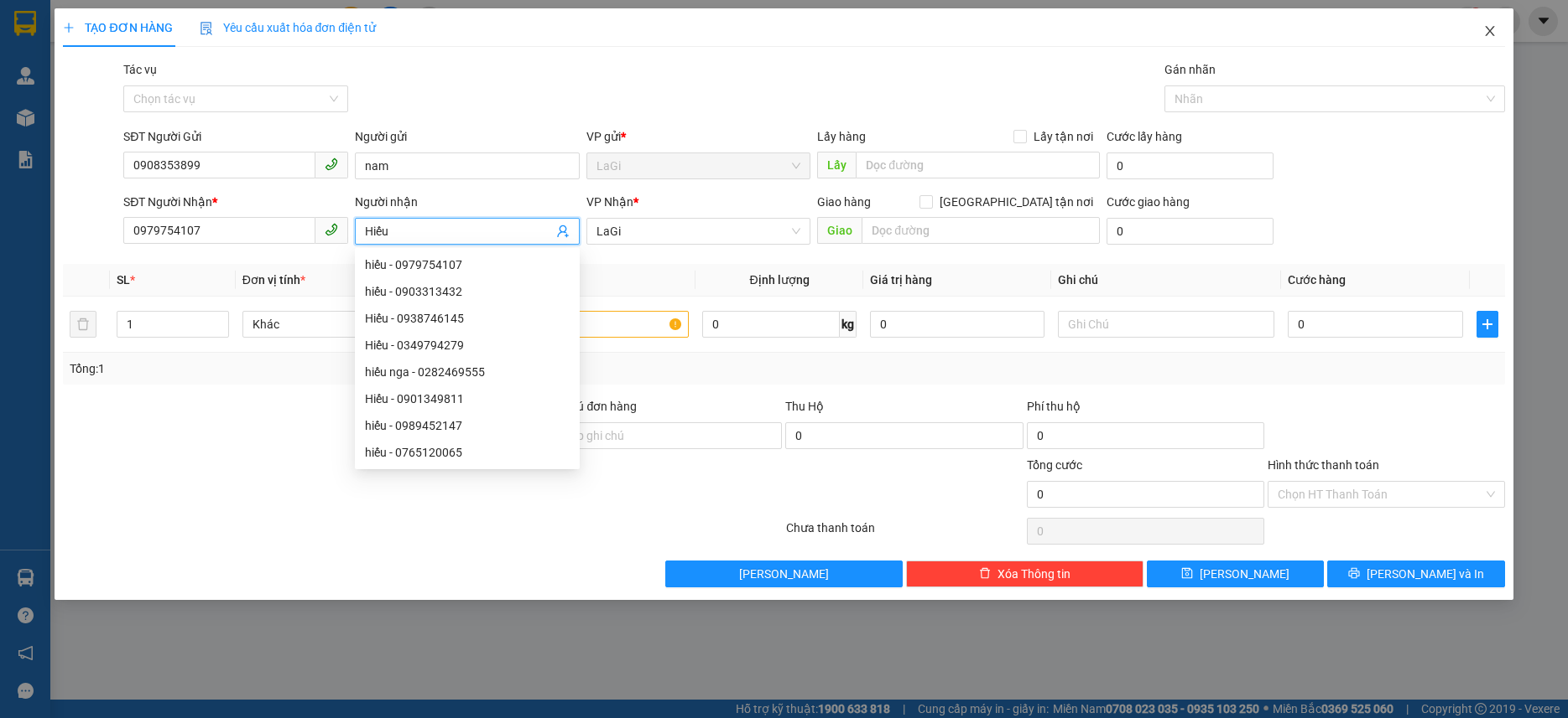
type input "Hiếu"
click at [1485, 31] on icon "close" at bounding box center [1489, 31] width 14 height 14
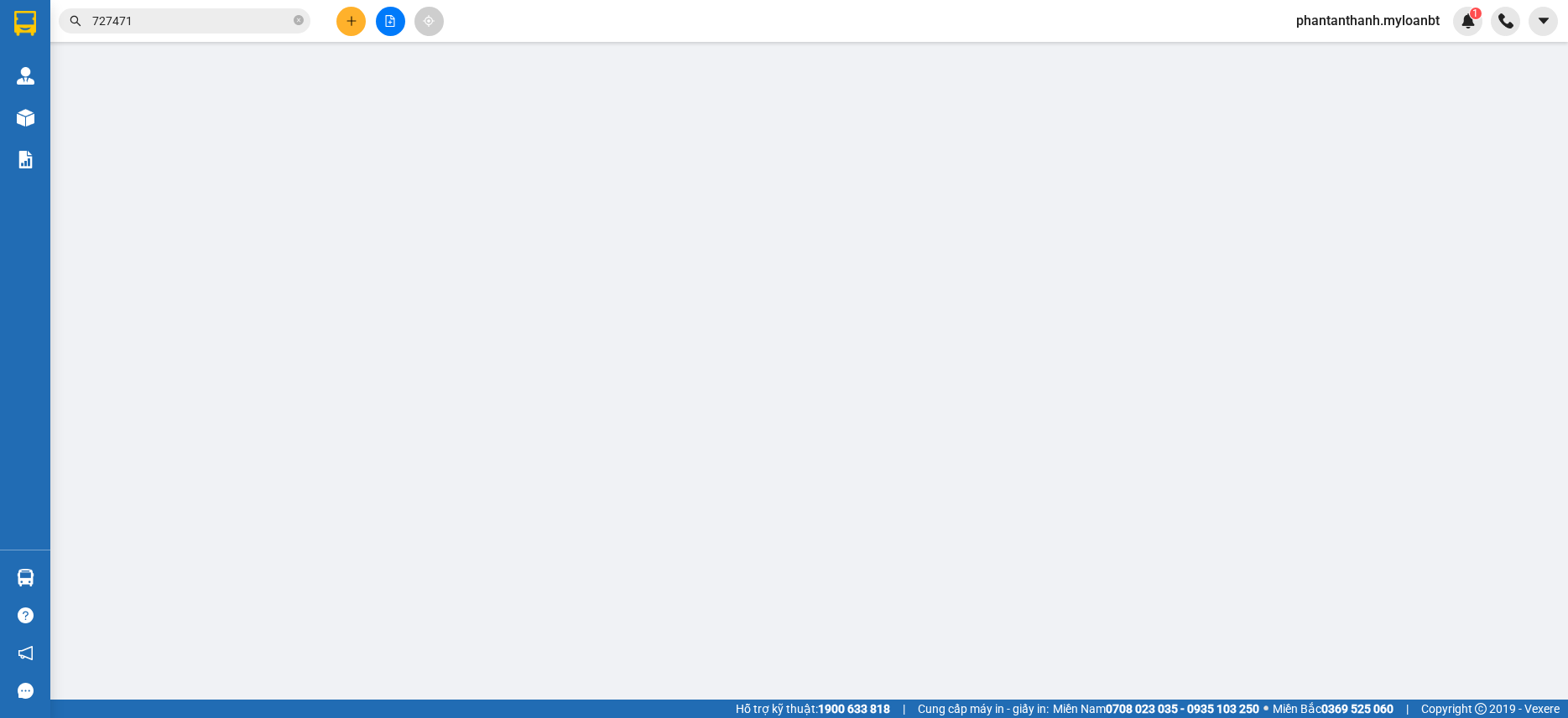
type input "0979754107"
type input "hiếu"
type input "0988727471"
type input "nam"
type input "60.000"
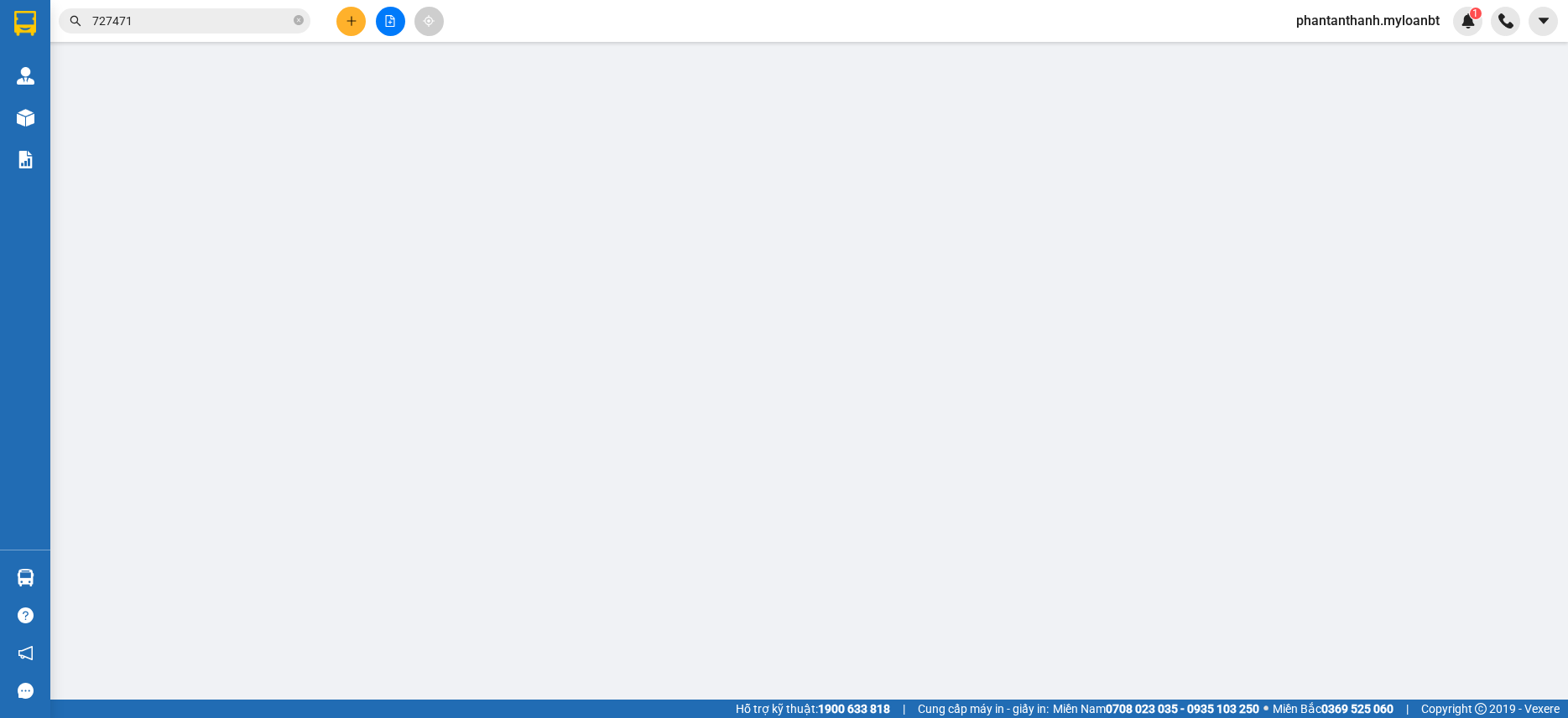
type input "60.000"
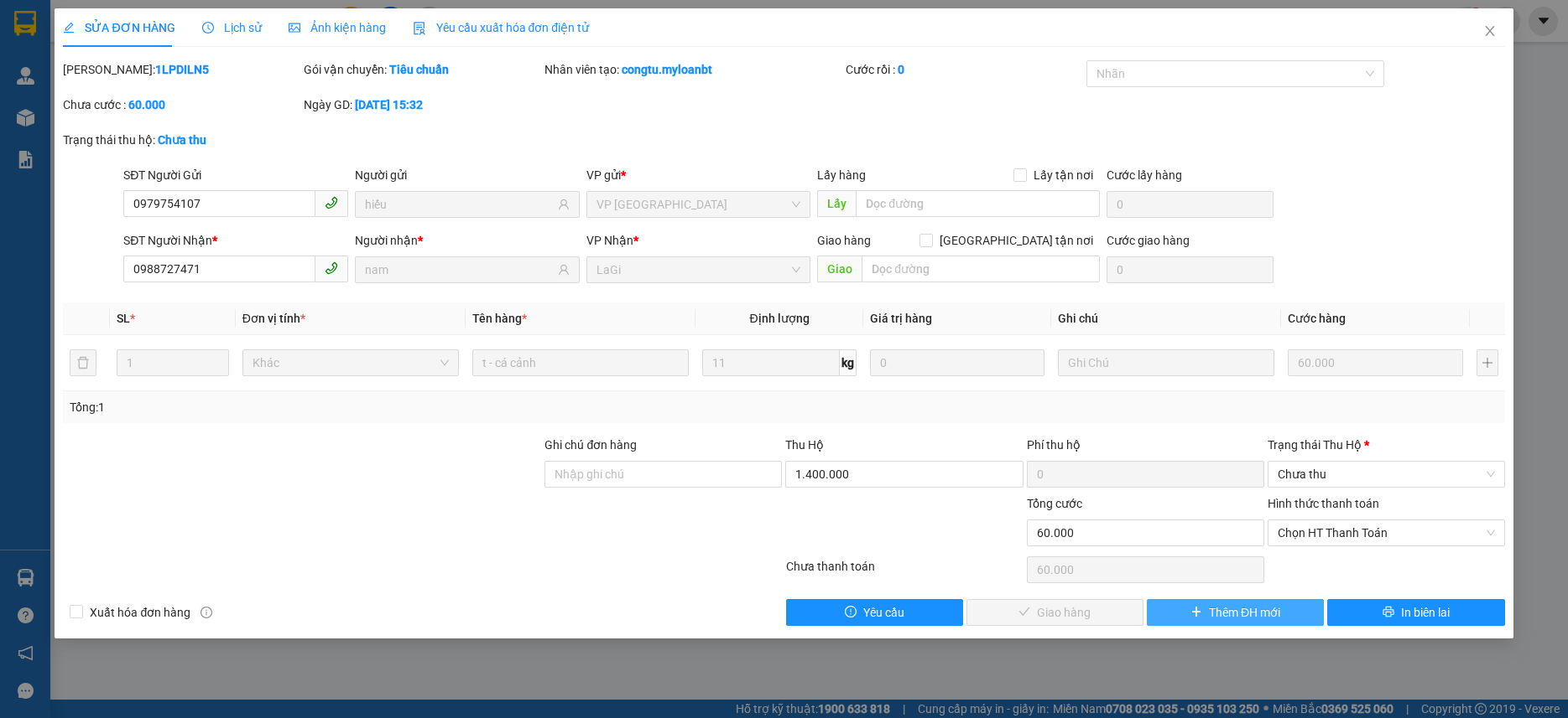
click at [1205, 605] on button "Thêm ĐH mới" at bounding box center [1235, 613] width 177 height 27
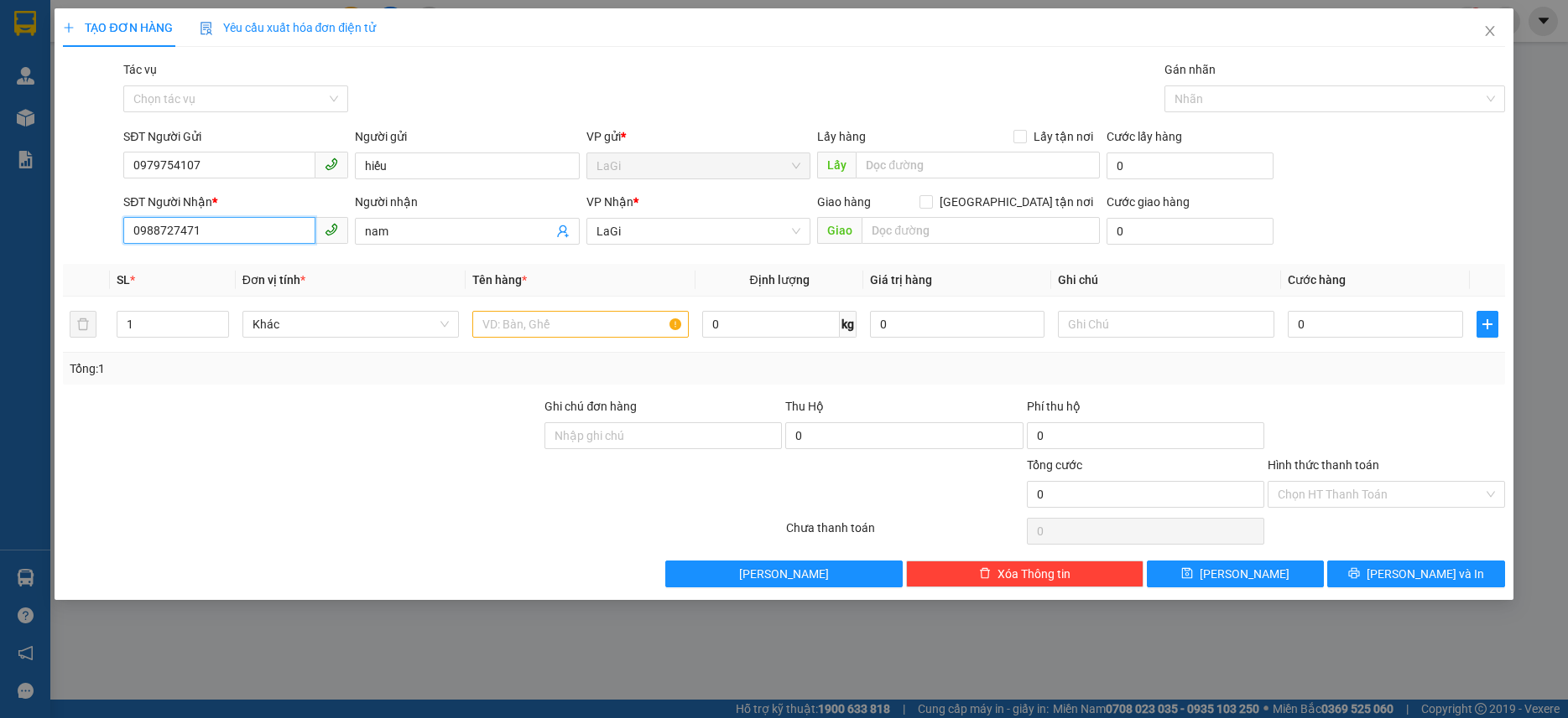
click at [235, 228] on input "0988727471" at bounding box center [219, 231] width 192 height 27
click at [223, 158] on input "0979754107" at bounding box center [219, 165] width 192 height 27
paste input "0988727471"
drag, startPoint x: 199, startPoint y: 167, endPoint x: -24, endPoint y: 163, distance: 223.0
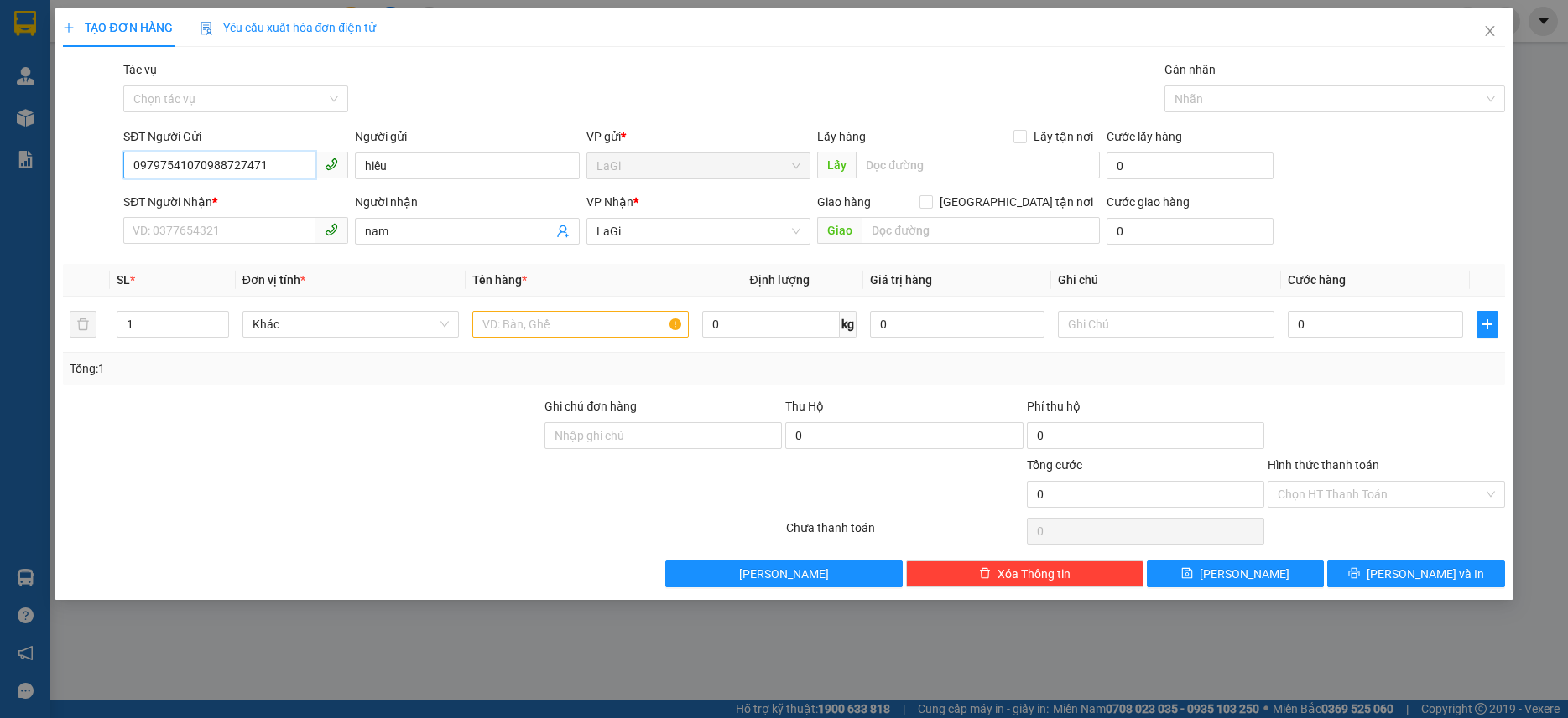
click at [0, 163] on html "Kết quả tìm kiếm ( 1 ) Bộ lọc Mã ĐH Trạng thái Món hàng Thu hộ Tổng cước Chưa c…" at bounding box center [784, 359] width 1568 height 718
type input "0988727471"
click at [274, 228] on input "SĐT Người Nhận *" at bounding box center [219, 231] width 192 height 27
paste input "0979754107"
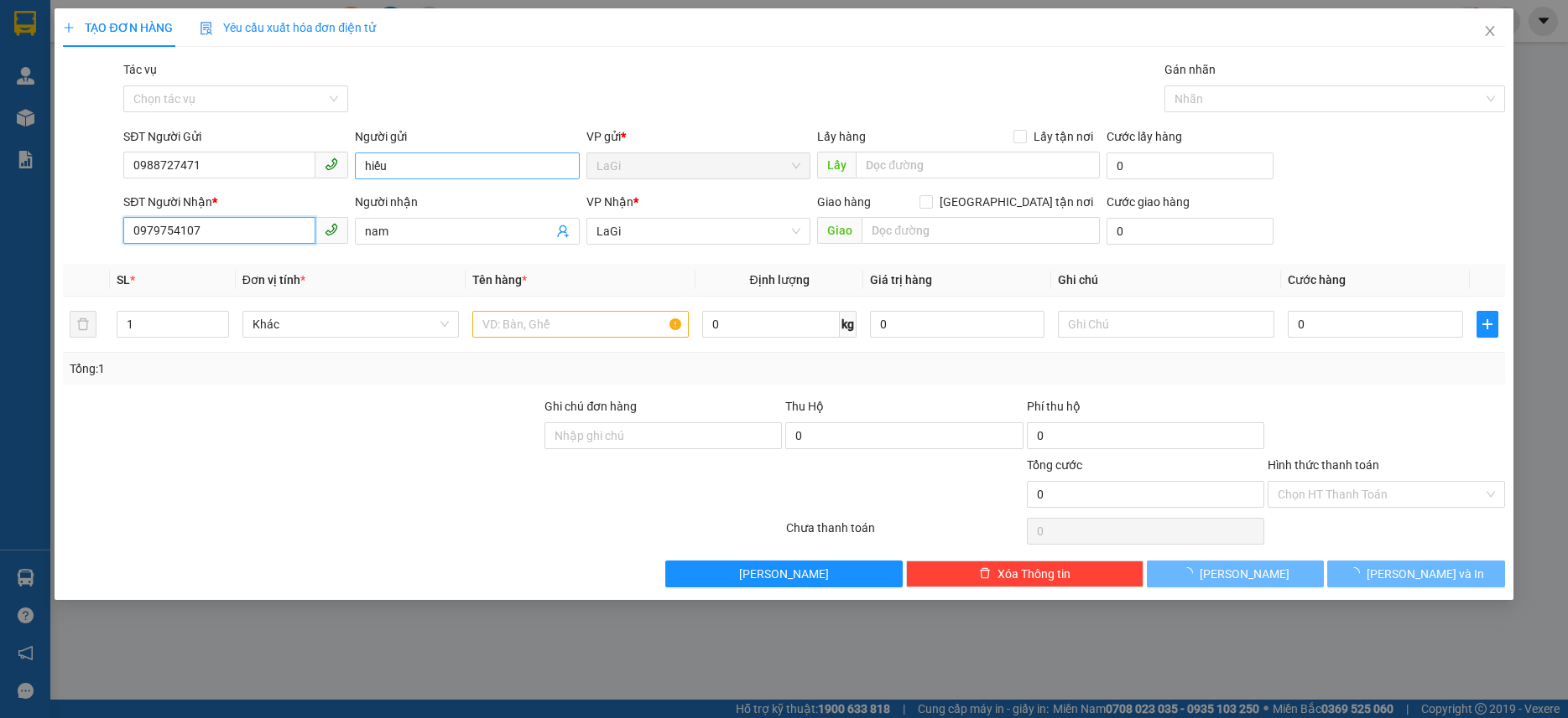
type input "0979754107"
click at [442, 171] on input "hiếu" at bounding box center [467, 166] width 224 height 27
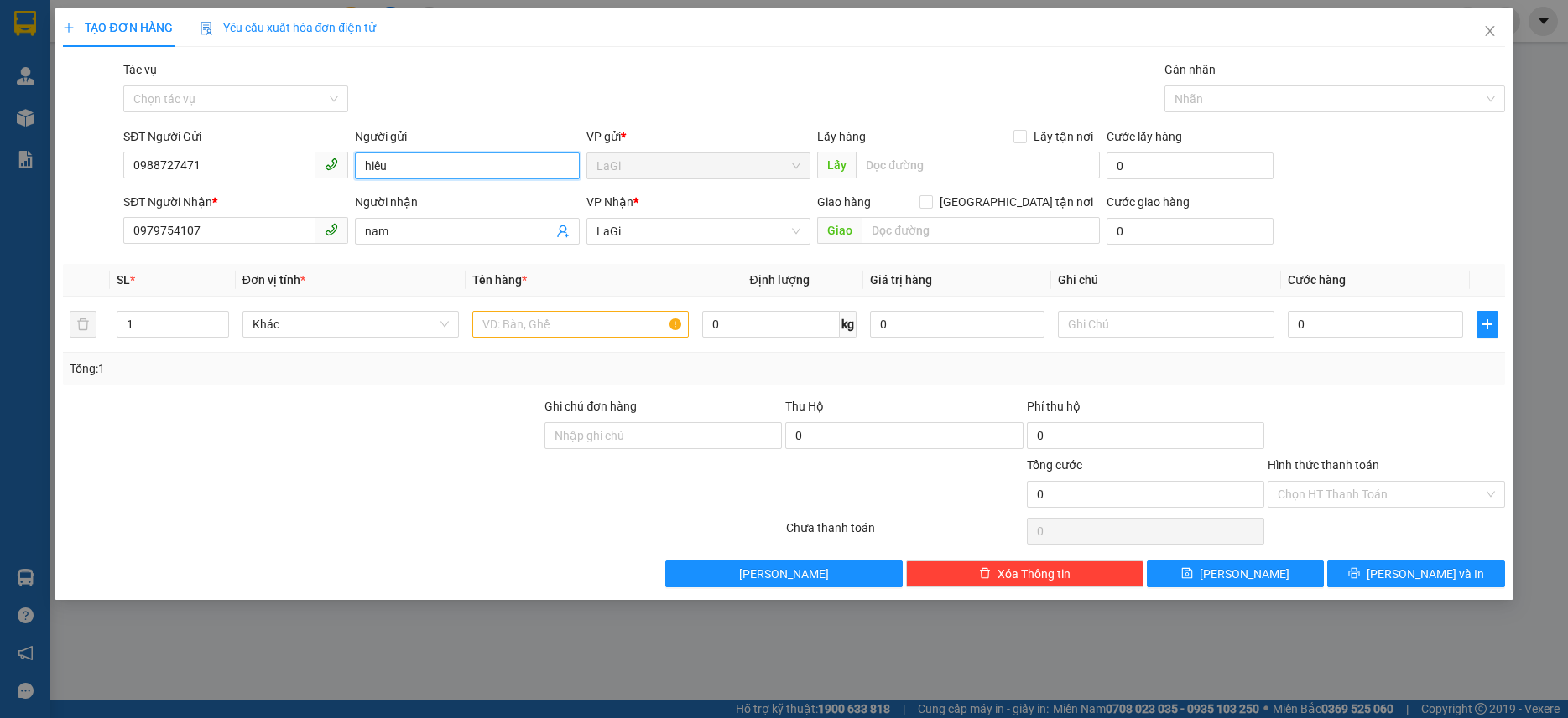
click at [442, 171] on input "hiếu" at bounding box center [467, 166] width 224 height 27
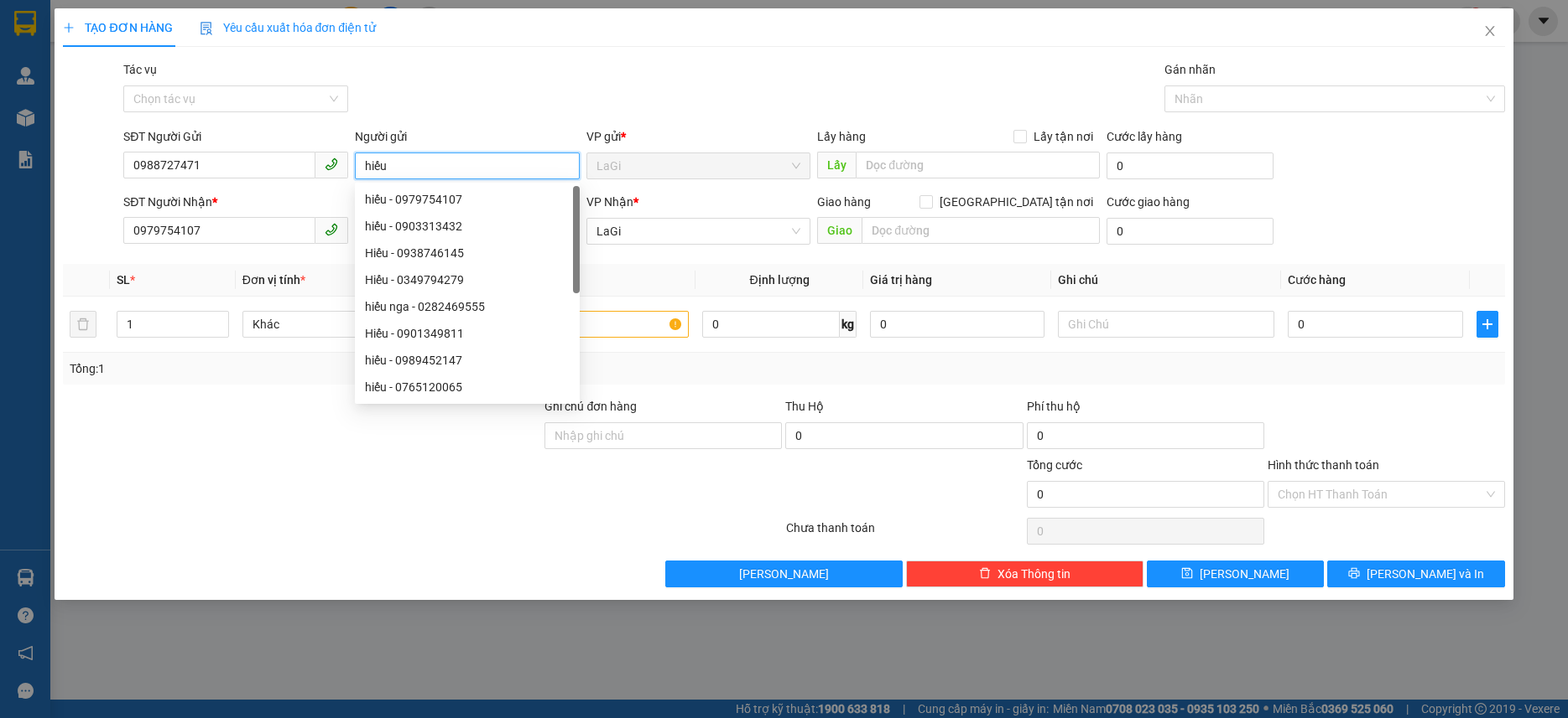
click at [442, 171] on input "hiếu" at bounding box center [467, 166] width 224 height 27
click at [438, 171] on input "Người gửi" at bounding box center [467, 166] width 224 height 27
drag, startPoint x: 435, startPoint y: 171, endPoint x: 584, endPoint y: 52, distance: 190.7
click at [587, 52] on div "TẠO ĐƠN HÀNG Yêu cầu xuất hóa đơn điện tử Transit Pickup Surcharge Ids Transit …" at bounding box center [784, 298] width 1441 height 580
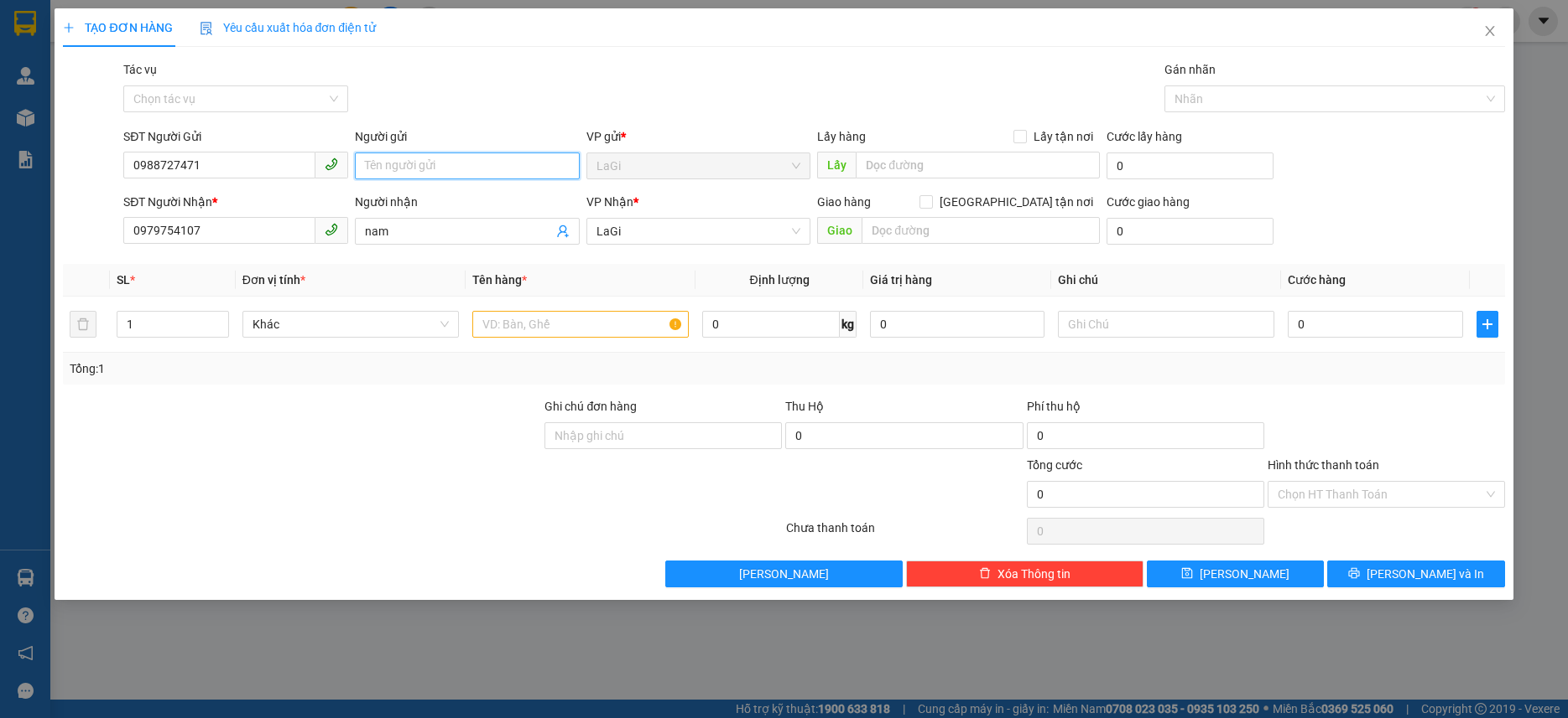
click at [406, 167] on input "Người gửi" at bounding box center [467, 166] width 224 height 27
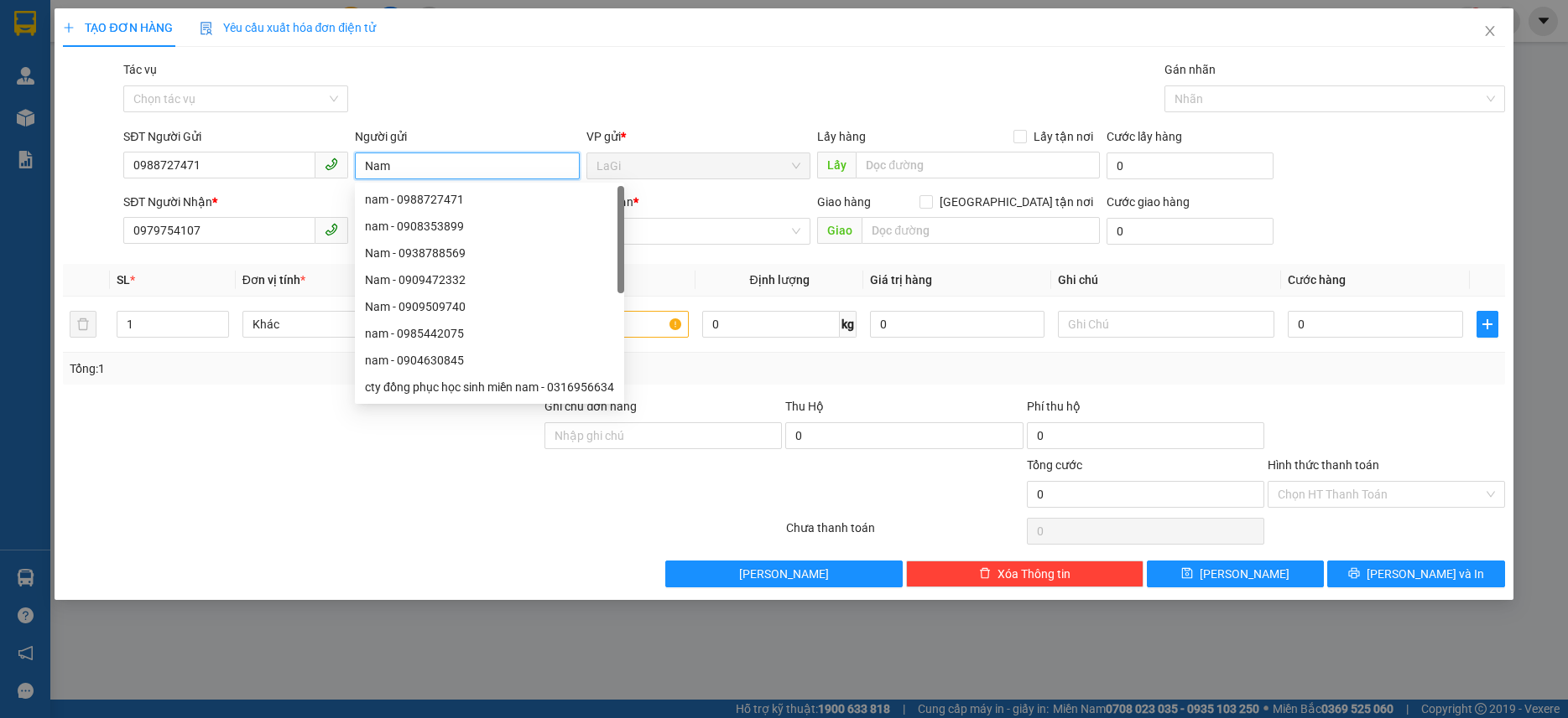
type input "Nam"
click at [263, 423] on div at bounding box center [302, 426] width 481 height 59
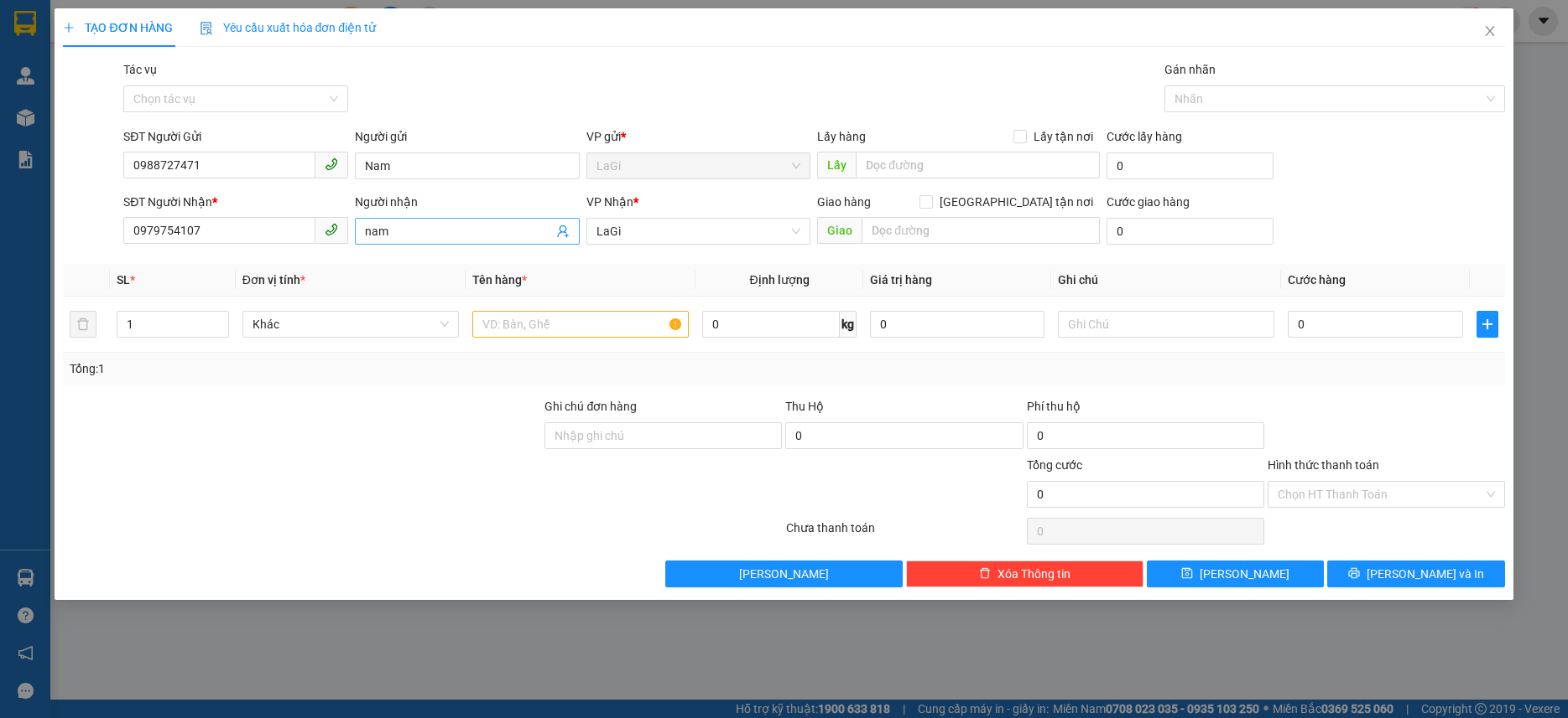
click at [429, 228] on input "nam" at bounding box center [459, 231] width 188 height 18
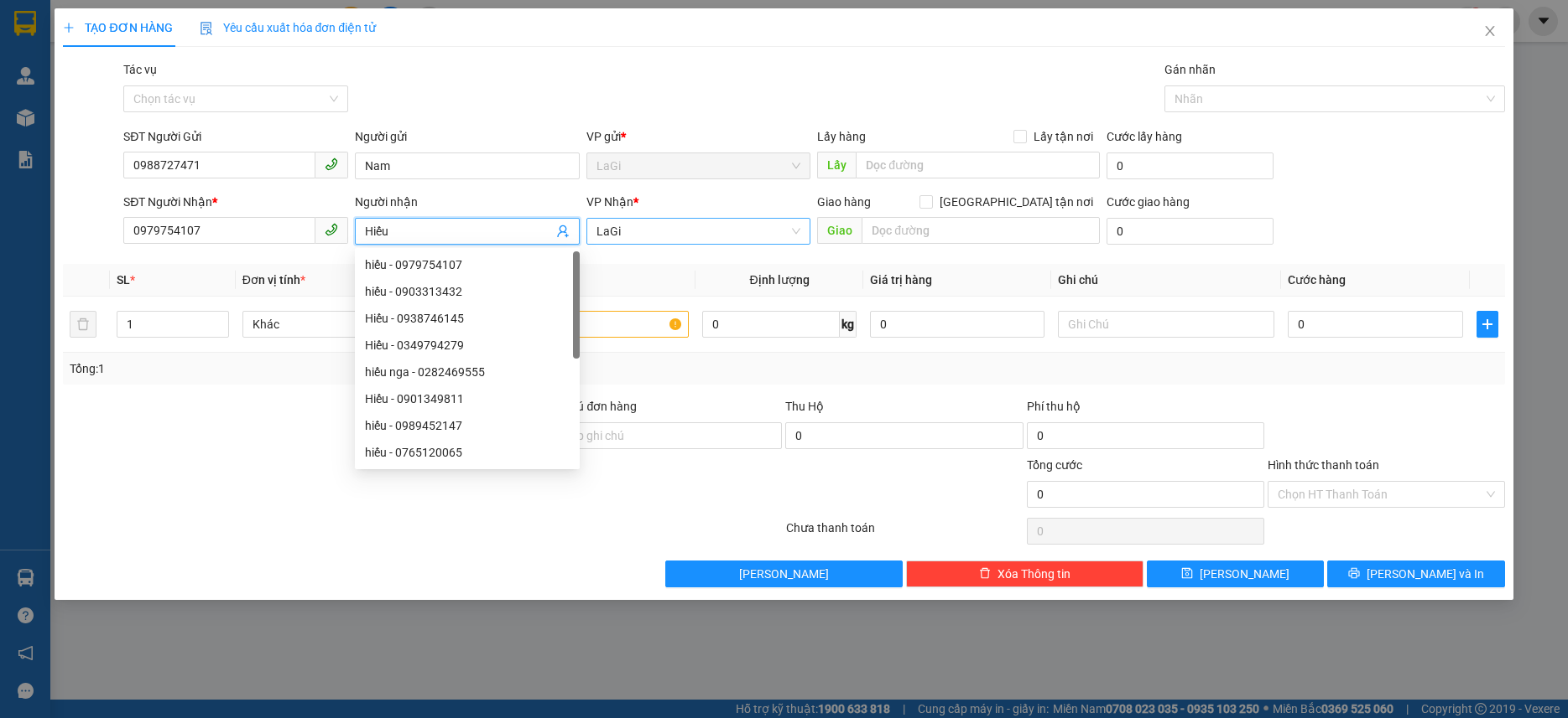
click at [645, 225] on span "LaGi" at bounding box center [698, 231] width 204 height 25
type input "Hiếu"
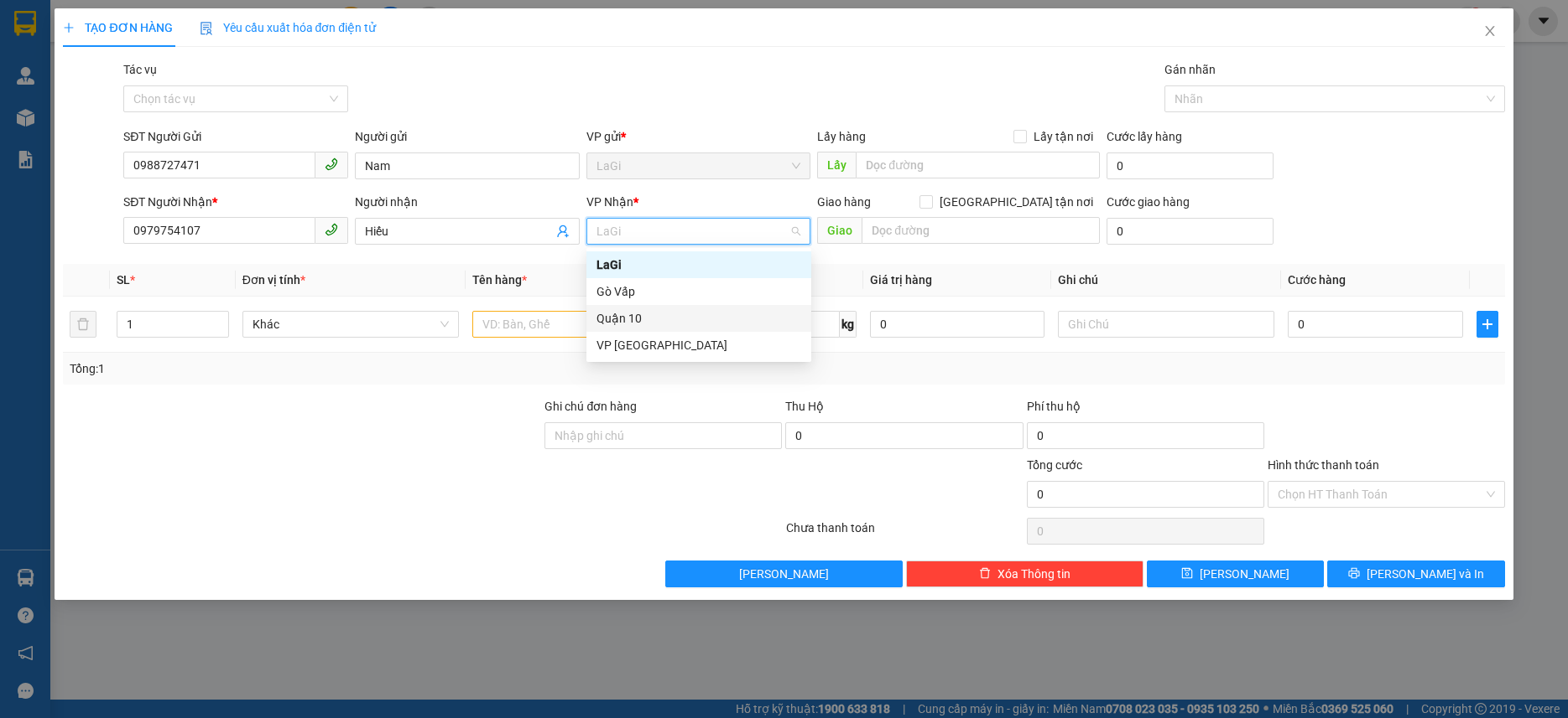
click at [658, 312] on div "Quận 10" at bounding box center [698, 318] width 204 height 18
click at [208, 613] on div "TẠO ĐƠN HÀNG Yêu cầu xuất hóa đơn điện tử Transit Pickup Surcharge Ids Transit …" at bounding box center [784, 359] width 1568 height 718
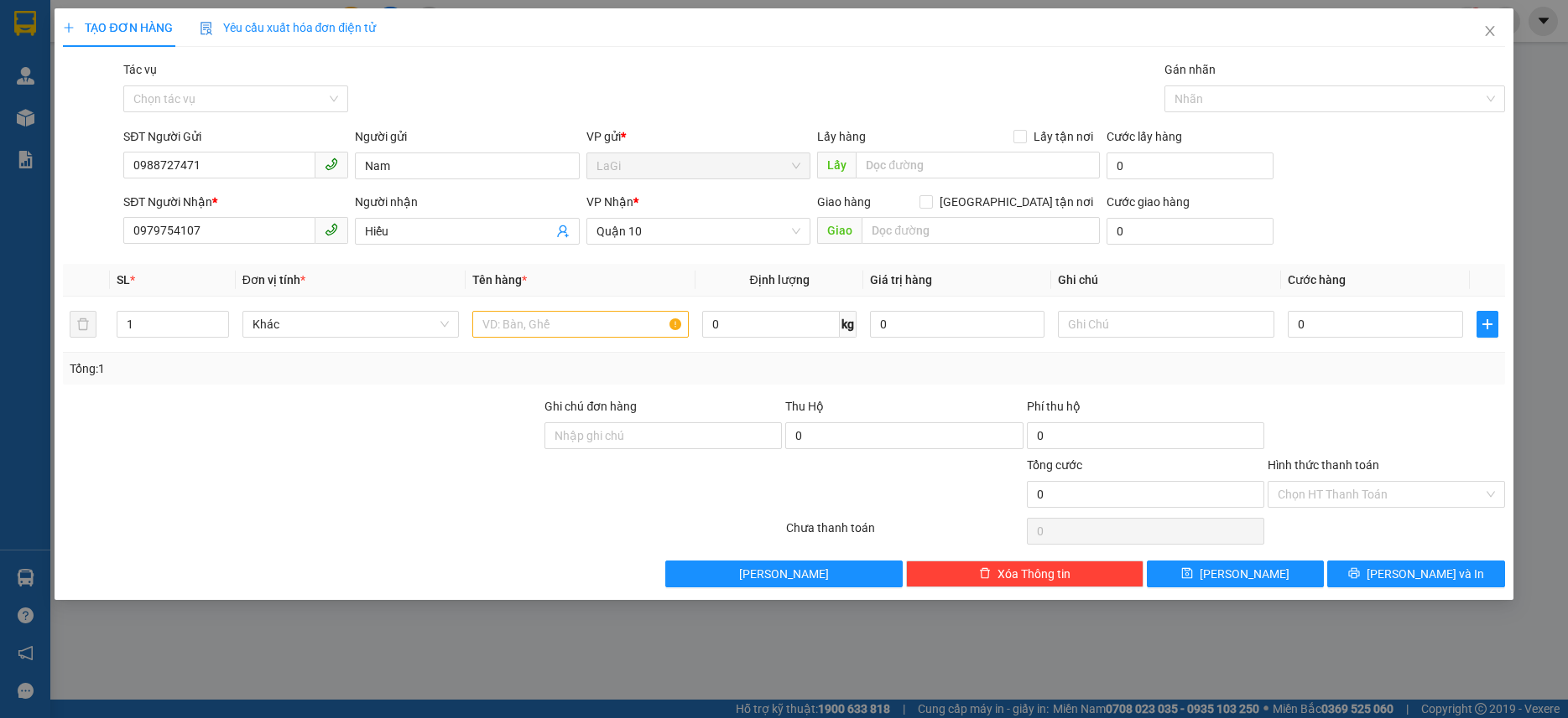
click at [86, 615] on div "TẠO ĐƠN HÀNG Yêu cầu xuất hóa đơn điện tử Transit Pickup Surcharge Ids Transit …" at bounding box center [784, 359] width 1568 height 718
click at [1493, 29] on icon "close" at bounding box center [1489, 31] width 14 height 14
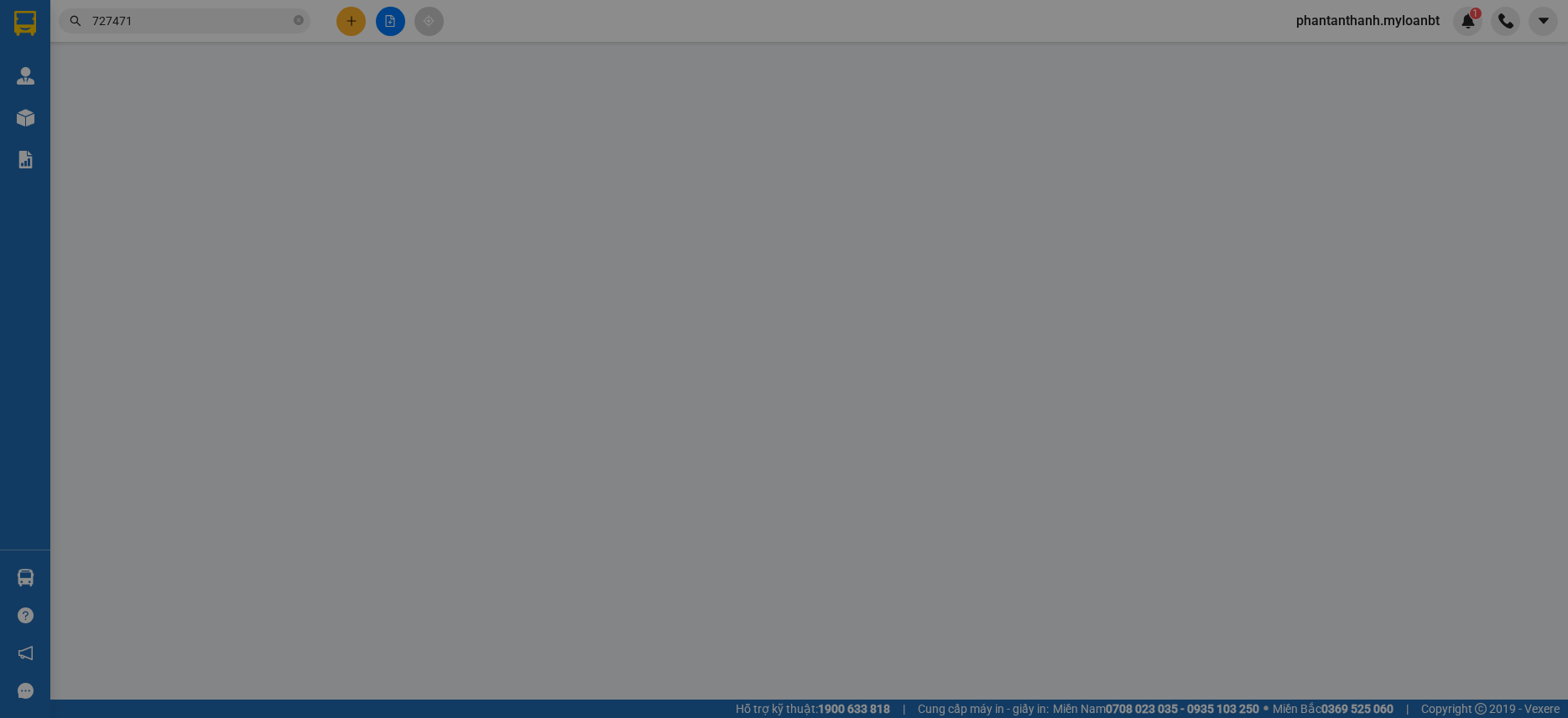
type input "0979754107"
type input "hiếu"
type input "0988727471"
type input "nam"
type input "1.400.000"
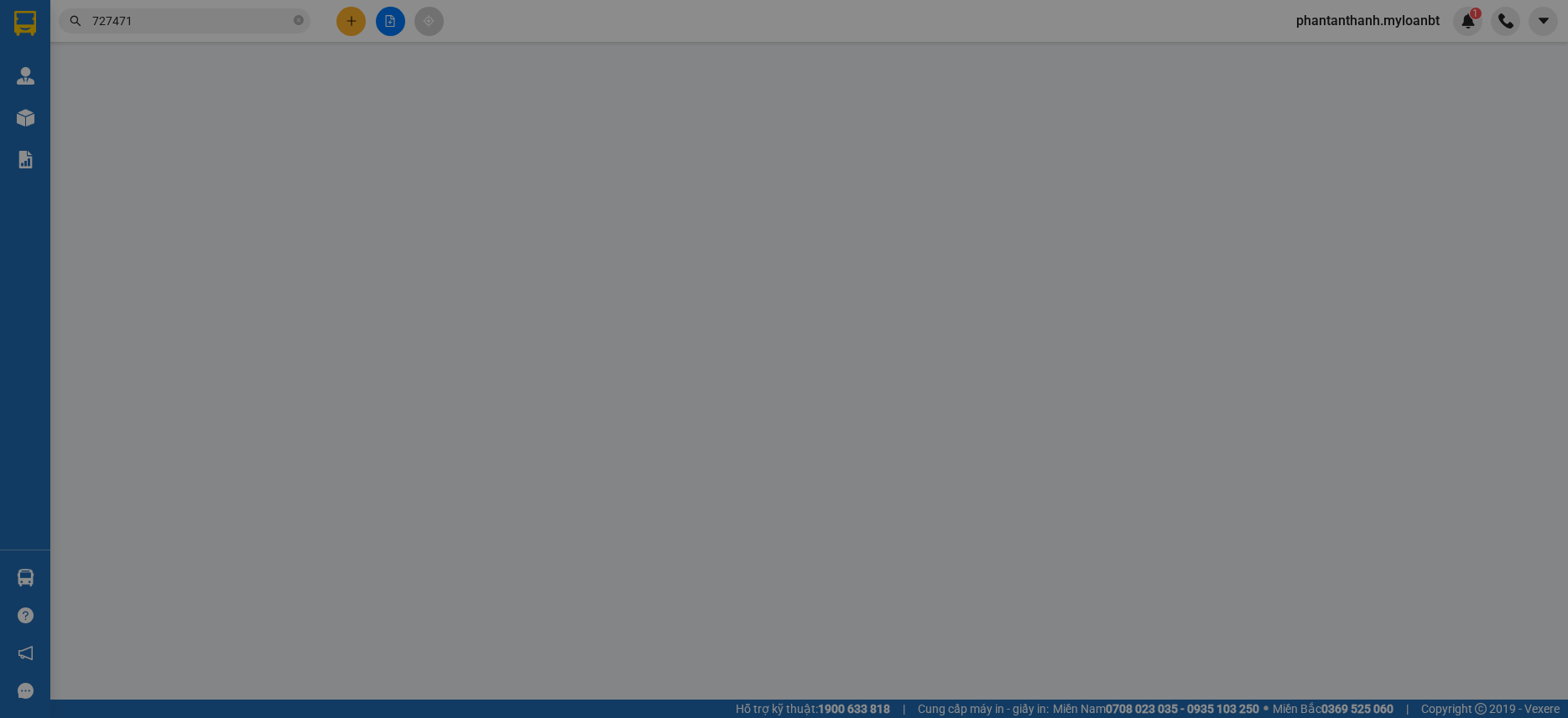
type input "60.000"
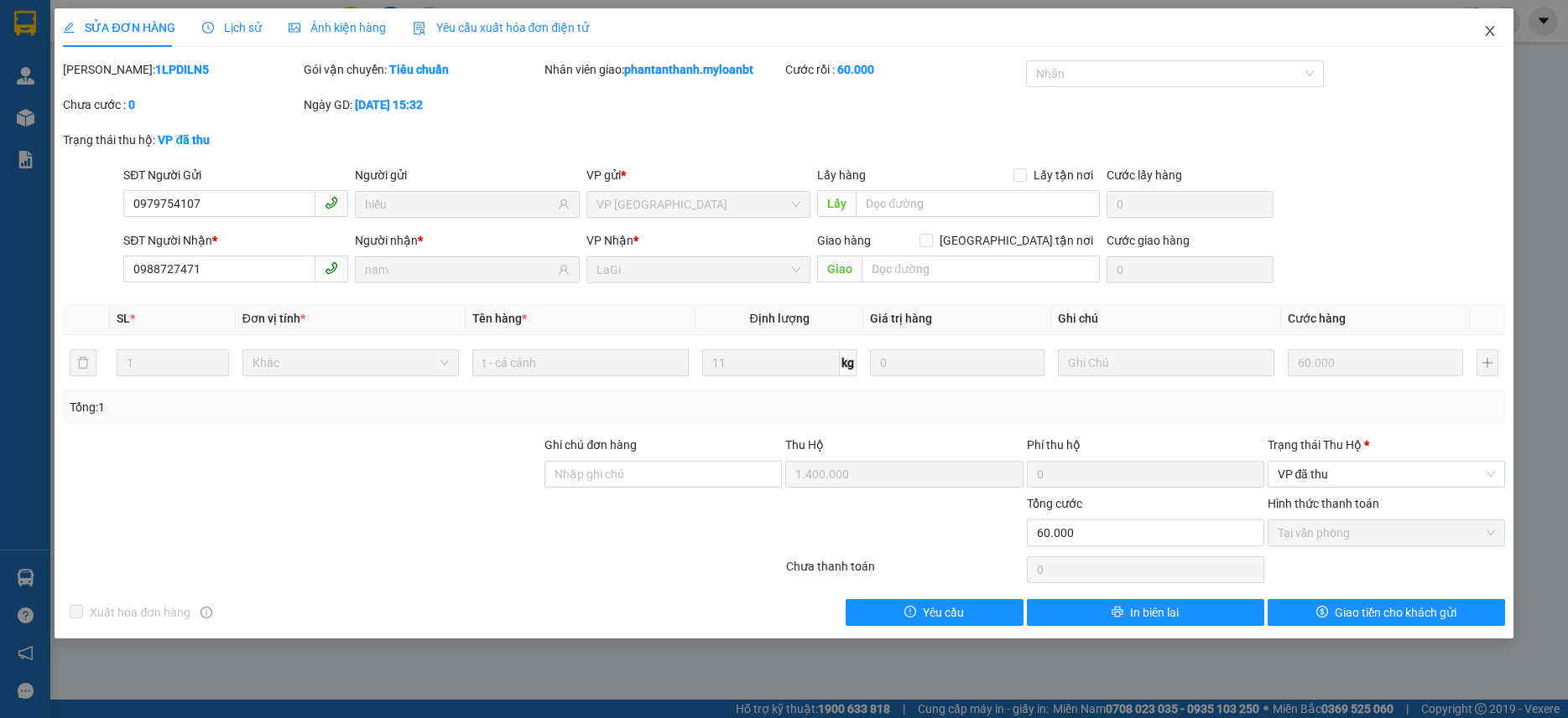
click at [1487, 28] on icon "close" at bounding box center [1489, 31] width 14 height 14
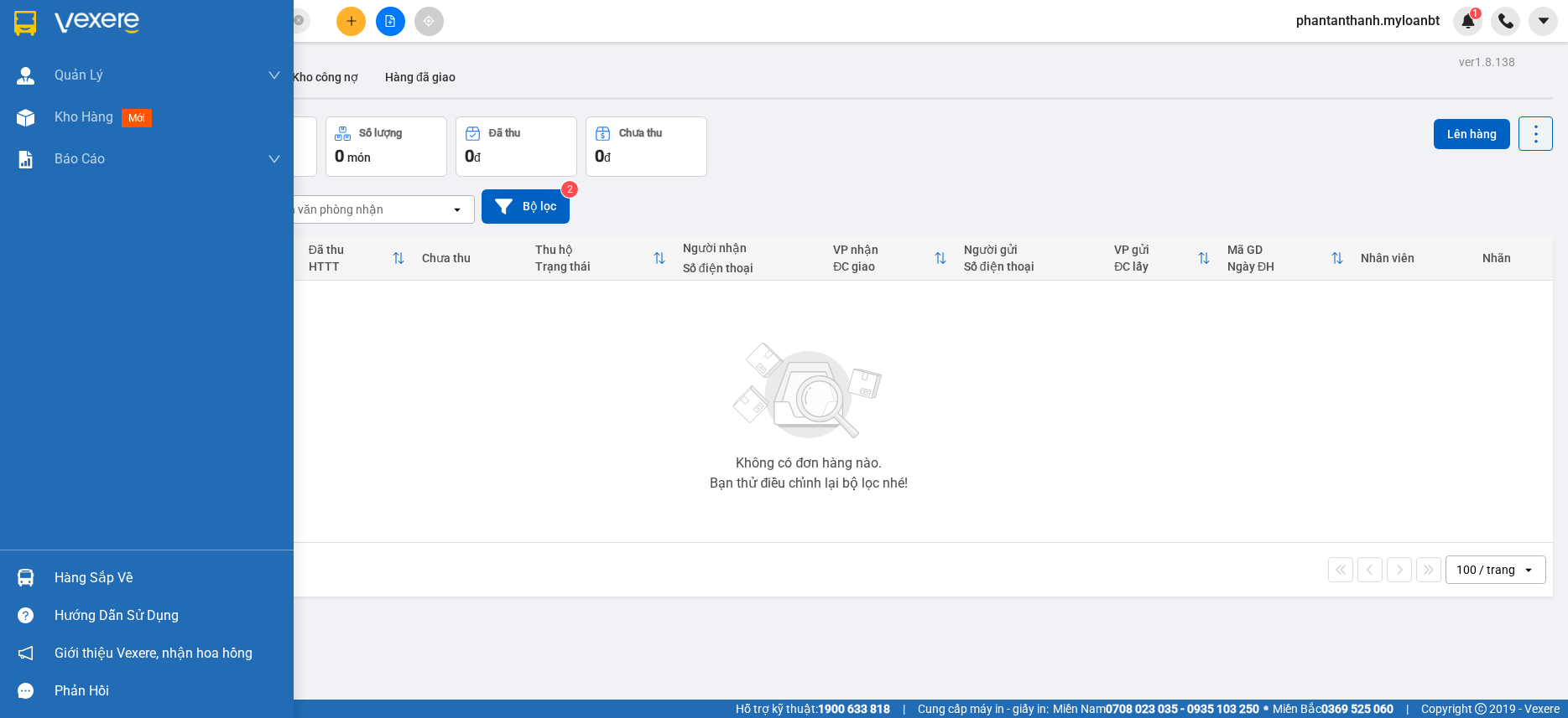
click at [23, 566] on div at bounding box center [25, 578] width 29 height 29
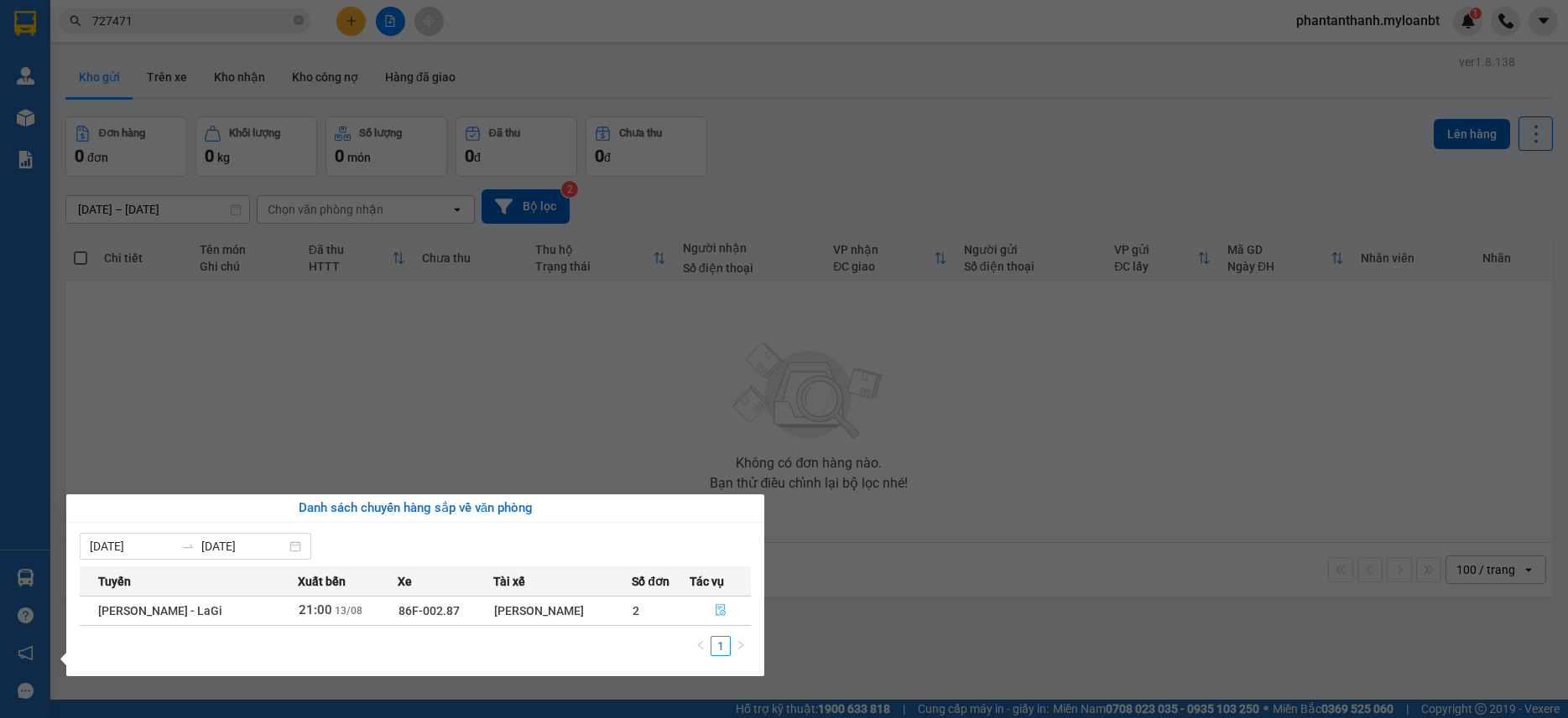
click at [727, 614] on button "button" at bounding box center [720, 611] width 60 height 27
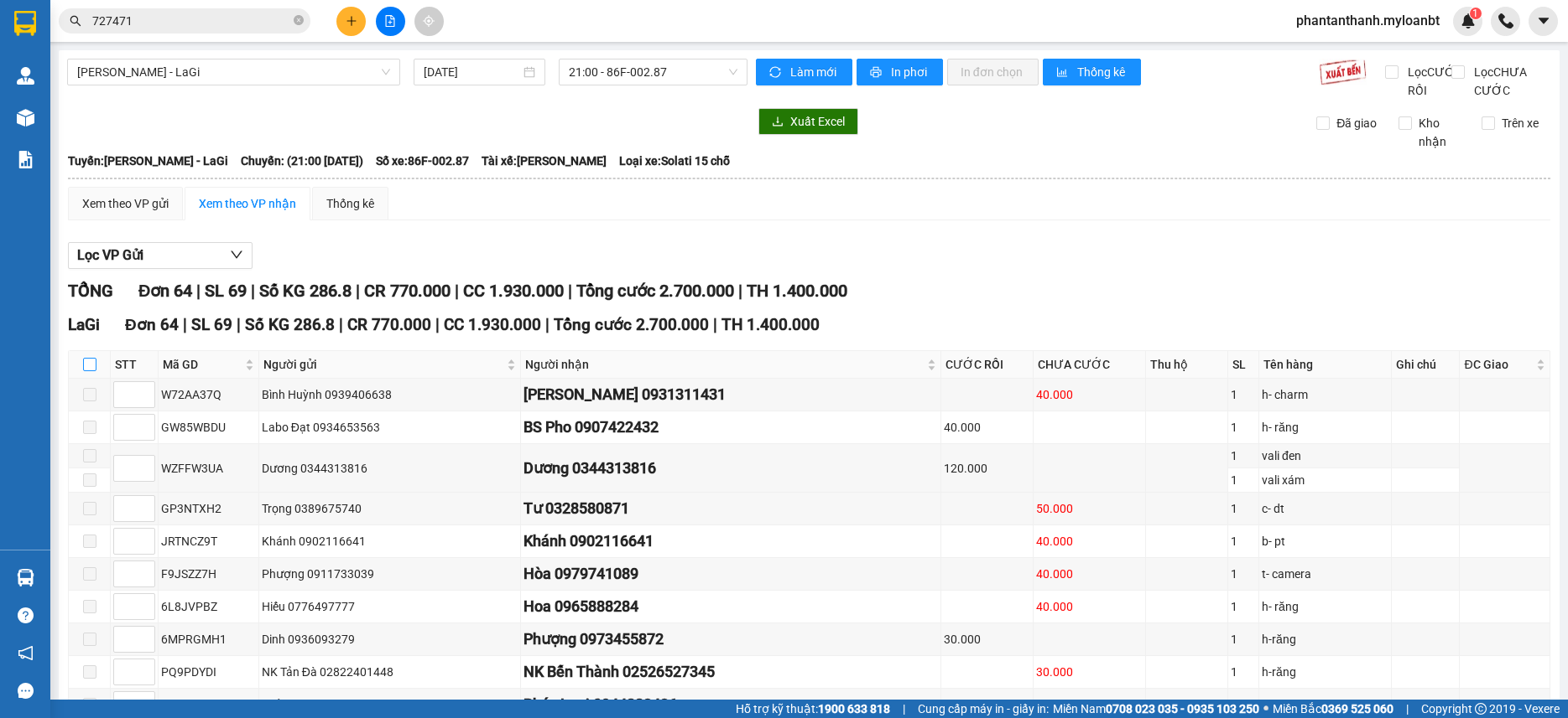
click at [84, 372] on input "checkbox" at bounding box center [90, 364] width 14 height 14
checkbox input "true"
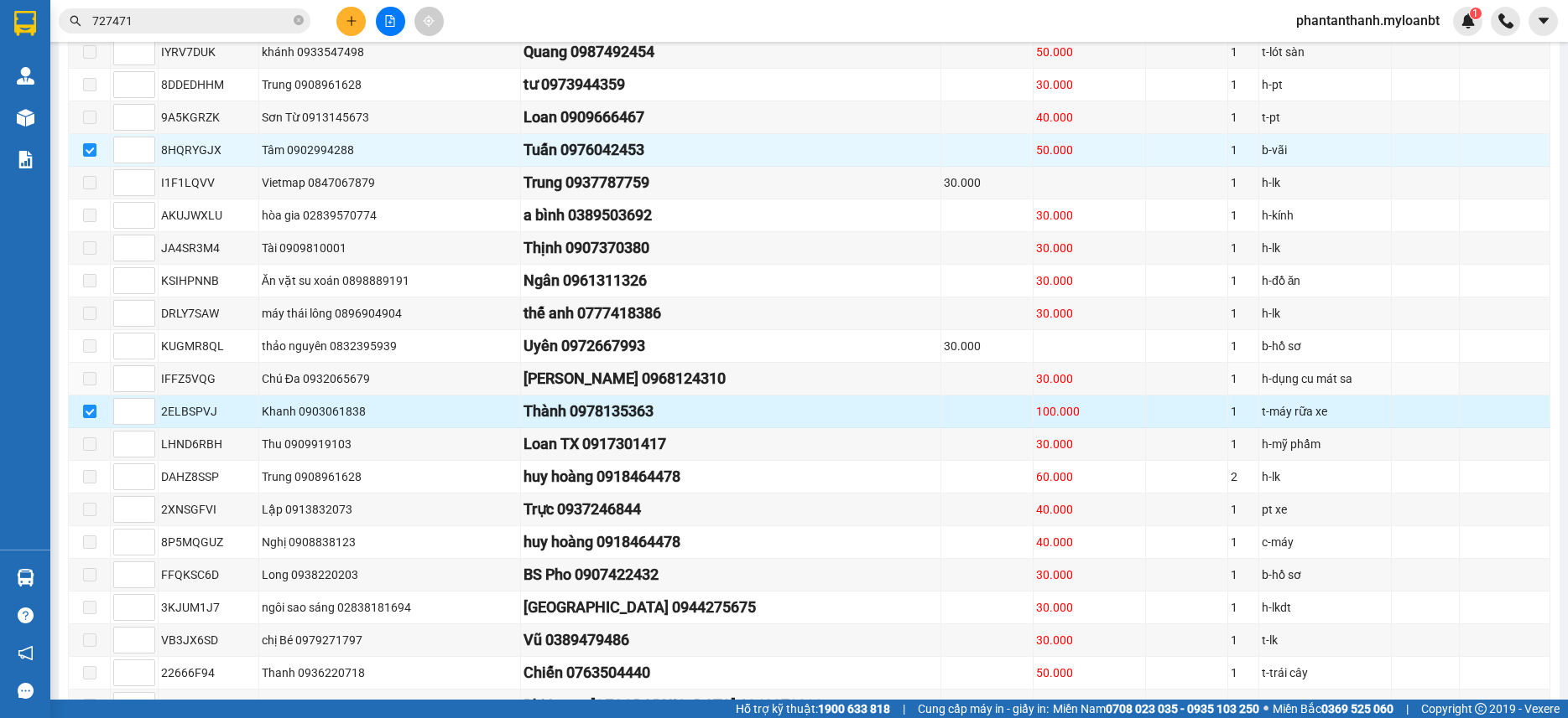
scroll to position [1425, 0]
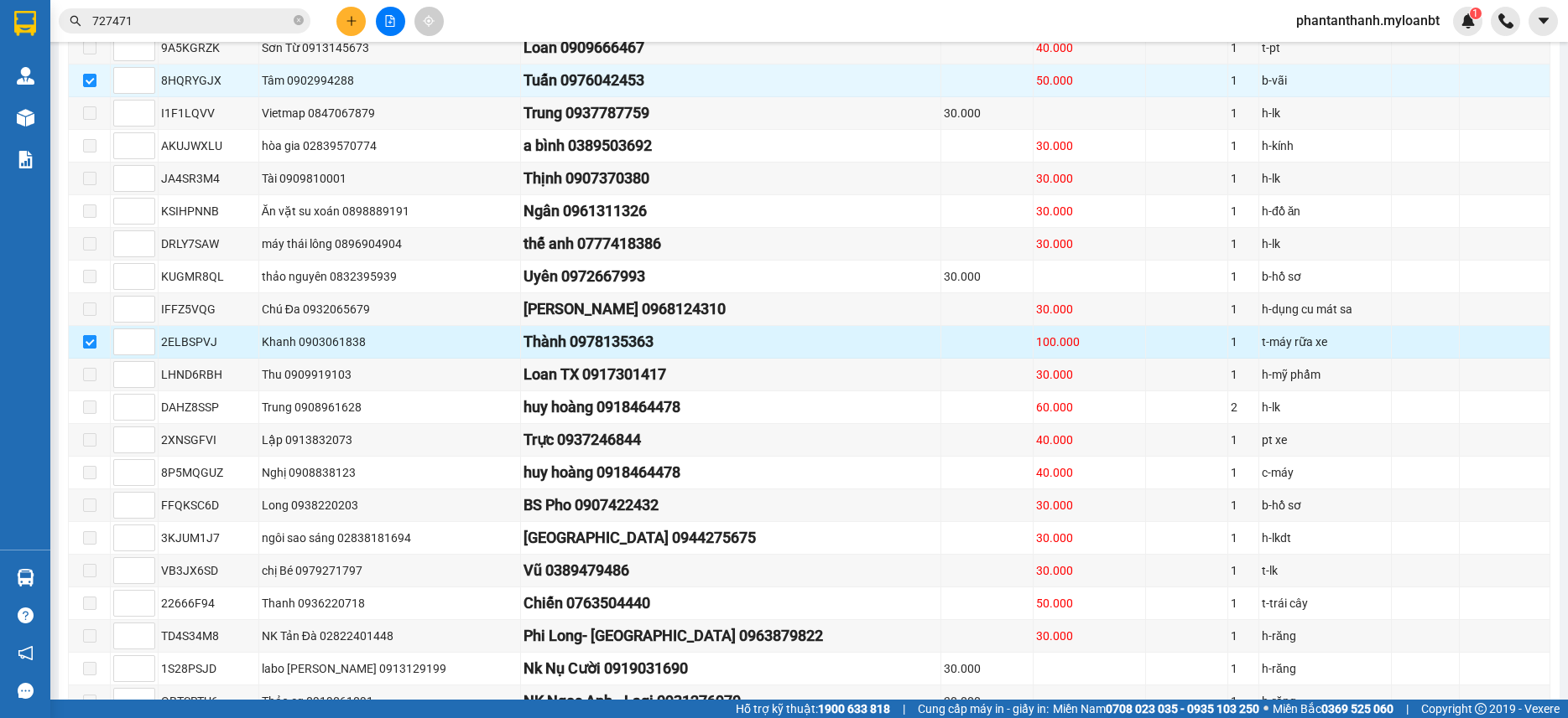
click at [89, 349] on input "checkbox" at bounding box center [90, 342] width 14 height 14
checkbox input "false"
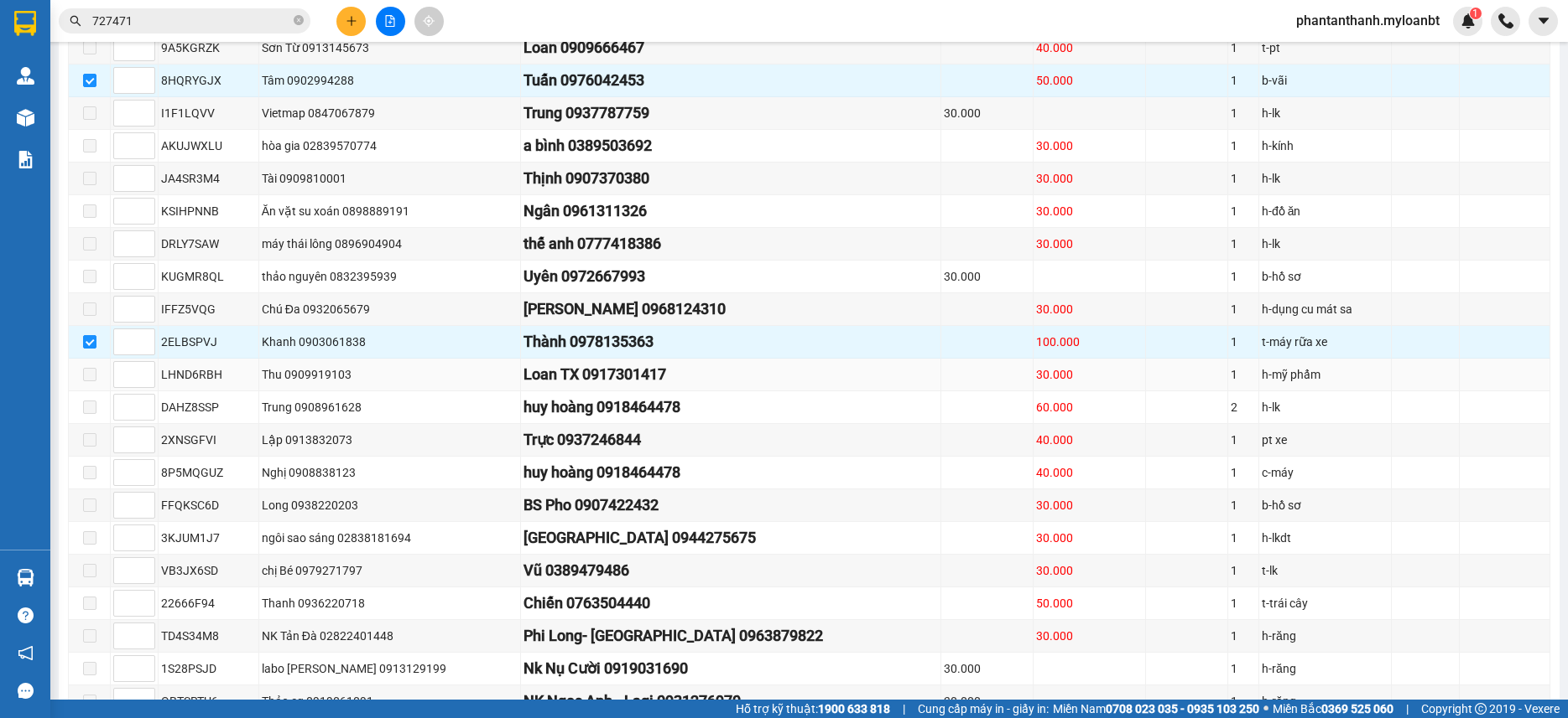
checkbox input "false"
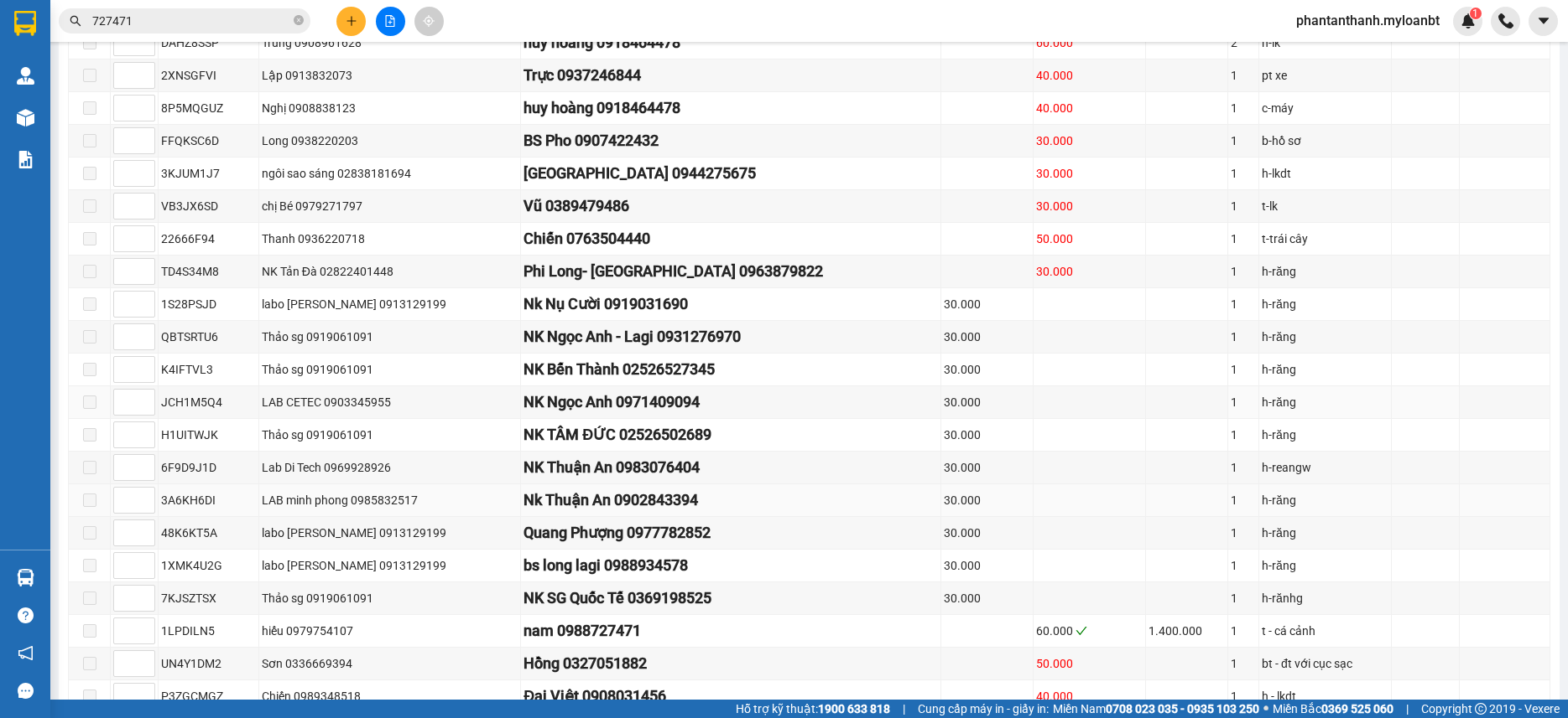
scroll to position [1908, 0]
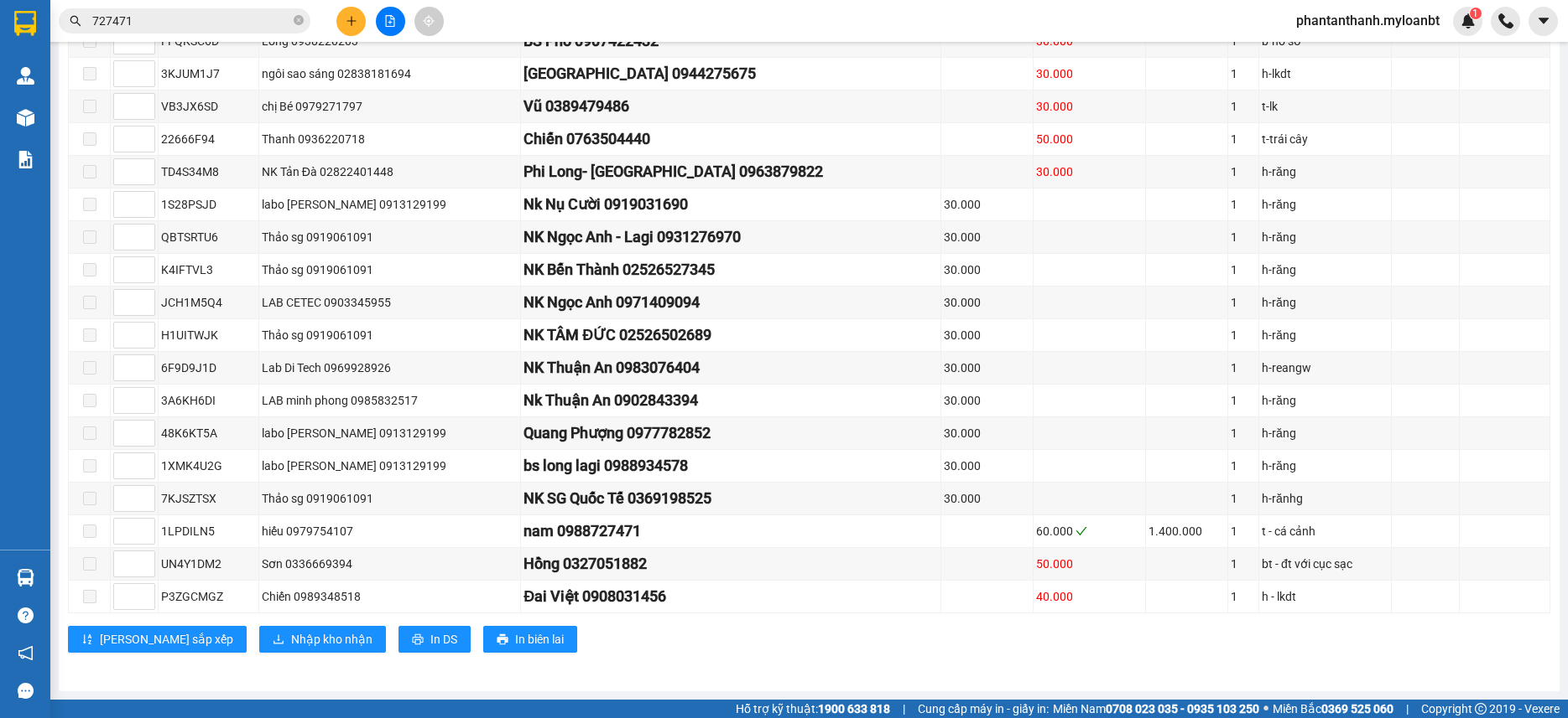
click at [291, 647] on span "Nhập kho nhận" at bounding box center [332, 639] width 81 height 18
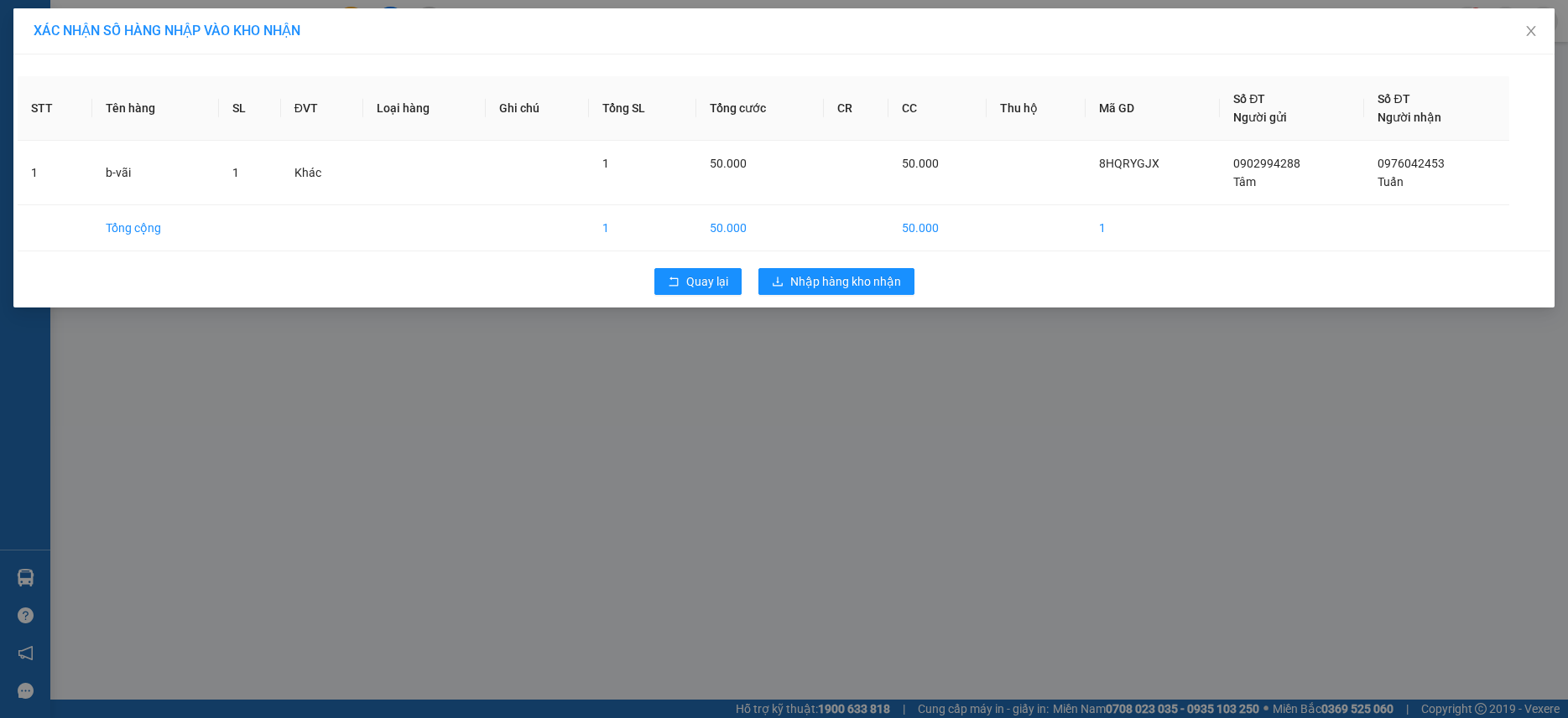
click at [851, 297] on div "Quay lại Nhập hàng kho nhận" at bounding box center [784, 281] width 1533 height 43
click at [856, 292] on button "Nhập hàng kho nhận" at bounding box center [836, 282] width 156 height 27
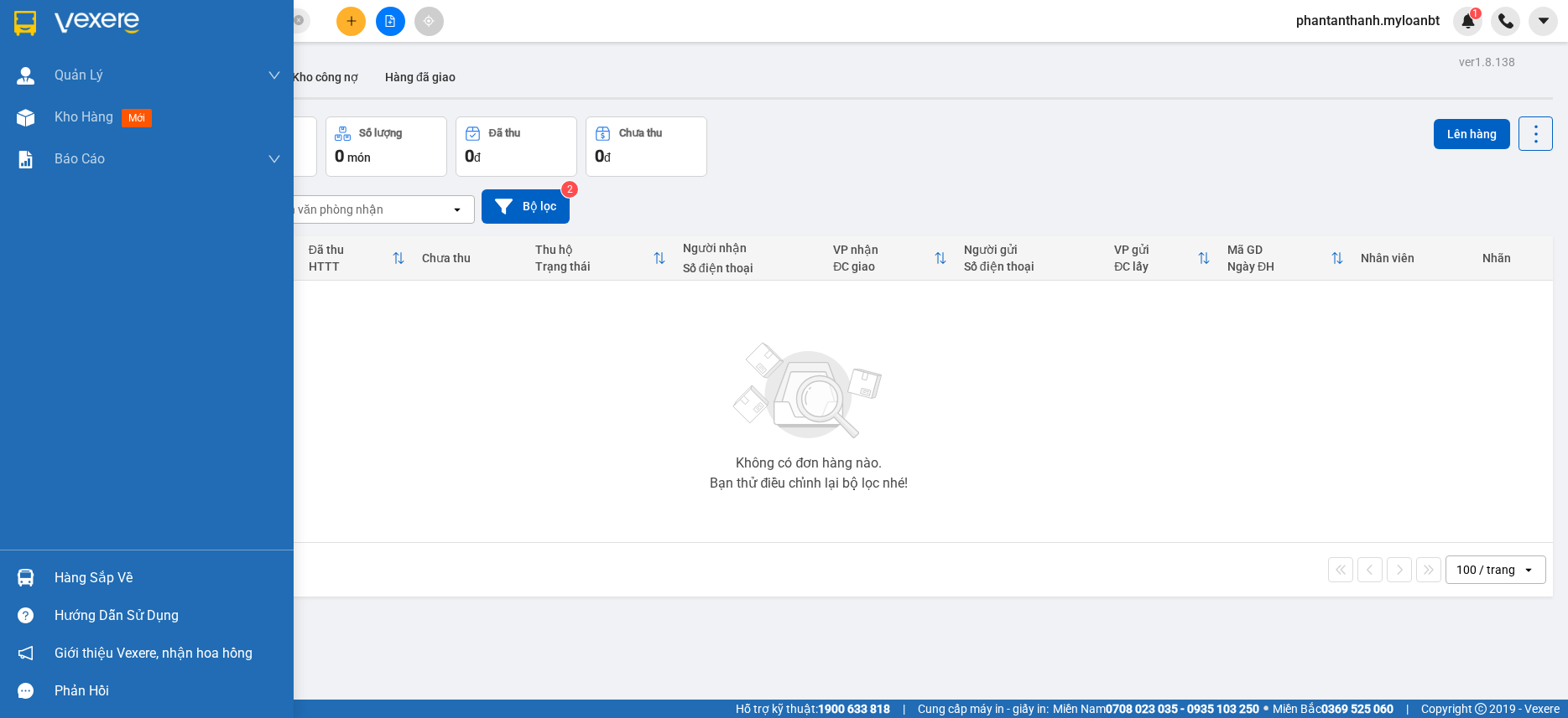
click at [38, 578] on div at bounding box center [25, 578] width 29 height 29
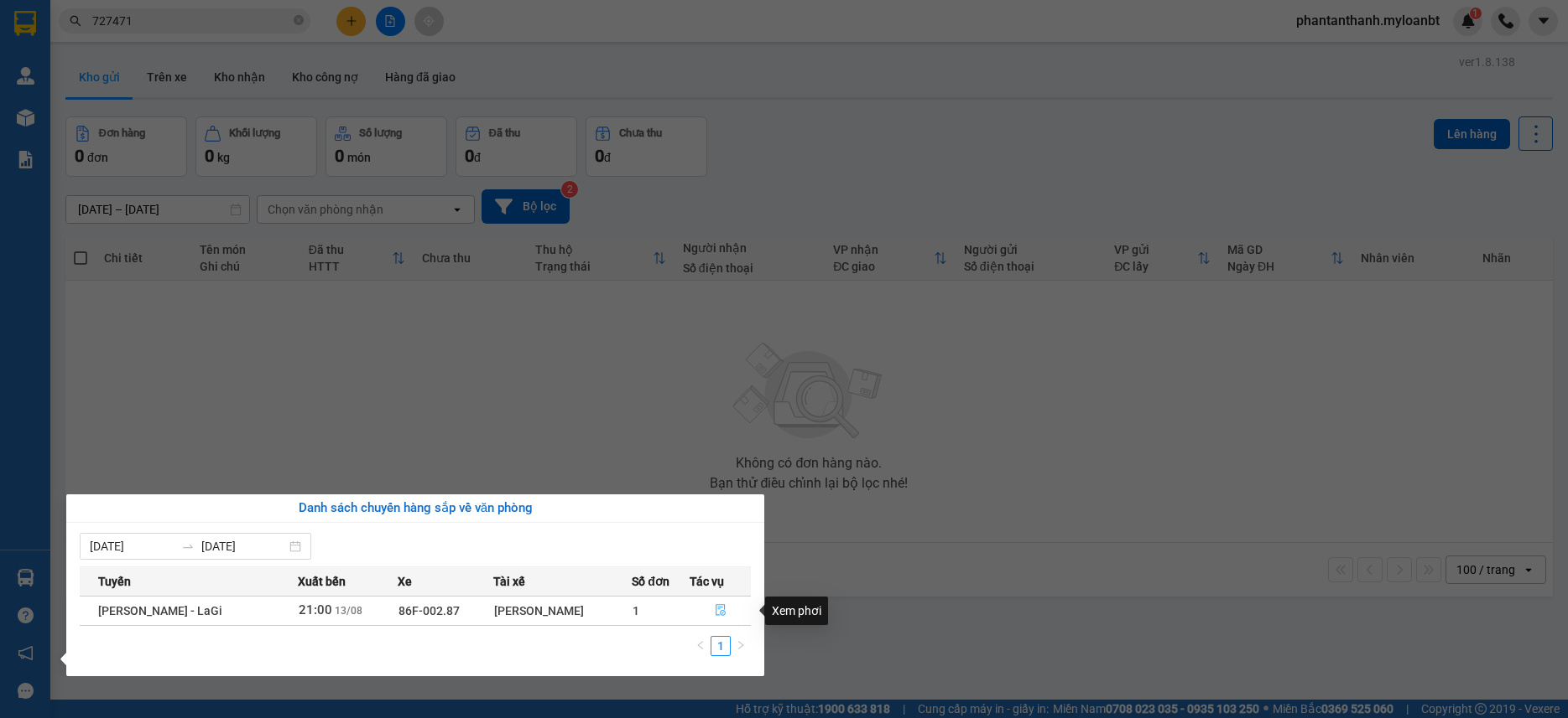
click at [715, 605] on icon "file-done" at bounding box center [720, 609] width 12 height 12
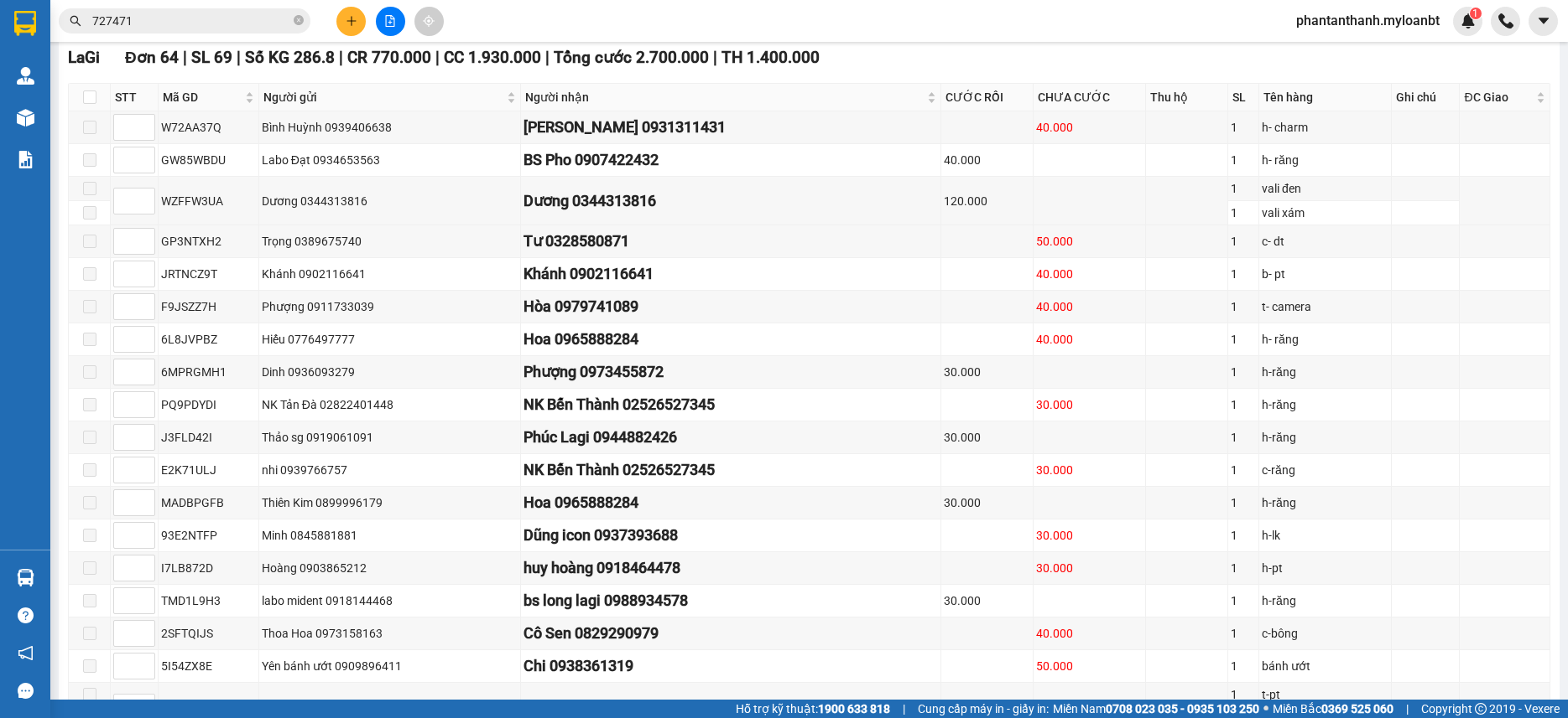
scroll to position [251, 0]
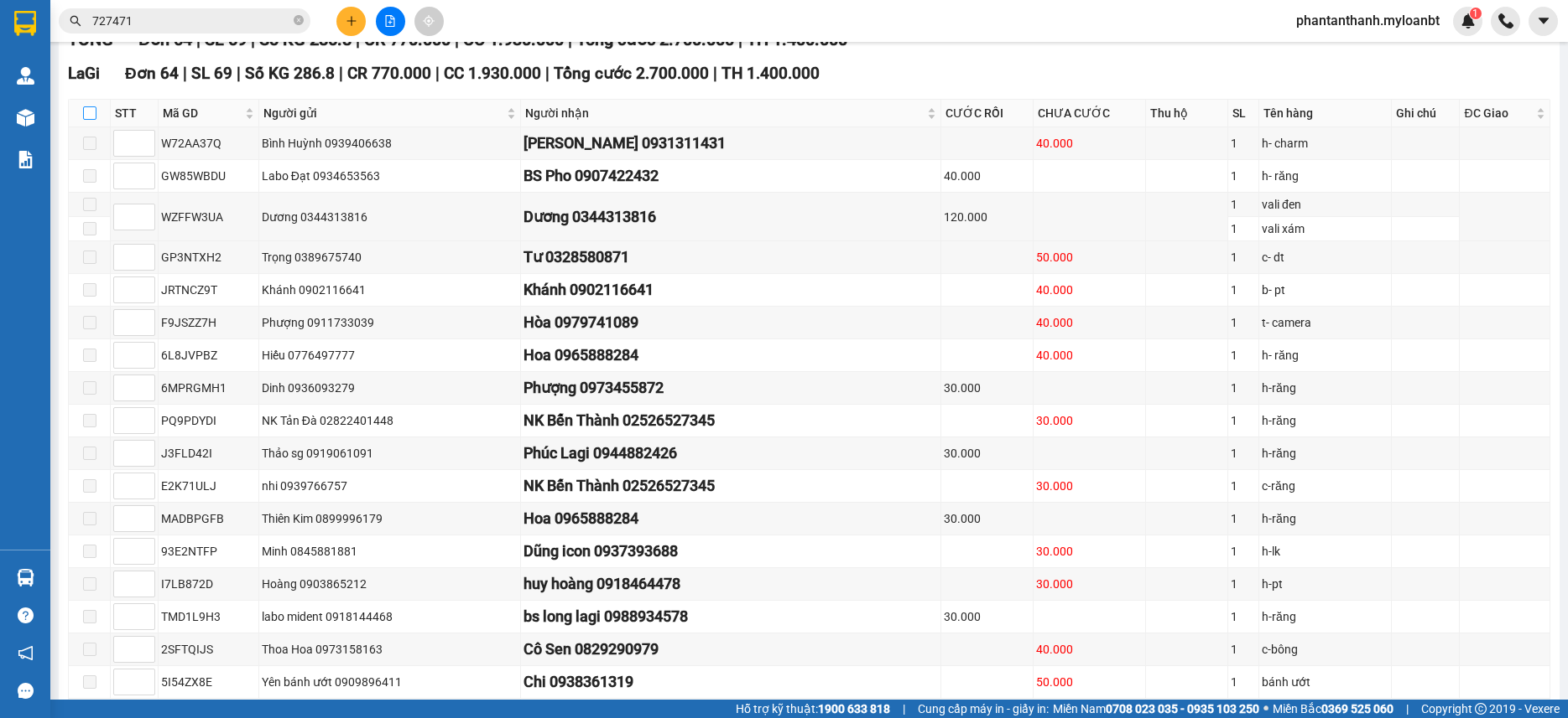
click at [96, 120] on input "checkbox" at bounding box center [90, 113] width 14 height 14
checkbox input "true"
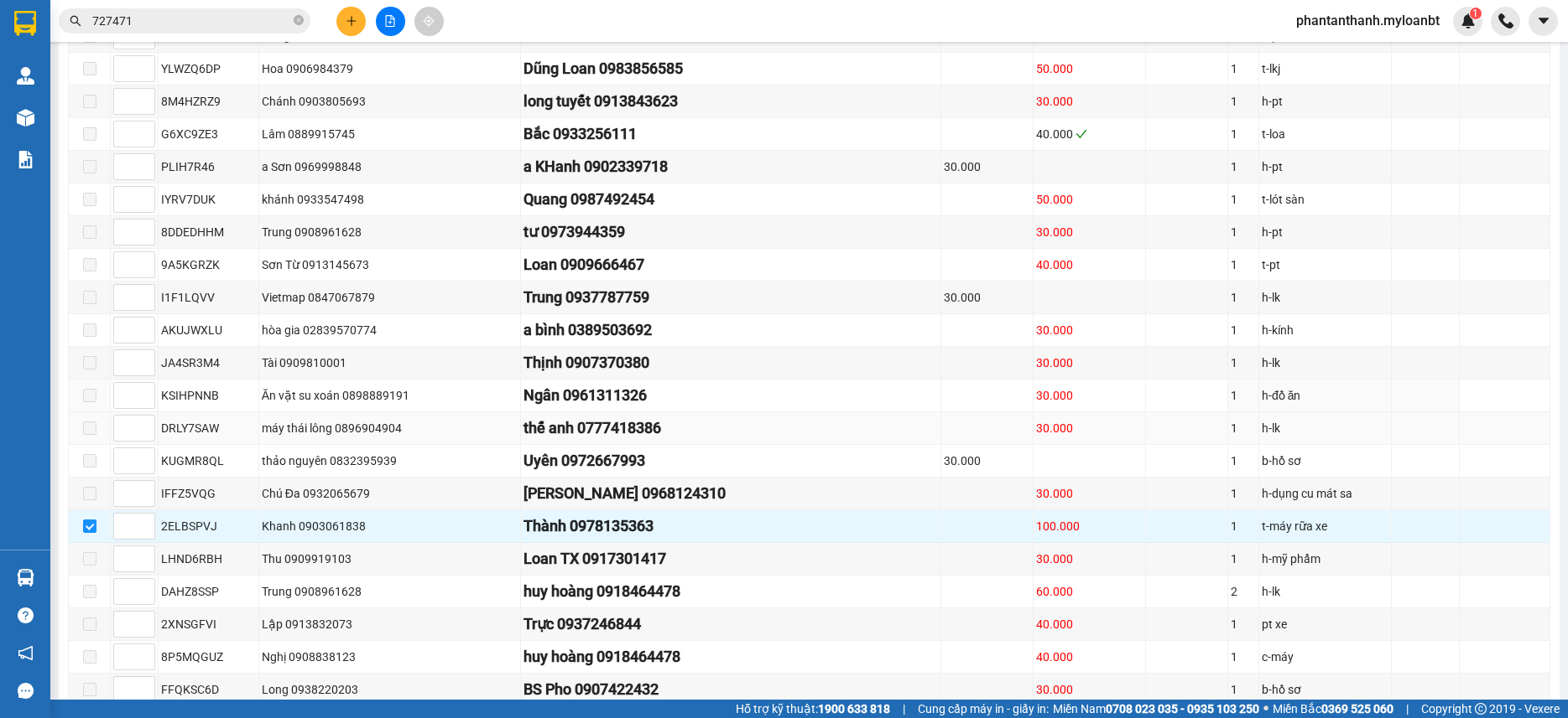
scroll to position [1257, 0]
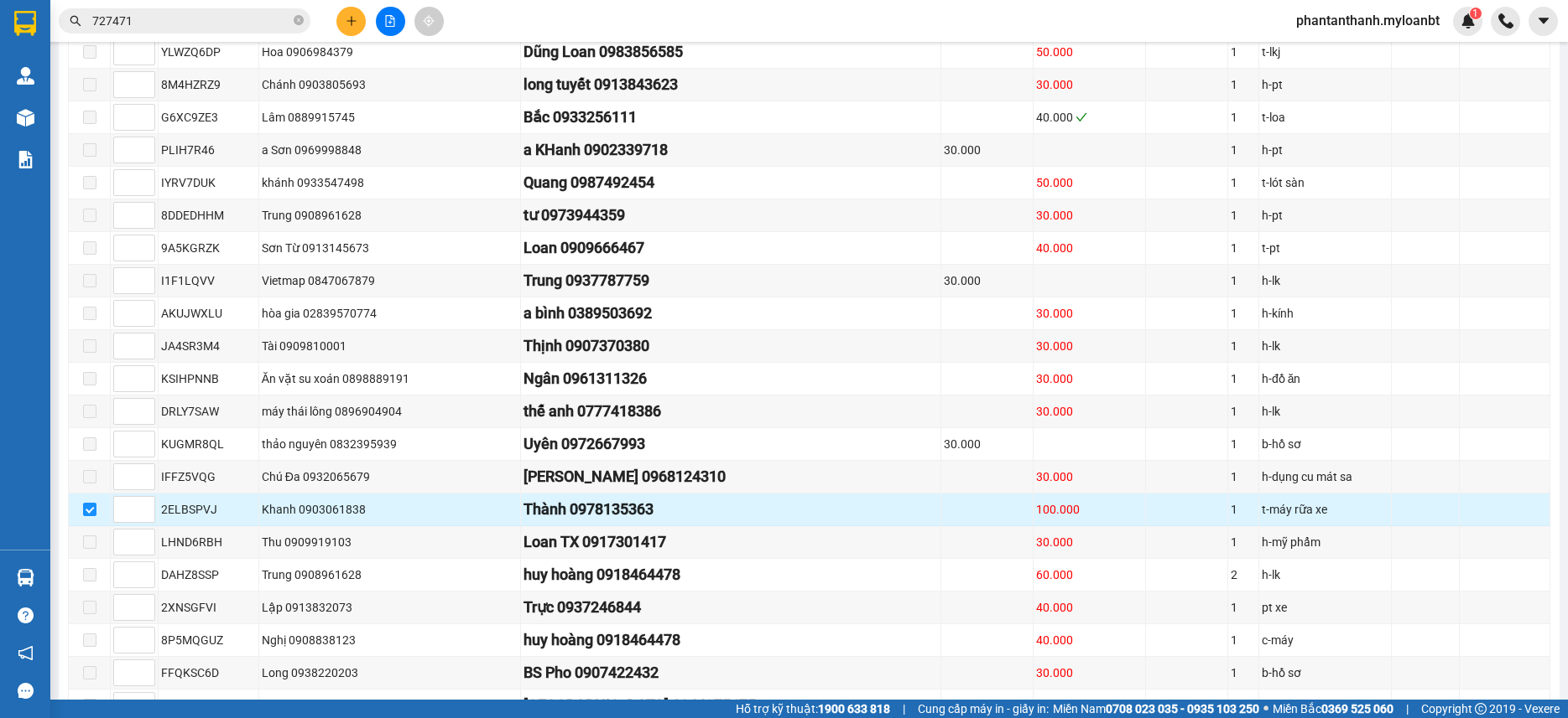
click at [197, 519] on div "2ELBSPVJ" at bounding box center [208, 509] width 95 height 18
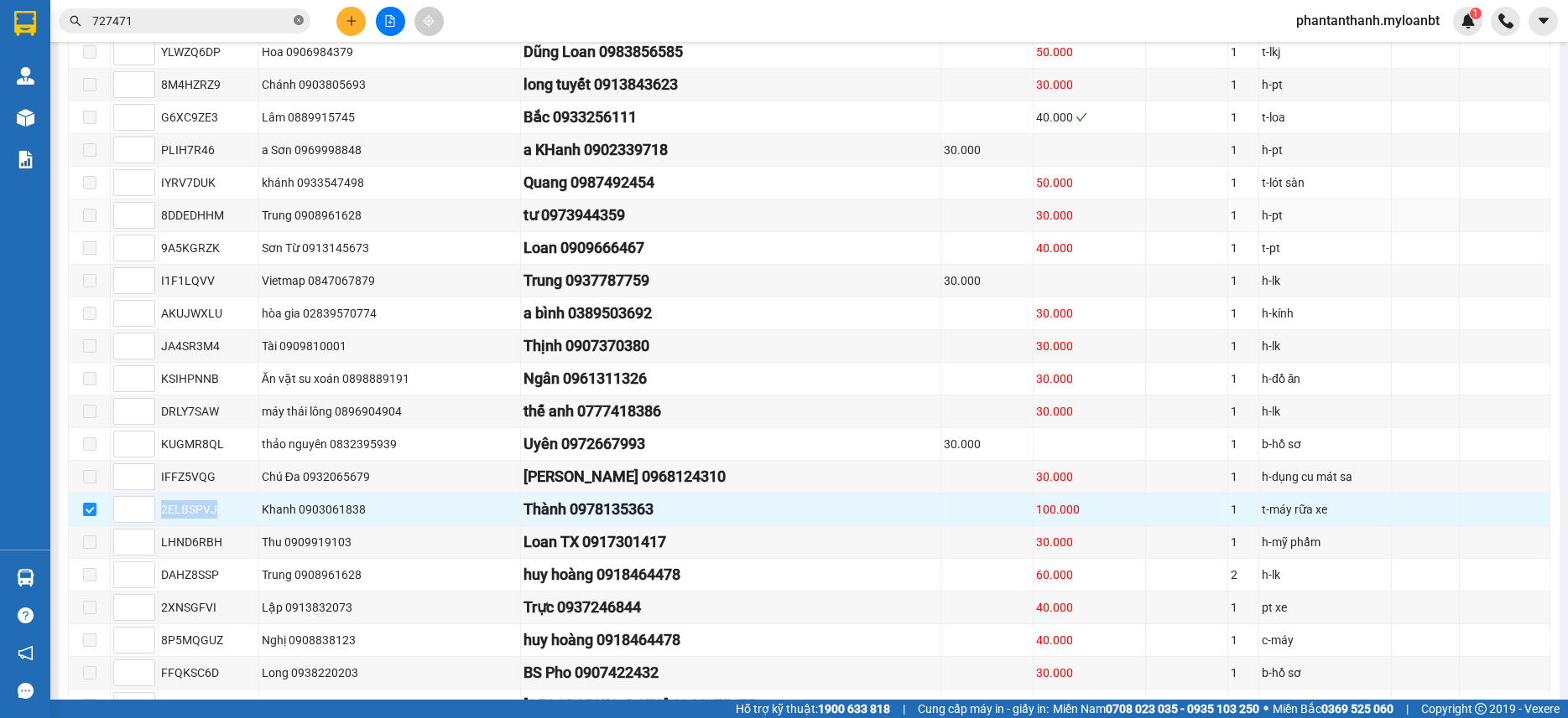
copy div "2ELBSPVJ"
click at [235, 27] on input "727471" at bounding box center [191, 21] width 198 height 18
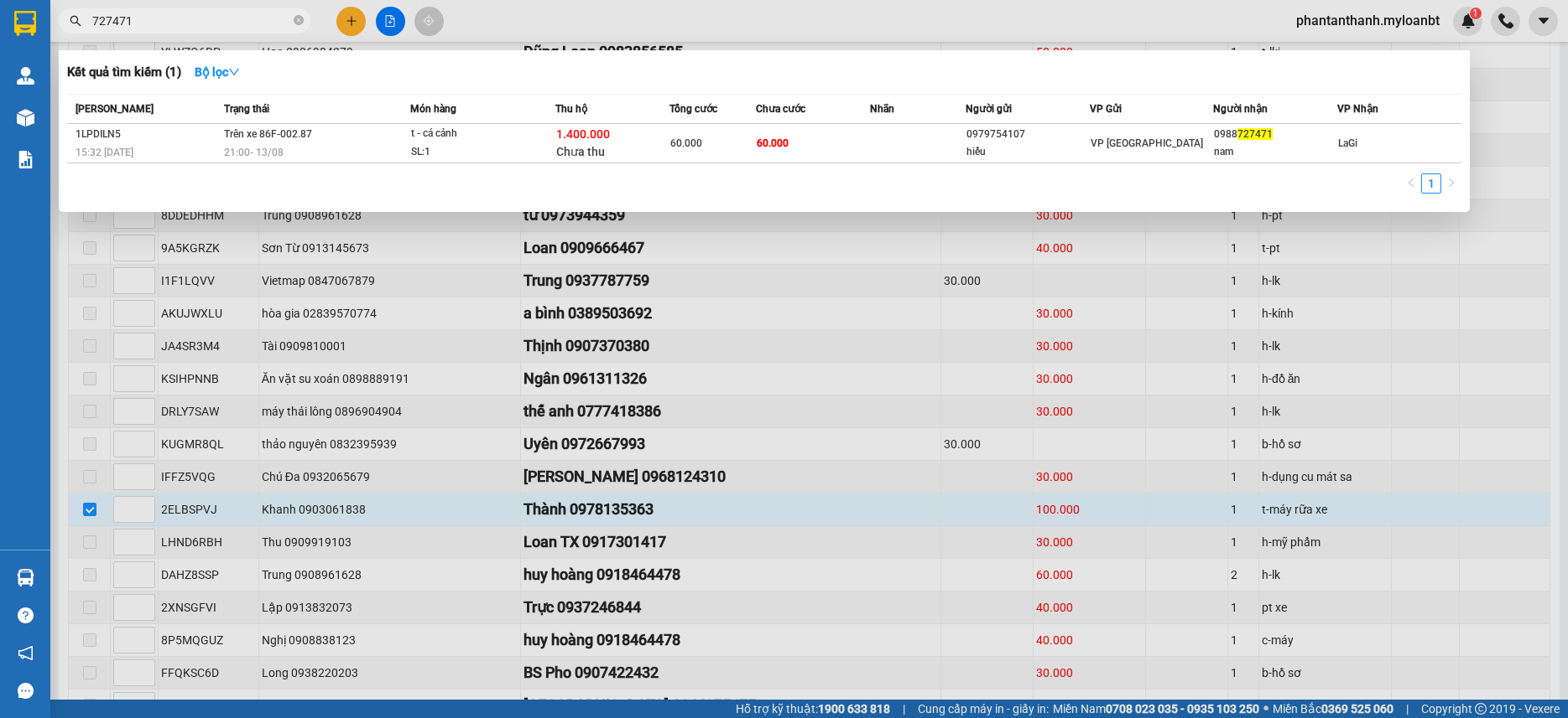
click at [235, 27] on input "727471" at bounding box center [191, 21] width 198 height 18
paste input "2ELBSPVJ"
type input "2ELBSPVJ"
click at [480, 633] on div at bounding box center [784, 359] width 1568 height 718
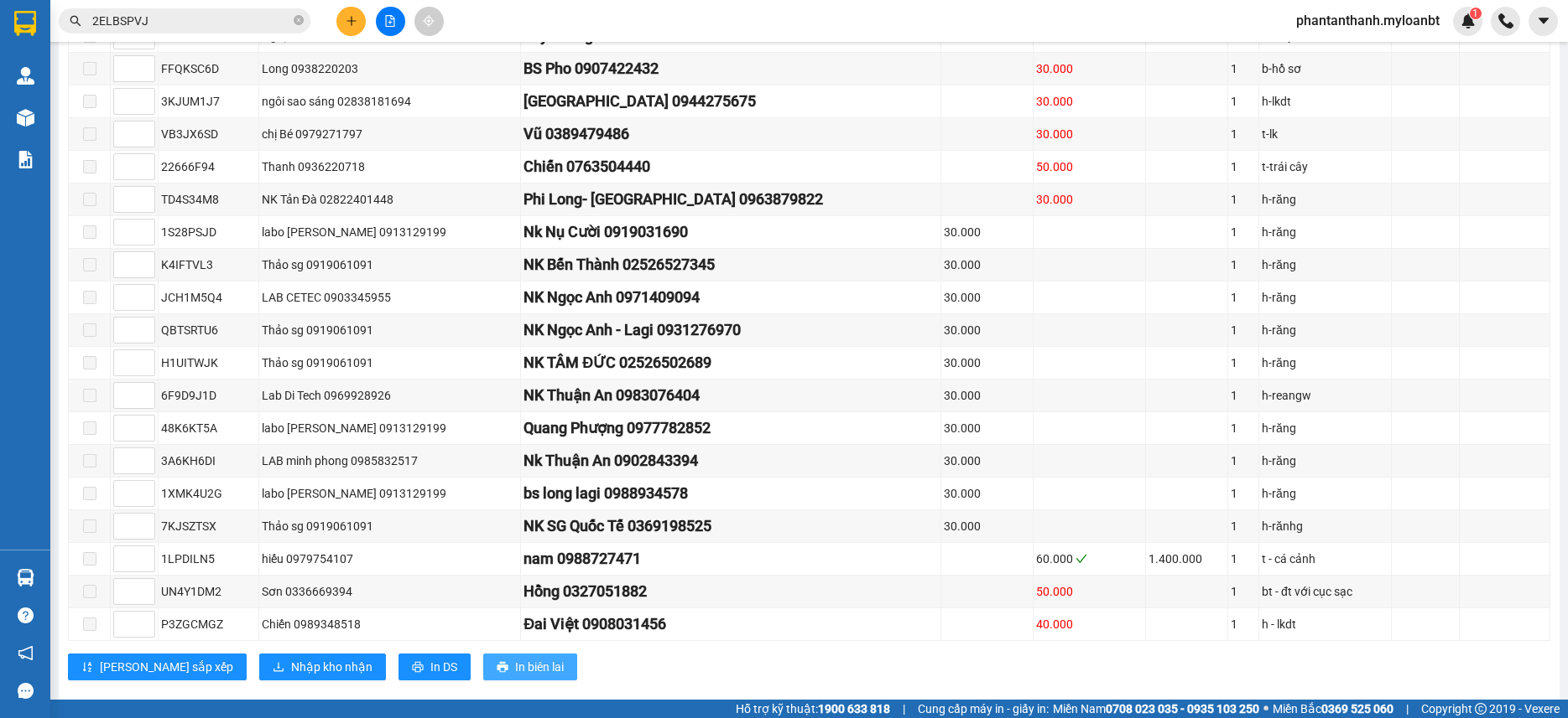
scroll to position [1908, 0]
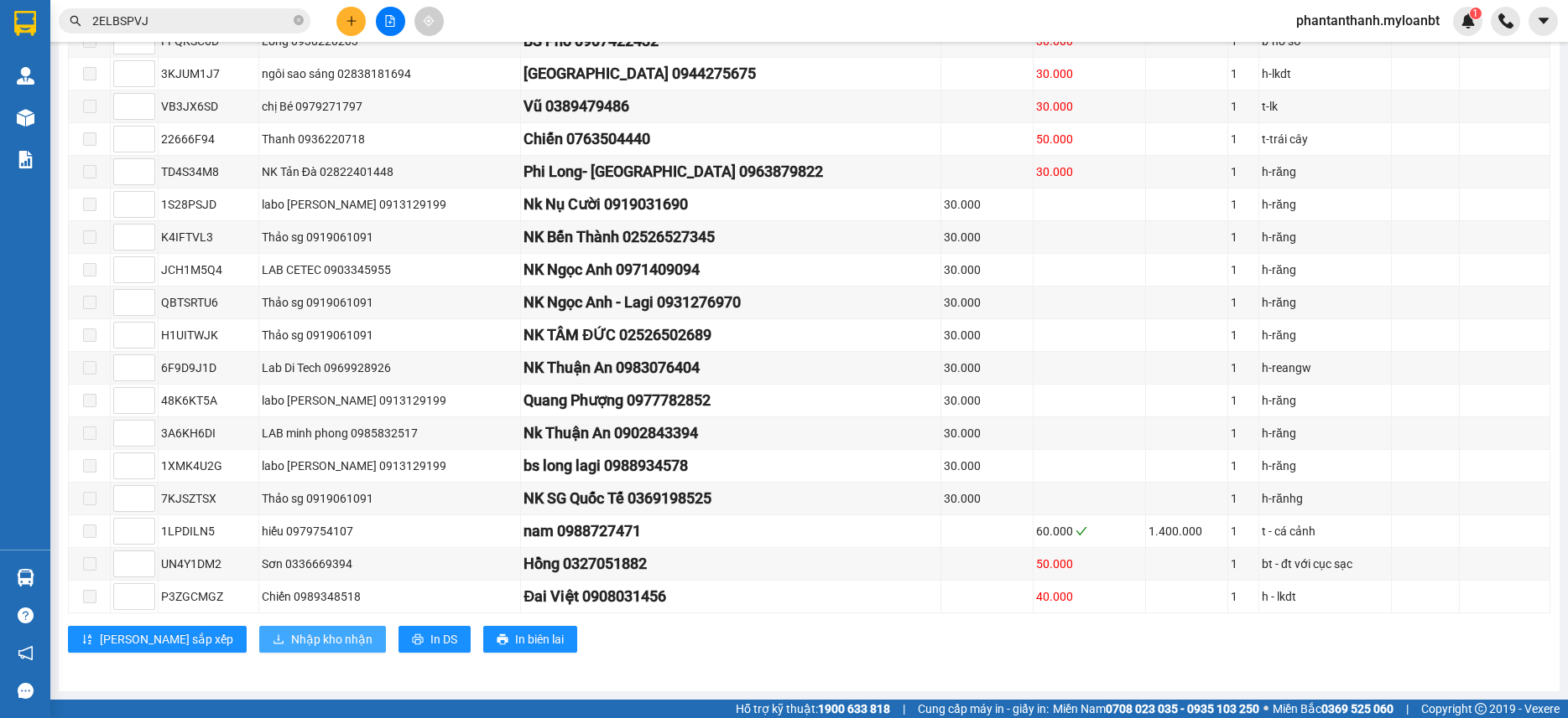
click at [291, 641] on span "Nhập kho nhận" at bounding box center [332, 639] width 81 height 18
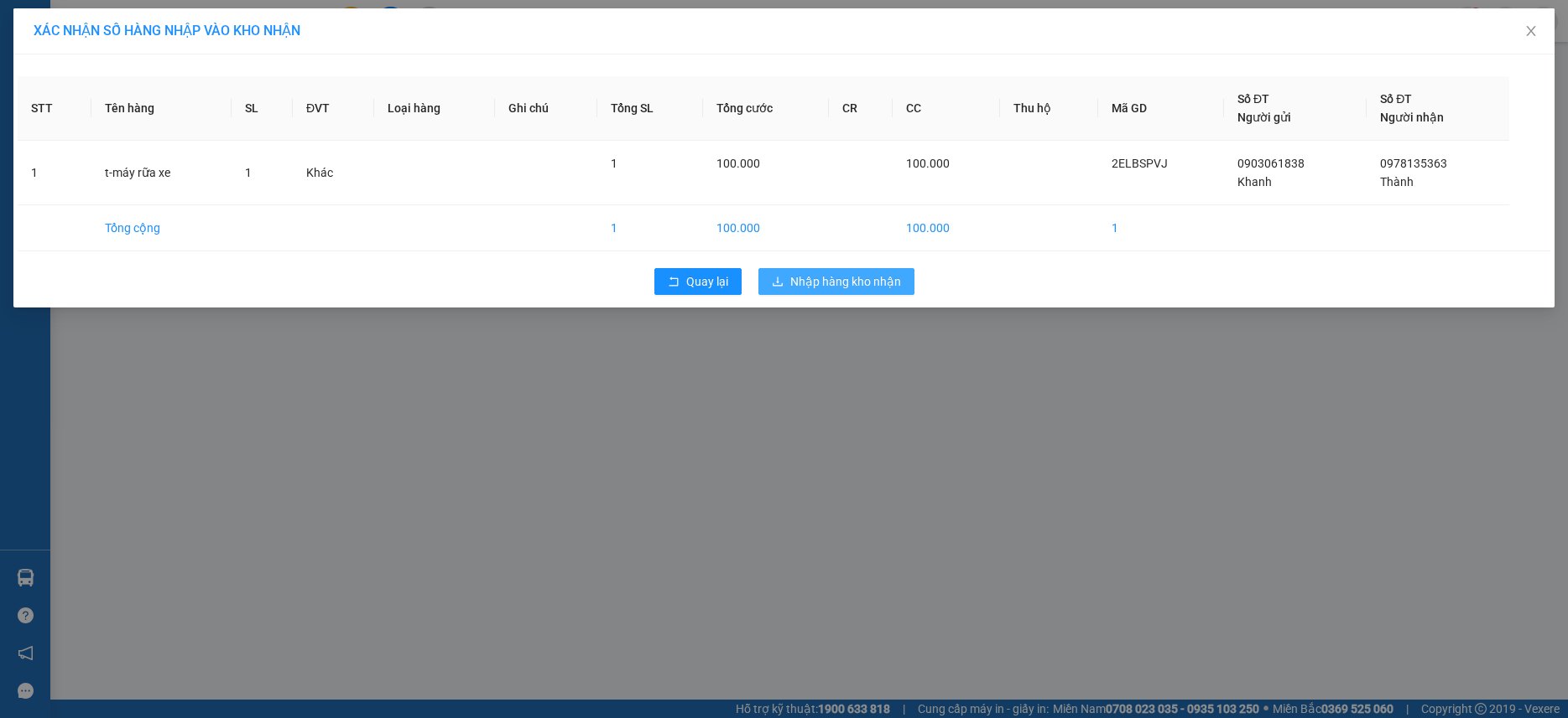
click at [864, 293] on button "Nhập hàng kho nhận" at bounding box center [836, 282] width 156 height 27
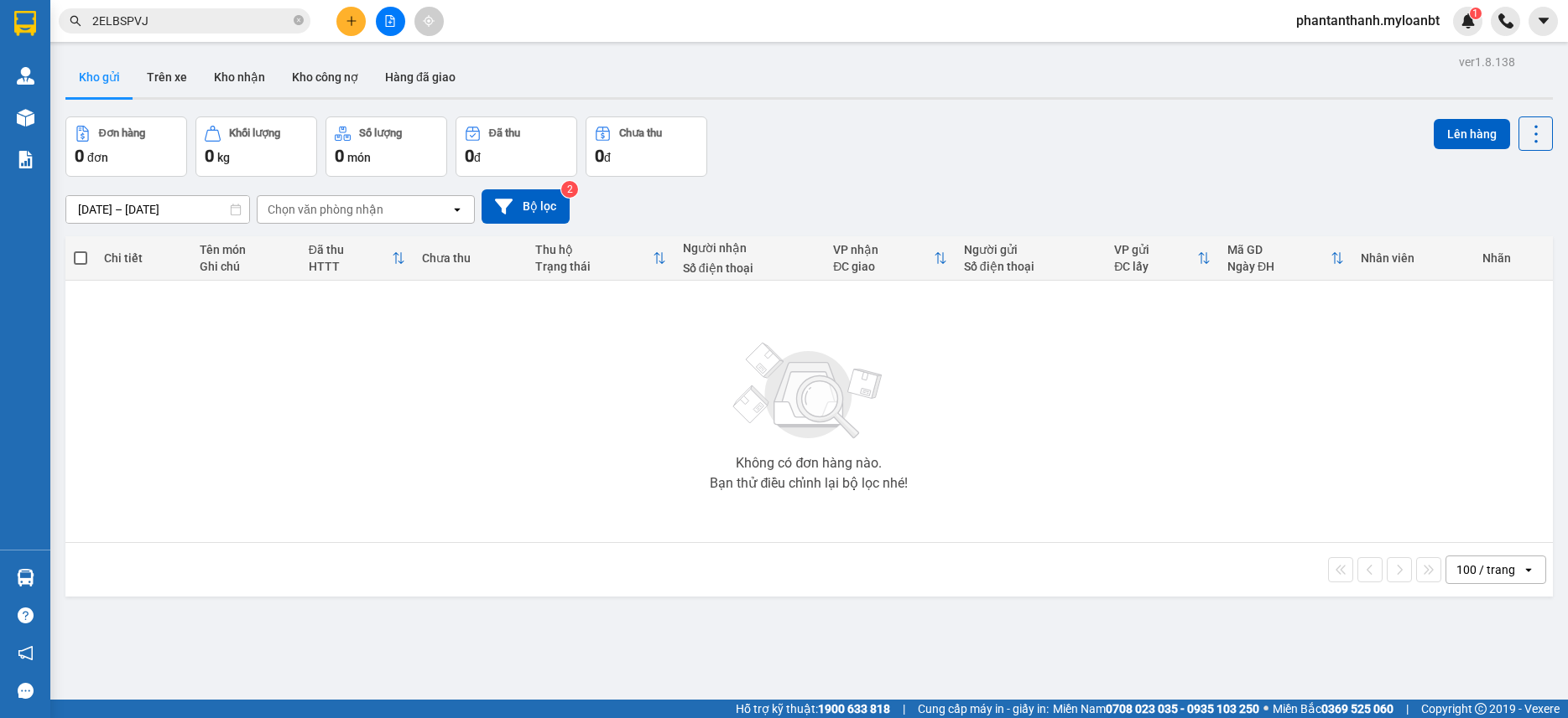
click at [904, 132] on div "Đơn hàng 0 đơn Khối lượng 0 kg Số lượng 0 món Đã thu 0 đ Chưa thu 0 đ Lên hàng" at bounding box center [809, 146] width 1487 height 61
click at [250, 81] on button "Kho nhận" at bounding box center [240, 77] width 78 height 40
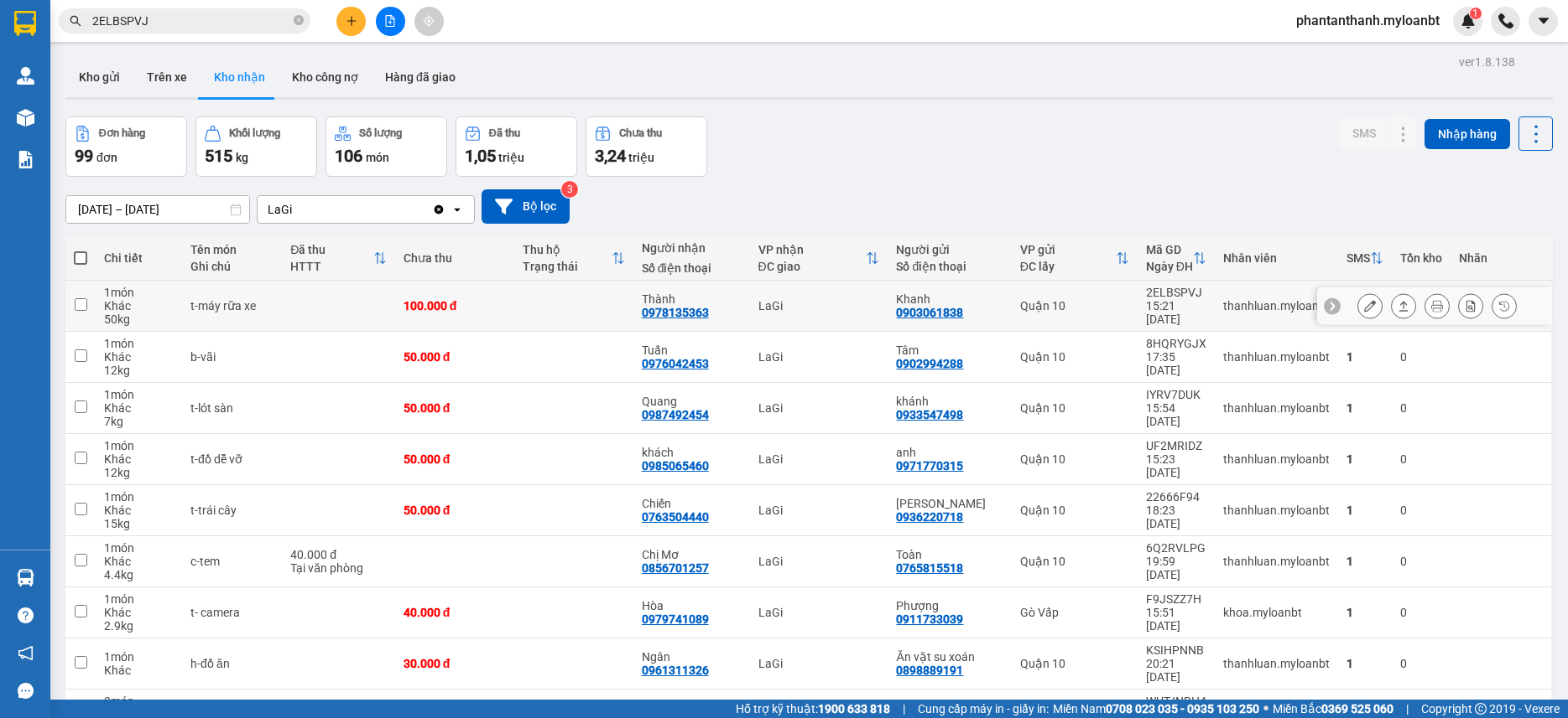
click at [1163, 293] on div "2ELBSPVJ" at bounding box center [1175, 292] width 61 height 14
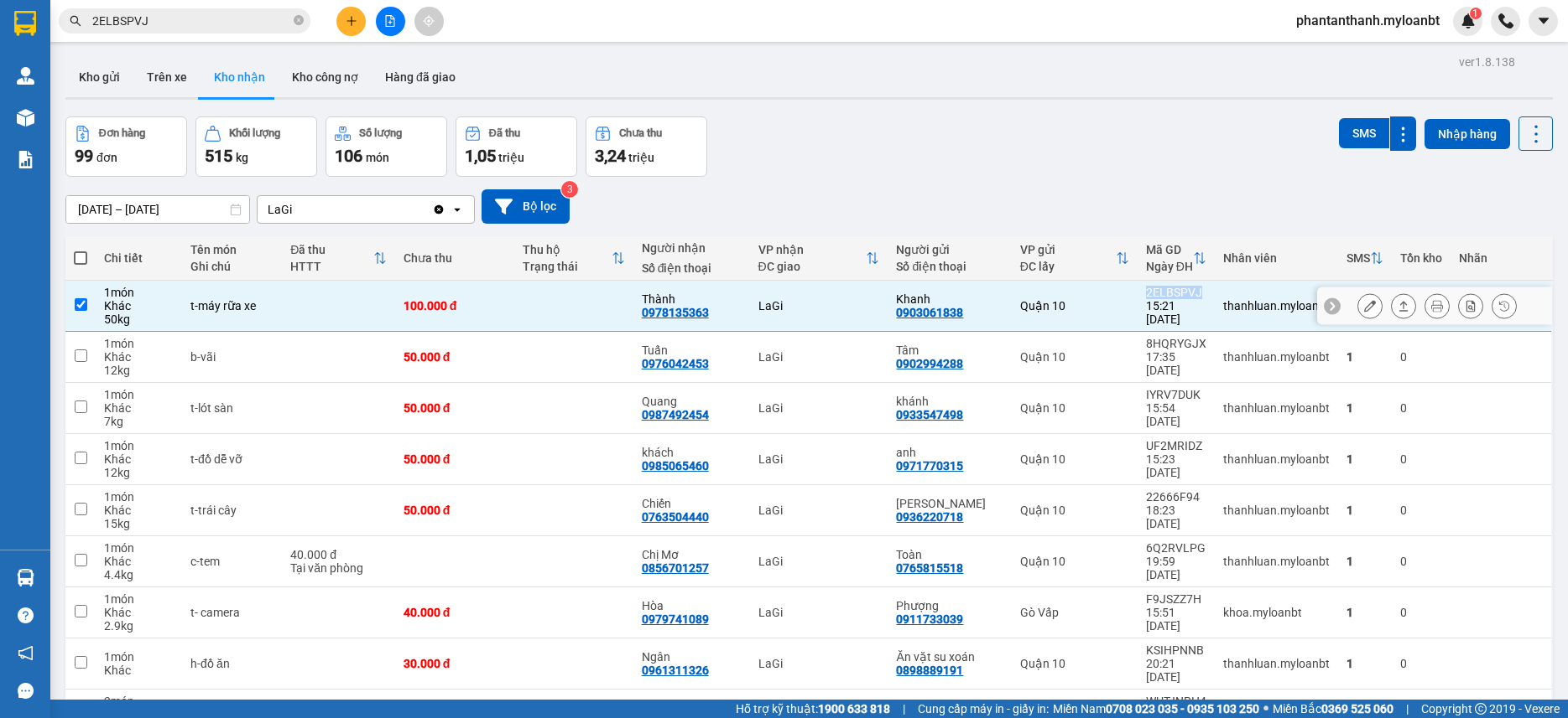
click at [1163, 293] on div "2ELBSPVJ" at bounding box center [1175, 292] width 61 height 14
checkbox input "false"
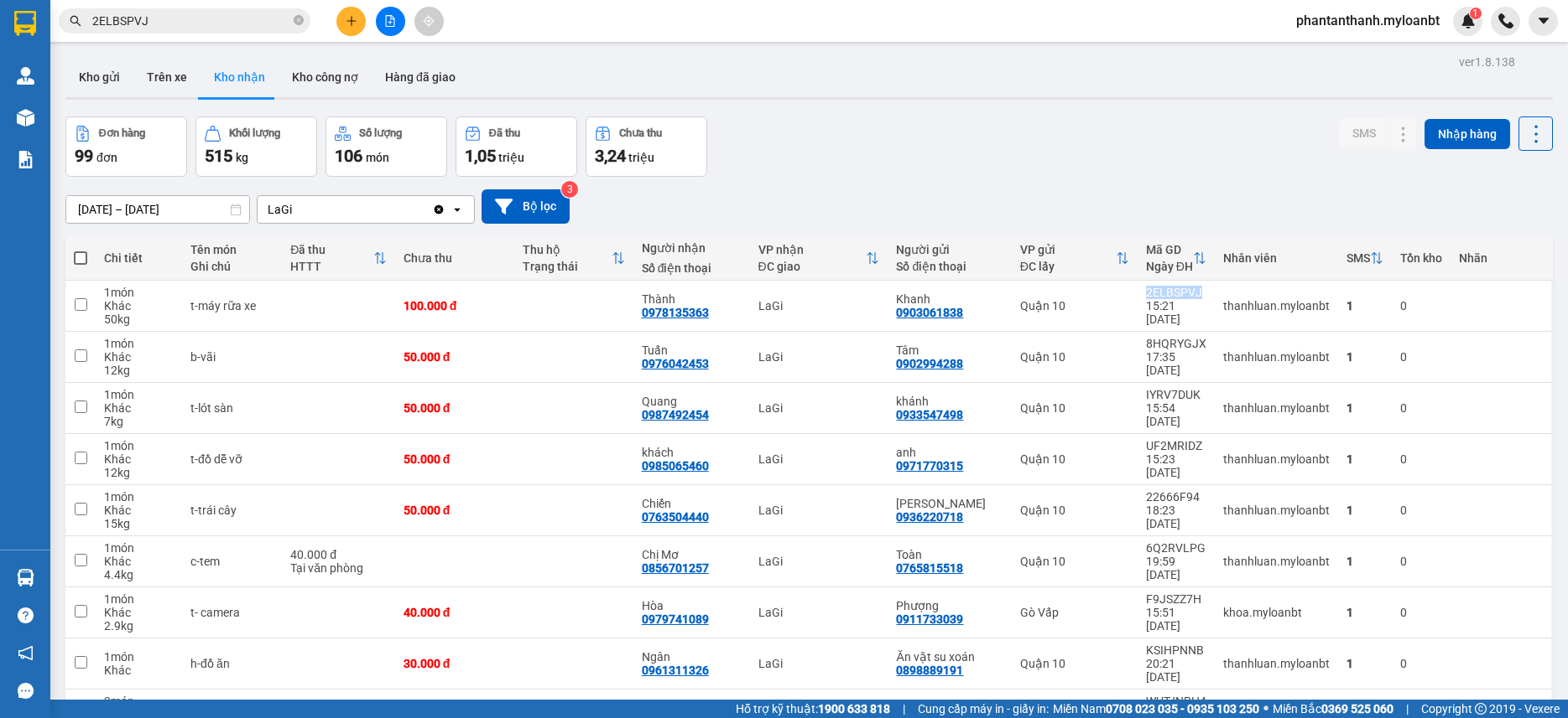
copy div "2ELBSPVJ"
click at [223, 26] on input "2ELBSPVJ" at bounding box center [191, 21] width 198 height 18
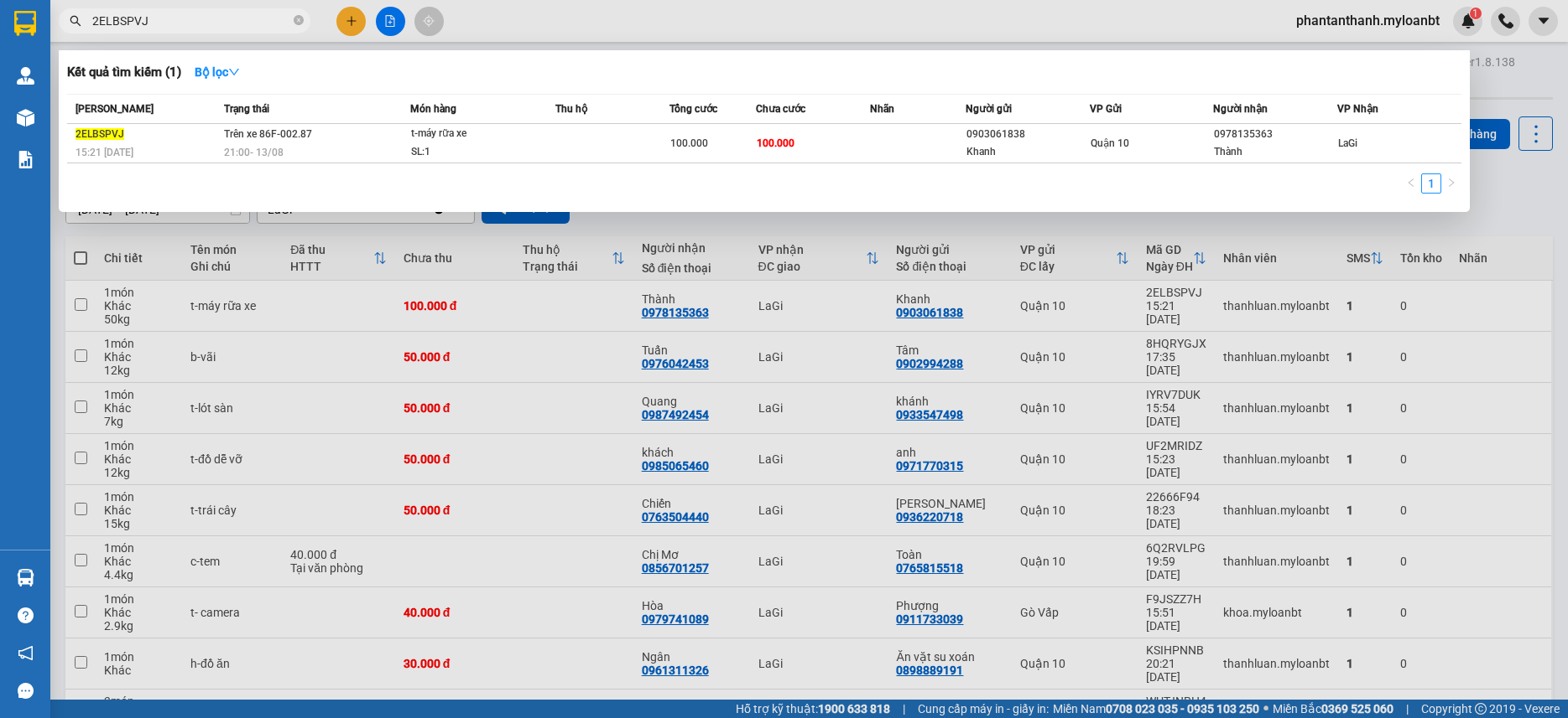
click at [223, 26] on input "2ELBSPVJ" at bounding box center [191, 21] width 198 height 18
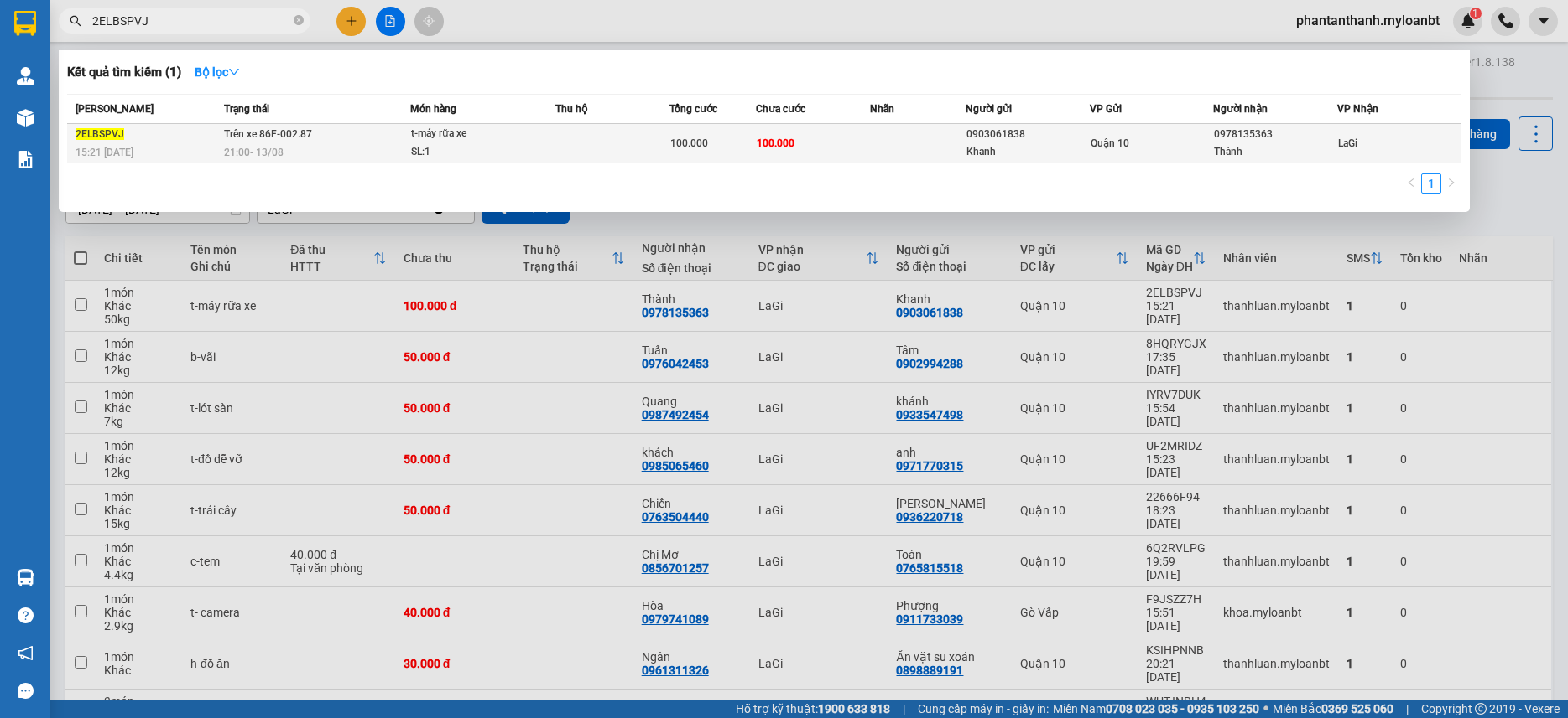
click at [638, 133] on td at bounding box center [613, 144] width 114 height 40
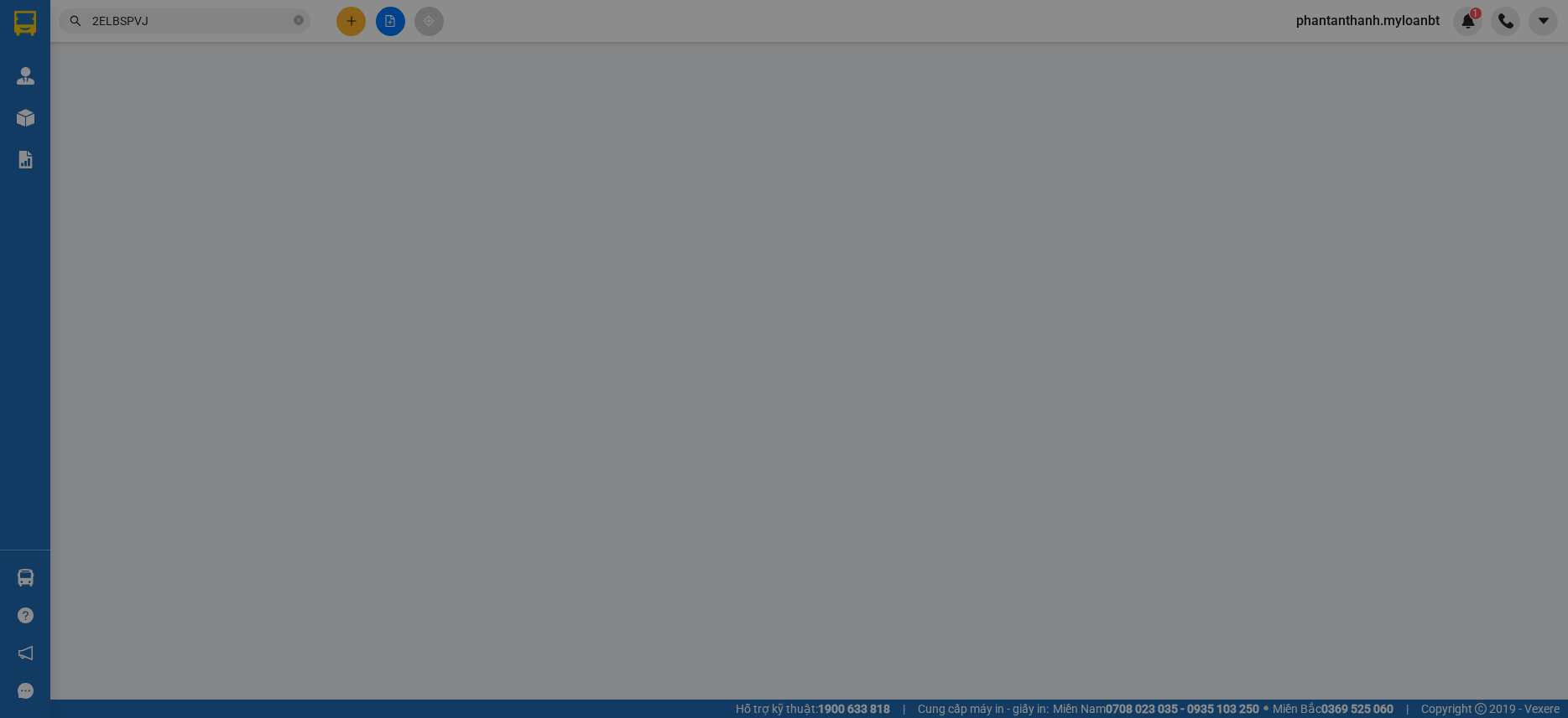
type input "0903061838"
type input "Khanh"
type input "0978135363"
type input "Thành"
type input "100.000"
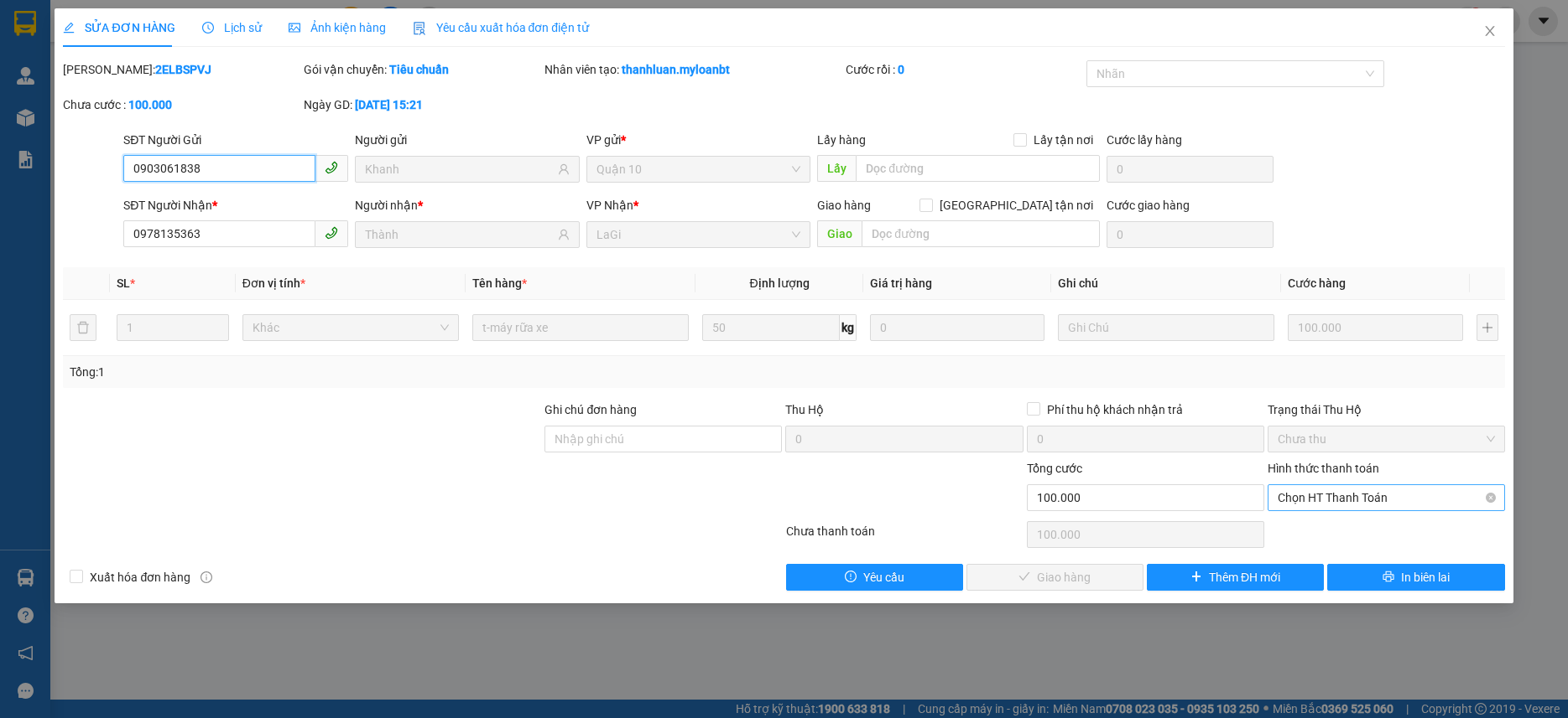
click at [1323, 493] on span "Chọn HT Thanh Toán" at bounding box center [1386, 498] width 217 height 25
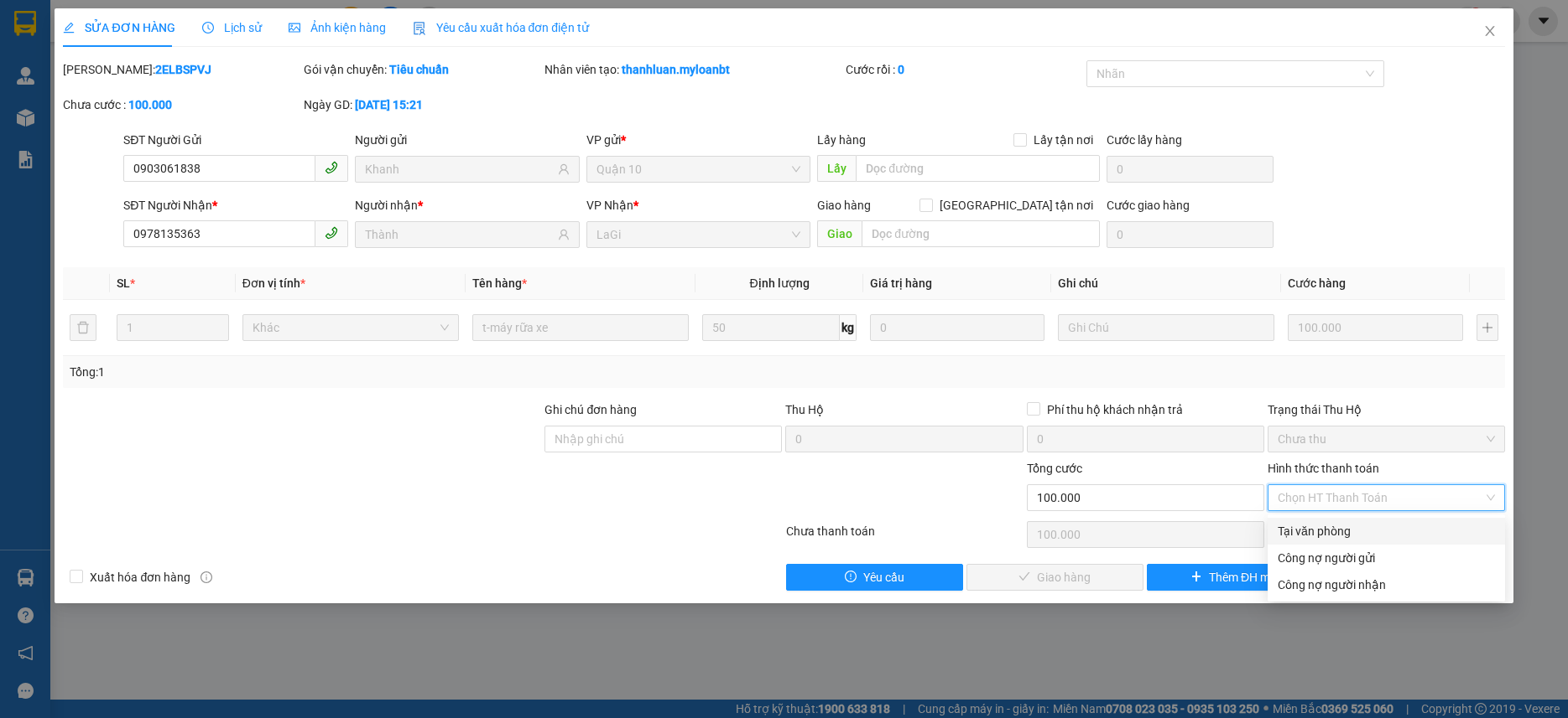
click at [1314, 520] on div "Tại văn phòng" at bounding box center [1386, 532] width 237 height 27
type input "0"
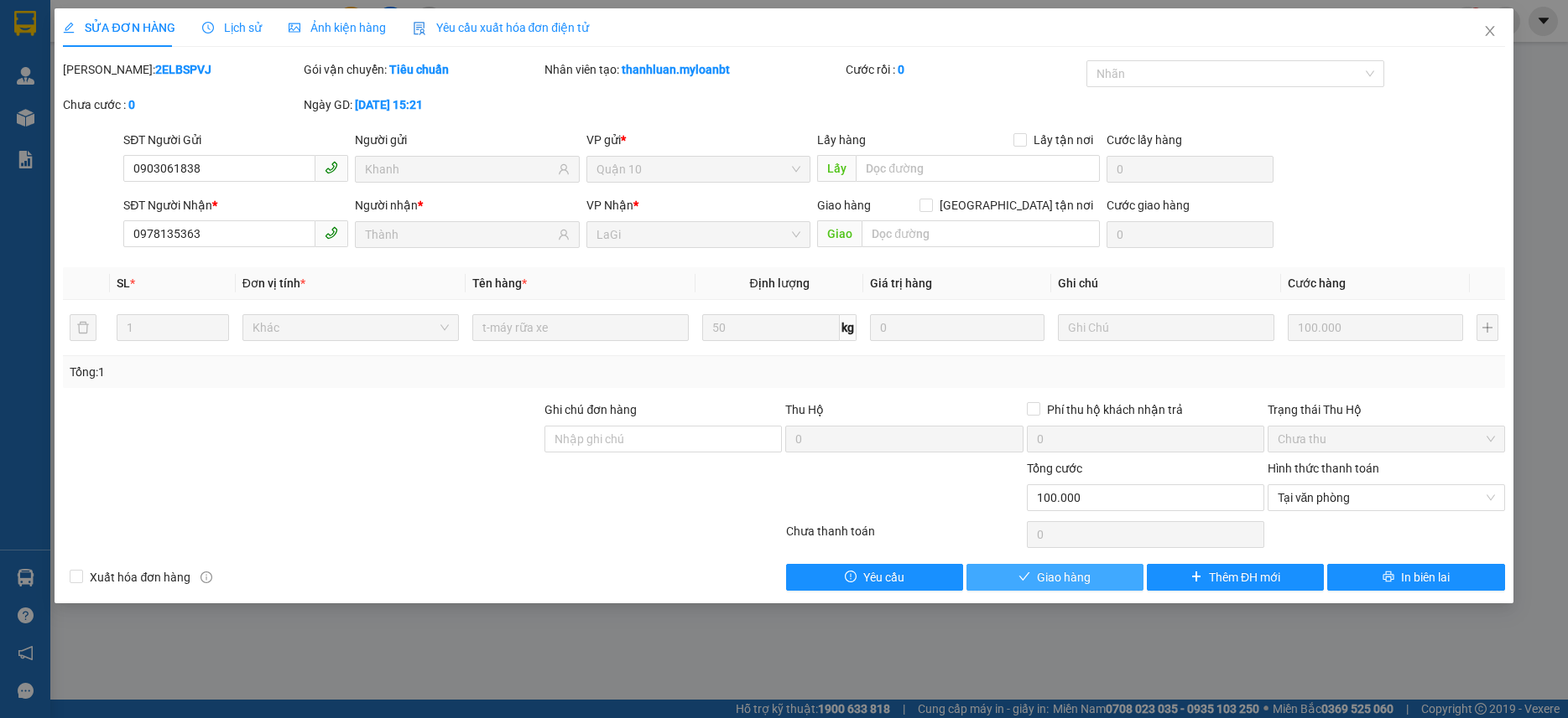
click at [1051, 575] on span "Giao hàng" at bounding box center [1063, 577] width 53 height 18
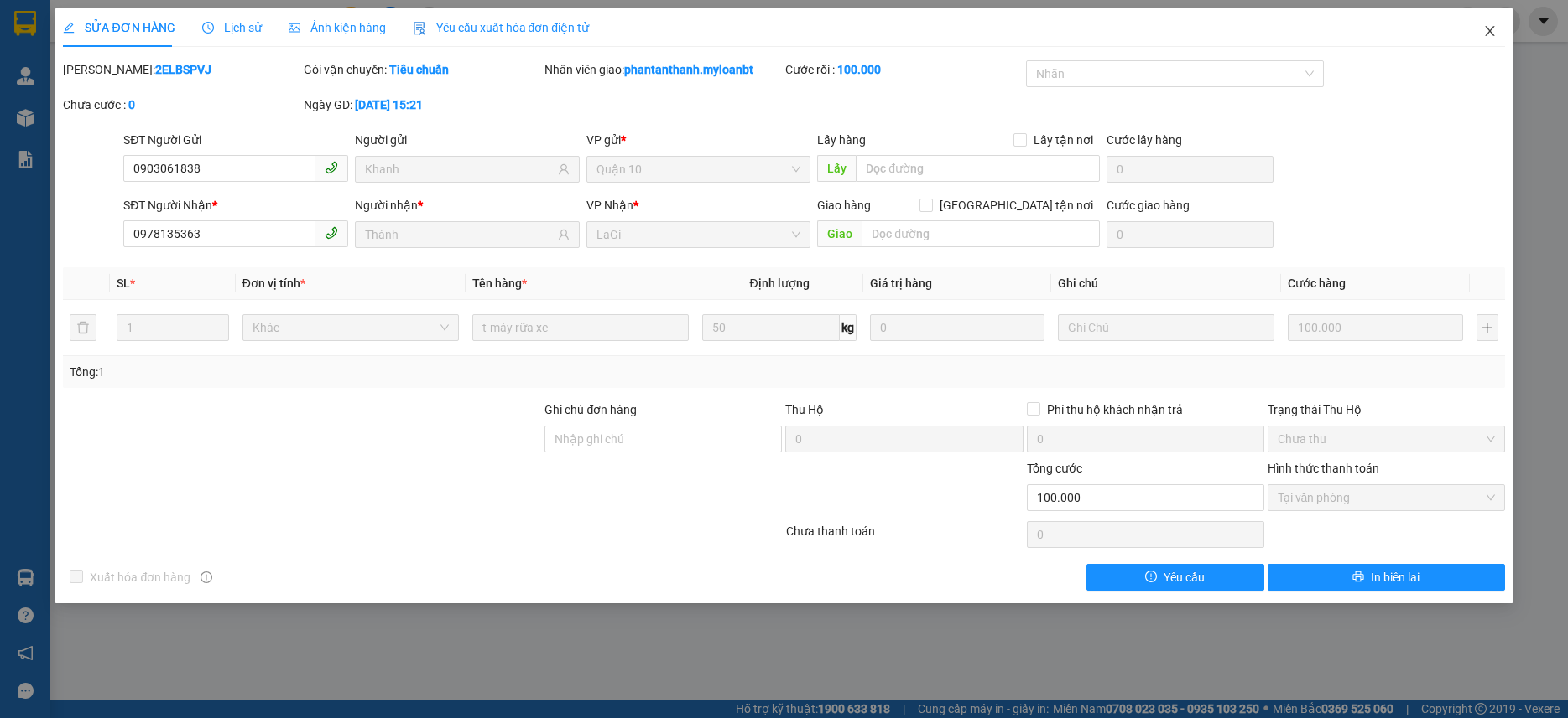
click at [1489, 30] on icon "close" at bounding box center [1489, 31] width 14 height 14
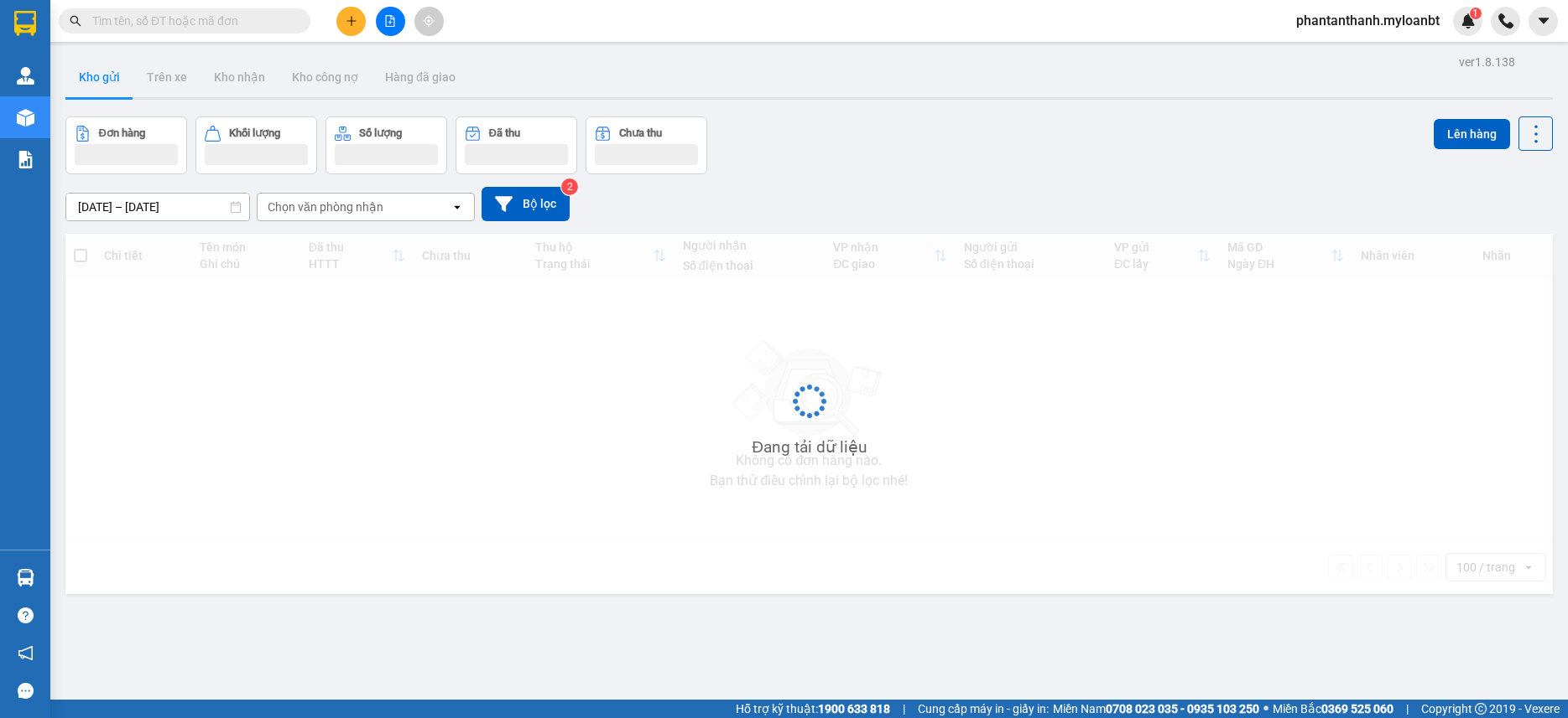
click at [222, 23] on input "text" at bounding box center [191, 21] width 198 height 18
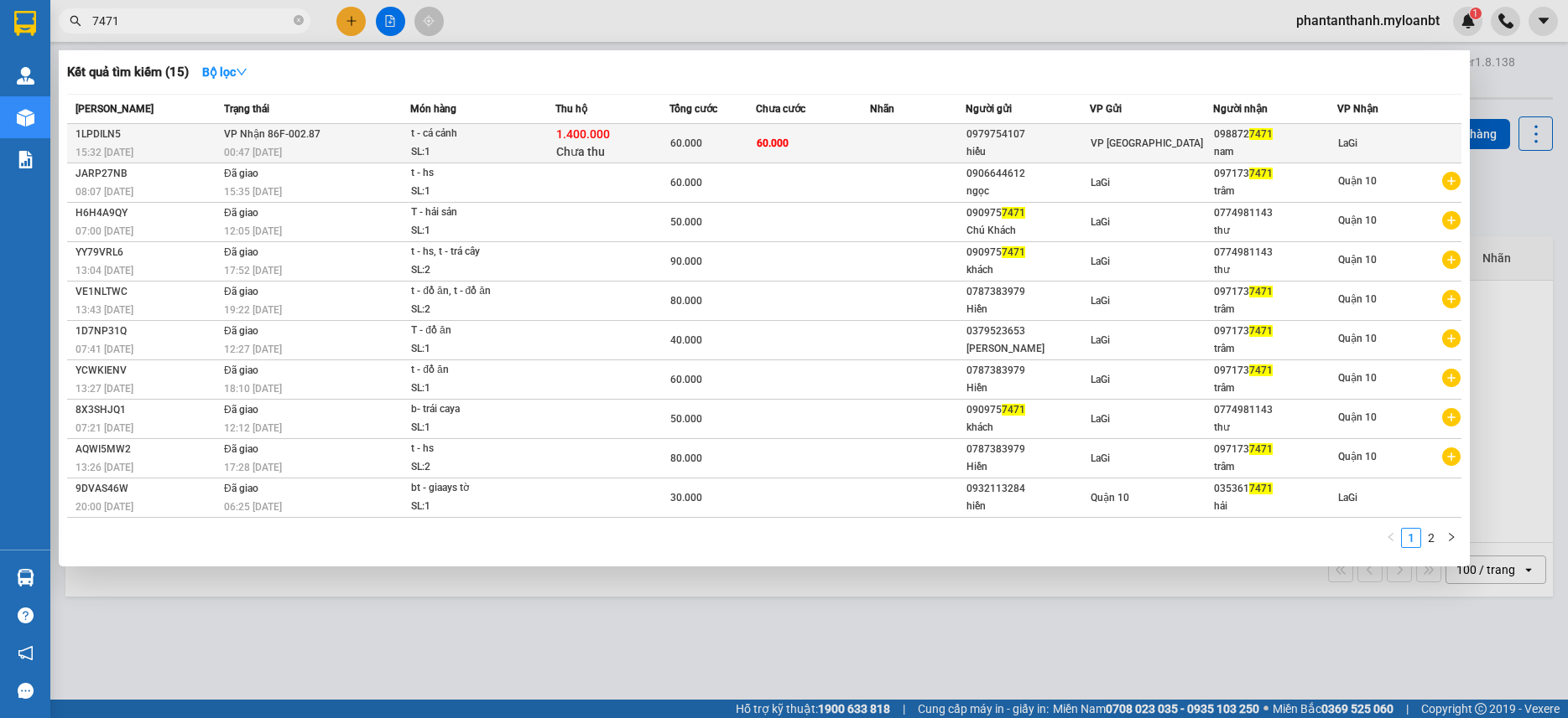
type input "7471"
click at [668, 133] on div "1.400.000 Chưa thu" at bounding box center [613, 143] width 112 height 35
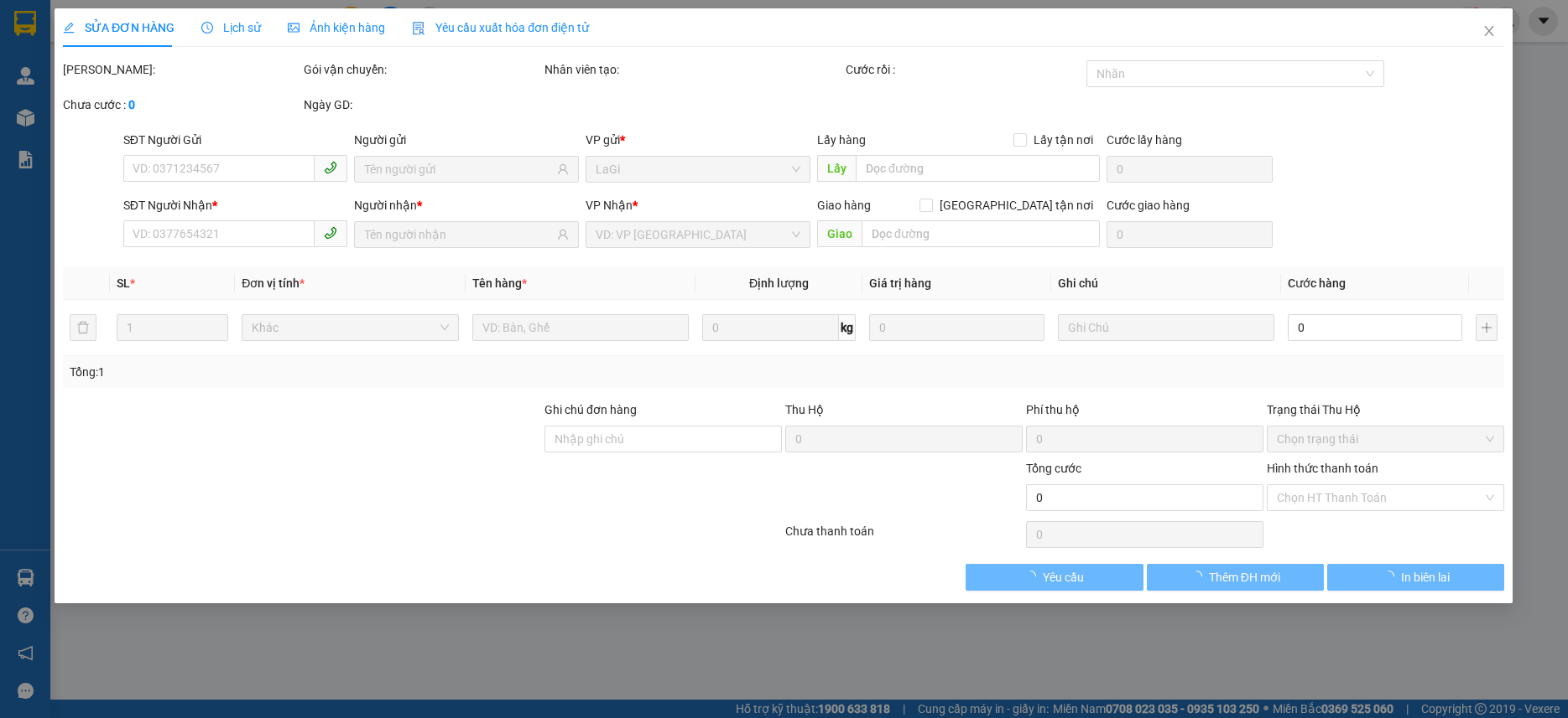
type input "0979754107"
type input "hiếu"
type input "0988727471"
type input "nam"
type input "60.000"
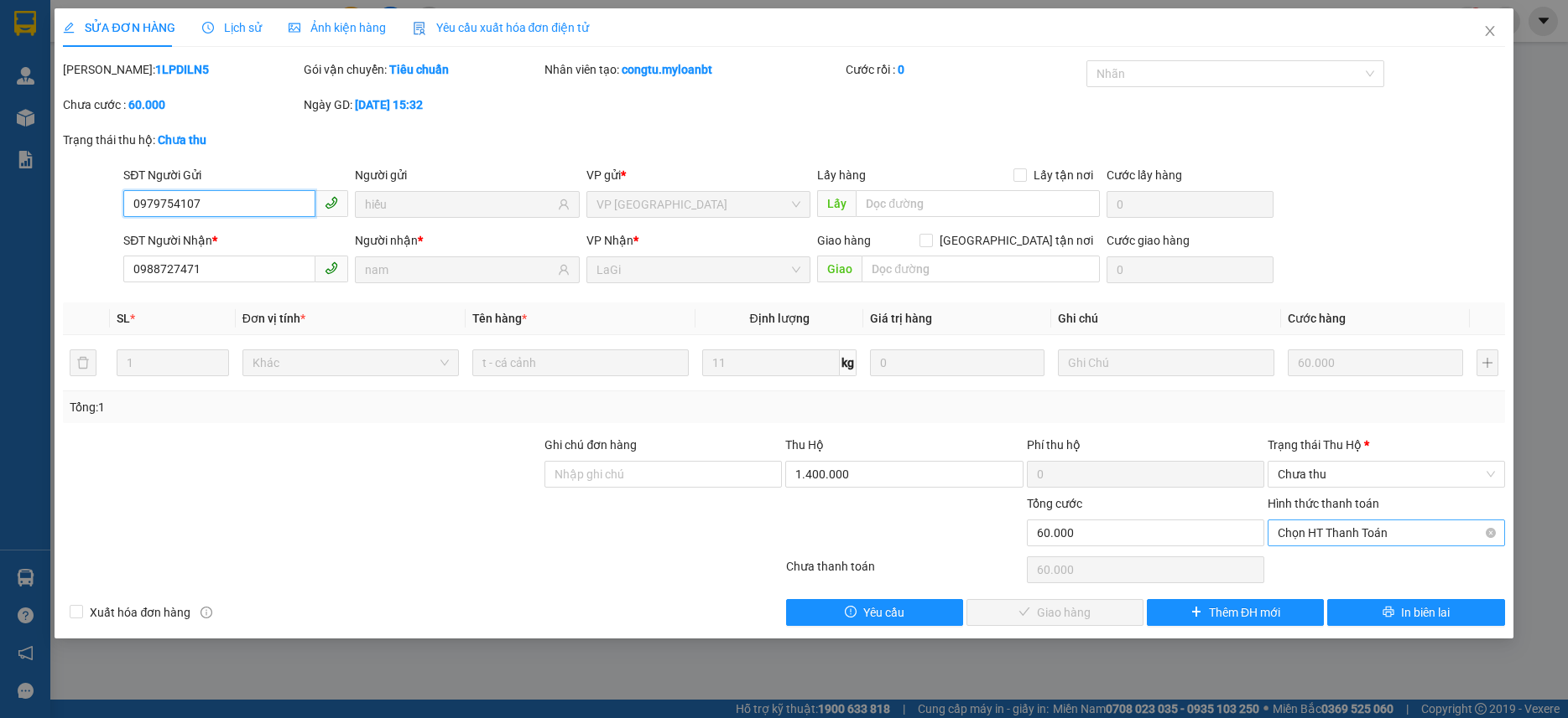
click at [1385, 529] on span "Chọn HT Thanh Toán" at bounding box center [1386, 534] width 217 height 25
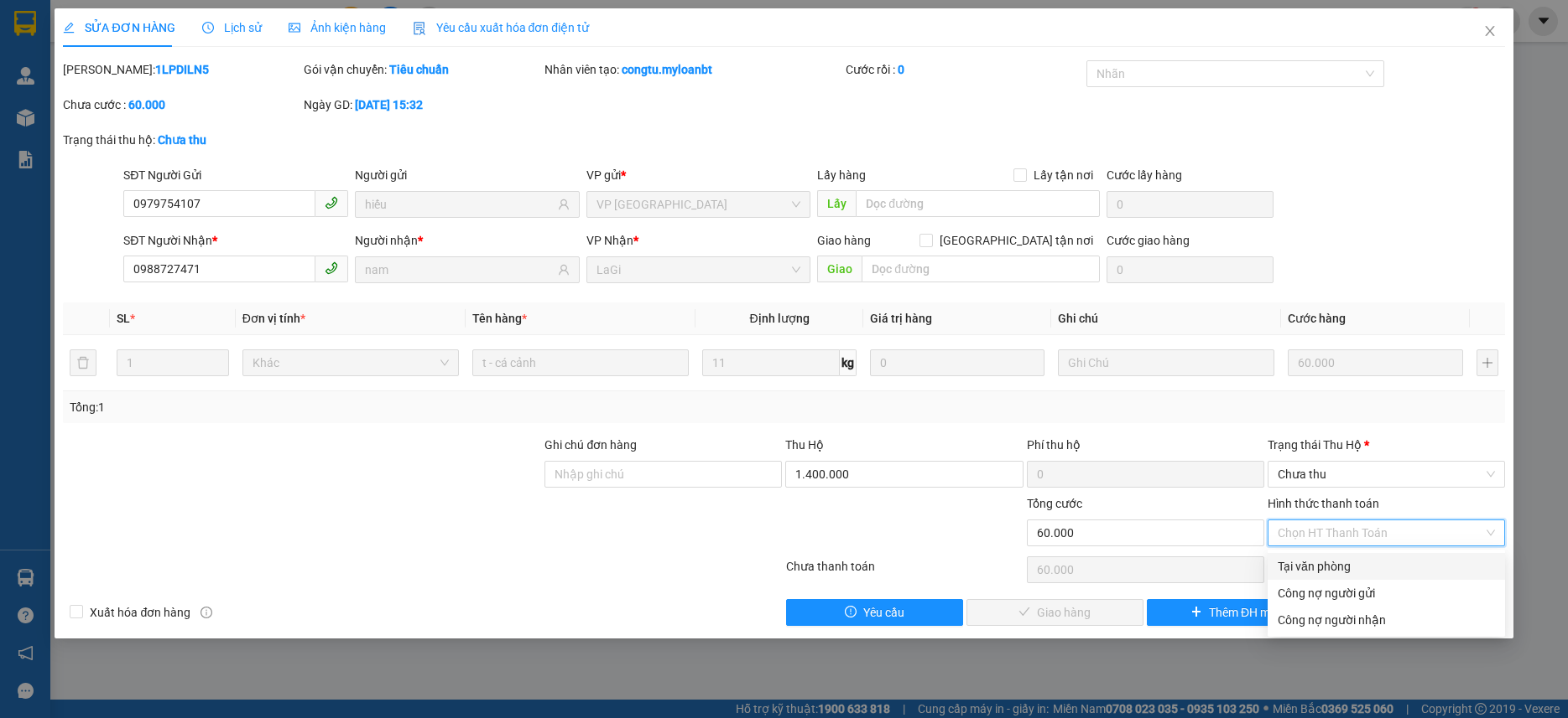
click at [1309, 557] on div "Tại văn phòng" at bounding box center [1386, 567] width 237 height 27
type input "0"
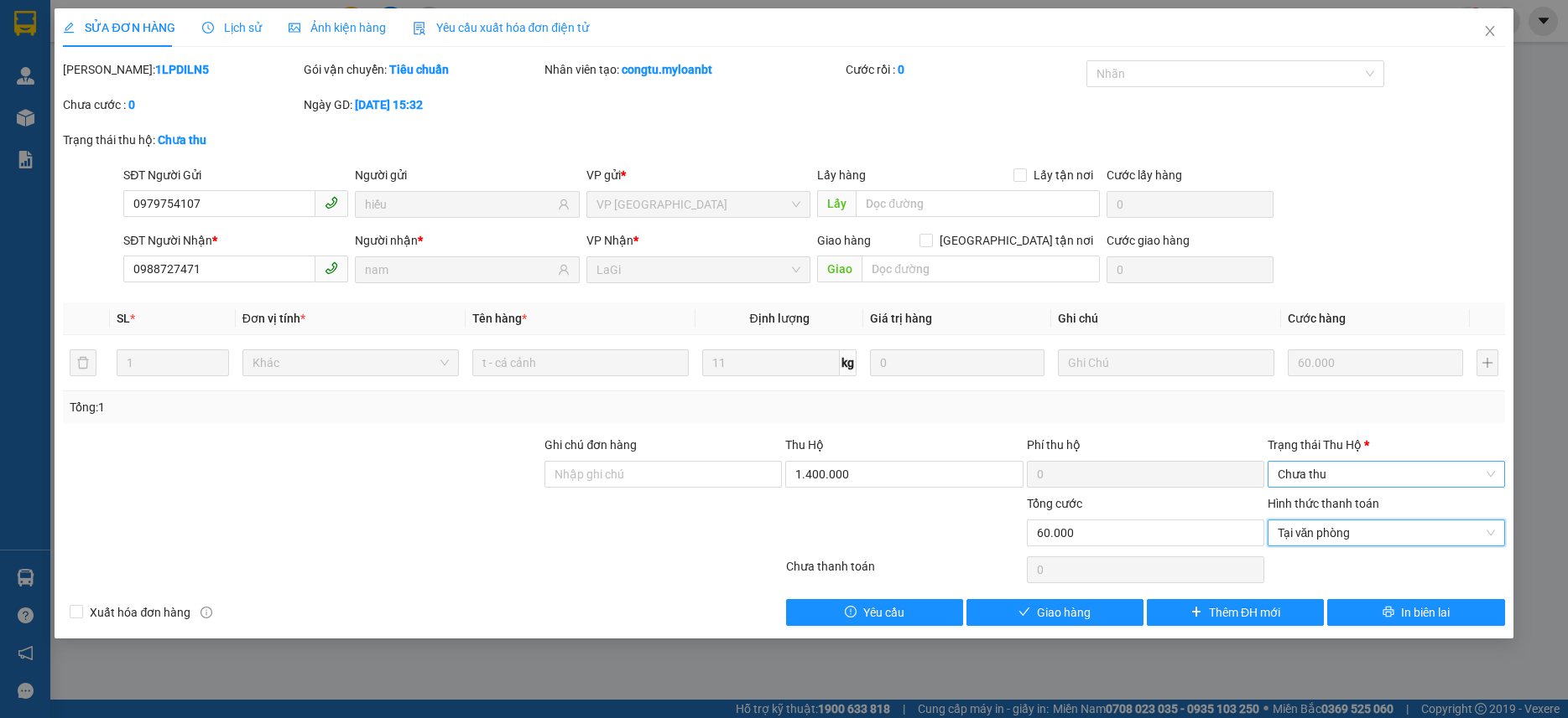
click at [1326, 477] on span "Chưa thu" at bounding box center [1386, 475] width 217 height 25
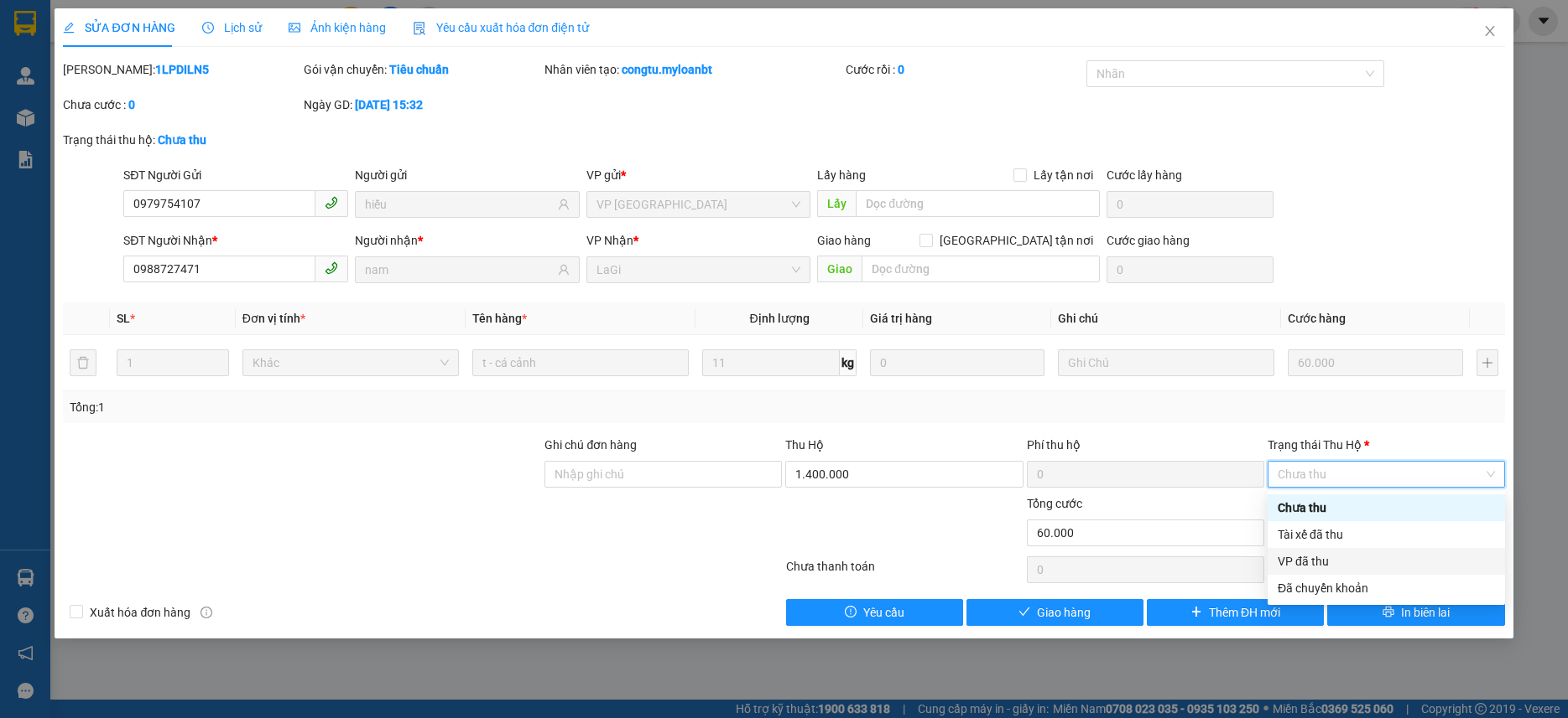
click at [1304, 560] on div "VP đã thu" at bounding box center [1386, 562] width 217 height 18
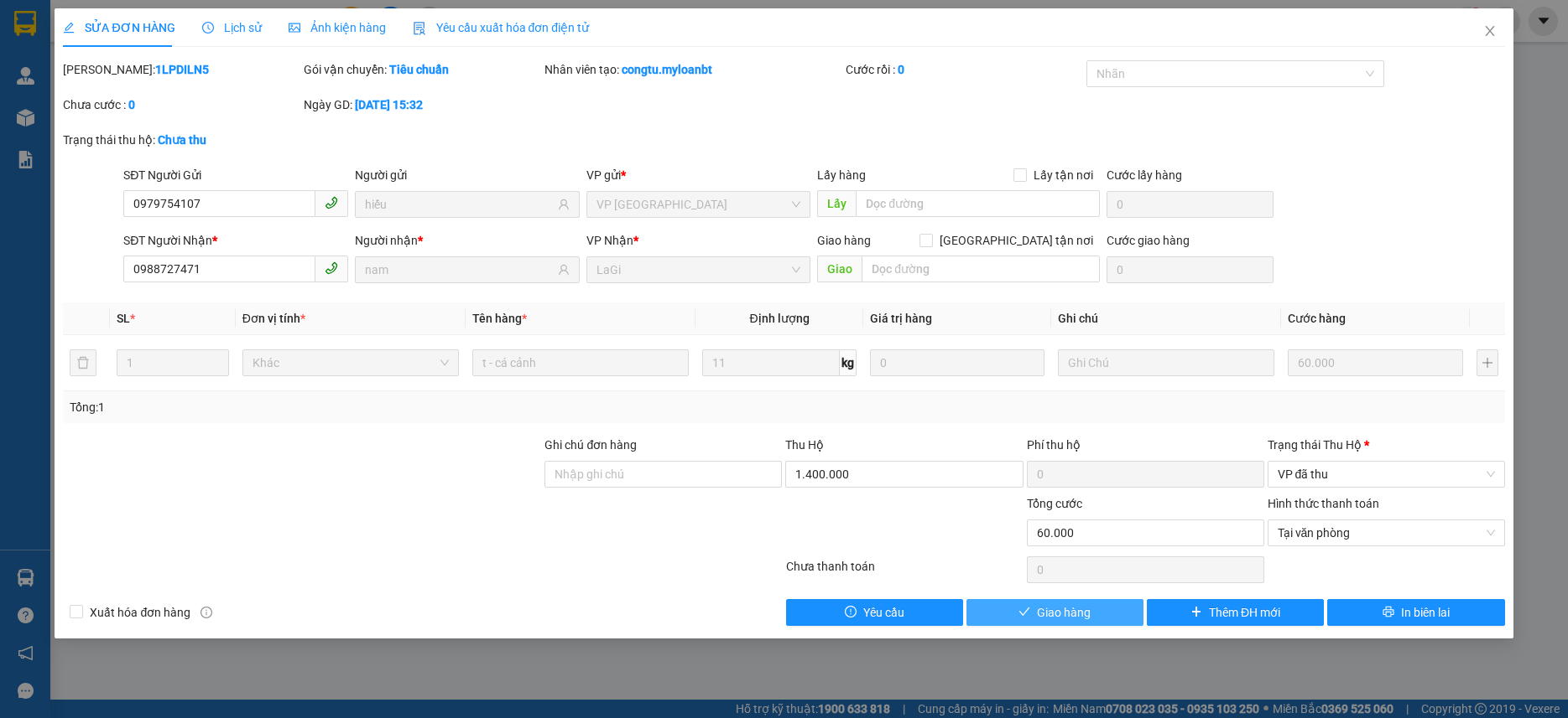
click at [1057, 604] on span "Giao hàng" at bounding box center [1063, 612] width 53 height 18
